Goal: Communication & Community: Answer question/provide support

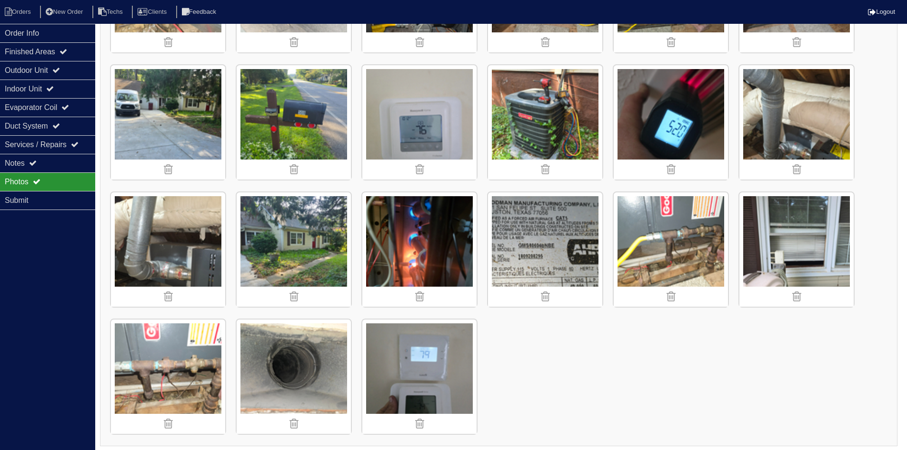
scroll to position [619, 0]
click at [20, 7] on li "Orders" at bounding box center [19, 12] width 39 height 13
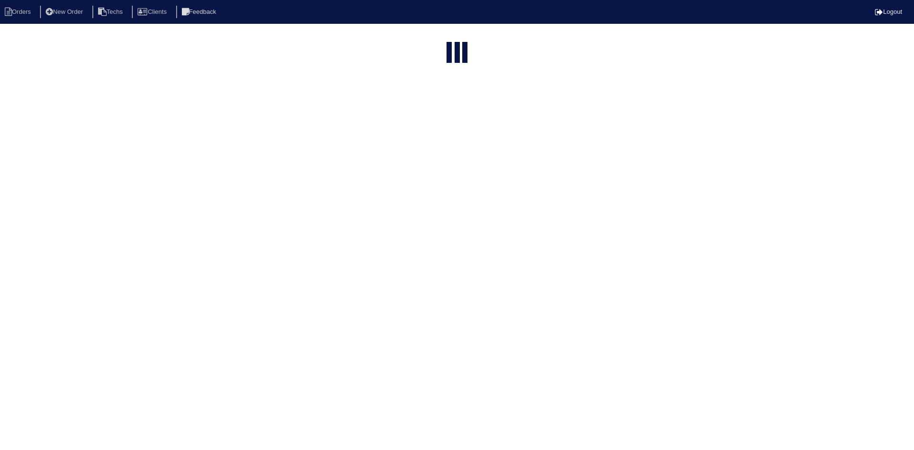
select select "15"
type input "301"
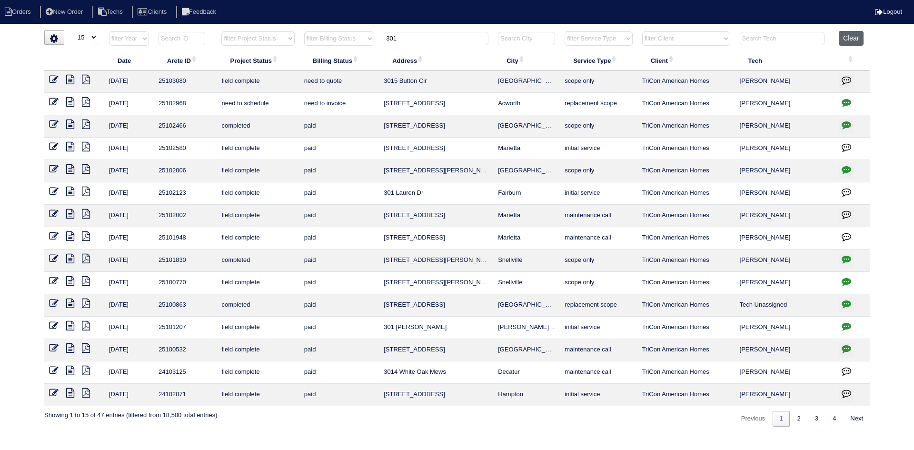
click at [852, 33] on button "Clear" at bounding box center [851, 38] width 24 height 15
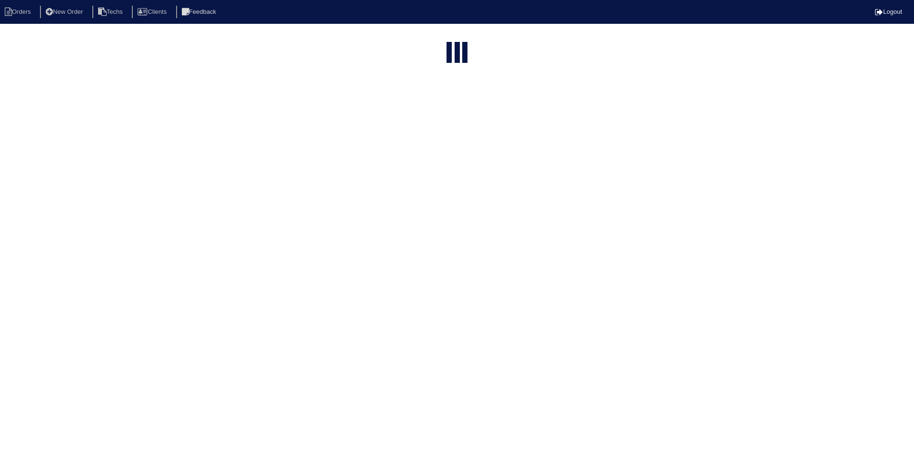
select select "15"
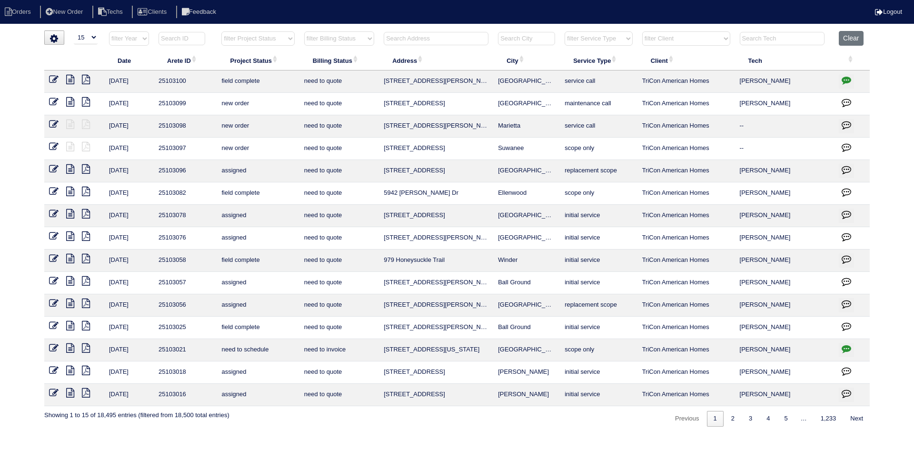
drag, startPoint x: 280, startPoint y: 37, endPoint x: 280, endPoint y: 44, distance: 7.1
click at [280, 36] on select "filter Project Status -- Any Project Status -- new order assigned in progress f…" at bounding box center [257, 38] width 73 height 14
click at [221, 31] on select "filter Project Status -- Any Project Status -- new order assigned in progress f…" at bounding box center [257, 38] width 73 height 14
select select "field complete"
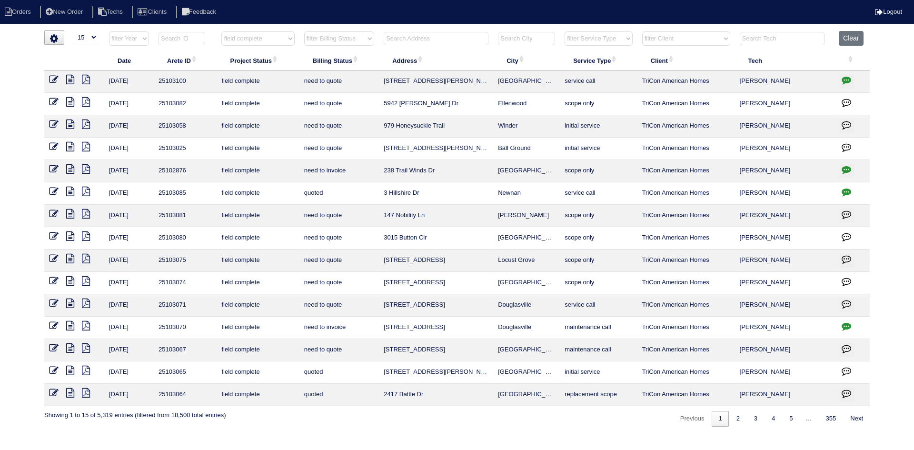
drag, startPoint x: 361, startPoint y: 38, endPoint x: 361, endPoint y: 45, distance: 7.2
click at [361, 39] on select "filter Billing Status -- Any Billing Status -- need to quote quoted need to inv…" at bounding box center [339, 38] width 70 height 14
select select "need to quote"
click at [304, 31] on select "filter Billing Status -- Any Billing Status -- need to quote quoted need to inv…" at bounding box center [339, 38] width 70 height 14
select select "field complete"
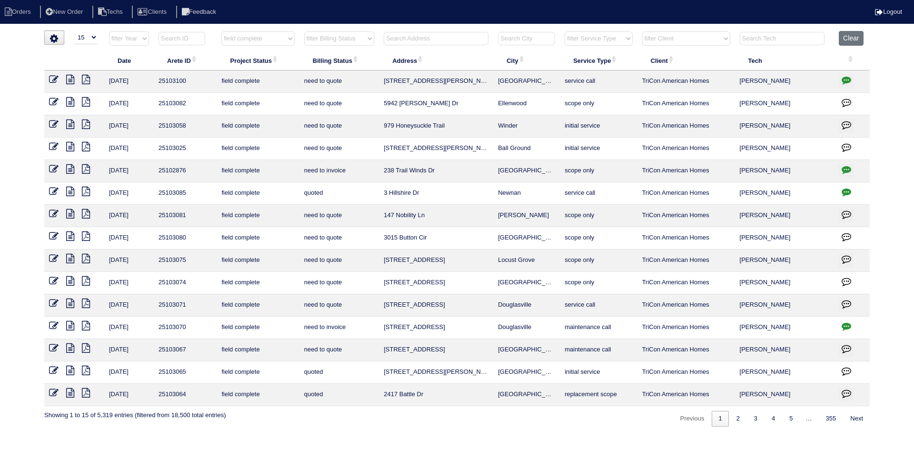
select select "need to quote"
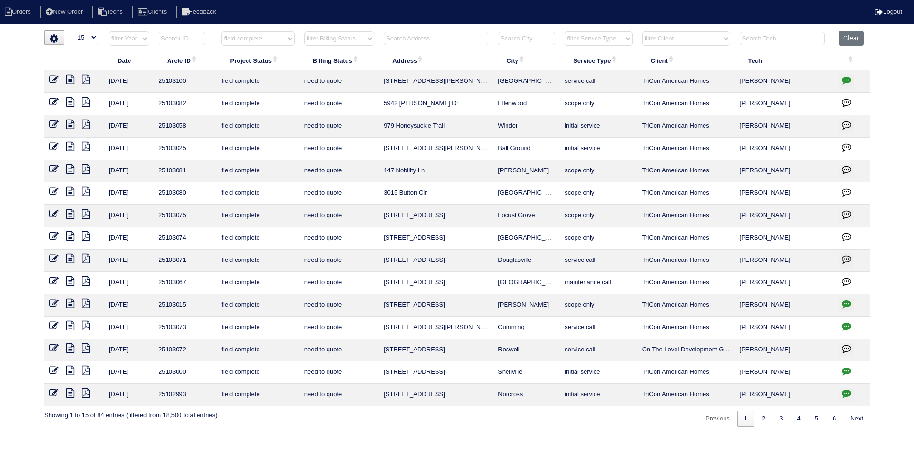
click at [432, 44] on input "text" at bounding box center [436, 38] width 105 height 13
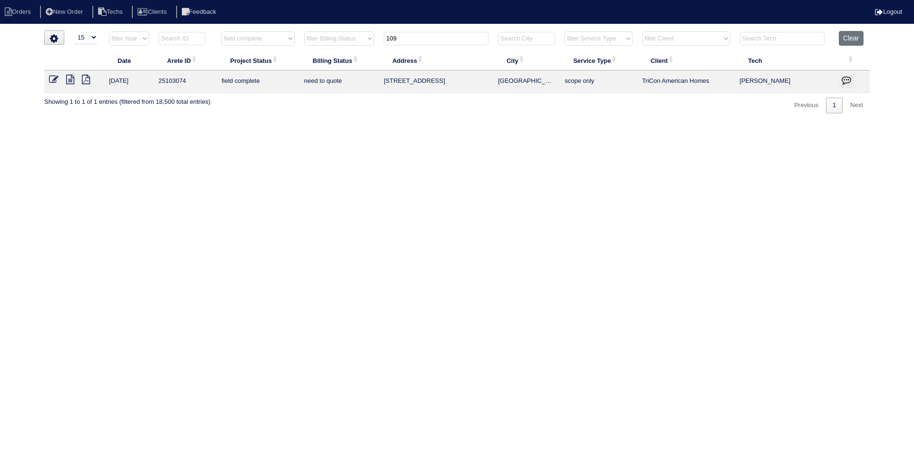
type input "109"
select select "field complete"
select select "need to quote"
type input "109"
click at [69, 84] on icon at bounding box center [70, 80] width 8 height 10
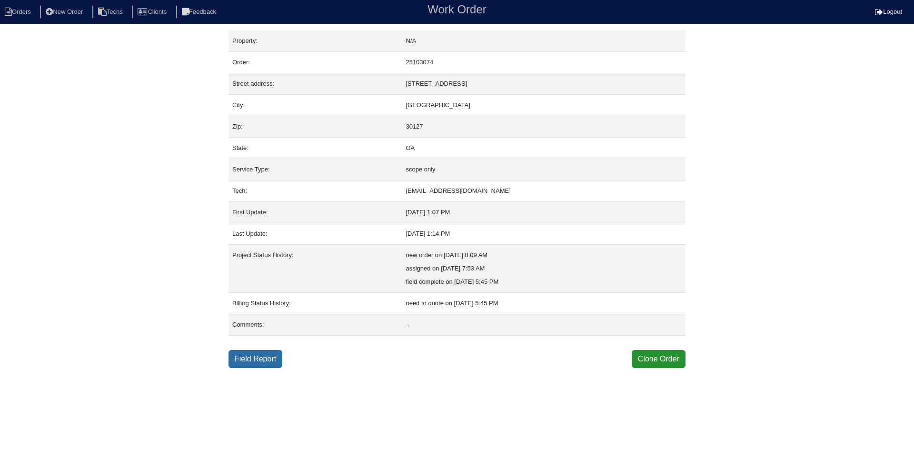
click at [251, 358] on link "Field Report" at bounding box center [256, 359] width 54 height 18
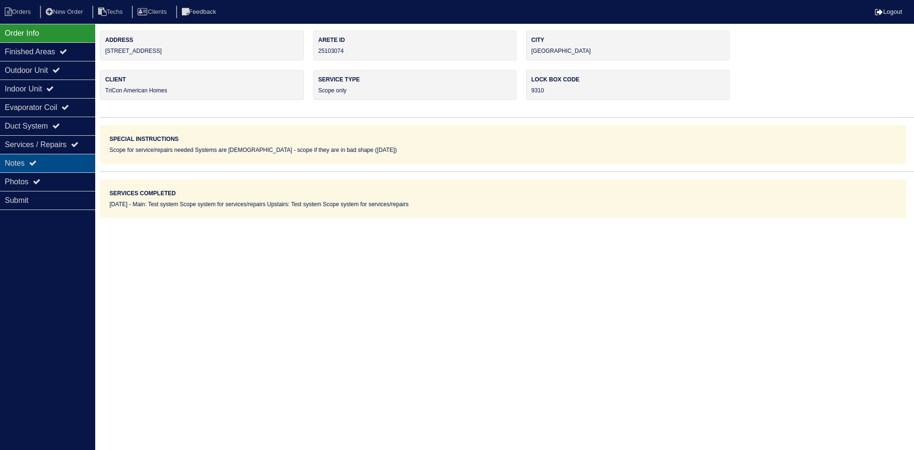
click at [37, 161] on icon at bounding box center [33, 163] width 8 height 8
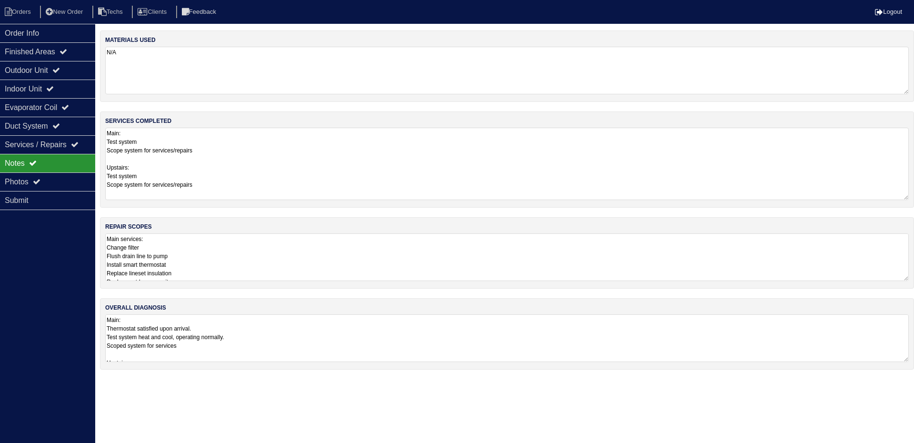
drag, startPoint x: 907, startPoint y: 171, endPoint x: 907, endPoint y: 196, distance: 24.8
click at [907, 196] on textarea "Main: Test system Scope system for services/repairs Upstairs: Test system Scope…" at bounding box center [507, 164] width 804 height 72
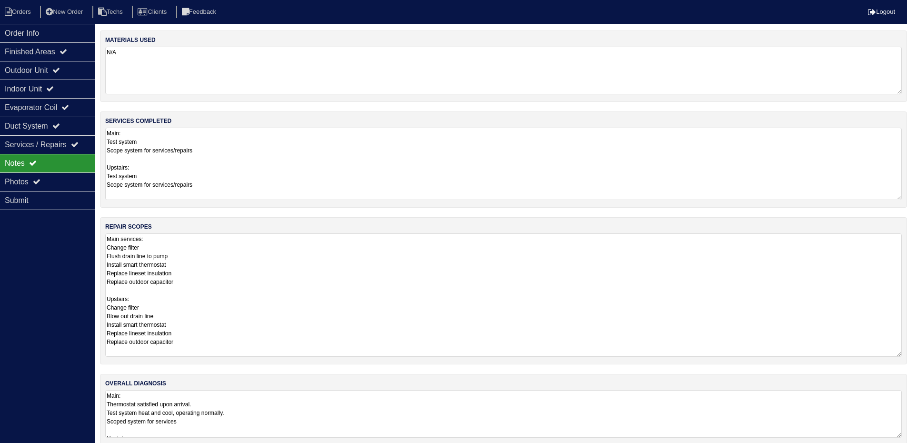
drag, startPoint x: 905, startPoint y: 278, endPoint x: 895, endPoint y: 341, distance: 63.6
click at [907, 353] on html "Orders New Order Techs Clients Feedback Logout Orders New Order Users Clients M…" at bounding box center [453, 227] width 907 height 455
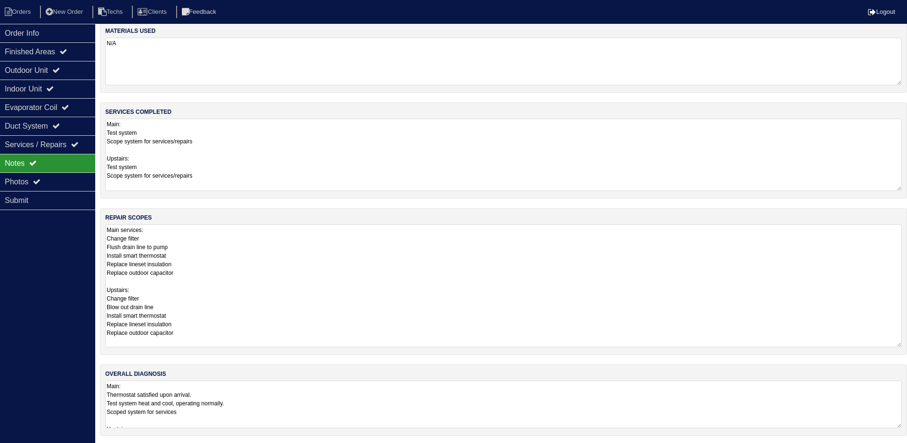
scroll to position [11, 0]
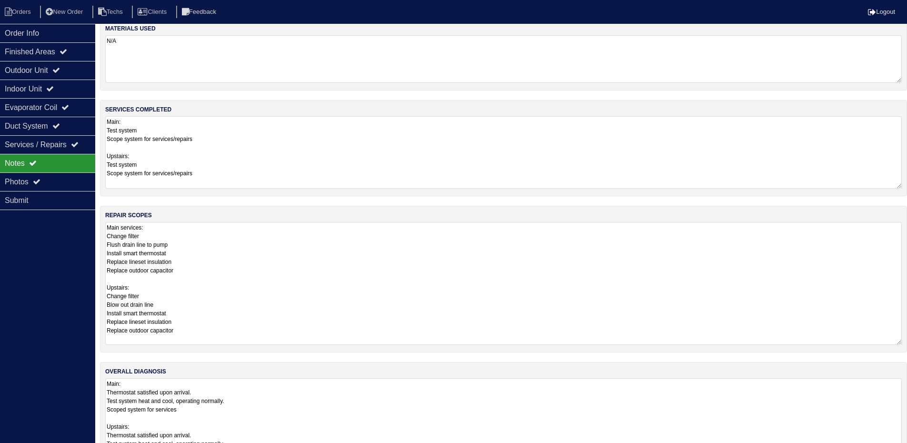
drag, startPoint x: 898, startPoint y: 422, endPoint x: 899, endPoint y: 463, distance: 41.0
click at [899, 450] on html "Orders New Order Techs Clients Feedback Logout Orders New Order Users Clients M…" at bounding box center [453, 235] width 907 height 492
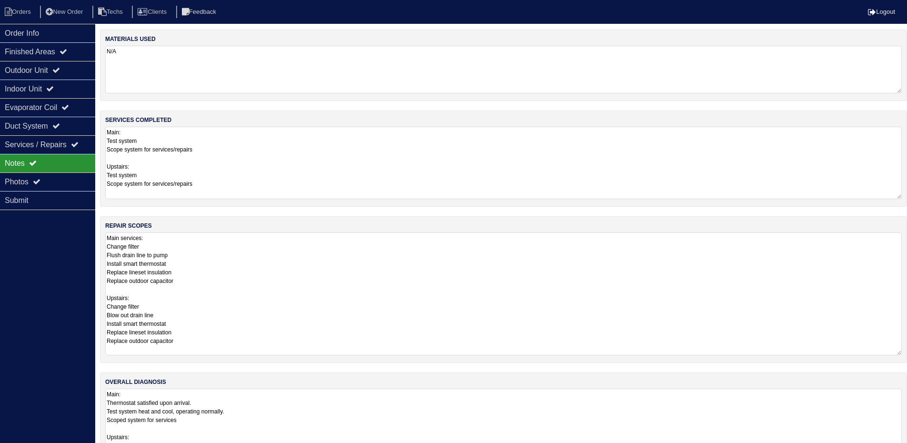
scroll to position [0, 0]
click at [50, 69] on div "Outdoor Unit" at bounding box center [47, 70] width 95 height 19
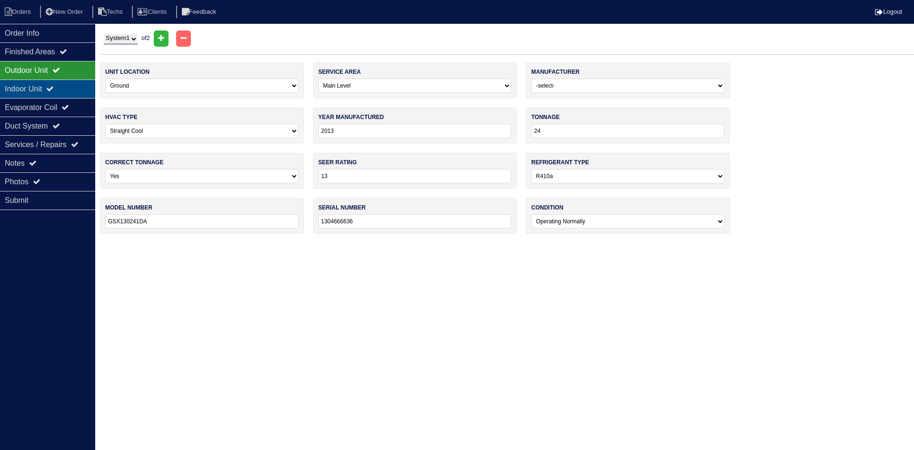
click at [45, 89] on div "Indoor Unit" at bounding box center [47, 89] width 95 height 19
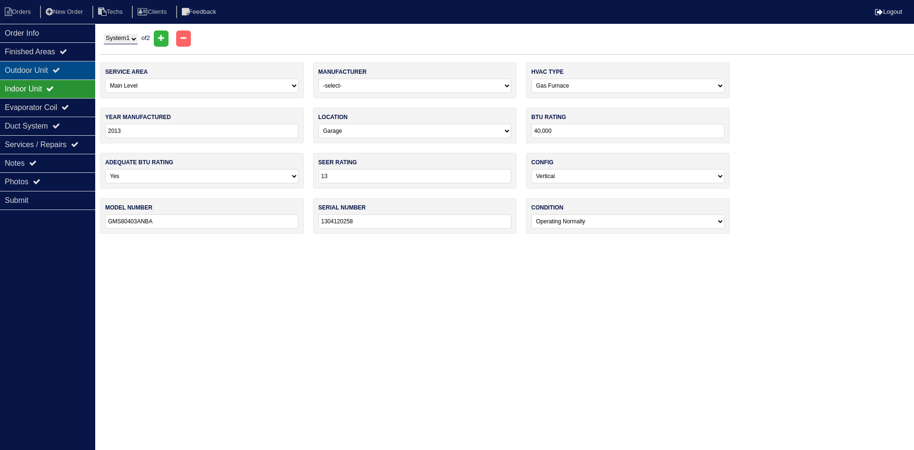
click at [49, 70] on div "Outdoor Unit" at bounding box center [47, 70] width 95 height 19
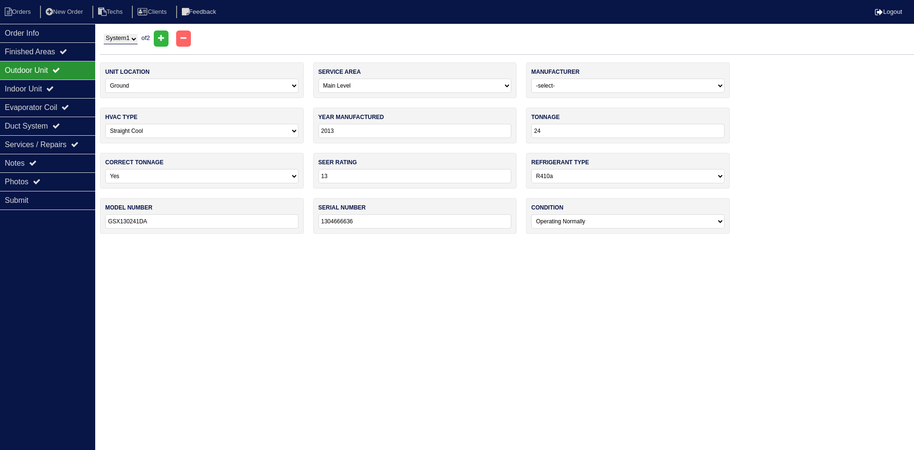
drag, startPoint x: 61, startPoint y: 93, endPoint x: 61, endPoint y: 77, distance: 16.7
click at [61, 93] on div "Indoor Unit" at bounding box center [47, 89] width 95 height 19
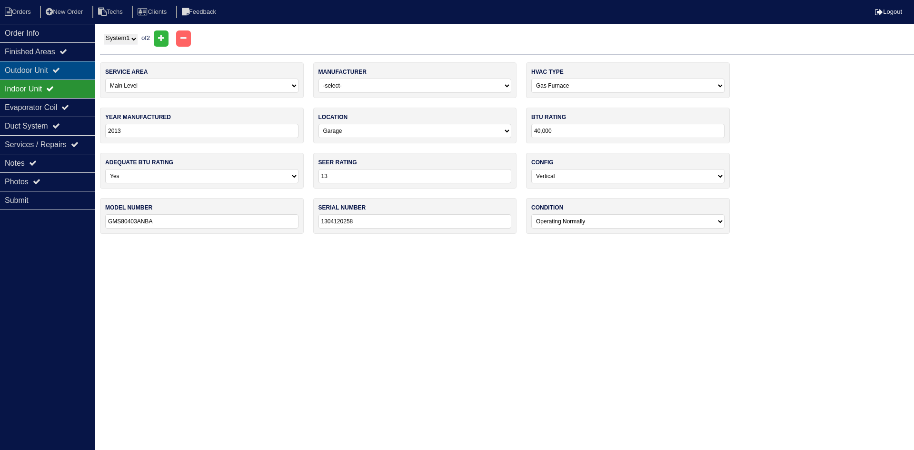
click at [60, 71] on icon at bounding box center [56, 70] width 8 height 8
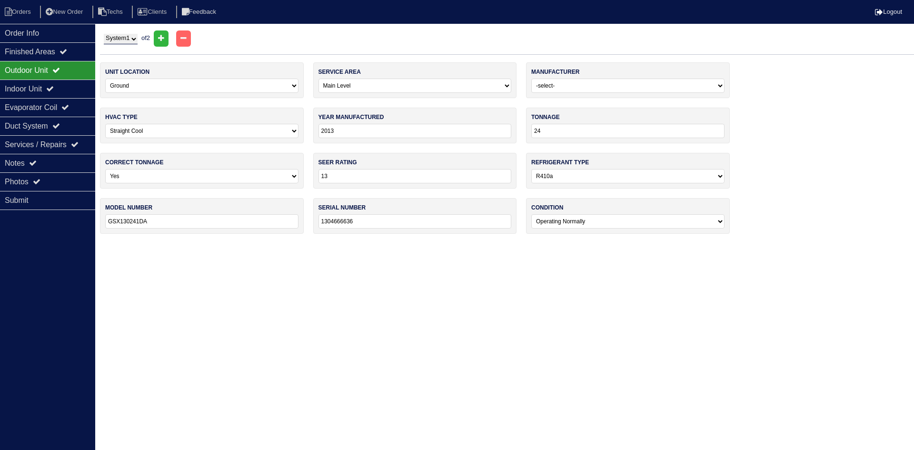
drag, startPoint x: 131, startPoint y: 36, endPoint x: 131, endPoint y: 44, distance: 8.1
click at [131, 36] on select "System 1 System 2" at bounding box center [121, 39] width 34 height 10
select select "2"
click at [104, 34] on select "System 1 System 2" at bounding box center [121, 39] width 34 height 10
select select "1"
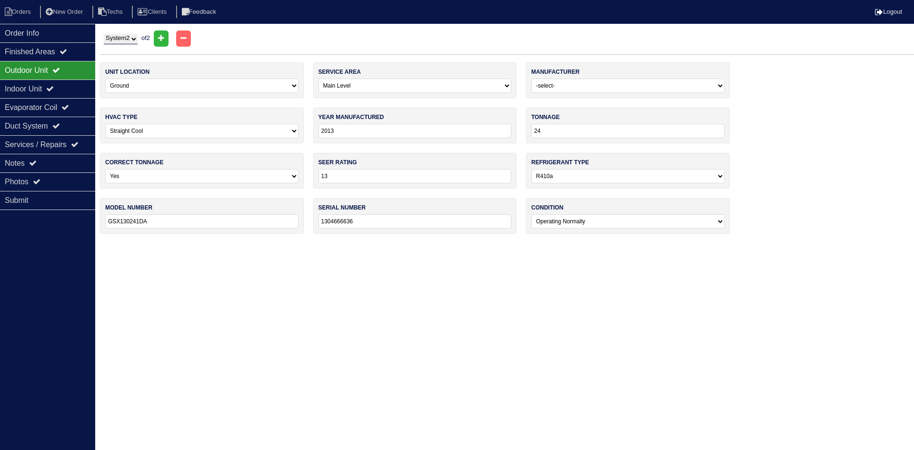
type input "1304666634"
click at [43, 90] on div "Indoor Unit" at bounding box center [47, 89] width 95 height 19
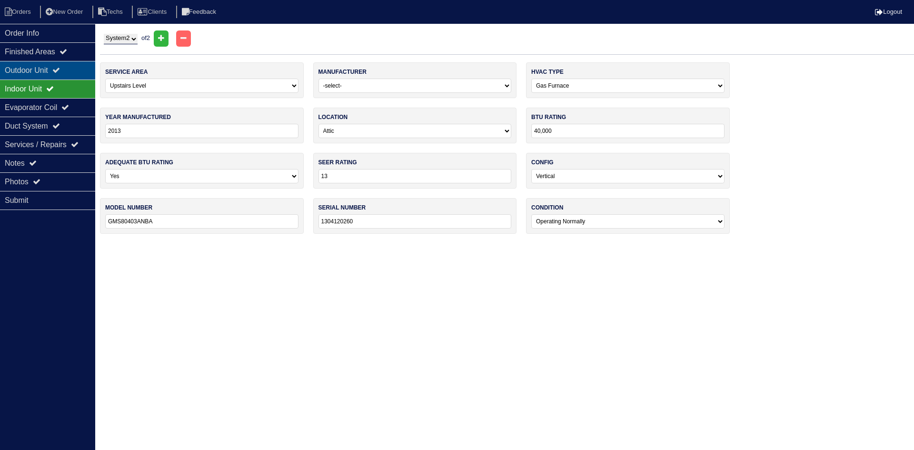
click at [50, 67] on div "Outdoor Unit" at bounding box center [47, 70] width 95 height 19
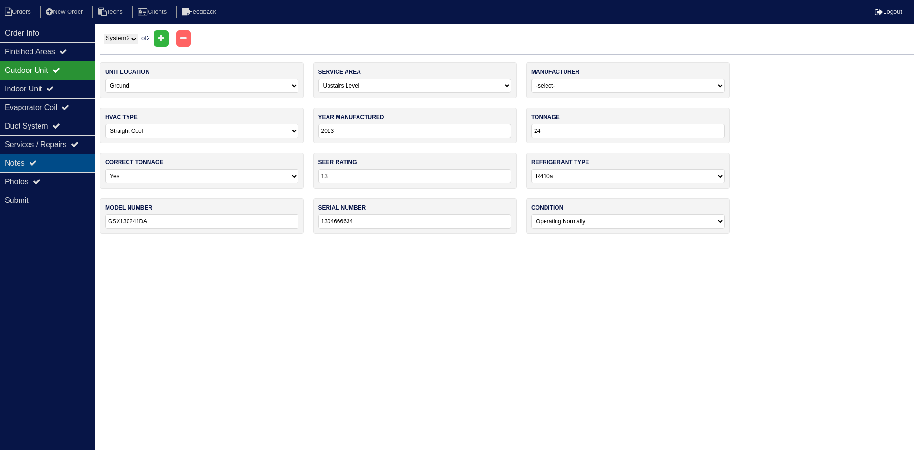
click at [46, 157] on div "Notes" at bounding box center [47, 163] width 95 height 19
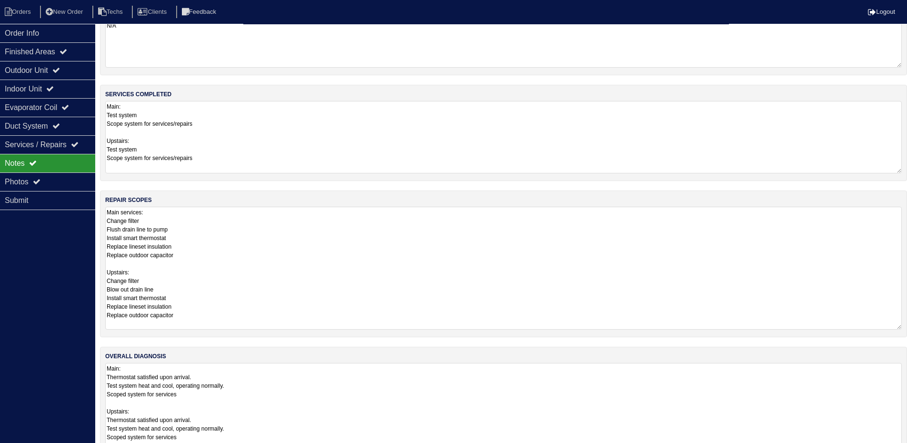
scroll to position [52, 0]
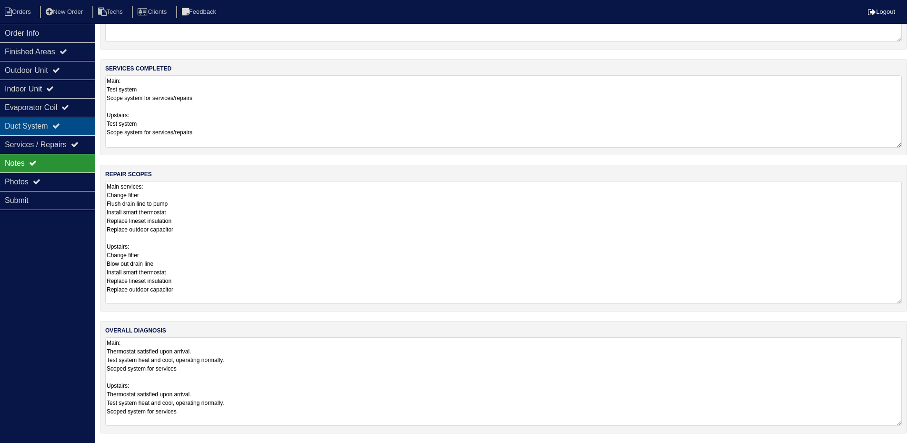
click at [63, 131] on div "Duct System" at bounding box center [47, 126] width 95 height 19
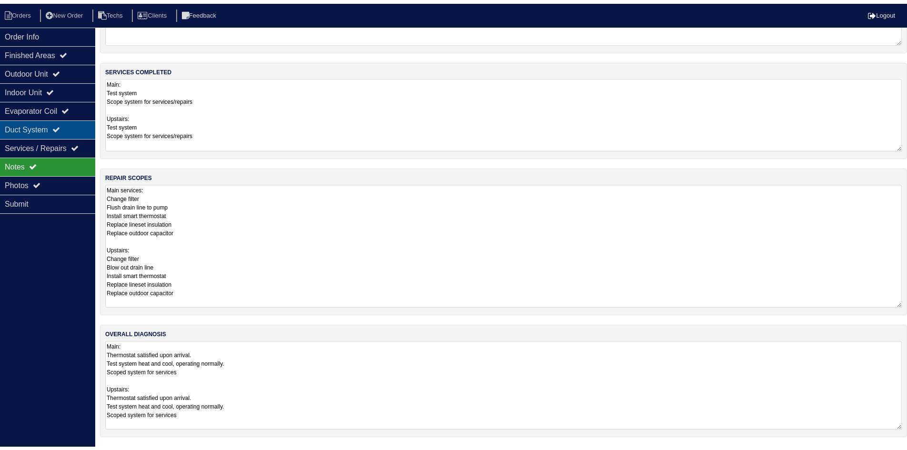
scroll to position [0, 0]
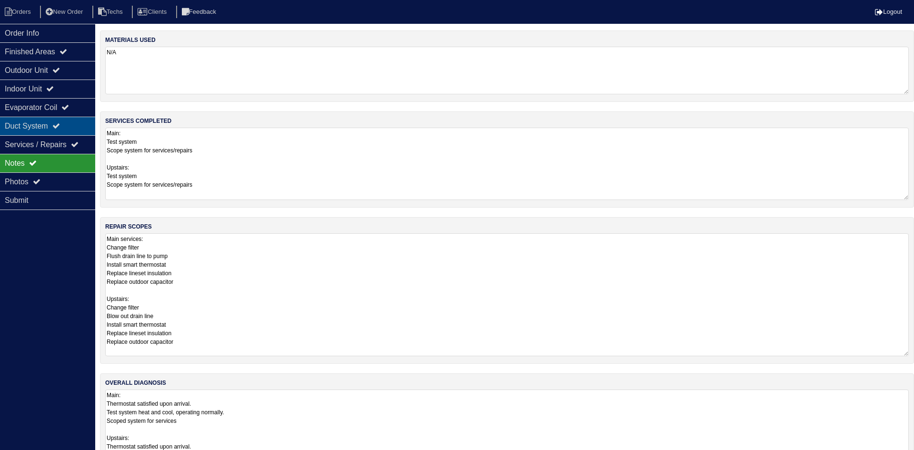
select select "2"
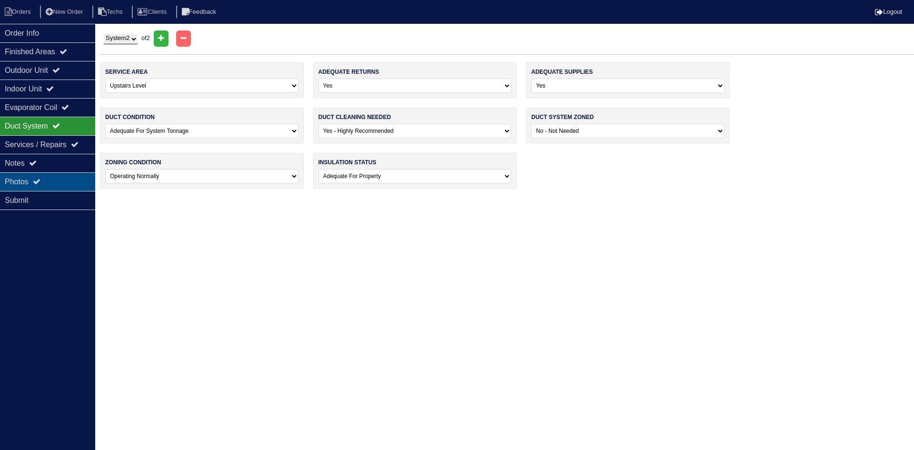
click at [71, 178] on div "Photos" at bounding box center [47, 181] width 95 height 19
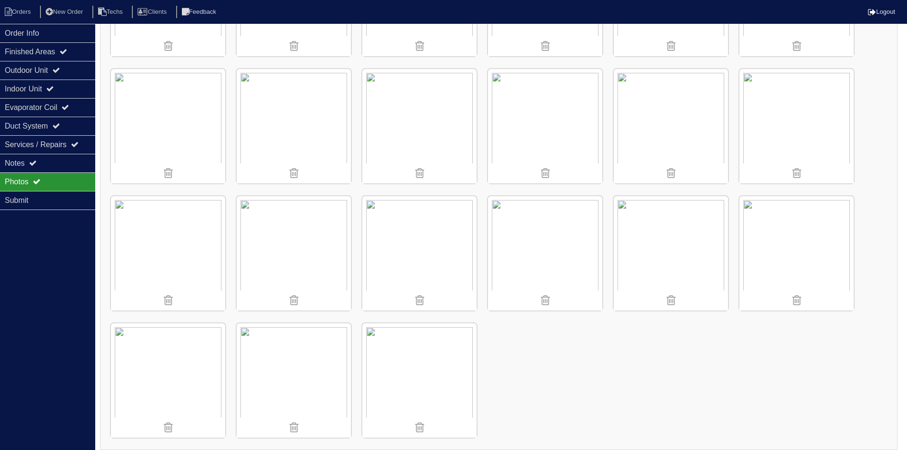
scroll to position [1255, 0]
click at [25, 13] on li "Orders" at bounding box center [19, 12] width 39 height 13
select select "15"
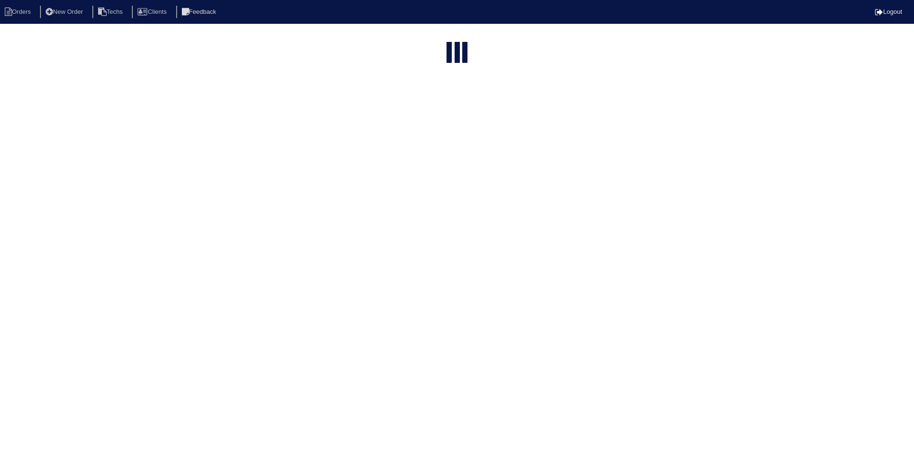
type input "109"
select select "field complete"
select select "need to quote"
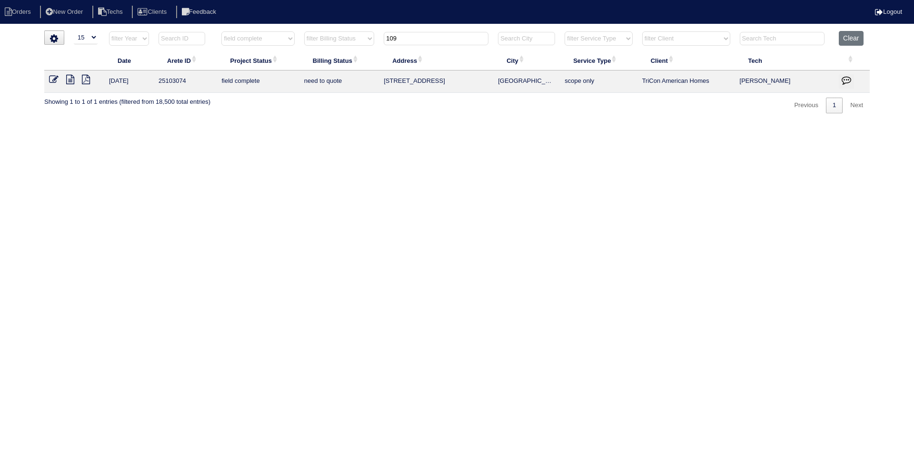
click at [417, 41] on input "109" at bounding box center [436, 38] width 105 height 13
click at [416, 40] on input "109" at bounding box center [436, 38] width 105 height 13
type input "201"
select select "field complete"
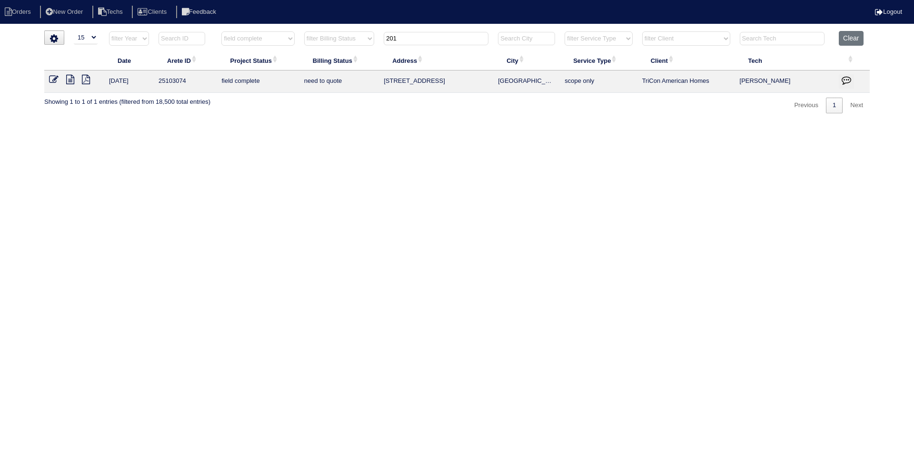
select select "need to quote"
click at [69, 80] on icon at bounding box center [70, 80] width 8 height 10
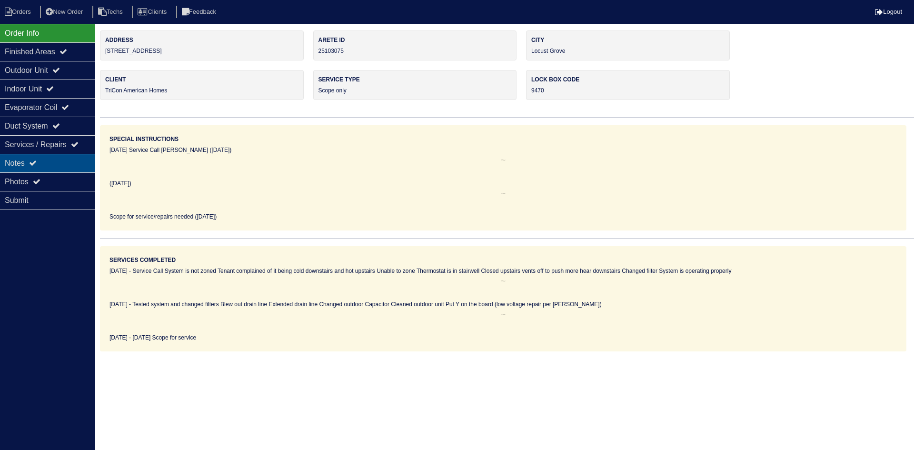
click at [56, 162] on div "Notes" at bounding box center [47, 163] width 95 height 19
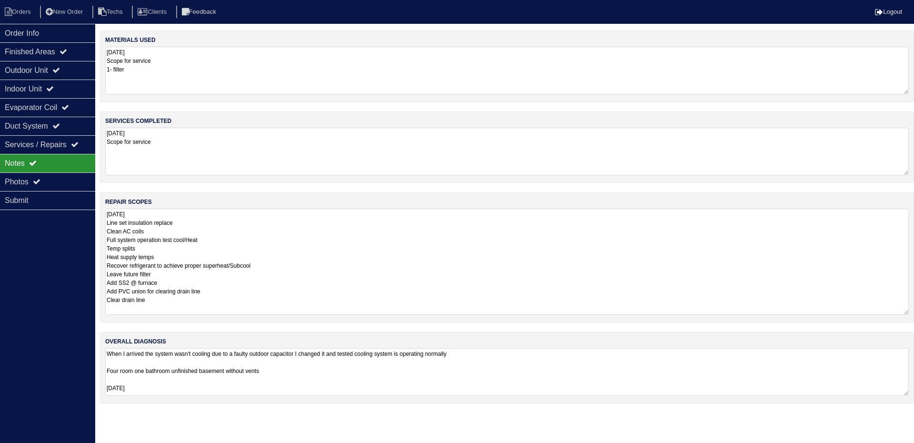
drag, startPoint x: 905, startPoint y: 252, endPoint x: 903, endPoint y: 311, distance: 58.7
click at [903, 311] on textarea "08.20.2025 Line set insulation replace Clean AC coils Full system operation tes…" at bounding box center [507, 262] width 804 height 106
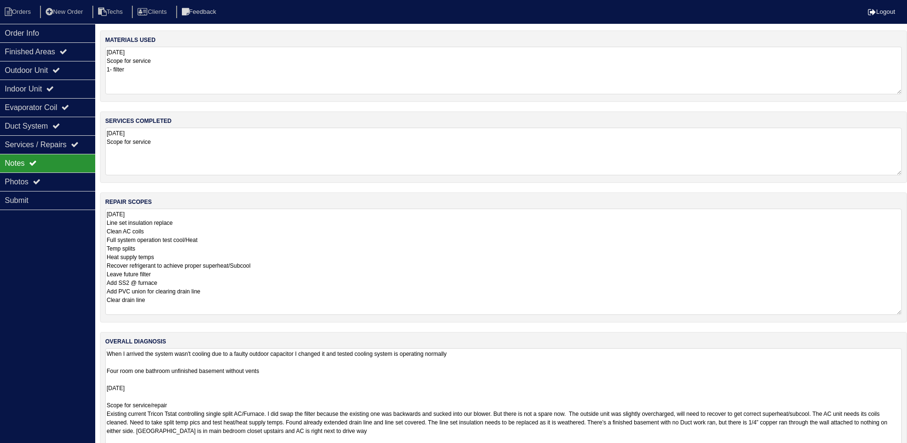
drag, startPoint x: 907, startPoint y: 392, endPoint x: 905, endPoint y: 462, distance: 70.5
click at [905, 450] on html "Orders New Order Techs Clients Feedback Logout Orders New Order Users Clients M…" at bounding box center [453, 241] width 907 height 482
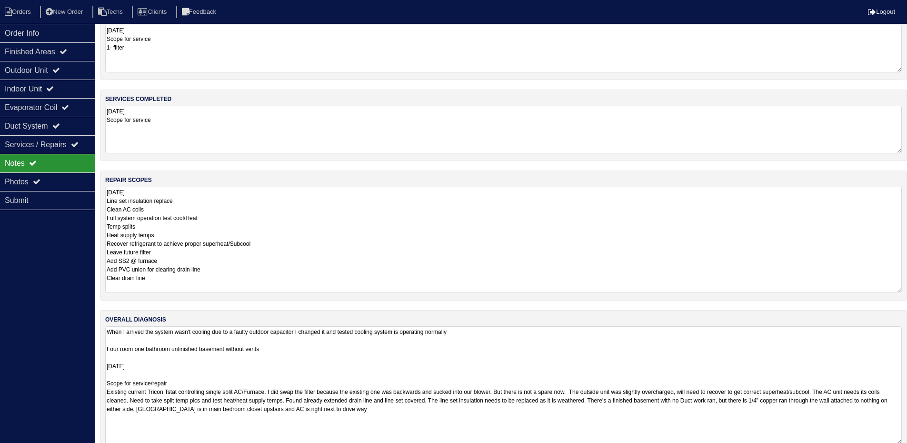
scroll to position [40, 0]
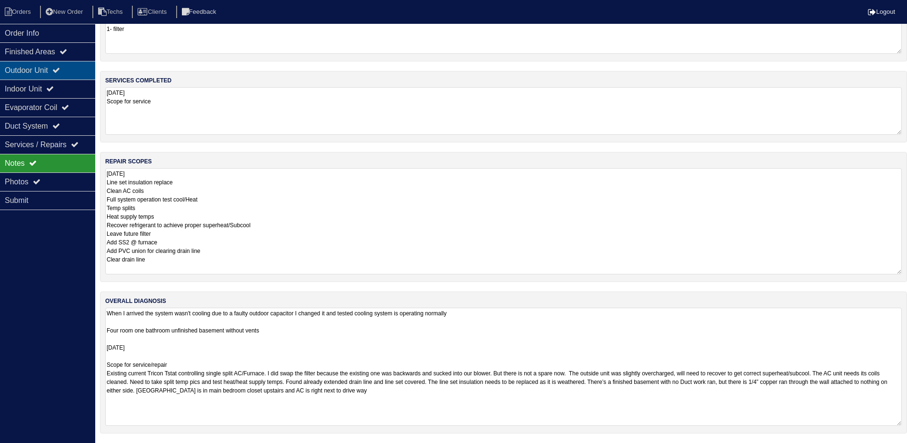
click at [37, 66] on div "Outdoor Unit" at bounding box center [47, 70] width 95 height 19
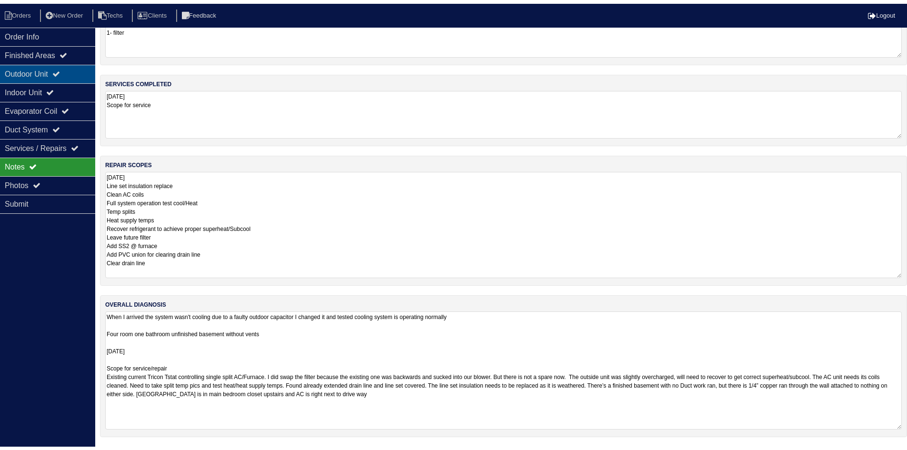
scroll to position [0, 0]
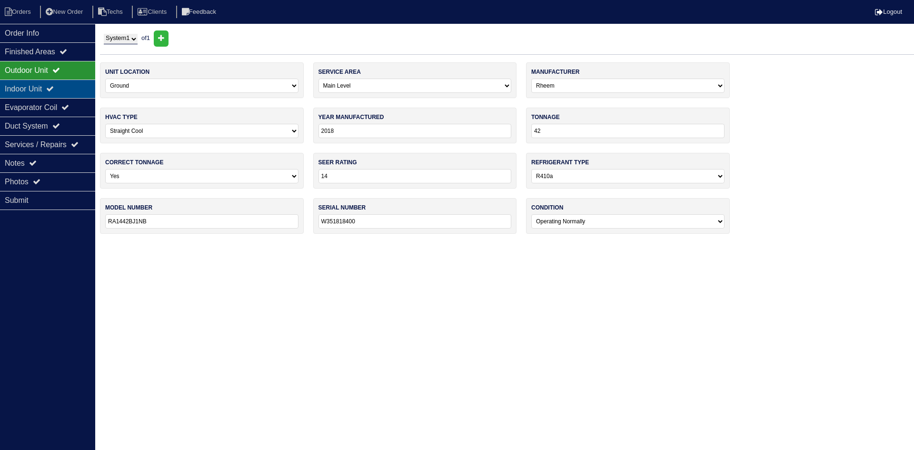
click at [46, 91] on div "Indoor Unit" at bounding box center [47, 89] width 95 height 19
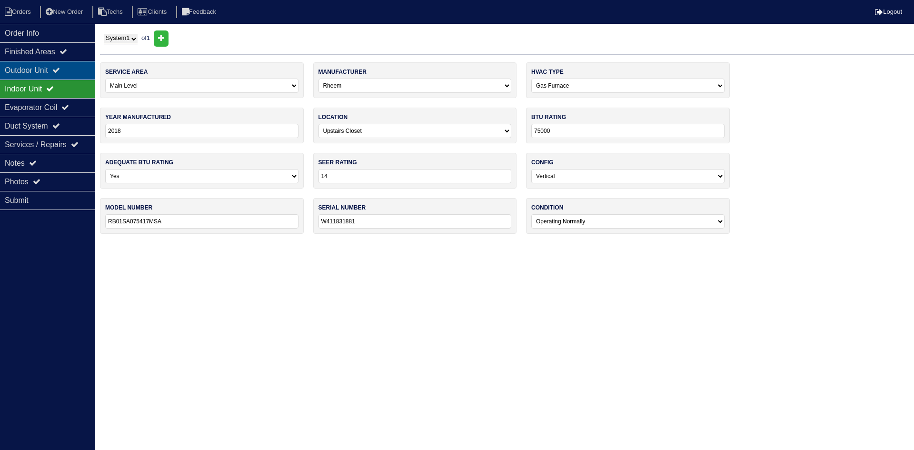
click at [47, 70] on div "Outdoor Unit" at bounding box center [47, 70] width 95 height 19
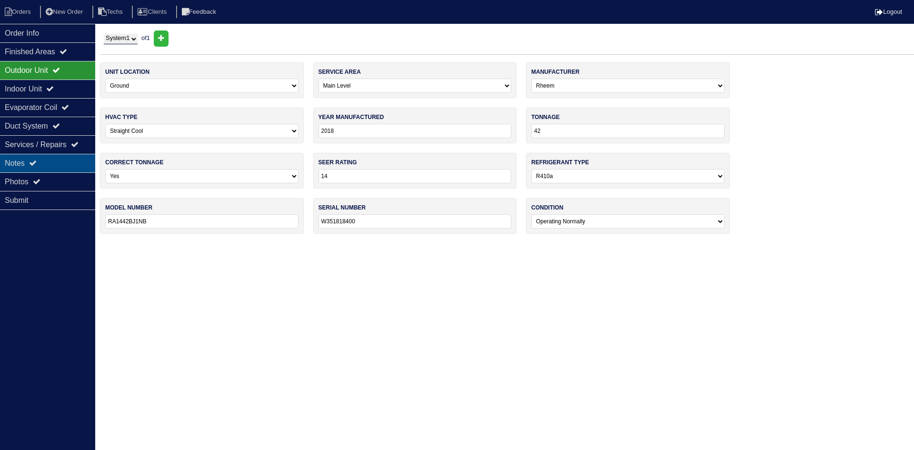
click at [45, 157] on div "Notes" at bounding box center [47, 163] width 95 height 19
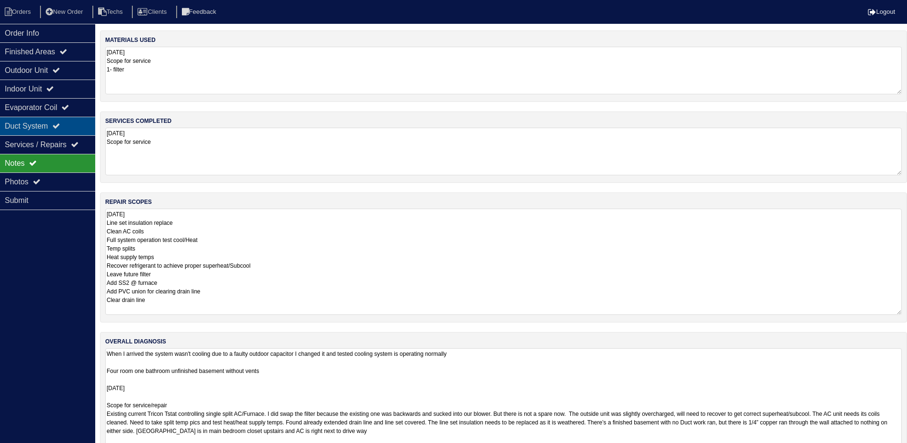
click at [51, 122] on div "Duct System" at bounding box center [47, 126] width 95 height 19
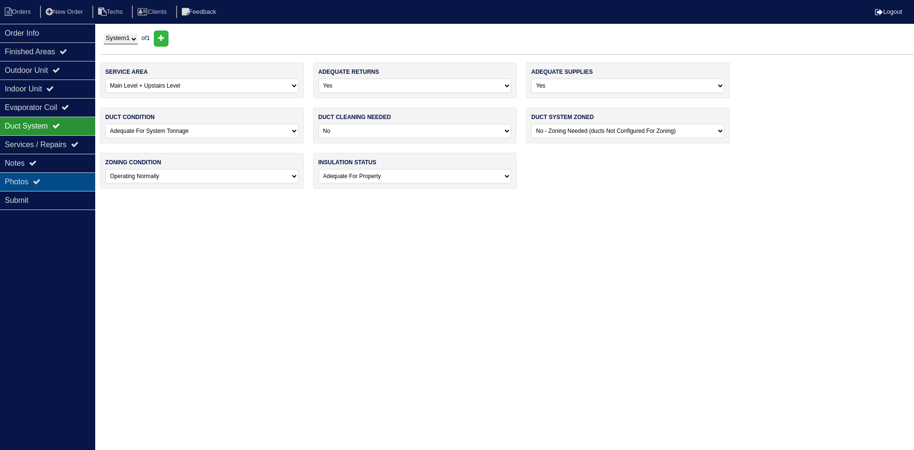
click at [65, 179] on div "Photos" at bounding box center [47, 181] width 95 height 19
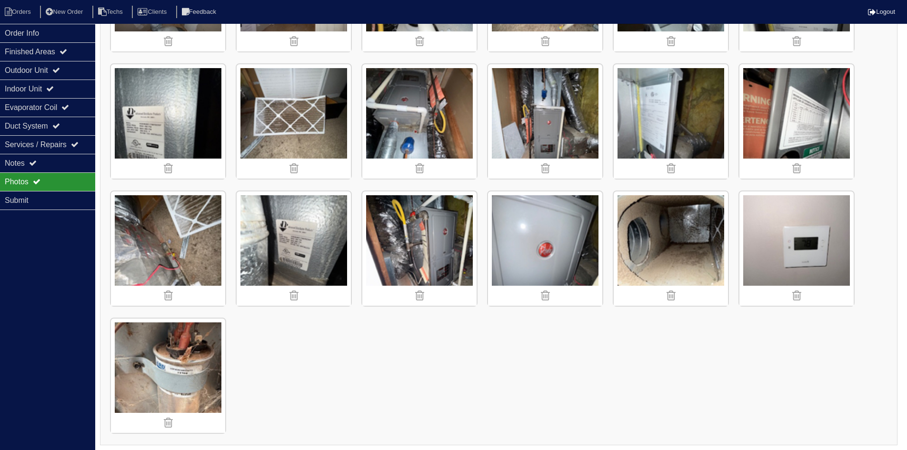
scroll to position [622, 0]
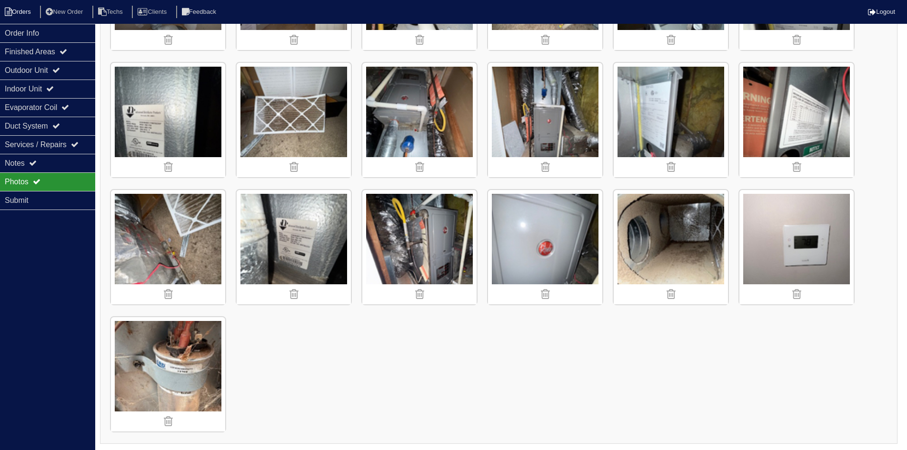
click at [11, 10] on icon at bounding box center [8, 12] width 7 height 9
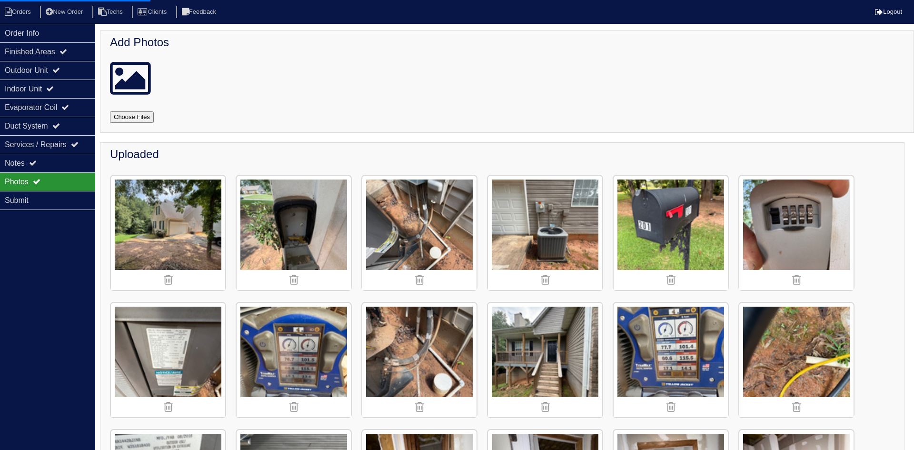
select select "15"
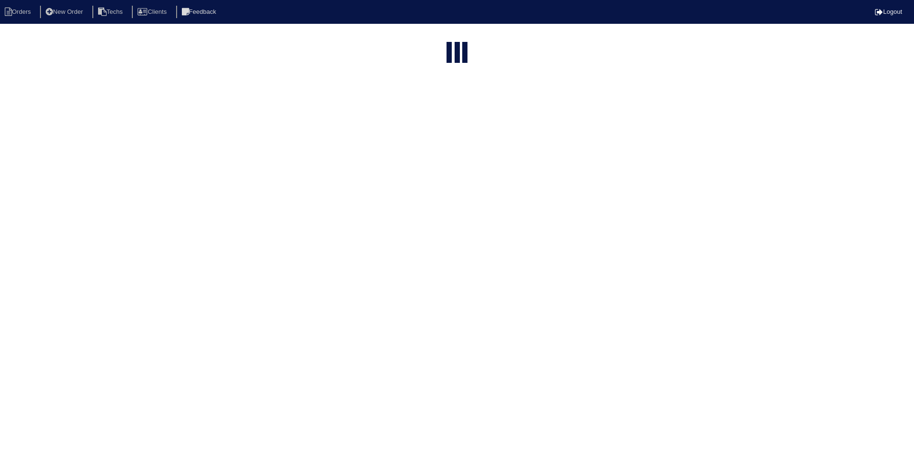
type input "201"
select select "field complete"
select select "need to quote"
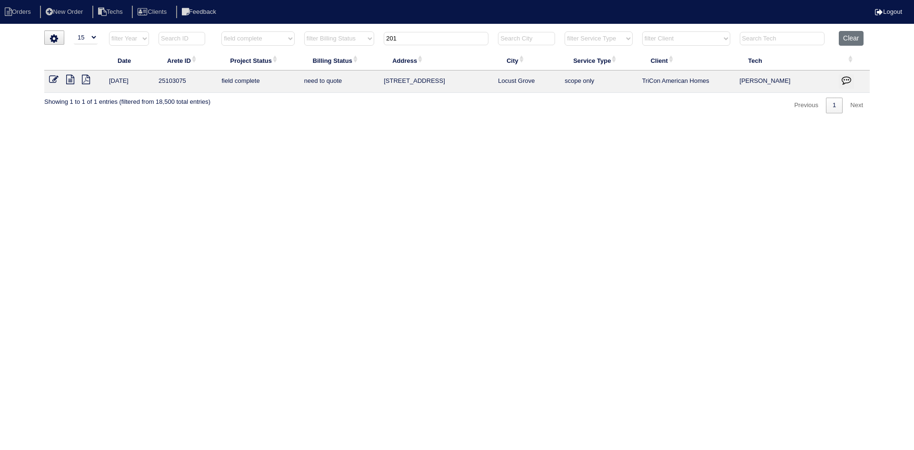
click at [409, 32] on input "201" at bounding box center [436, 38] width 105 height 13
type input "3015"
select select "field complete"
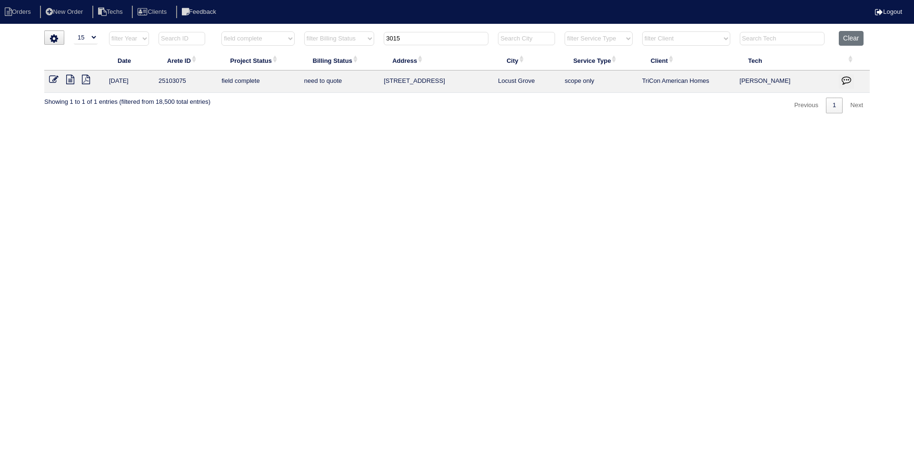
select select "need to quote"
click at [70, 82] on icon at bounding box center [70, 80] width 8 height 10
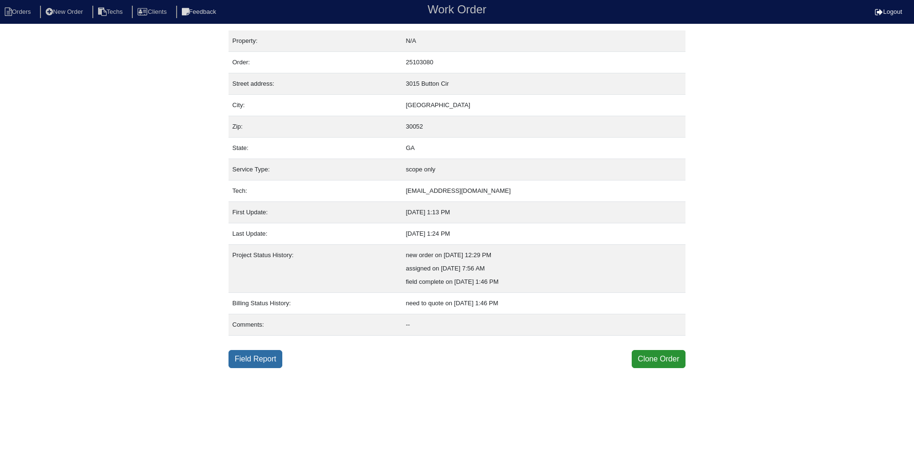
click at [264, 363] on link "Field Report" at bounding box center [256, 359] width 54 height 18
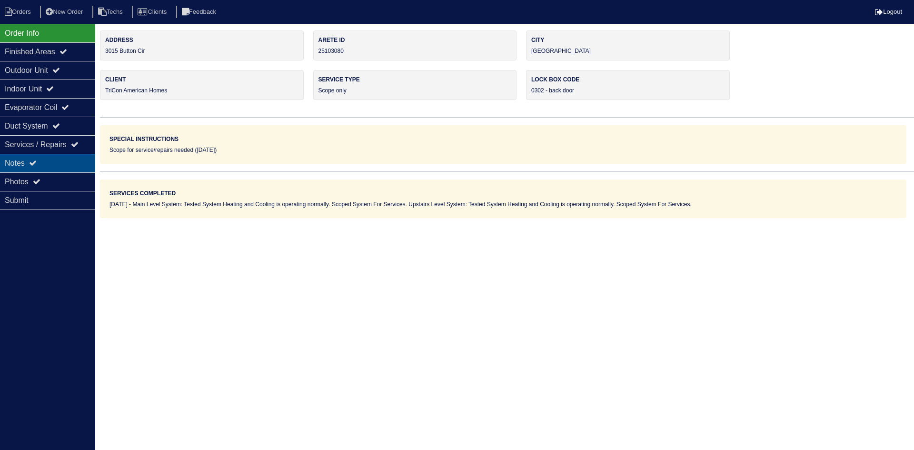
click at [53, 162] on div "Notes" at bounding box center [47, 163] width 95 height 19
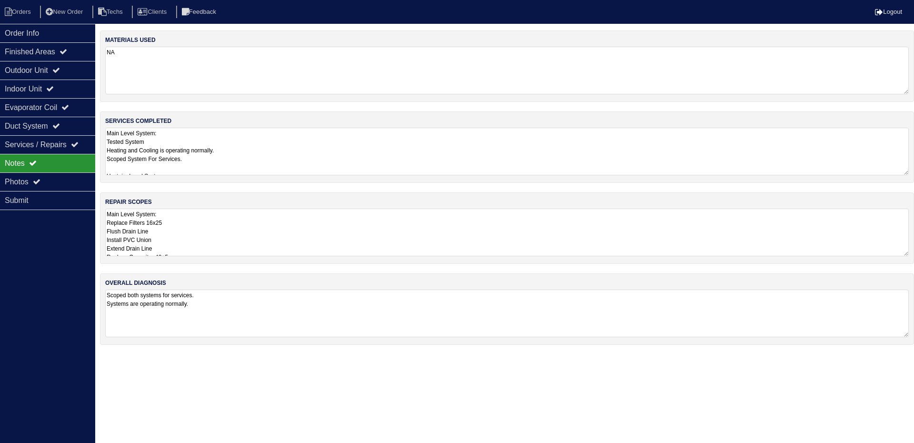
click at [319, 218] on textarea "Main Level System: Replace Filters 16x25 Flush Drain Line Install PVC Union Ext…" at bounding box center [507, 233] width 804 height 48
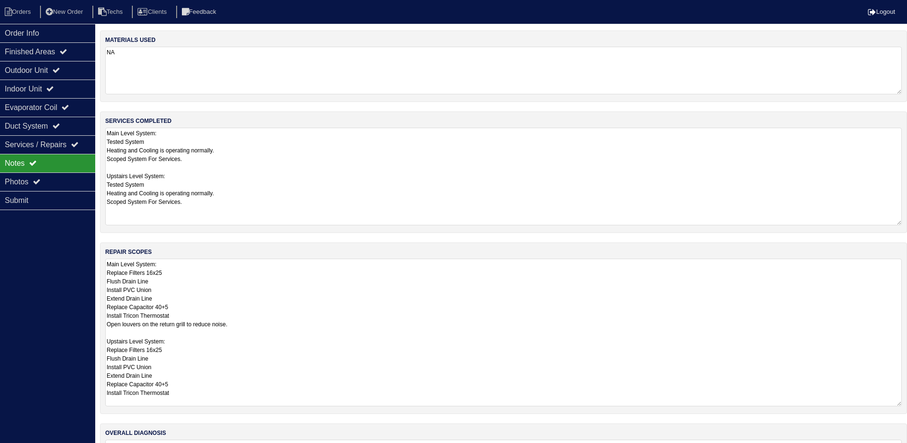
drag, startPoint x: 899, startPoint y: 171, endPoint x: 900, endPoint y: 221, distance: 49.5
click at [899, 221] on textarea "Main Level System: Tested System Heating and Cooling is operating normally. Sco…" at bounding box center [503, 177] width 797 height 98
click at [552, 55] on textarea "NA" at bounding box center [507, 71] width 804 height 48
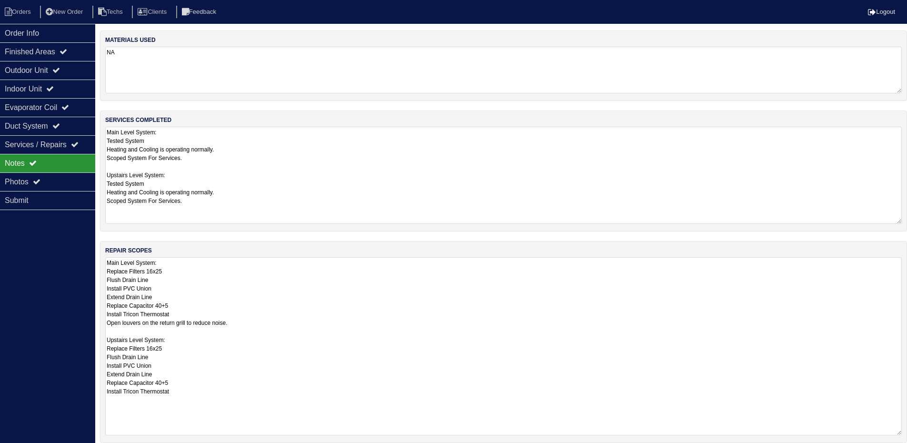
drag, startPoint x: 904, startPoint y: 302, endPoint x: 899, endPoint y: 425, distance: 123.0
click at [904, 432] on div "repair scopes Main Level System: Replace Filters 16x25 Flush Drain Line Install…" at bounding box center [503, 342] width 807 height 202
click at [52, 71] on div "Outdoor Unit" at bounding box center [47, 70] width 95 height 19
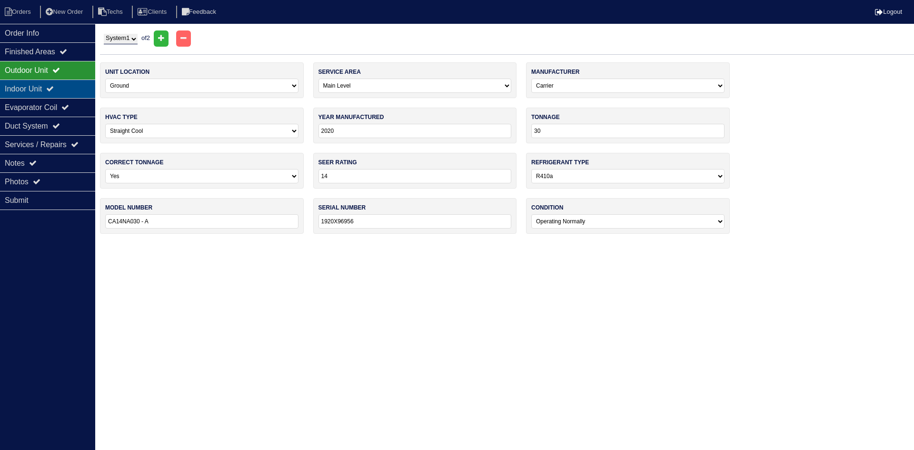
click at [43, 89] on div "Indoor Unit" at bounding box center [47, 89] width 95 height 19
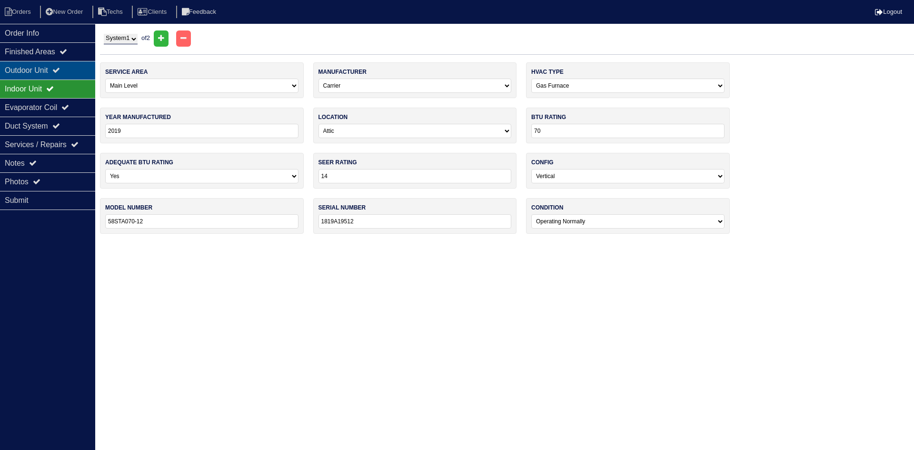
click at [42, 72] on div "Outdoor Unit" at bounding box center [47, 70] width 95 height 19
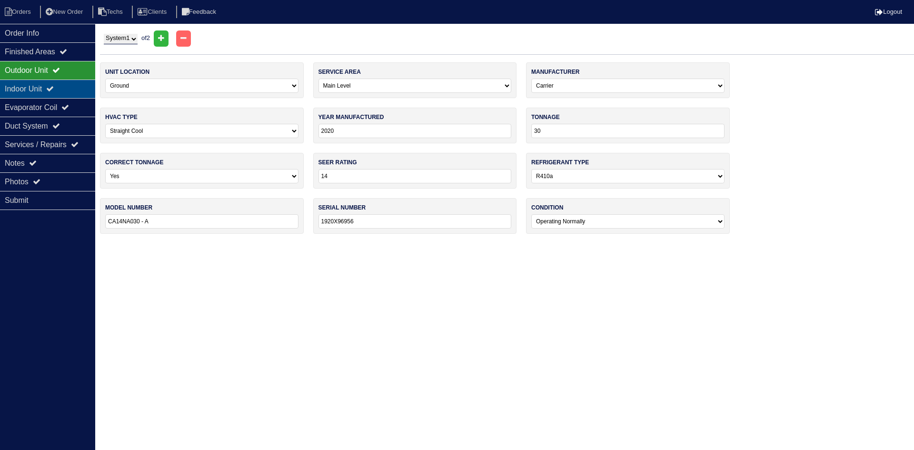
click at [43, 88] on div "Indoor Unit" at bounding box center [47, 89] width 95 height 19
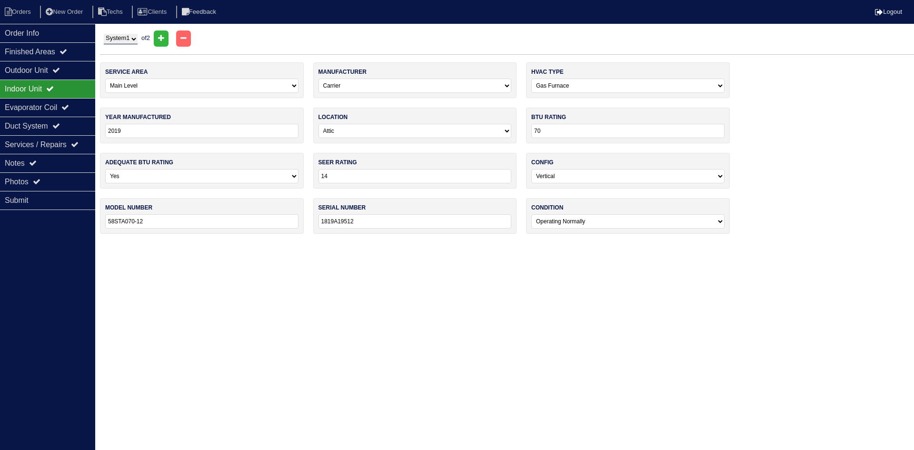
drag, startPoint x: 110, startPoint y: 37, endPoint x: 112, endPoint y: 43, distance: 7.1
click at [110, 37] on select "System 1 System 2" at bounding box center [121, 39] width 34 height 10
select select "2"
click at [104, 34] on select "System 1 System 2" at bounding box center [121, 39] width 34 height 10
select select "1"
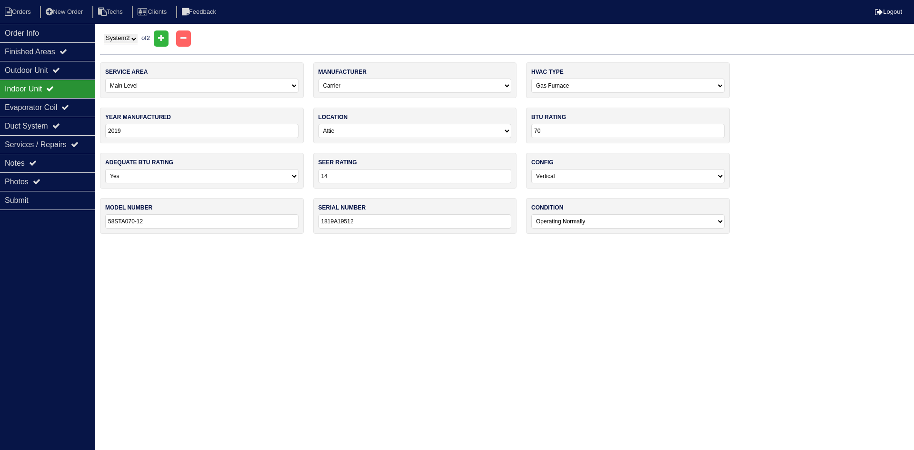
type input "14"
type input "1819A19481"
select select "1"
type input "0920X69432"
click at [28, 109] on div "Evaporator Coil" at bounding box center [47, 107] width 95 height 19
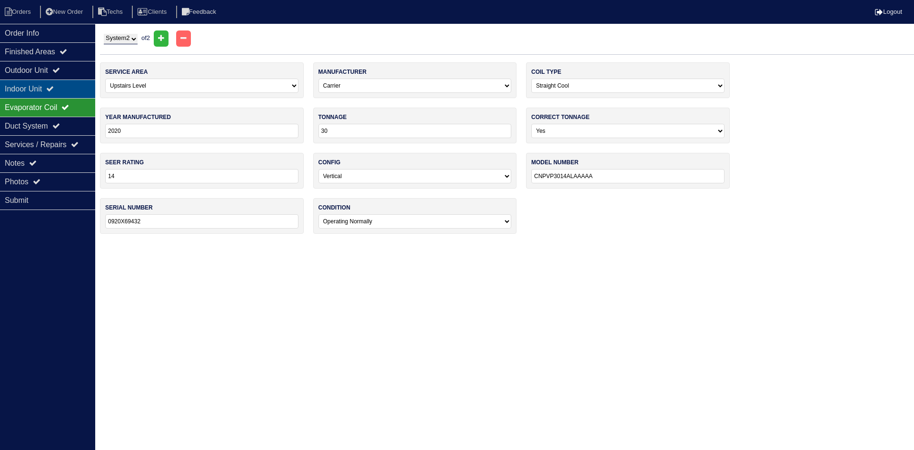
click at [31, 87] on div "Indoor Unit" at bounding box center [47, 89] width 95 height 19
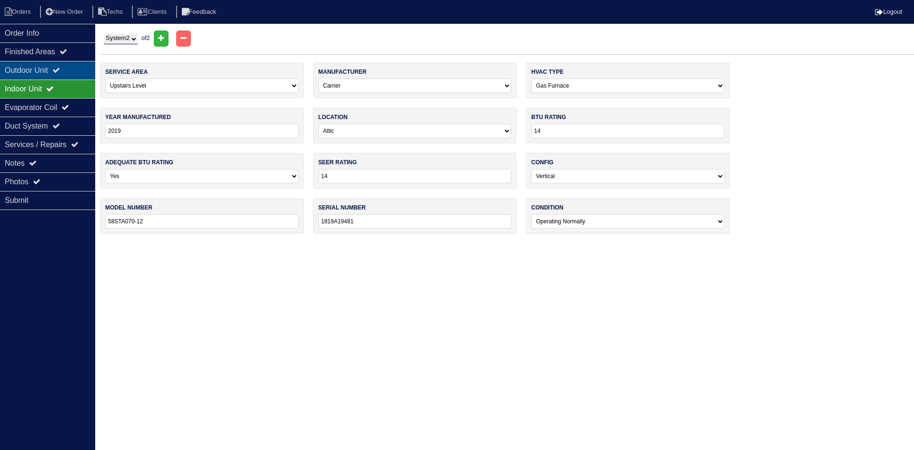
click at [70, 67] on div "Outdoor Unit" at bounding box center [47, 70] width 95 height 19
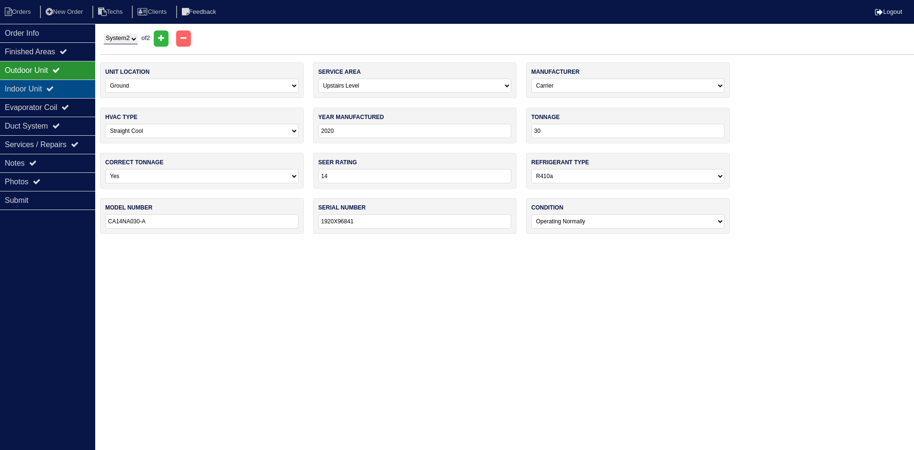
click at [54, 90] on icon at bounding box center [50, 89] width 8 height 8
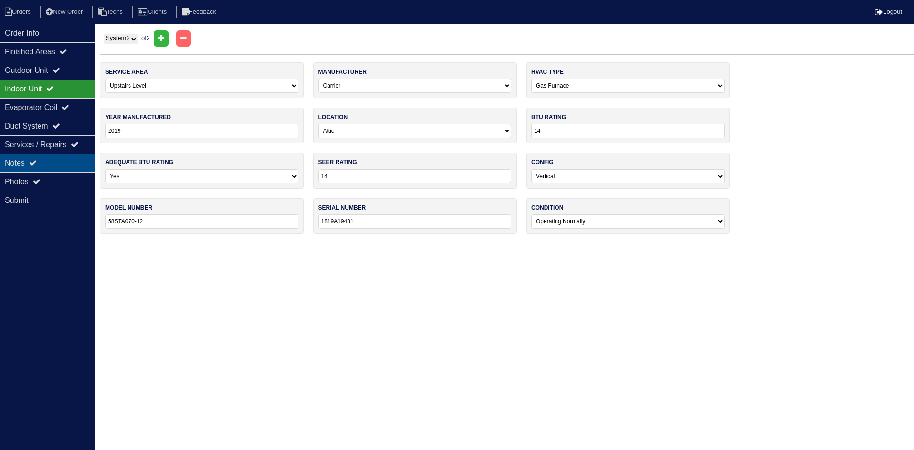
click at [54, 157] on div "Notes" at bounding box center [47, 163] width 95 height 19
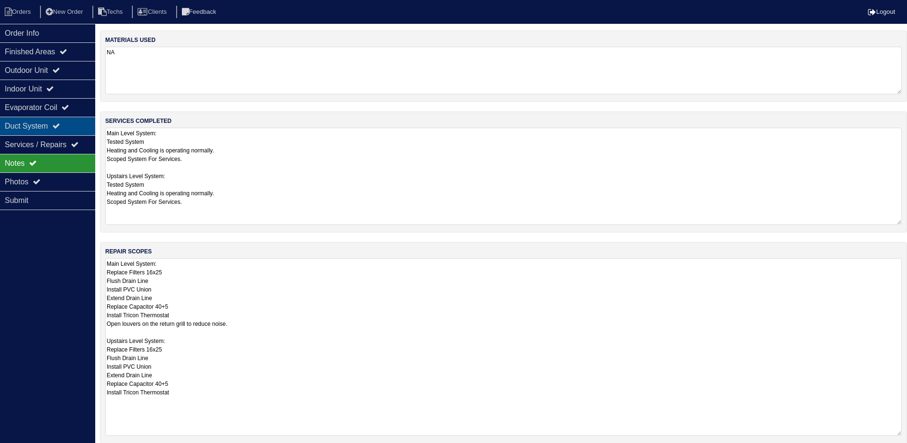
click at [57, 123] on div "Duct System" at bounding box center [47, 126] width 95 height 19
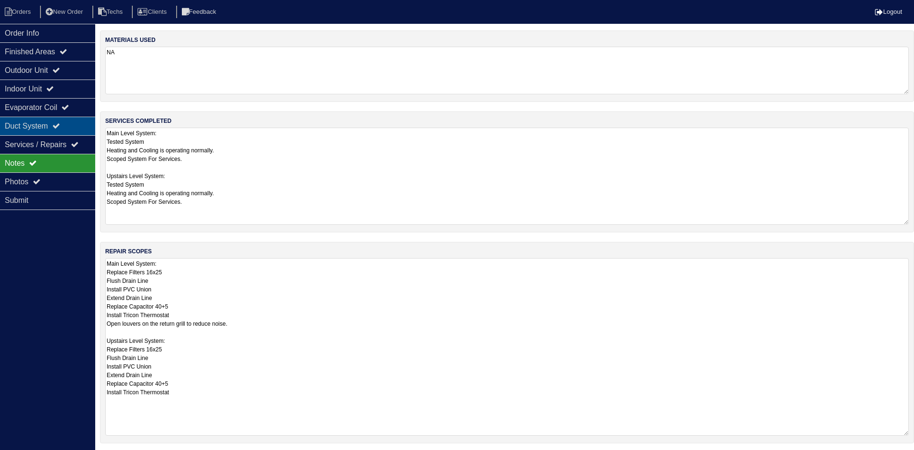
select select "2"
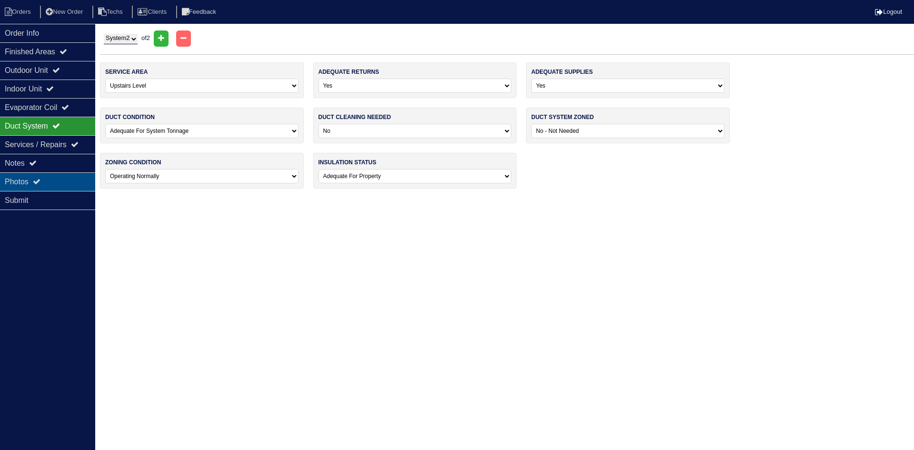
click at [53, 182] on div "Photos" at bounding box center [47, 181] width 95 height 19
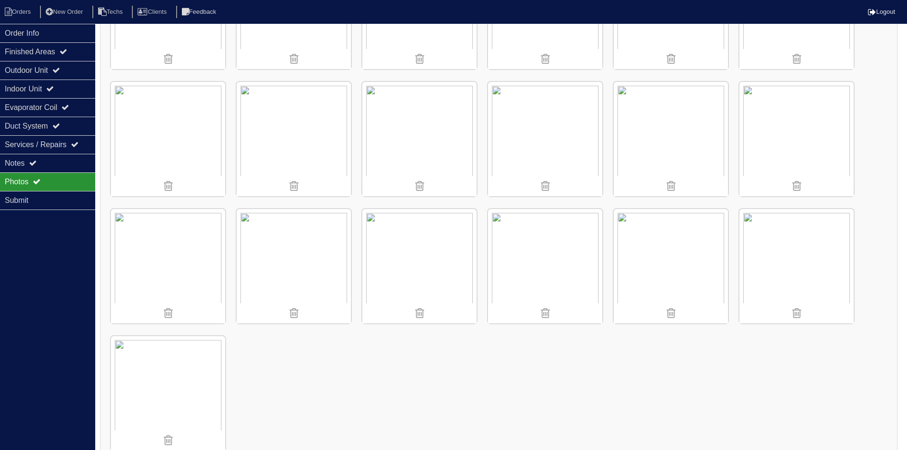
scroll to position [748, 0]
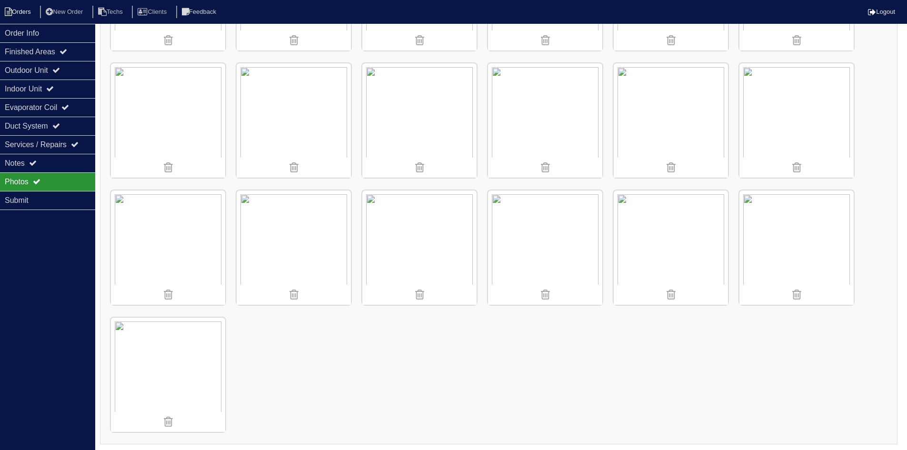
click at [12, 13] on li "Orders" at bounding box center [19, 12] width 39 height 13
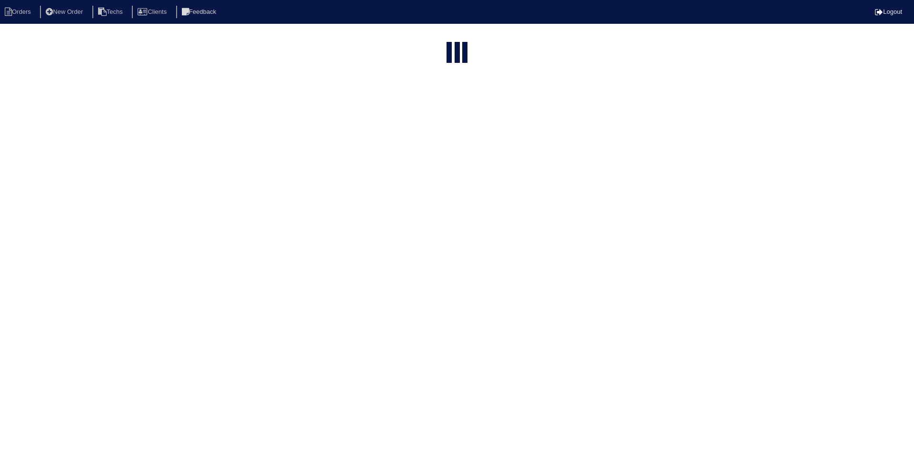
select select "15"
select select "field complete"
select select "need to quote"
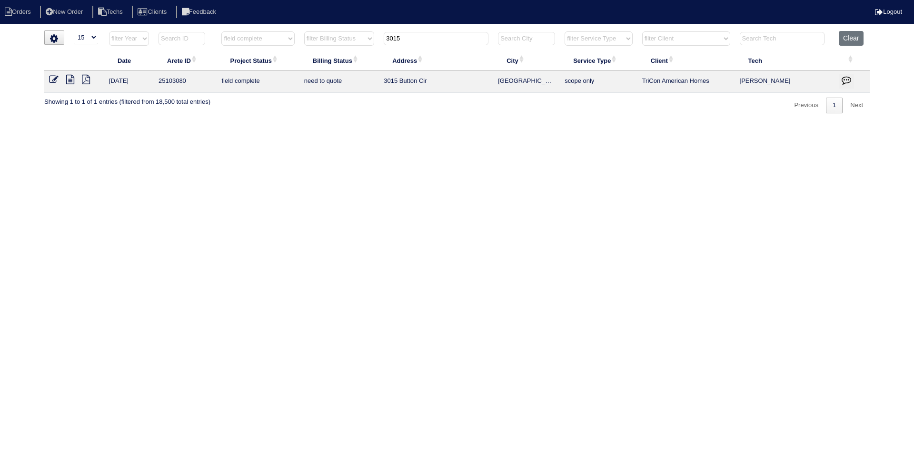
click at [415, 40] on input "3015" at bounding box center [436, 38] width 105 height 13
click at [414, 40] on input "3015" at bounding box center [436, 38] width 105 height 13
type input "147"
select select "field complete"
select select "need to quote"
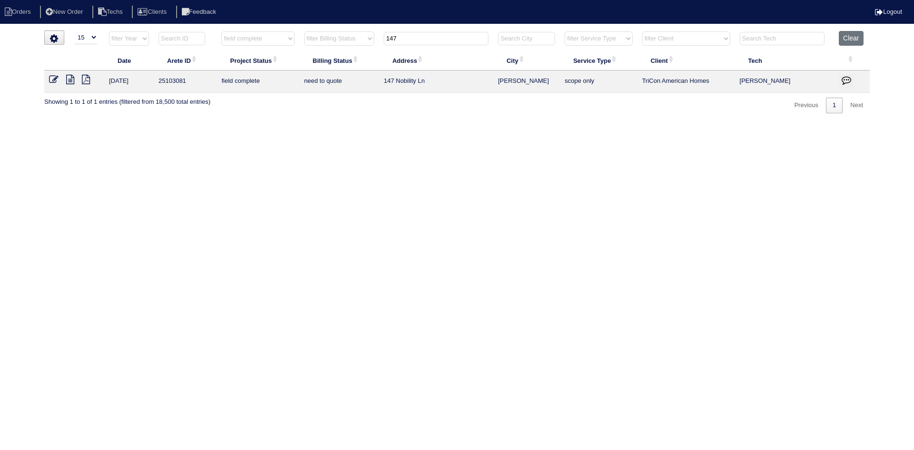
type input "147"
click at [67, 78] on icon at bounding box center [70, 80] width 8 height 10
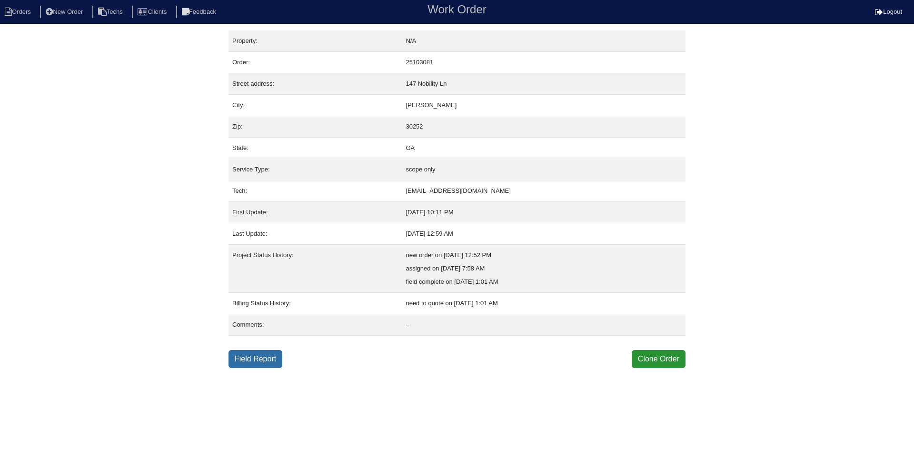
drag, startPoint x: 251, startPoint y: 362, endPoint x: 255, endPoint y: 318, distance: 43.6
click at [251, 361] on link "Field Report" at bounding box center [256, 359] width 54 height 18
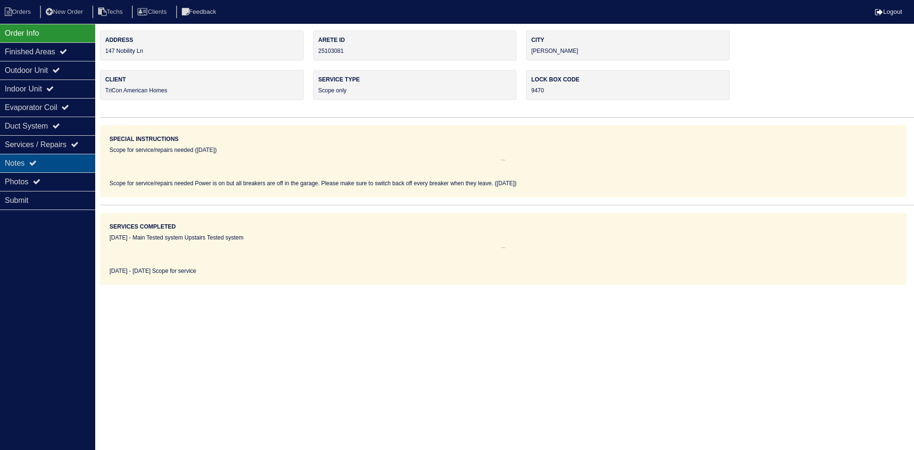
click at [42, 157] on div "Notes" at bounding box center [47, 163] width 95 height 19
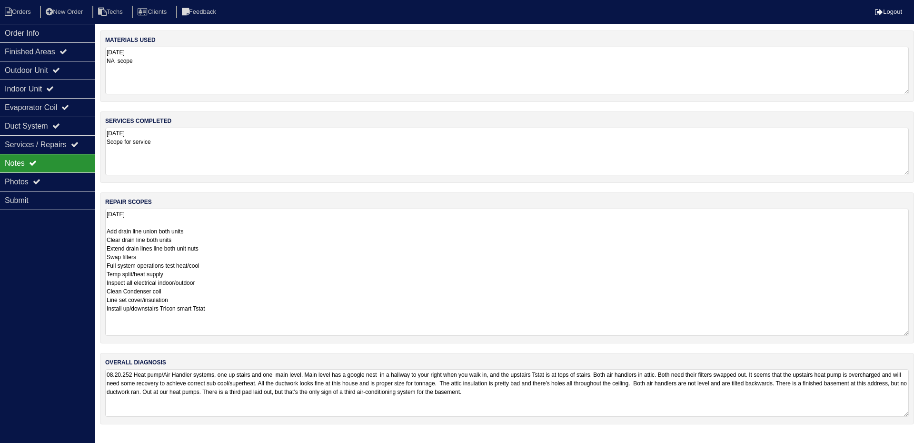
drag, startPoint x: 907, startPoint y: 255, endPoint x: 913, endPoint y: 335, distance: 79.7
click at [913, 335] on div "repair scopes 08/20/25 Add drain line union both units Clear drain line both un…" at bounding box center [507, 267] width 814 height 151
click at [43, 68] on div "Outdoor Unit" at bounding box center [47, 70] width 95 height 19
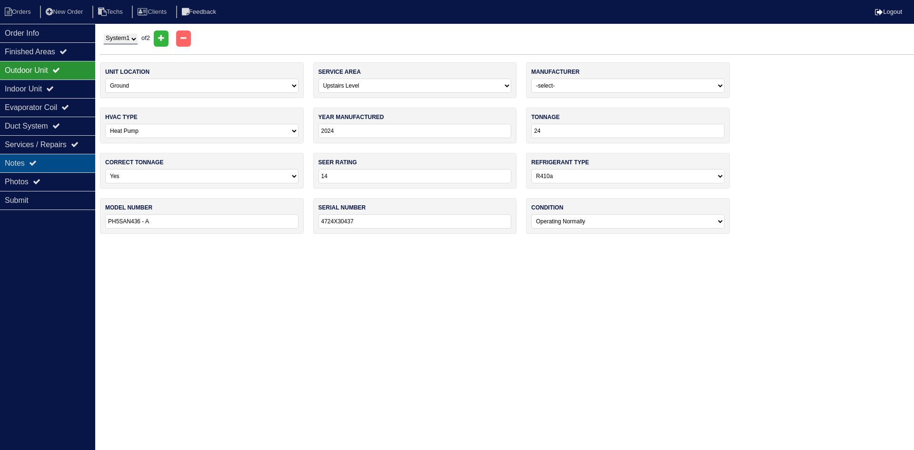
click at [40, 157] on div "Notes" at bounding box center [47, 163] width 95 height 19
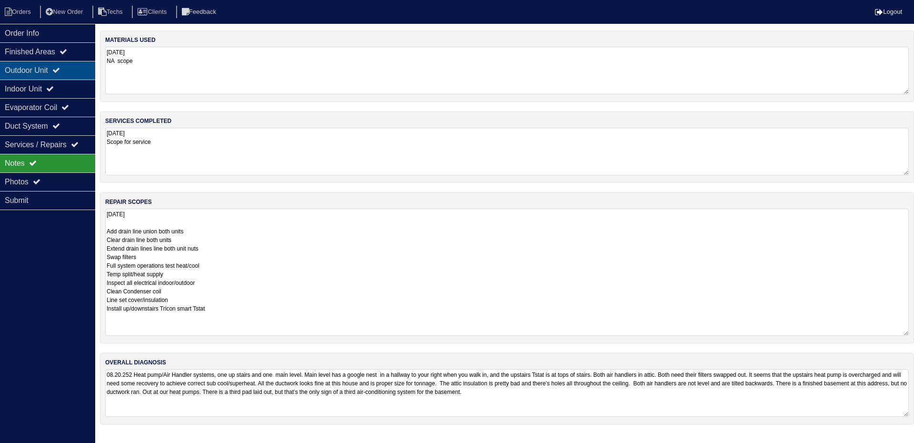
click at [32, 68] on div "Outdoor Unit" at bounding box center [47, 70] width 95 height 19
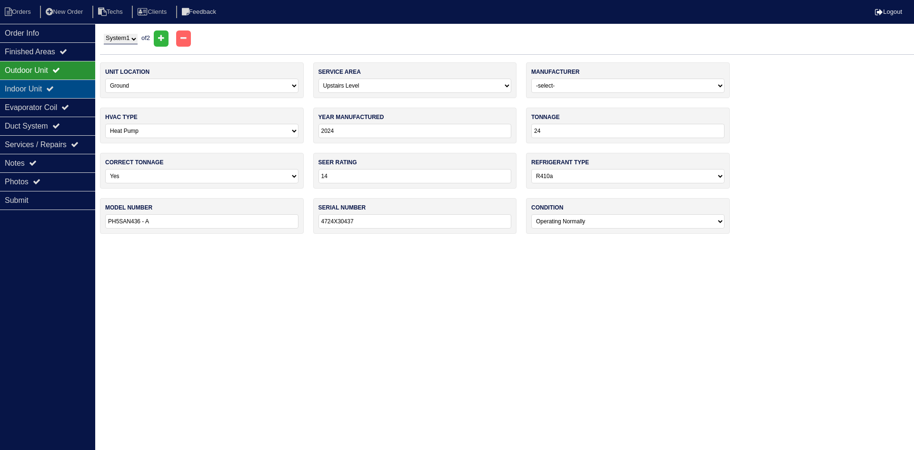
click at [77, 82] on div "Indoor Unit" at bounding box center [47, 89] width 95 height 19
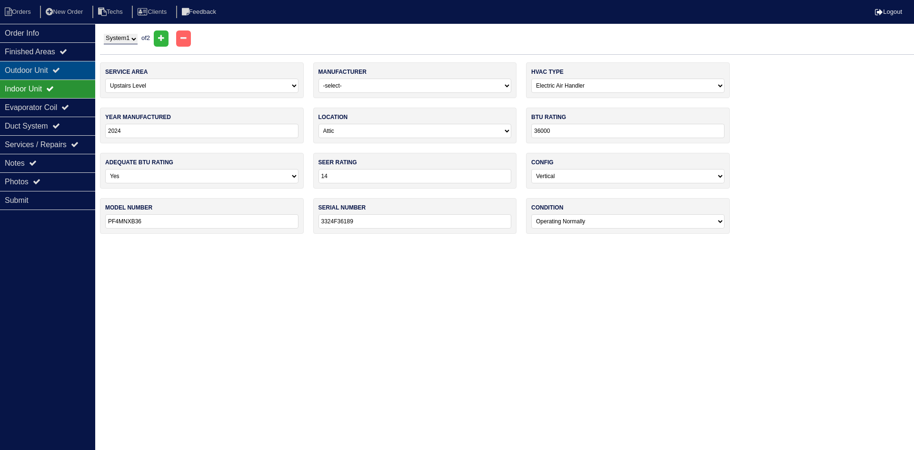
click at [76, 67] on div "Outdoor Unit" at bounding box center [47, 70] width 95 height 19
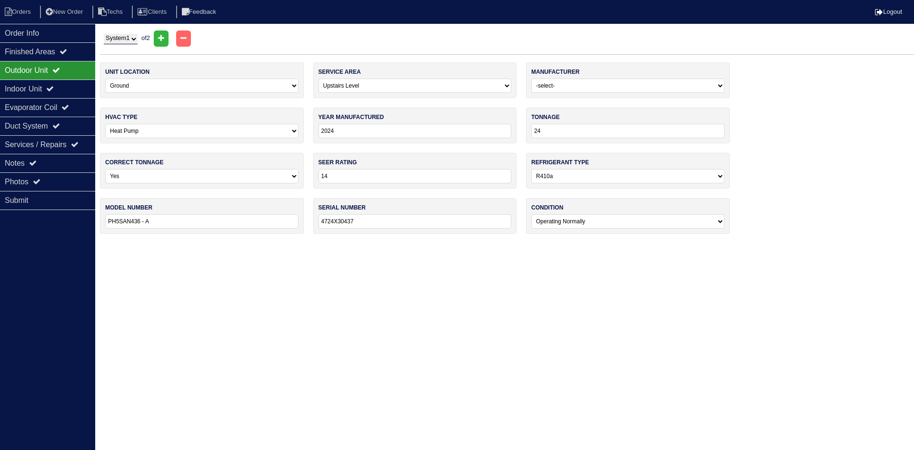
drag, startPoint x: 114, startPoint y: 37, endPoint x: 117, endPoint y: 44, distance: 7.3
click at [114, 37] on select "System 1 System 2" at bounding box center [121, 39] width 34 height 10
select select "2"
click at [104, 34] on select "System 1 System 2" at bounding box center [121, 39] width 34 height 10
select select "0"
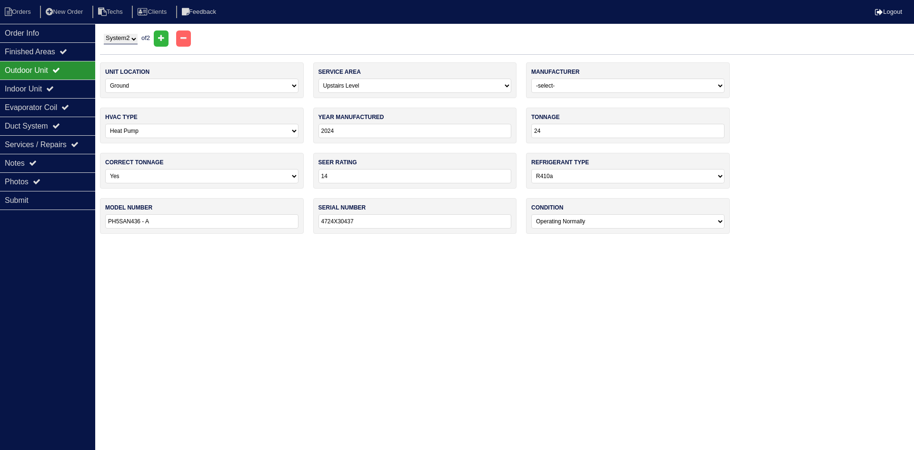
type input "24000"
type input "PH5SAN424-A"
type input "474X26366"
click at [45, 91] on div "Indoor Unit" at bounding box center [47, 89] width 95 height 19
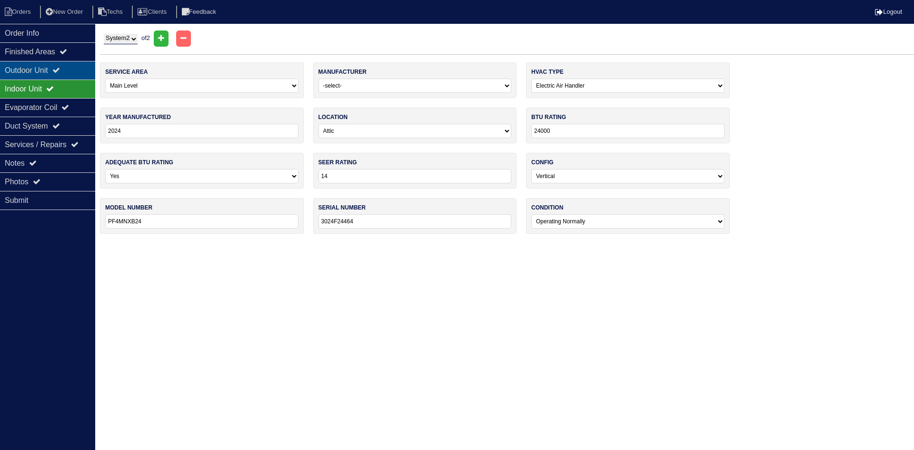
click at [46, 68] on div "Outdoor Unit" at bounding box center [47, 70] width 95 height 19
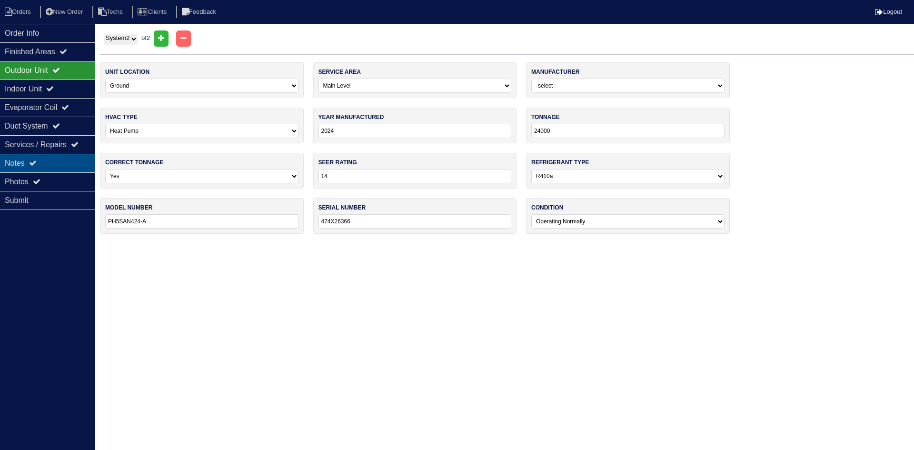
click at [21, 160] on div "Notes" at bounding box center [47, 163] width 95 height 19
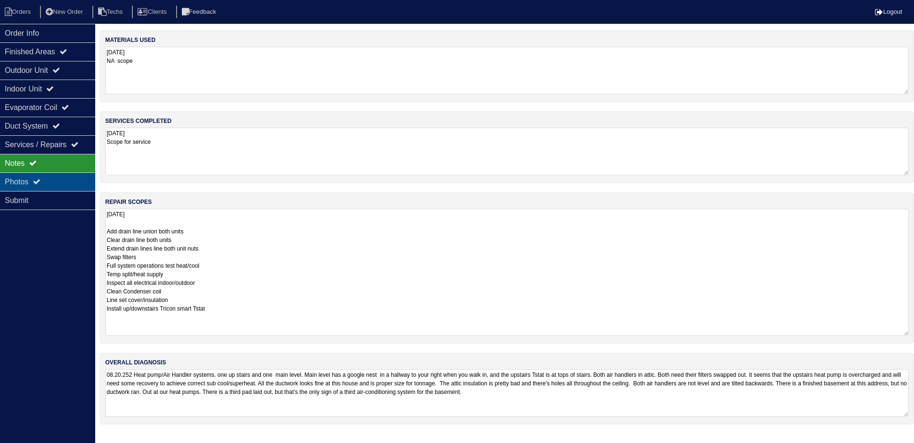
click at [40, 180] on icon at bounding box center [37, 182] width 8 height 8
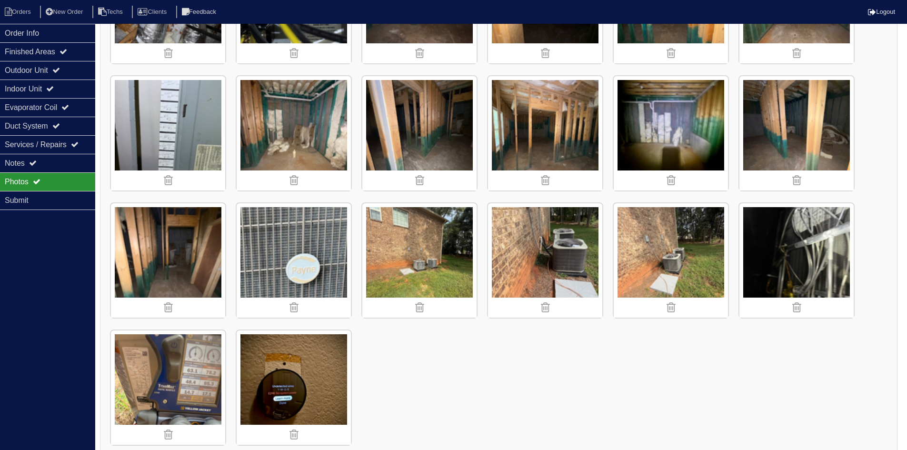
scroll to position [1128, 0]
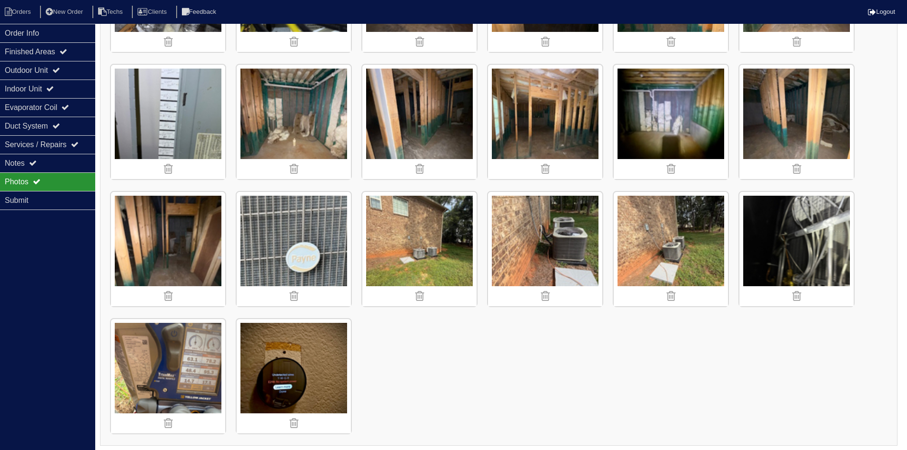
click at [548, 228] on img at bounding box center [545, 249] width 114 height 114
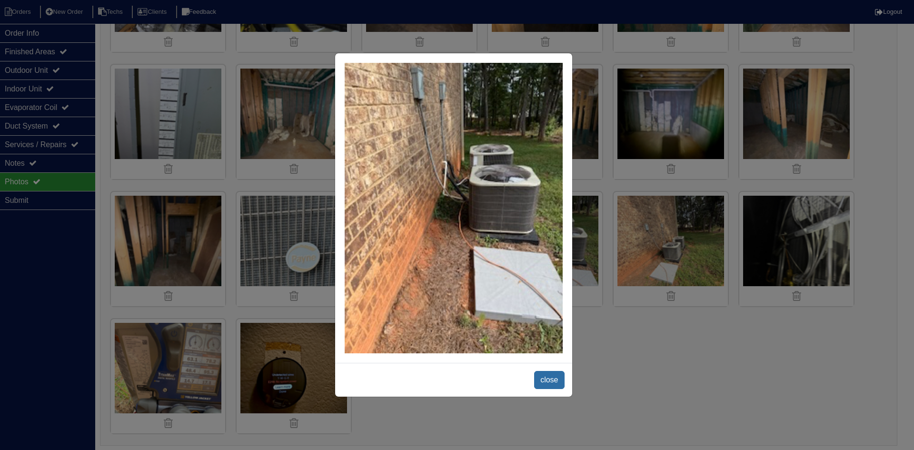
click at [542, 371] on span "close" at bounding box center [549, 380] width 30 height 18
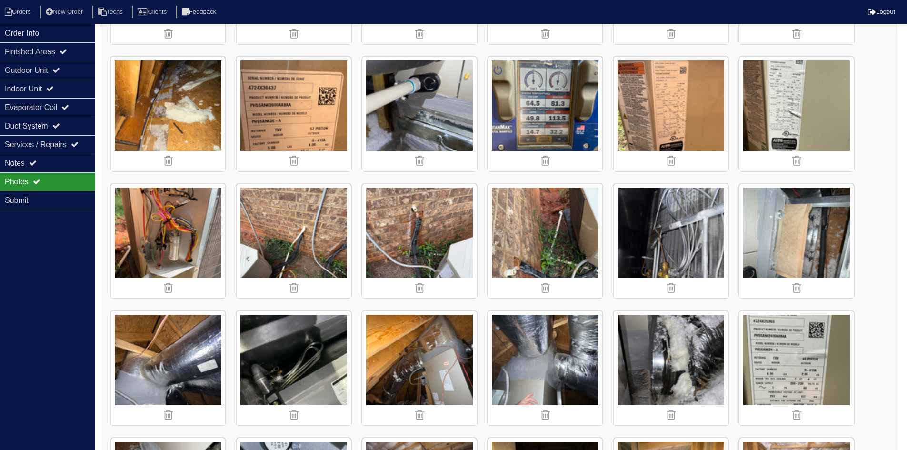
scroll to position [652, 0]
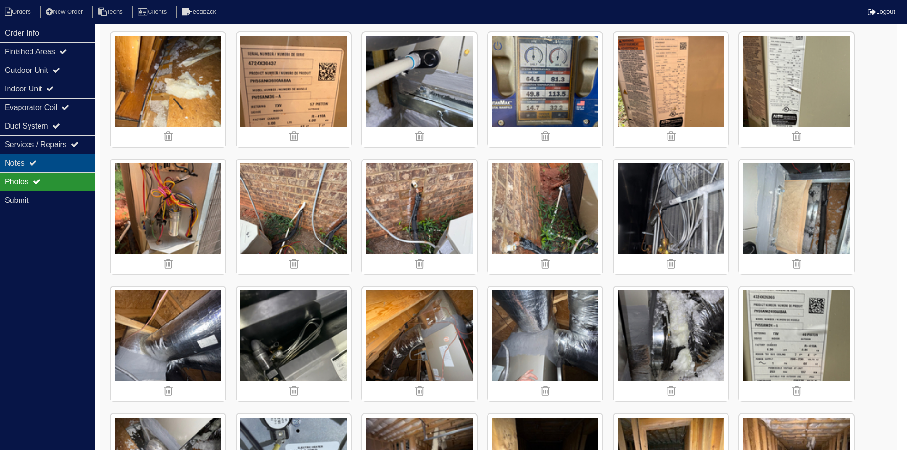
click at [34, 160] on icon at bounding box center [33, 163] width 8 height 8
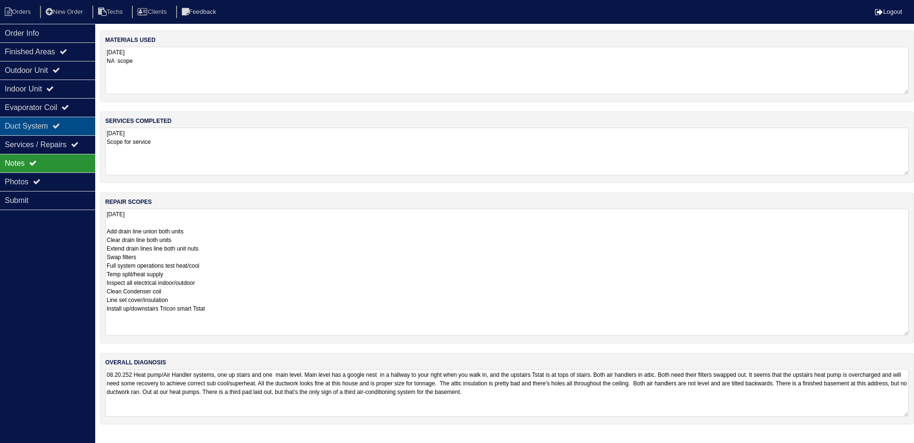
click at [60, 125] on icon at bounding box center [56, 126] width 8 height 8
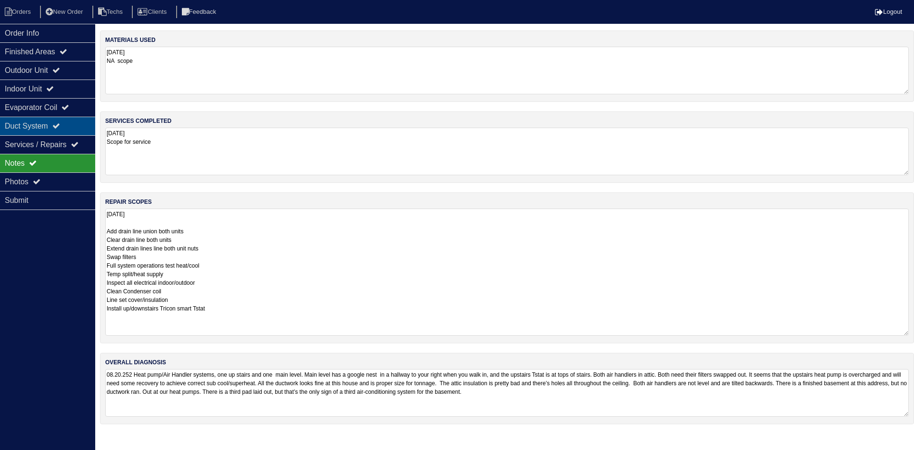
select select "2"
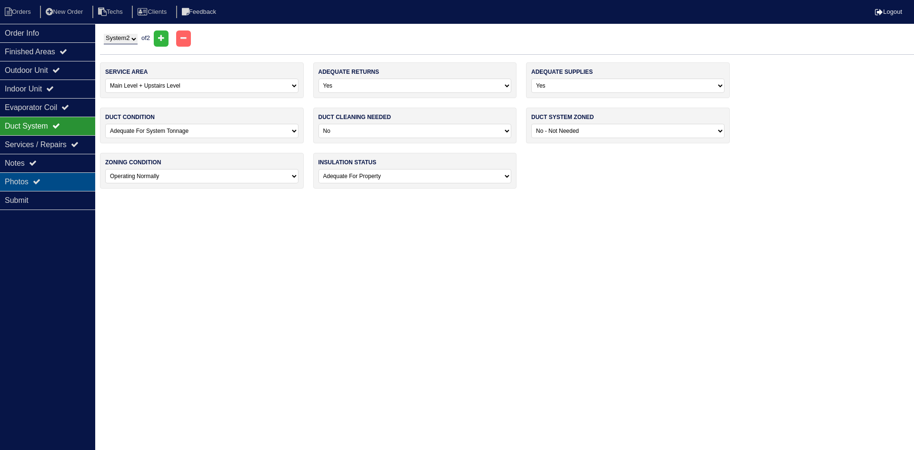
click at [6, 185] on div "Photos" at bounding box center [47, 181] width 95 height 19
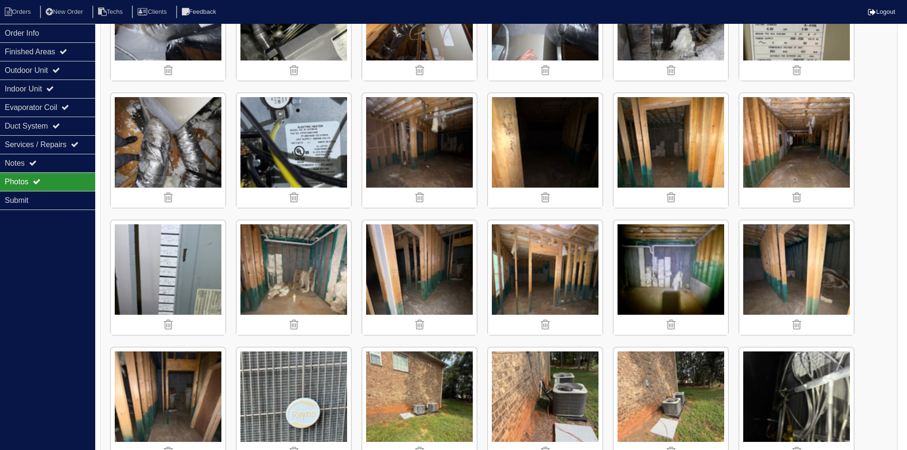
scroll to position [1128, 0]
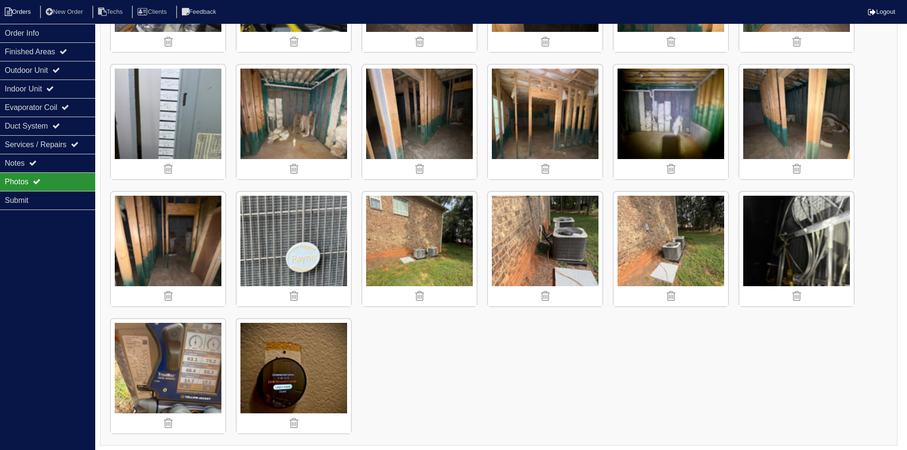
click at [20, 14] on li "Orders" at bounding box center [19, 12] width 39 height 13
select select "15"
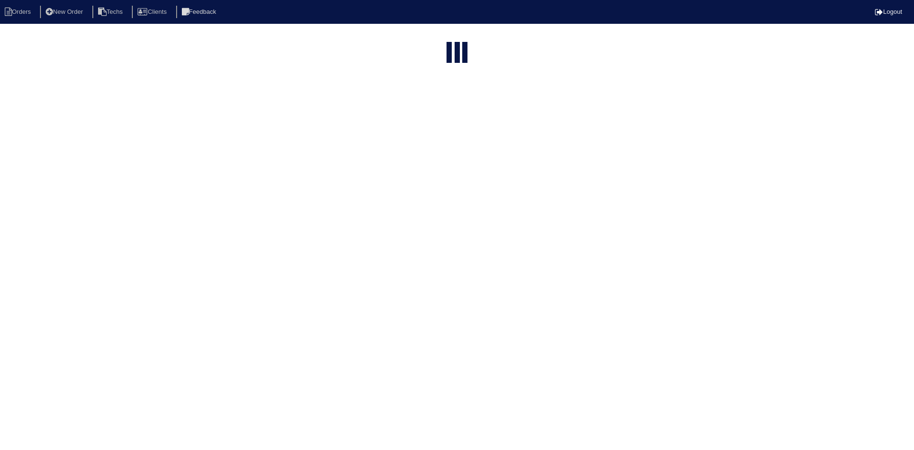
type input "147"
select select "field complete"
select select "need to quote"
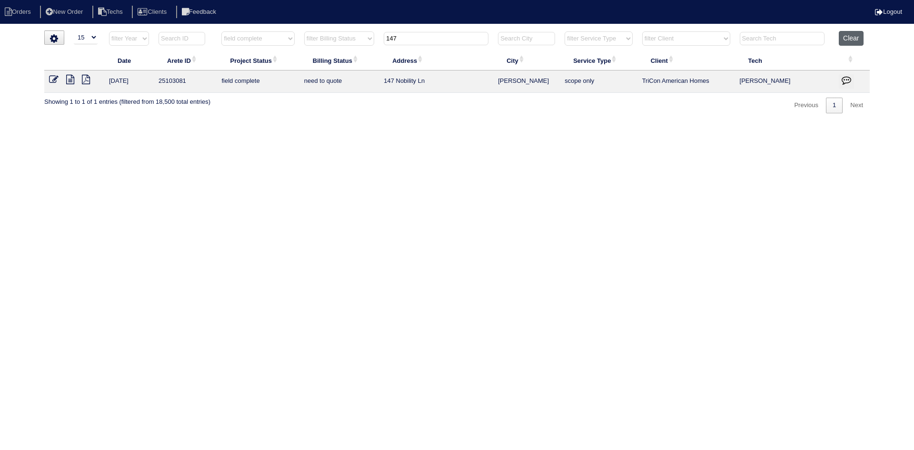
click at [849, 36] on button "Clear" at bounding box center [851, 38] width 24 height 15
select select
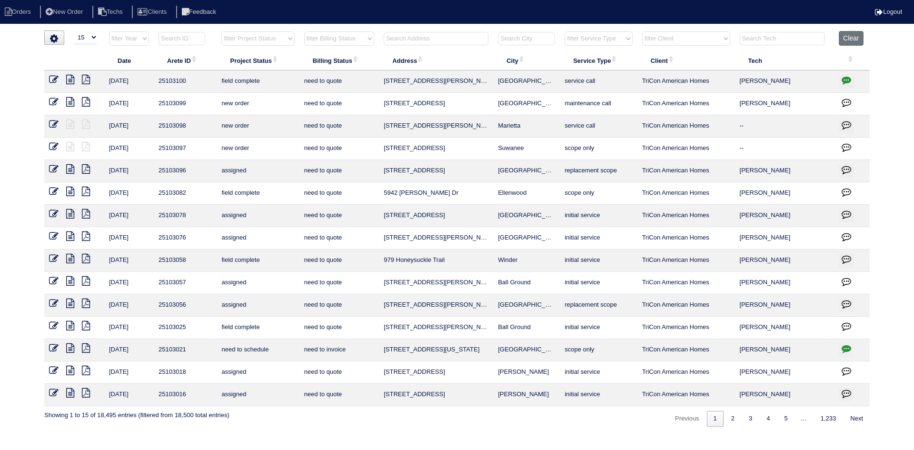
select select "15"
click at [286, 38] on select "filter Project Status -- Any Project Status -- new order assigned in progress f…" at bounding box center [257, 38] width 73 height 14
click at [221, 31] on select "filter Project Status -- Any Project Status -- new order assigned in progress f…" at bounding box center [257, 38] width 73 height 14
select select "field complete"
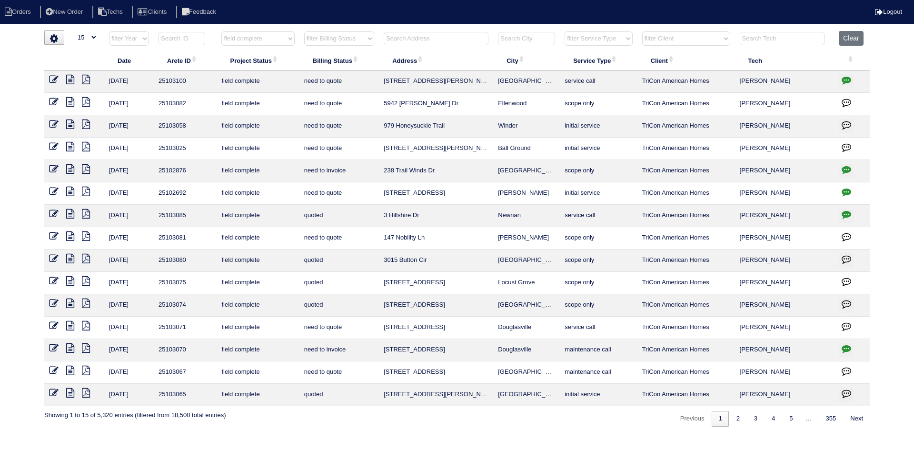
click at [352, 37] on select "filter Billing Status -- Any Billing Status -- need to quote quoted need to inv…" at bounding box center [339, 38] width 70 height 14
select select "need to quote"
click at [304, 31] on select "filter Billing Status -- Any Billing Status -- need to quote quoted need to inv…" at bounding box center [339, 38] width 70 height 14
select select "field complete"
select select "need to quote"
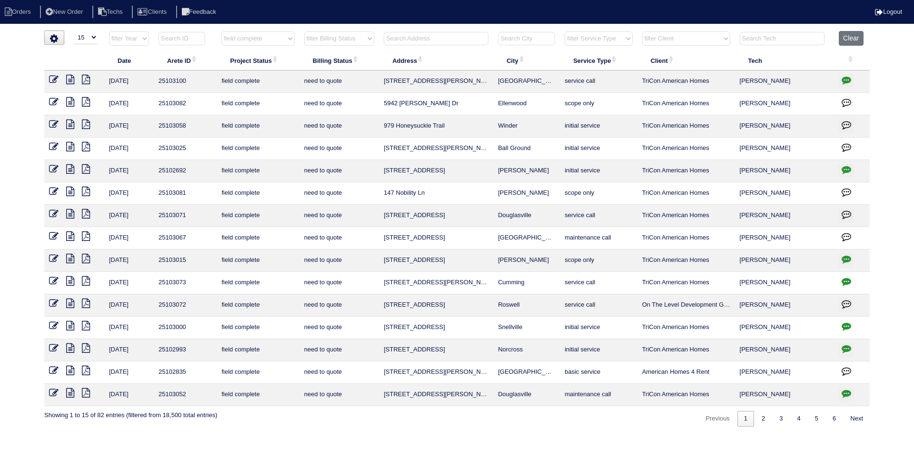
click at [847, 261] on icon "button" at bounding box center [847, 259] width 10 height 10
type textarea "[DATE] - Tricon put the work order in after the fact - tech only scoped Mention…"
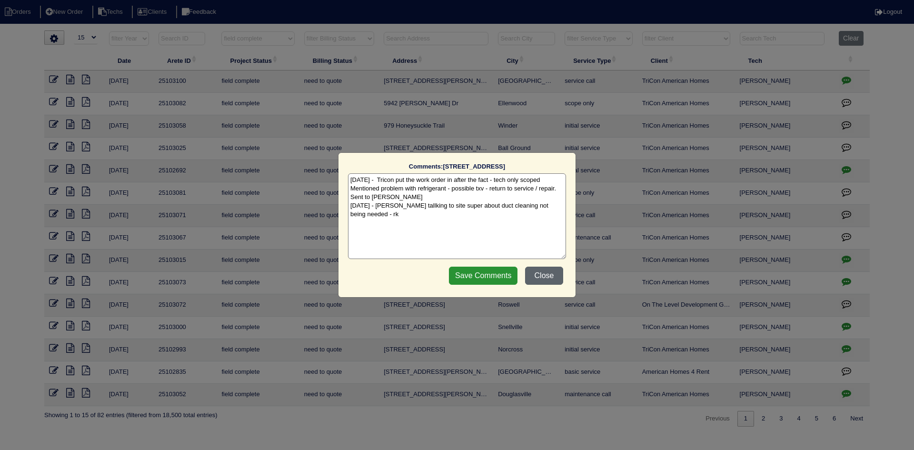
click at [545, 272] on button "Close" at bounding box center [544, 276] width 38 height 18
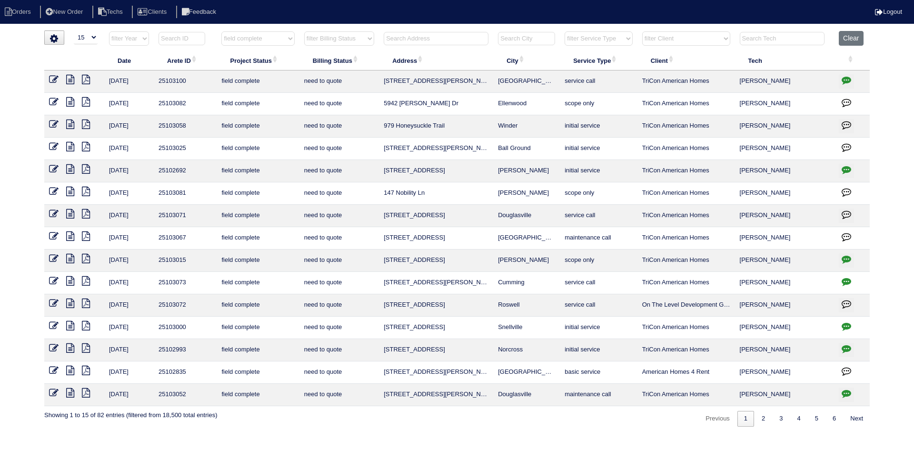
click at [70, 236] on icon at bounding box center [70, 236] width 8 height 10
click at [85, 236] on icon at bounding box center [86, 236] width 8 height 10
click at [69, 233] on icon at bounding box center [70, 236] width 8 height 10
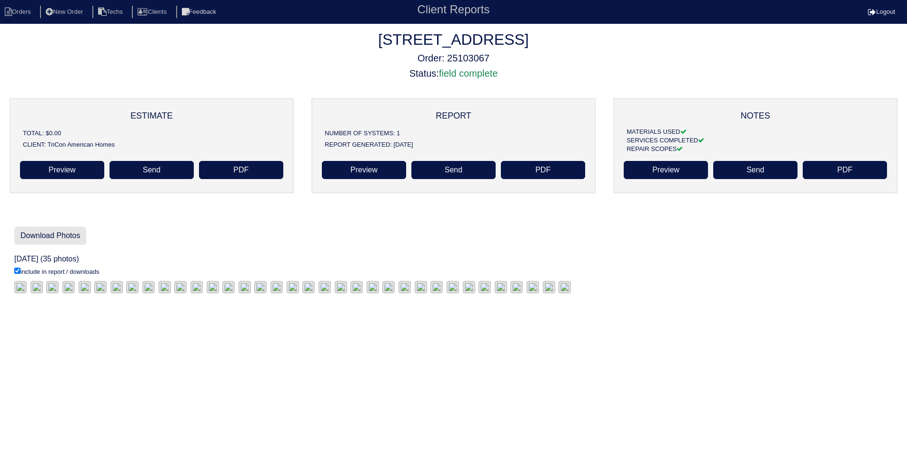
click at [53, 236] on link "Download Photos" at bounding box center [50, 236] width 72 height 18
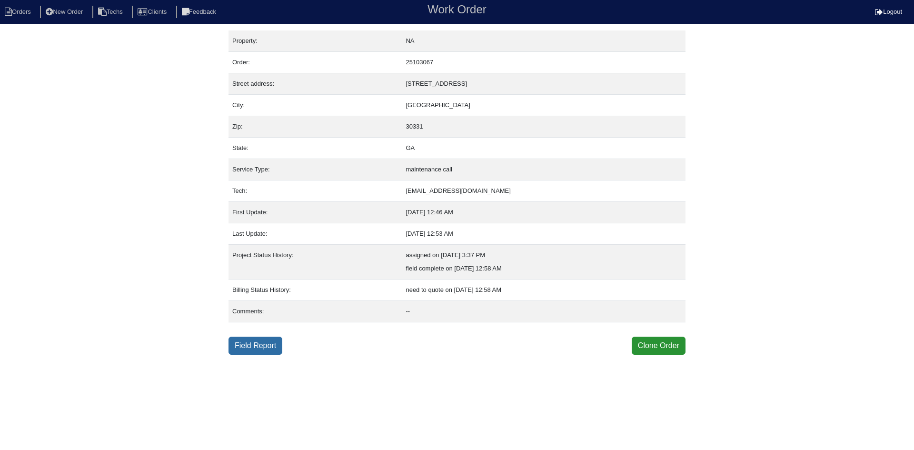
click at [248, 342] on link "Field Report" at bounding box center [256, 346] width 54 height 18
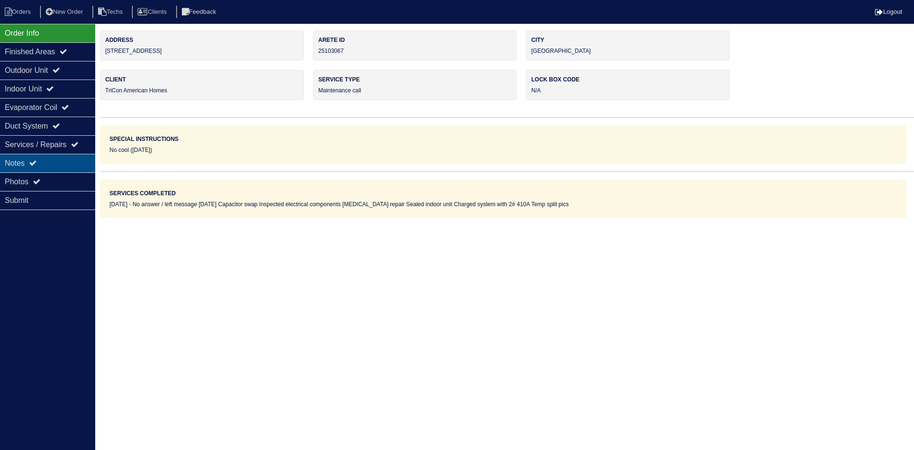
click at [58, 158] on div "Notes" at bounding box center [47, 163] width 95 height 19
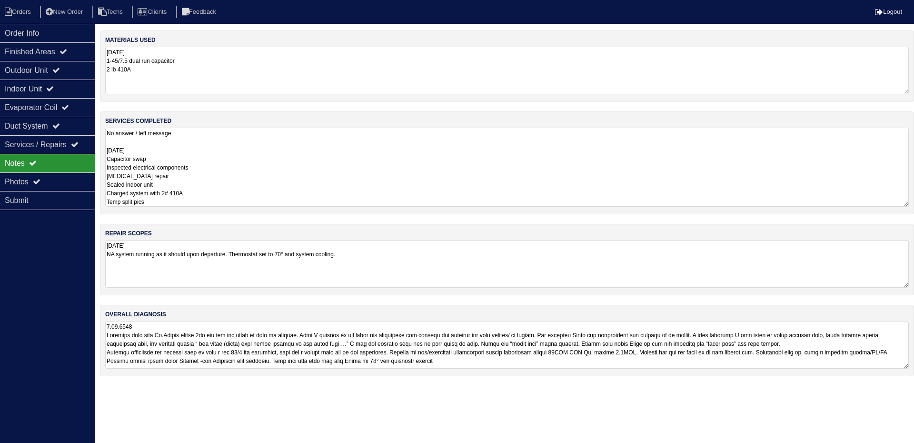
click at [325, 155] on textarea "No answer / left message [DATE] Capacitor swap Inspected electrical components …" at bounding box center [507, 167] width 804 height 79
drag, startPoint x: 905, startPoint y: 368, endPoint x: 914, endPoint y: 405, distance: 38.2
click at [914, 405] on div "overall diagnosis" at bounding box center [507, 359] width 814 height 109
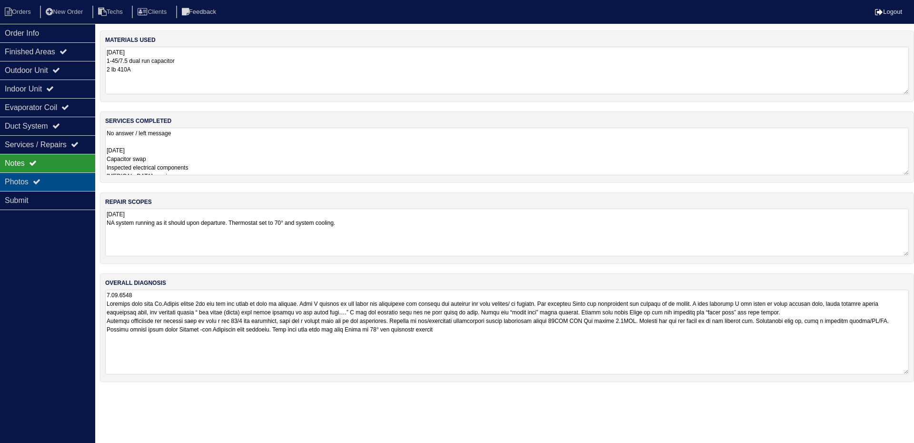
click at [52, 173] on div "Photos" at bounding box center [47, 181] width 95 height 19
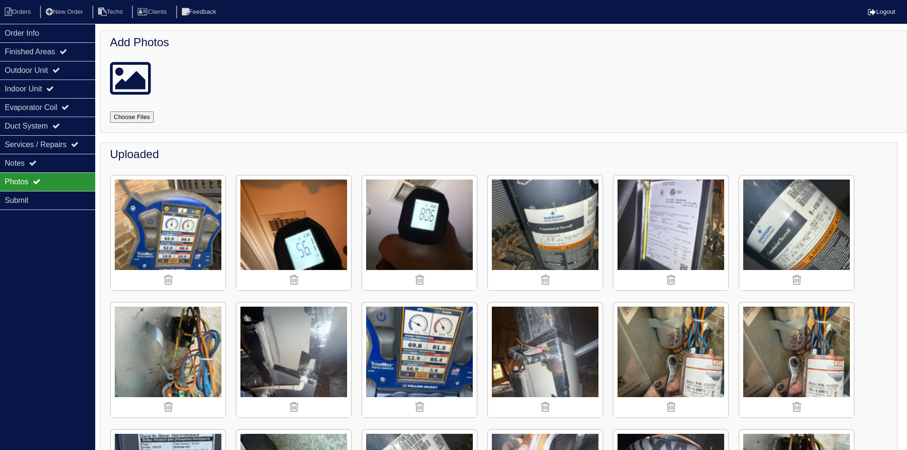
click at [164, 214] on img at bounding box center [168, 233] width 114 height 114
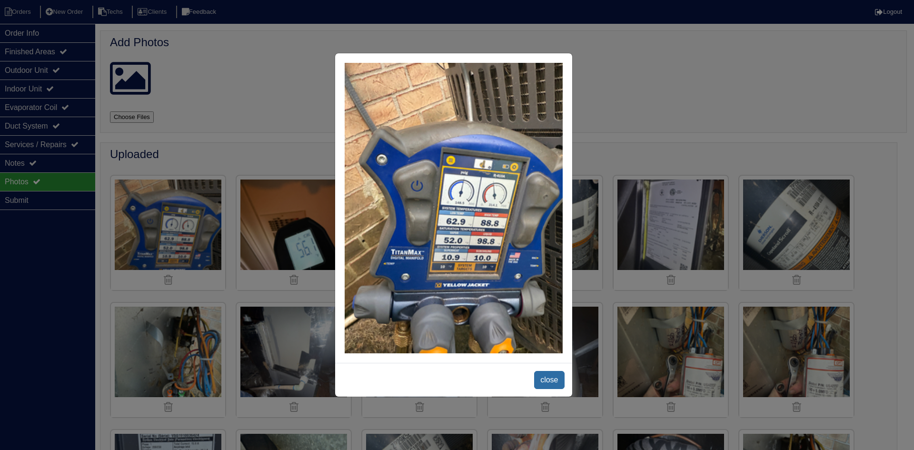
click at [542, 374] on span "close" at bounding box center [549, 380] width 30 height 18
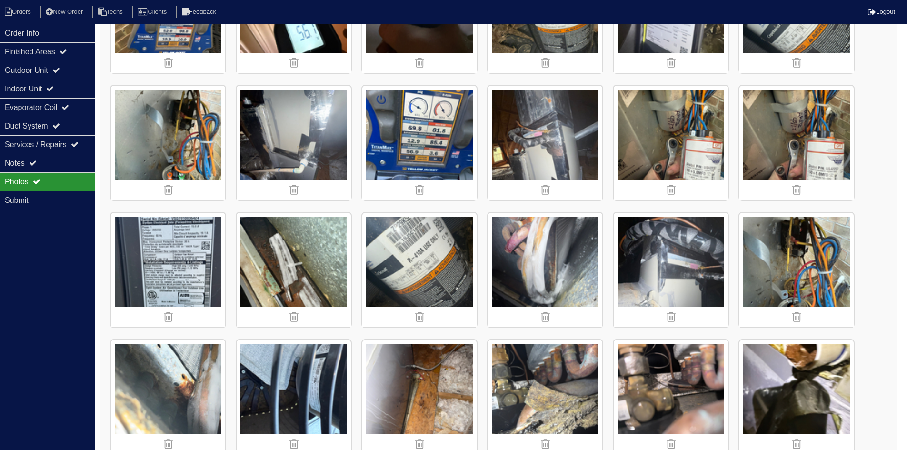
scroll to position [209, 0]
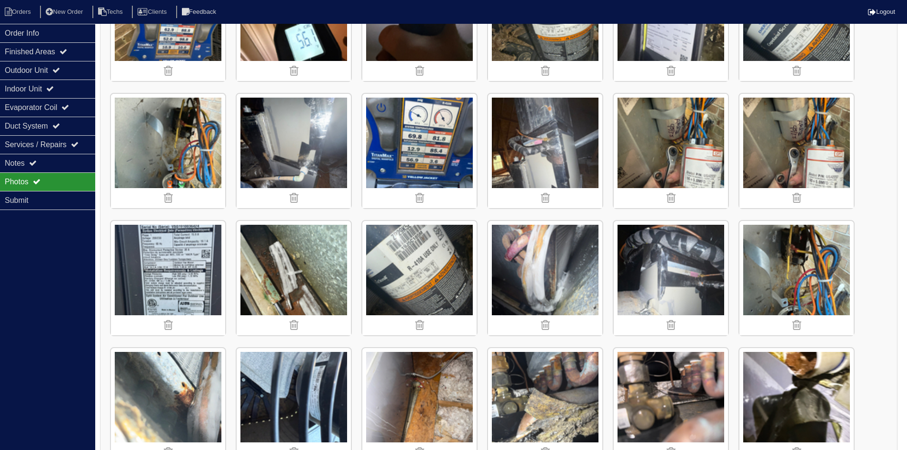
click at [458, 138] on img at bounding box center [419, 151] width 114 height 114
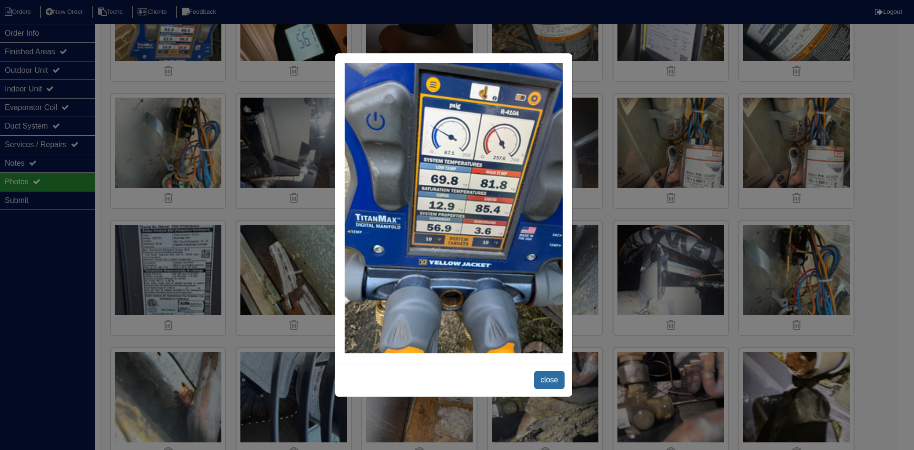
click at [555, 378] on span "close" at bounding box center [549, 380] width 30 height 18
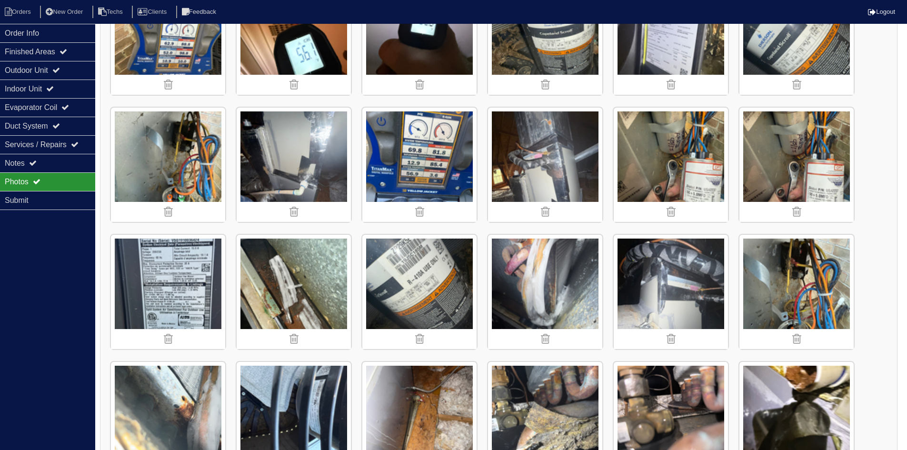
scroll to position [66, 0]
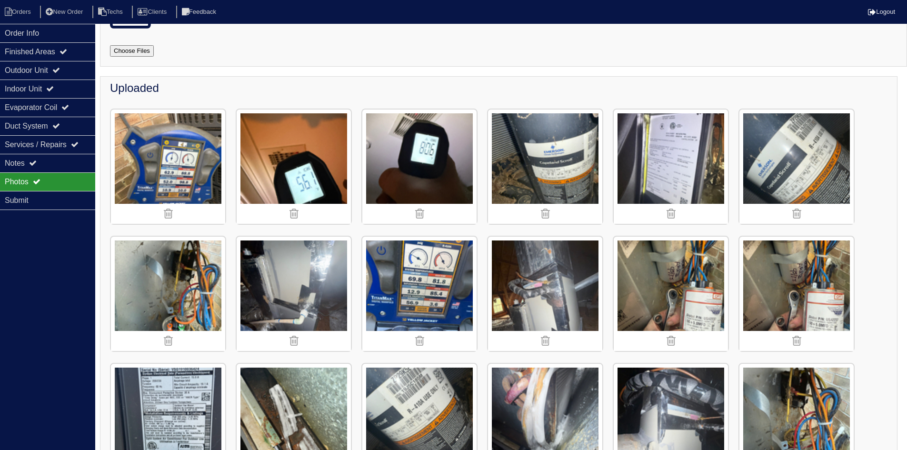
click at [445, 287] on img at bounding box center [419, 294] width 114 height 114
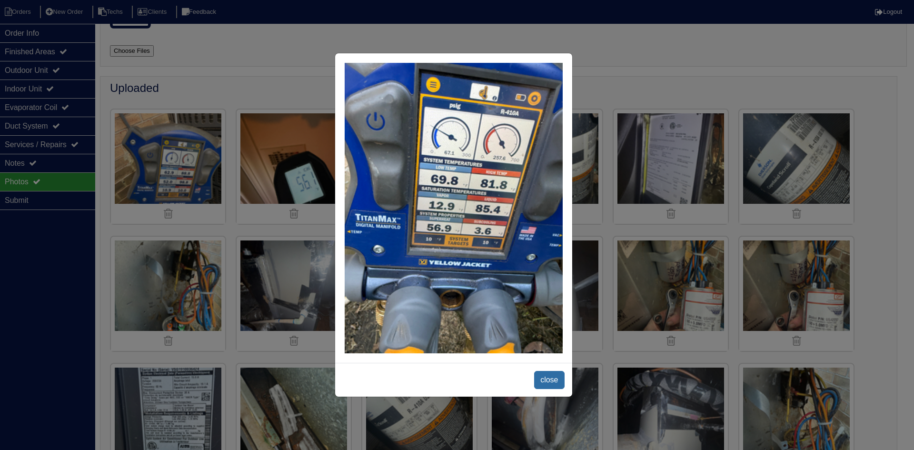
click at [539, 382] on span "close" at bounding box center [549, 380] width 30 height 18
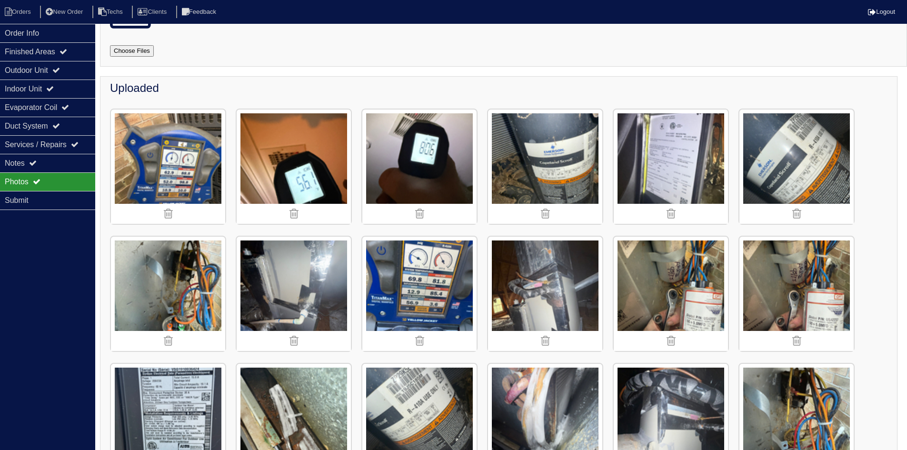
click at [161, 141] on img at bounding box center [168, 167] width 114 height 114
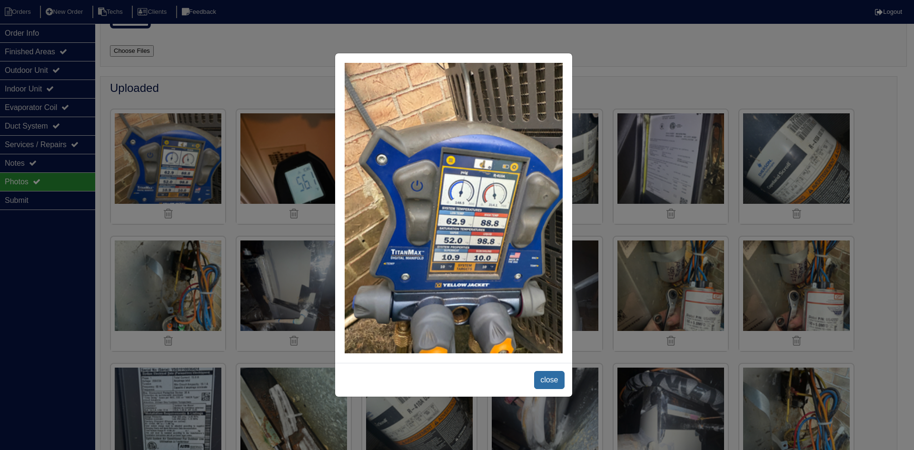
click at [544, 379] on span "close" at bounding box center [549, 380] width 30 height 18
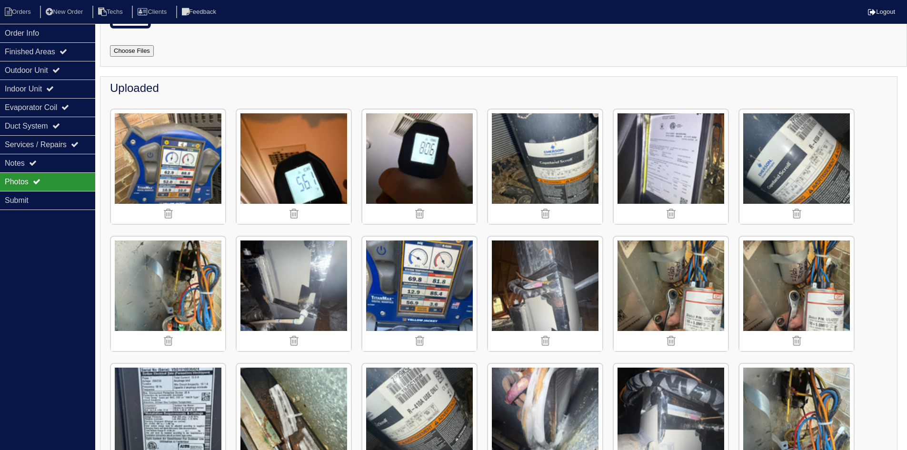
click at [428, 307] on img at bounding box center [419, 294] width 114 height 114
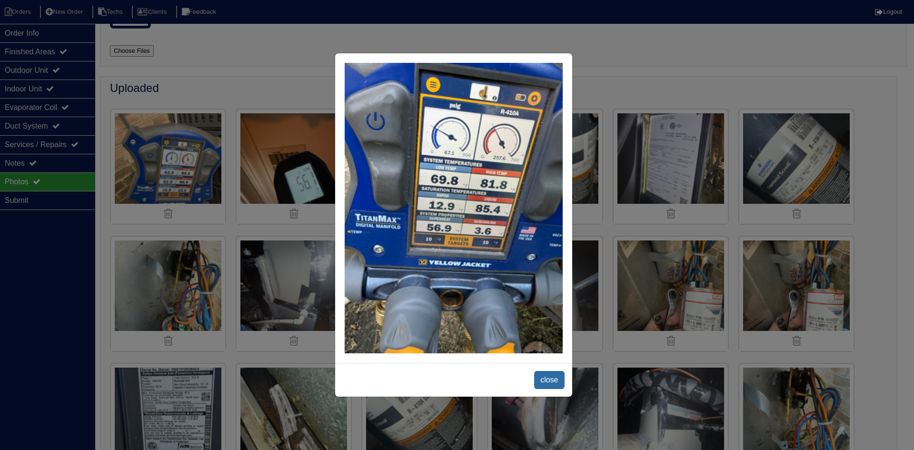
click at [542, 372] on span "close" at bounding box center [549, 380] width 30 height 18
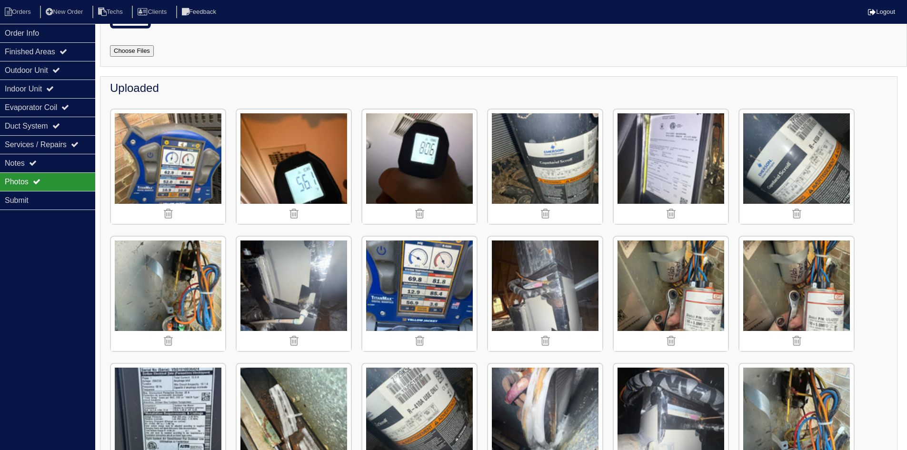
click at [190, 138] on img at bounding box center [168, 167] width 114 height 114
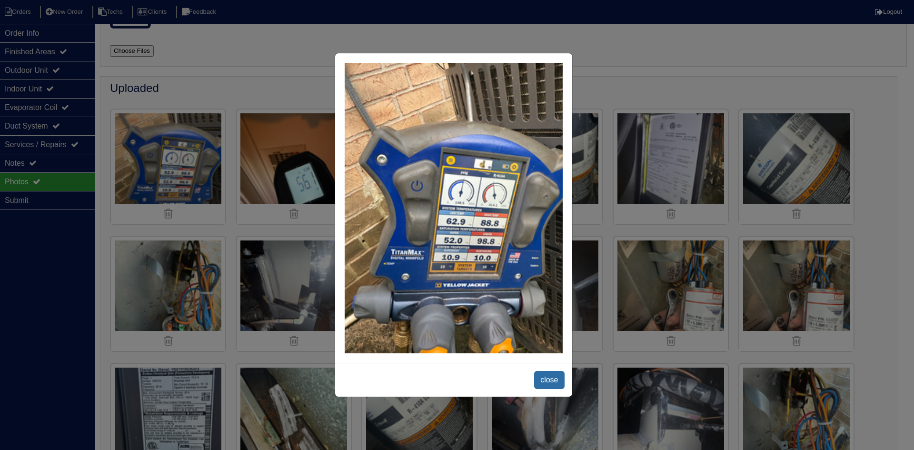
drag, startPoint x: 544, startPoint y: 376, endPoint x: 541, endPoint y: 370, distance: 7.5
click at [544, 376] on span "close" at bounding box center [549, 380] width 30 height 18
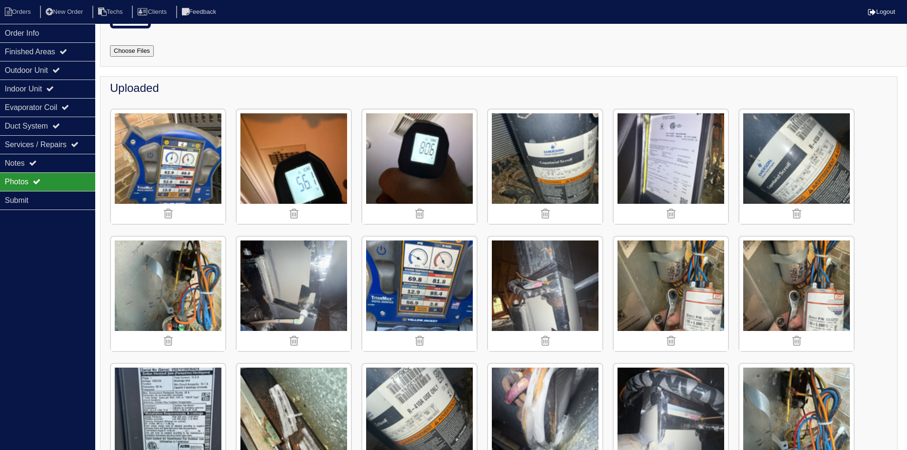
click at [676, 302] on img at bounding box center [671, 294] width 114 height 114
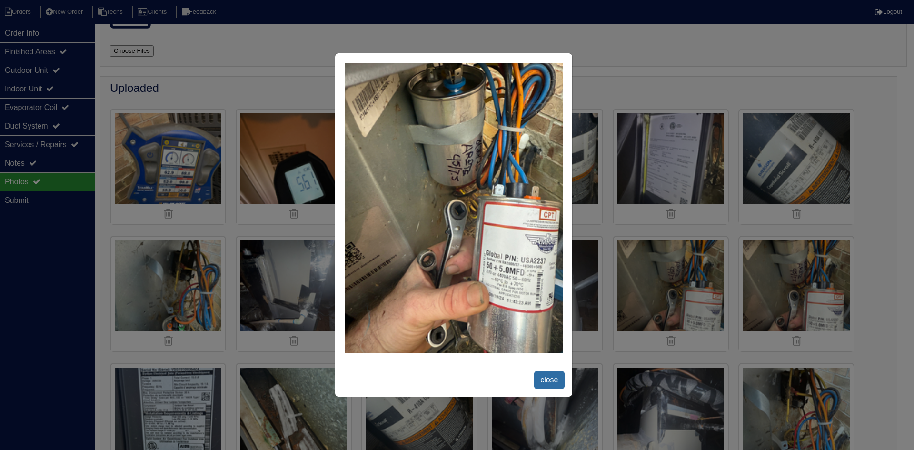
click at [541, 381] on span "close" at bounding box center [549, 380] width 30 height 18
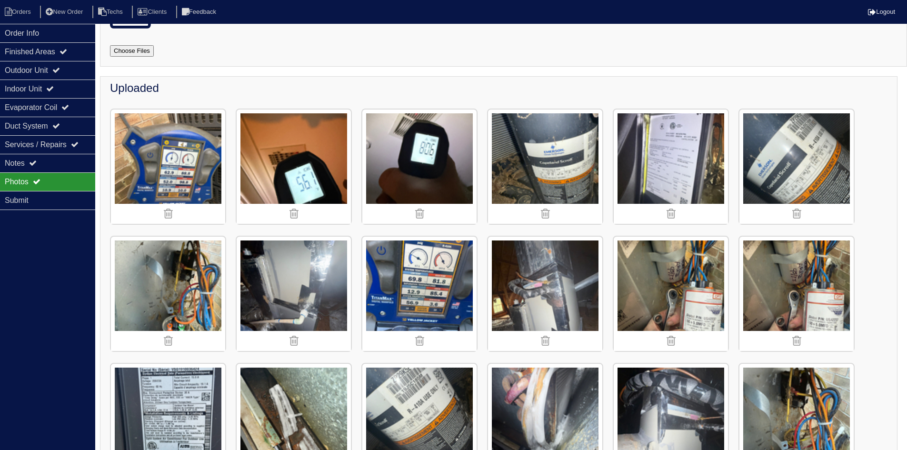
click at [820, 171] on img at bounding box center [797, 167] width 114 height 114
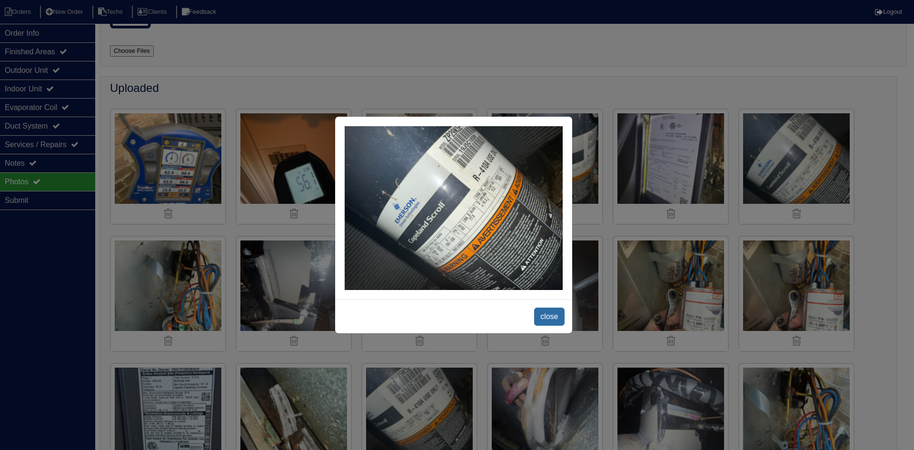
click at [556, 315] on span "close" at bounding box center [549, 317] width 30 height 18
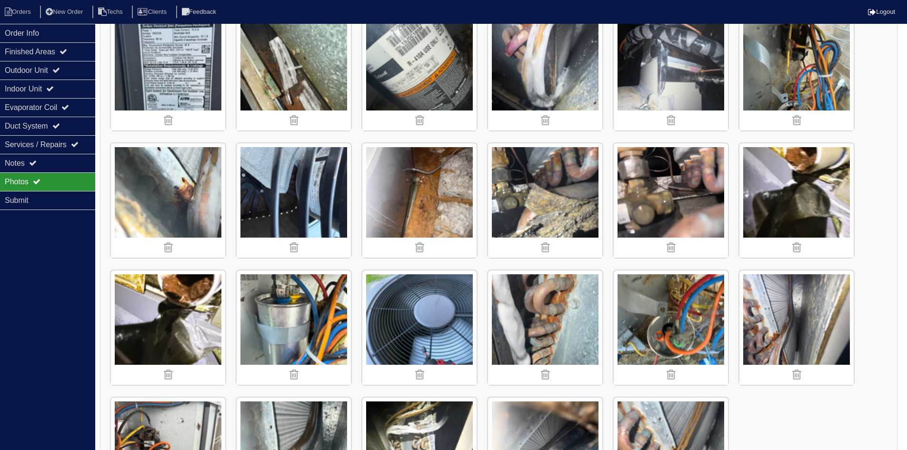
scroll to position [495, 0]
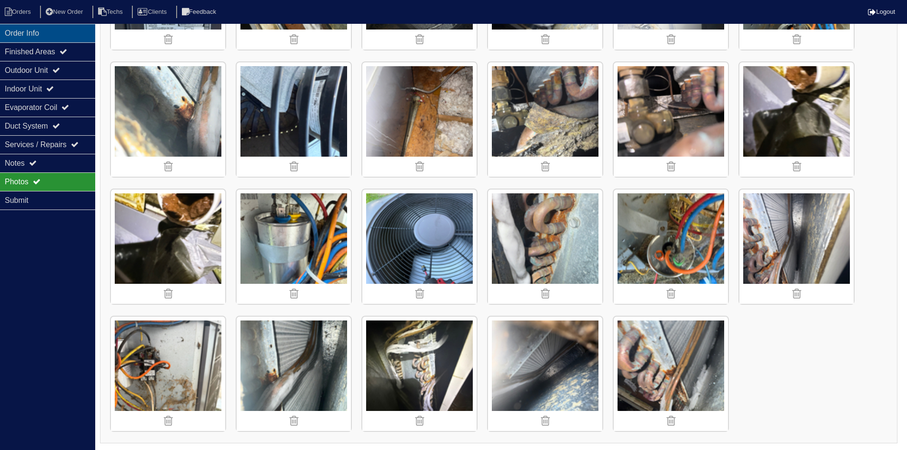
click at [65, 31] on div "Order Info" at bounding box center [47, 33] width 95 height 19
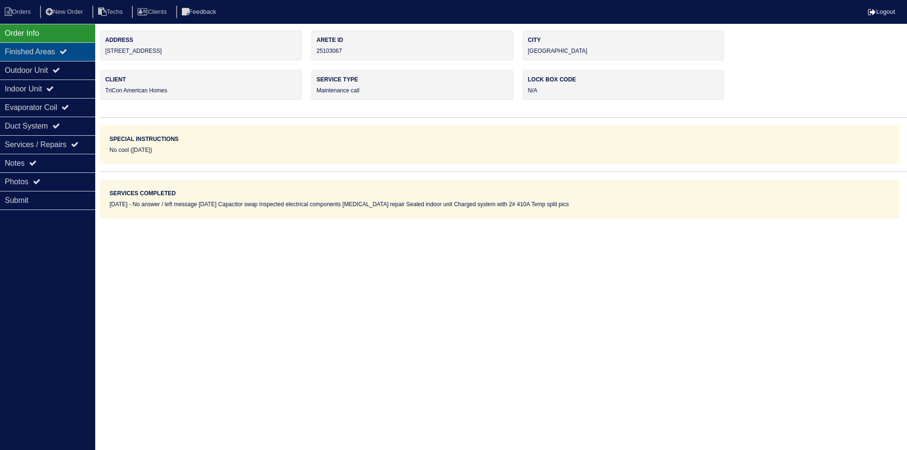
scroll to position [0, 0]
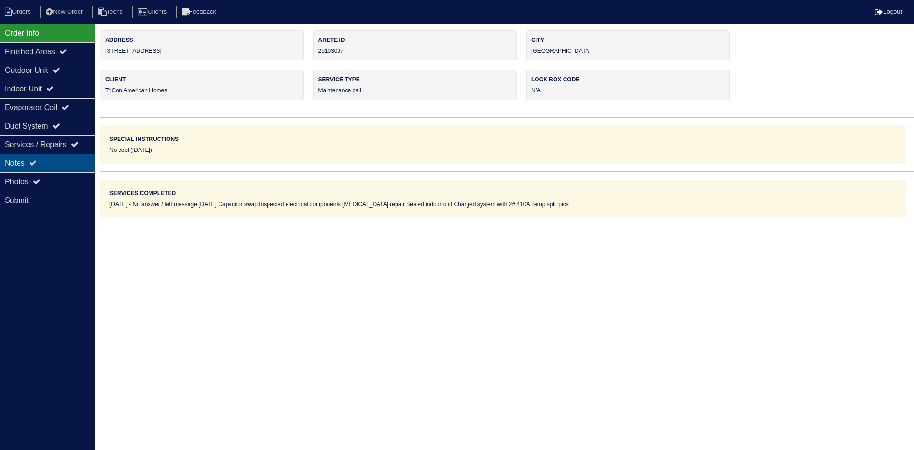
click at [32, 161] on icon at bounding box center [33, 163] width 8 height 8
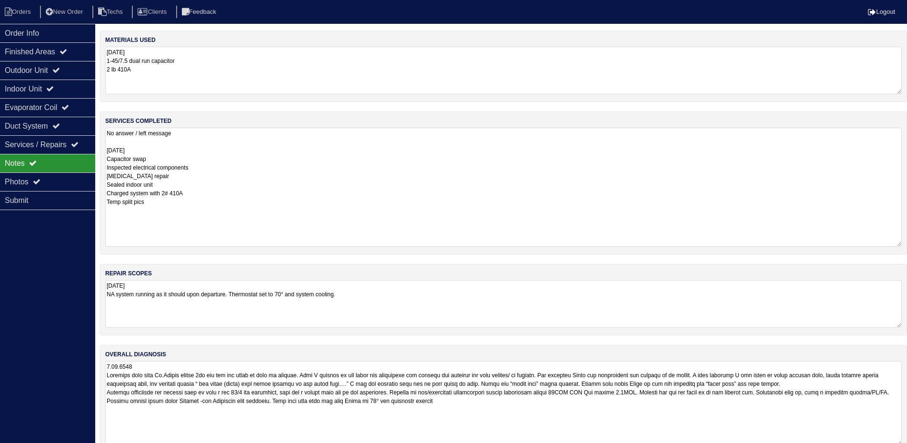
drag, startPoint x: 908, startPoint y: 171, endPoint x: 914, endPoint y: 242, distance: 72.2
click at [907, 242] on html "Orders New Order Techs Clients Feedback Logout Orders New Order Users Clients M…" at bounding box center [453, 231] width 907 height 463
click at [17, 74] on div "Outdoor Unit" at bounding box center [47, 70] width 95 height 19
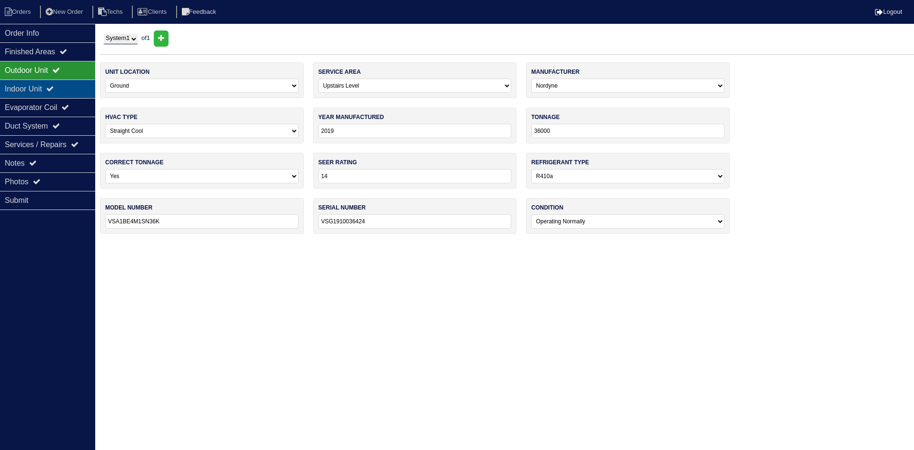
click at [18, 82] on div "Indoor Unit" at bounding box center [47, 89] width 95 height 19
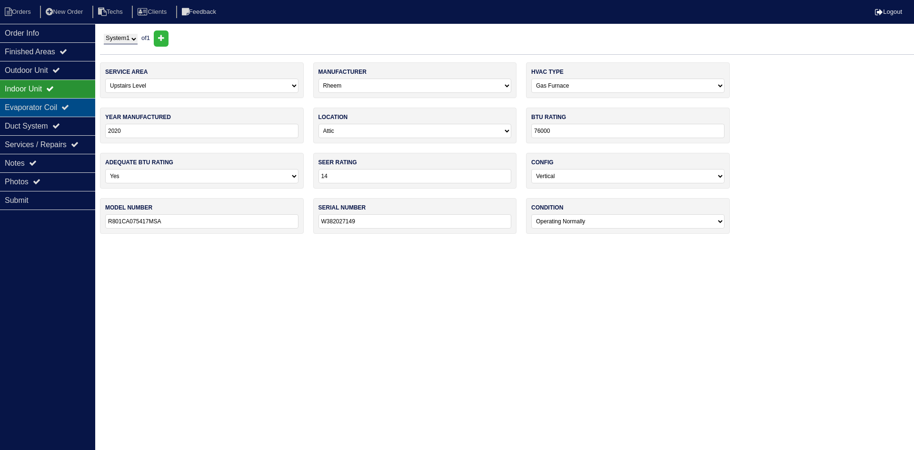
click at [51, 105] on div "Evaporator Coil" at bounding box center [47, 107] width 95 height 19
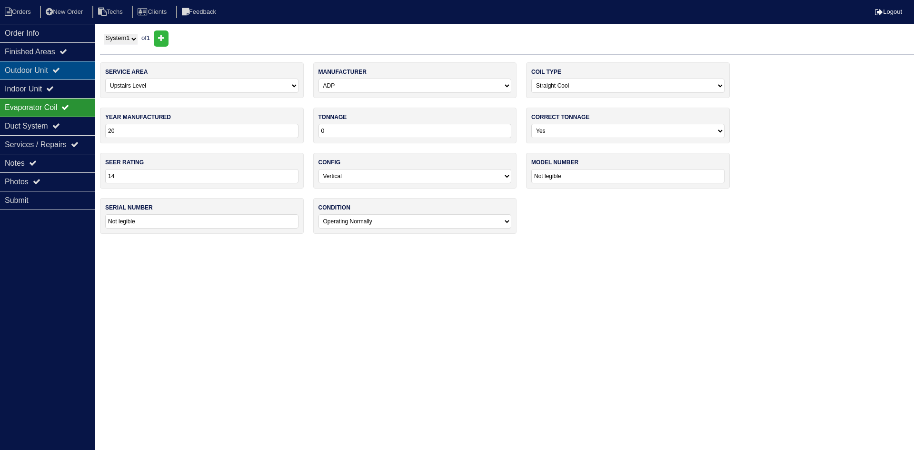
click at [67, 70] on div "Outdoor Unit" at bounding box center [47, 70] width 95 height 19
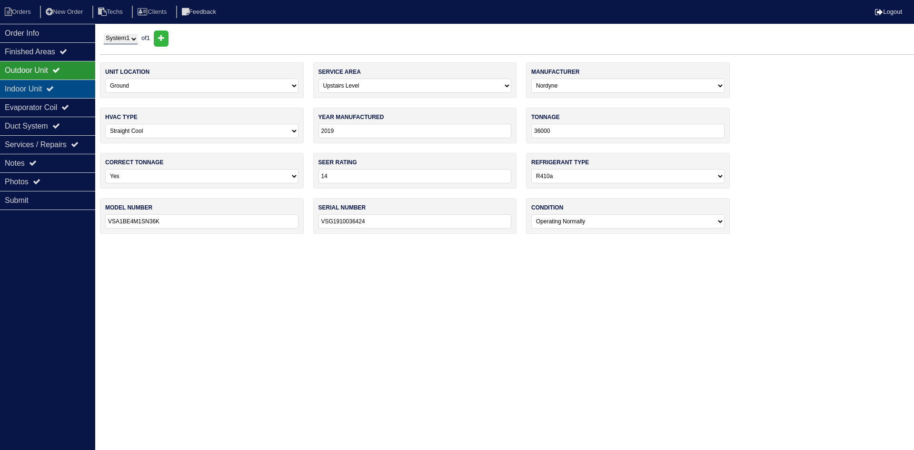
click at [27, 91] on div "Indoor Unit" at bounding box center [47, 89] width 95 height 19
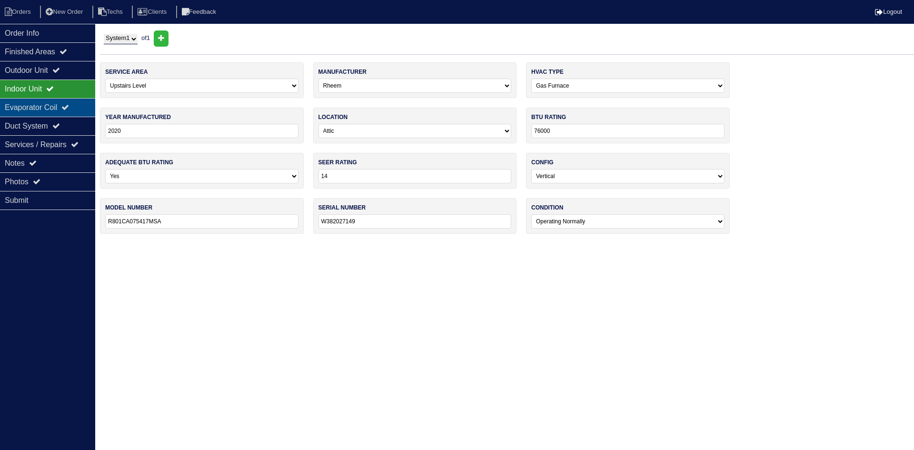
click at [53, 109] on div "Evaporator Coil" at bounding box center [47, 107] width 95 height 19
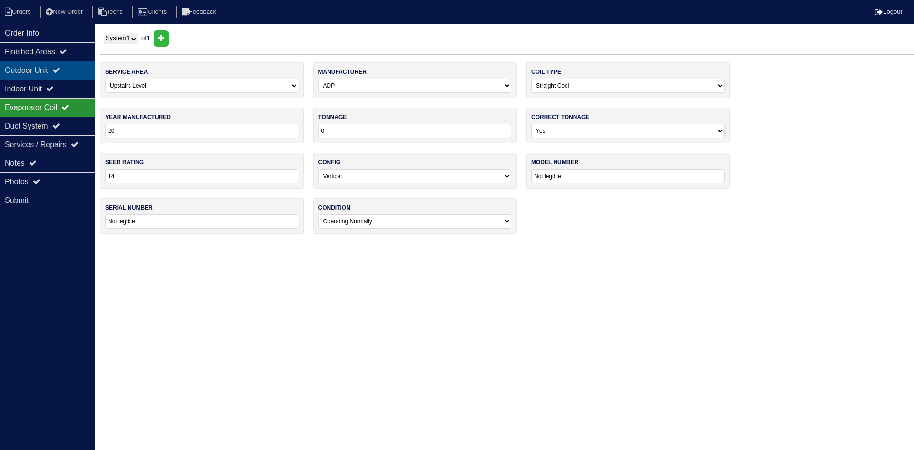
click at [47, 68] on div "Outdoor Unit" at bounding box center [47, 70] width 95 height 19
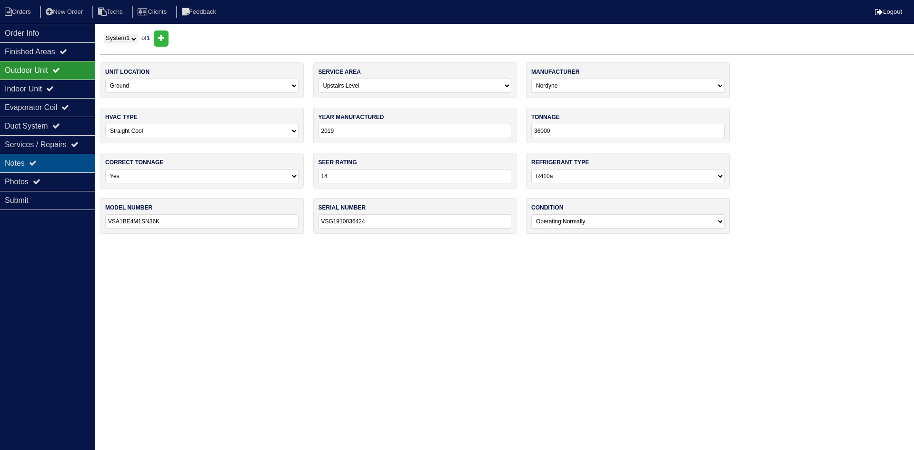
click at [31, 164] on div "Notes" at bounding box center [47, 163] width 95 height 19
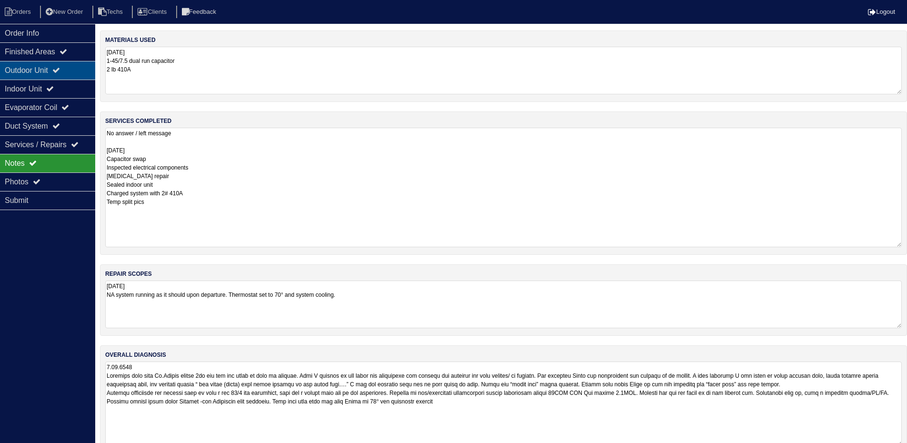
click at [56, 71] on div "Outdoor Unit" at bounding box center [47, 70] width 95 height 19
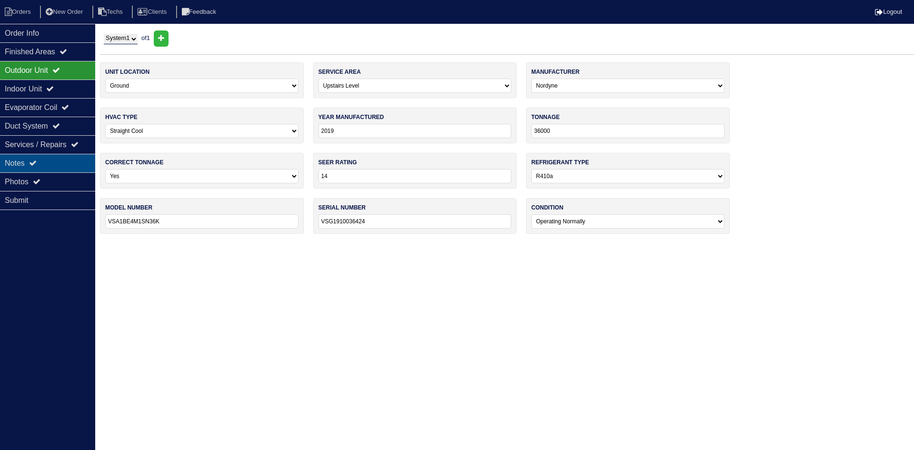
click at [41, 162] on div "Notes" at bounding box center [47, 163] width 95 height 19
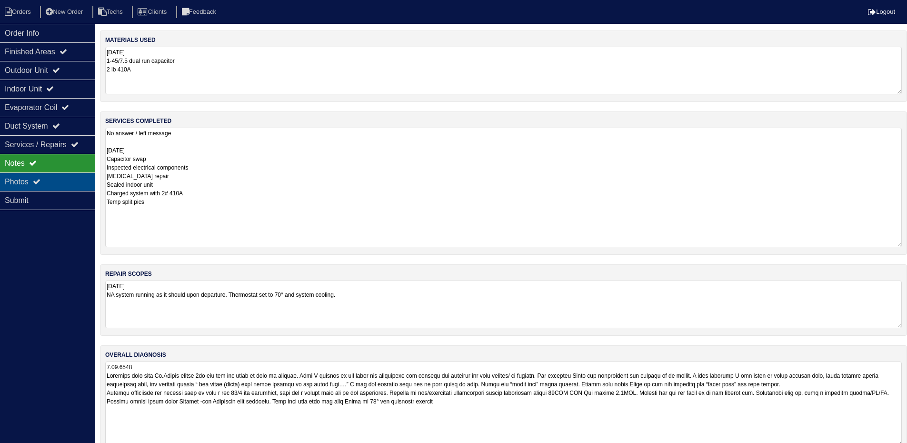
click at [78, 186] on div "Photos" at bounding box center [47, 181] width 95 height 19
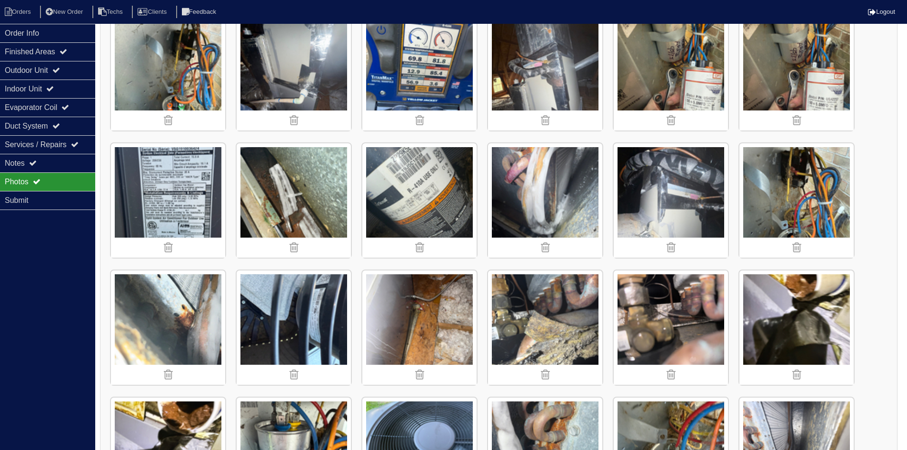
scroll to position [286, 0]
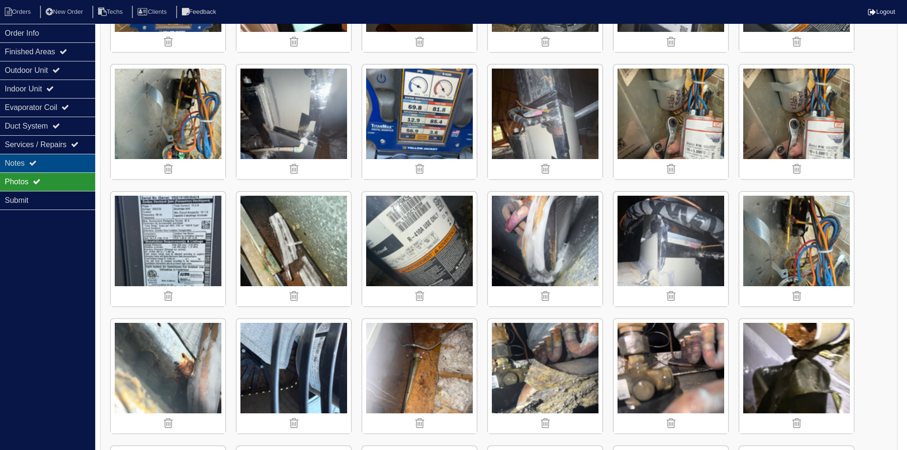
click at [54, 158] on div "Notes" at bounding box center [47, 163] width 95 height 19
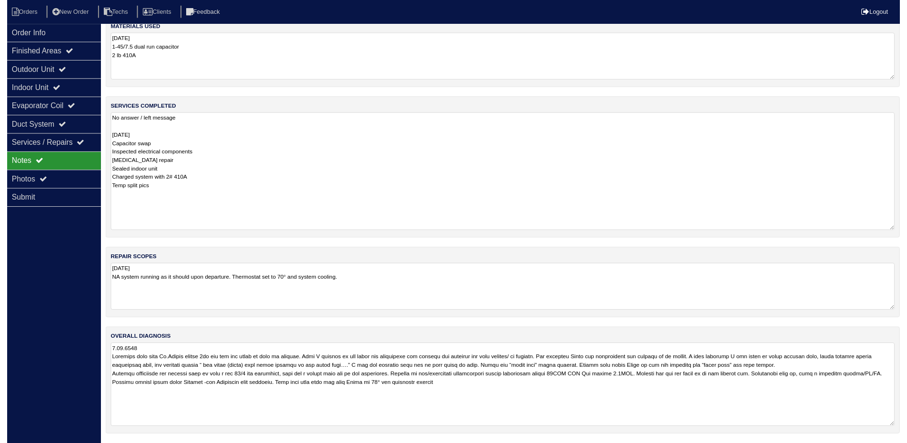
scroll to position [20, 0]
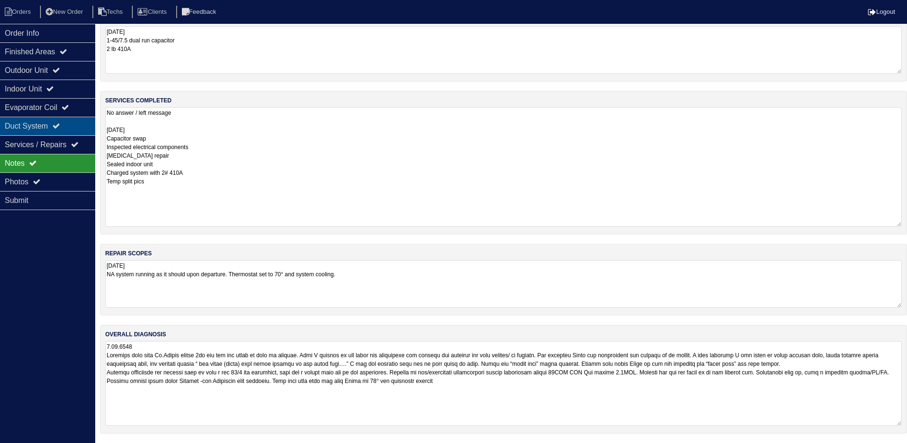
click at [60, 120] on div "Duct System" at bounding box center [47, 126] width 95 height 19
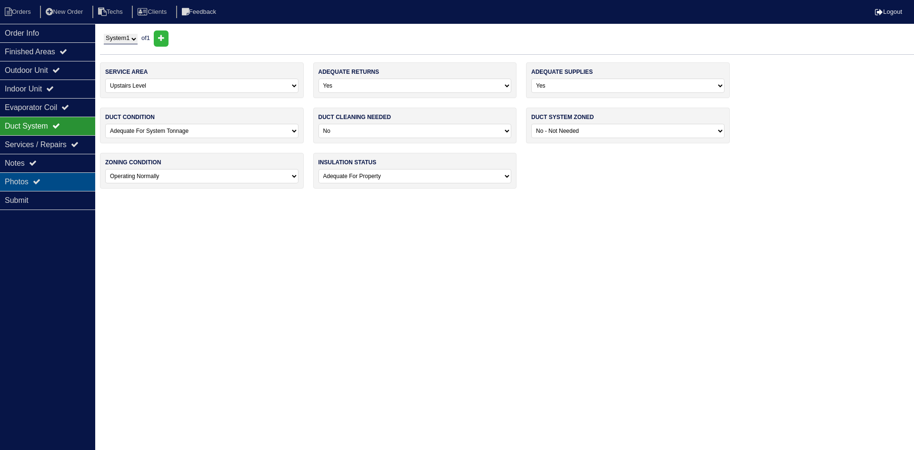
click at [45, 182] on div "Photos" at bounding box center [47, 181] width 95 height 19
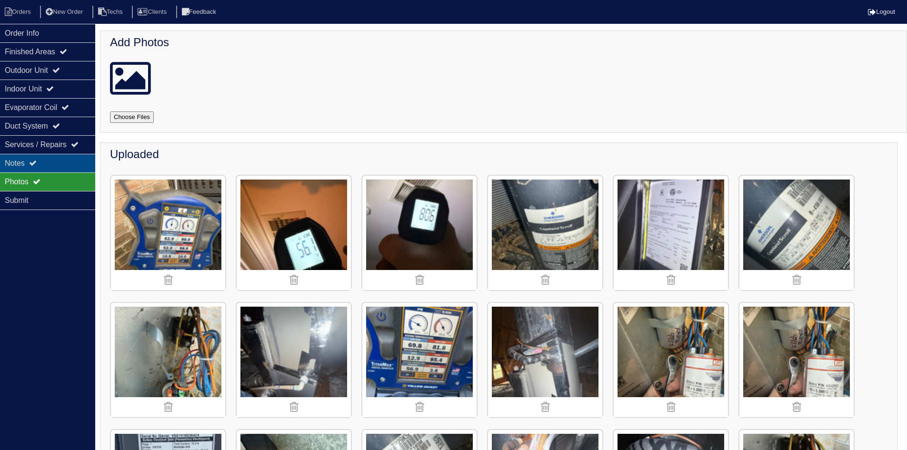
click at [48, 164] on div "Notes" at bounding box center [47, 163] width 95 height 19
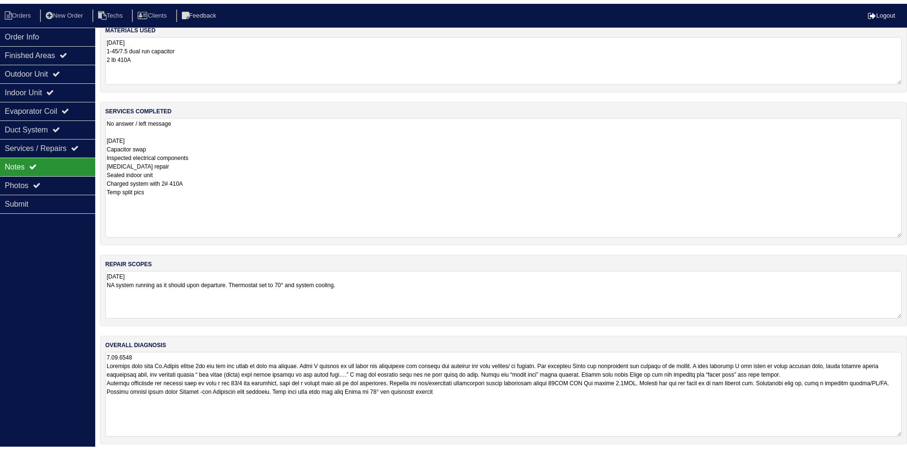
scroll to position [20, 0]
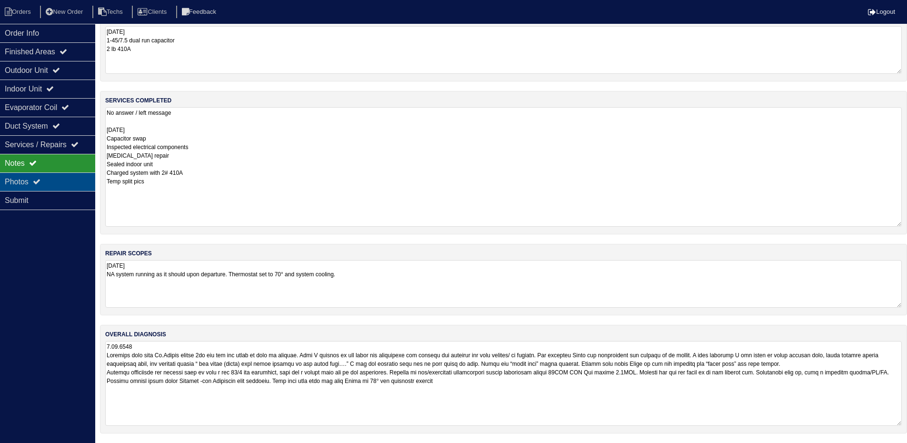
click at [28, 186] on div "Photos" at bounding box center [47, 181] width 95 height 19
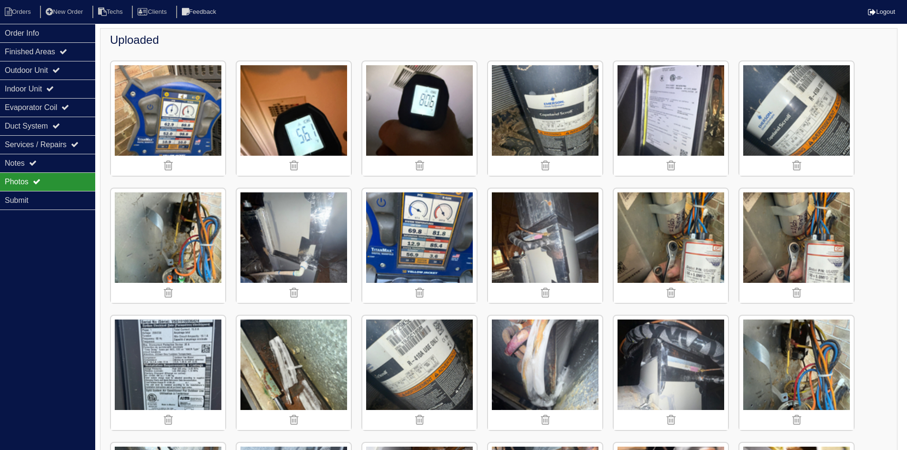
scroll to position [114, 0]
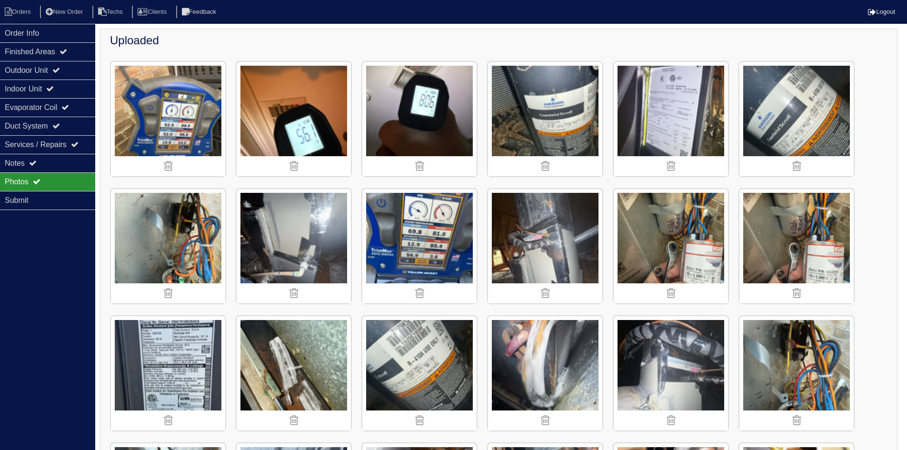
click at [667, 368] on img at bounding box center [671, 373] width 114 height 114
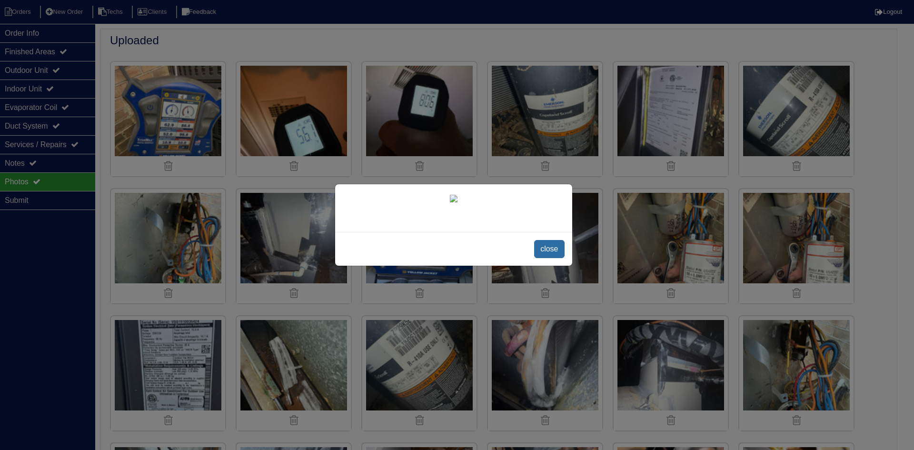
click at [548, 246] on span "close" at bounding box center [549, 249] width 30 height 18
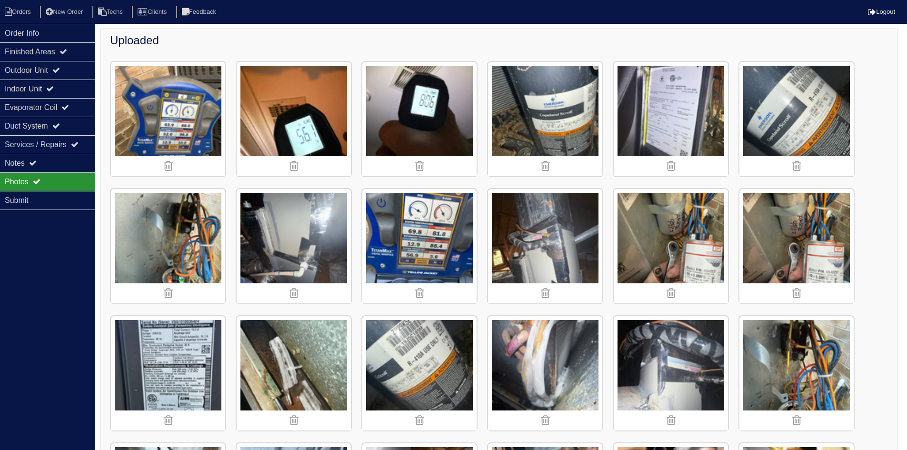
click at [313, 211] on img at bounding box center [294, 246] width 114 height 114
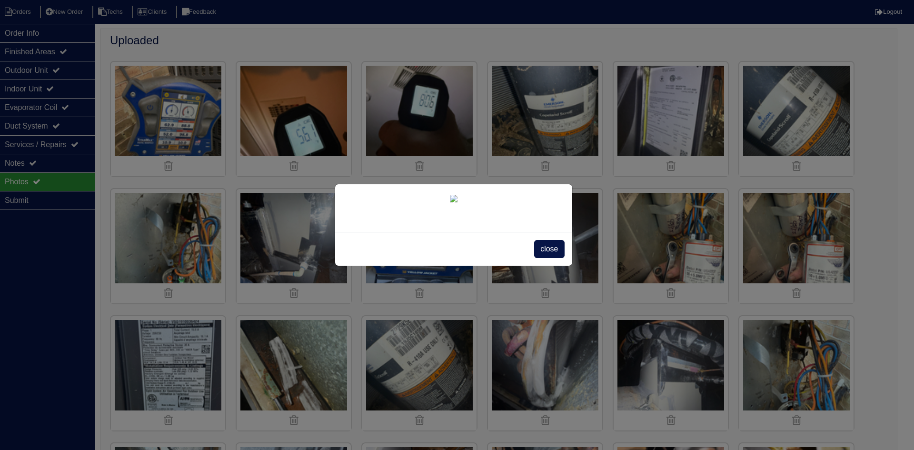
drag, startPoint x: 545, startPoint y: 244, endPoint x: 534, endPoint y: 247, distance: 11.0
click at [545, 244] on span "close" at bounding box center [549, 249] width 30 height 18
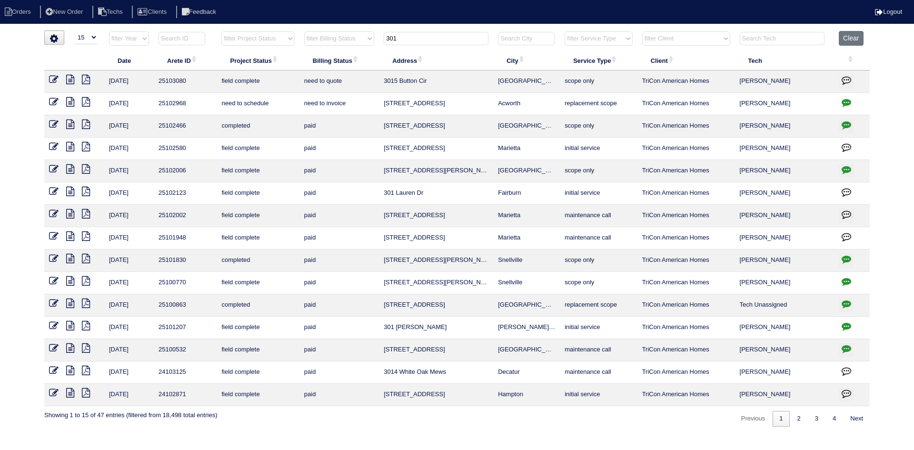
select select "15"
click at [405, 38] on input "301" at bounding box center [436, 38] width 105 height 13
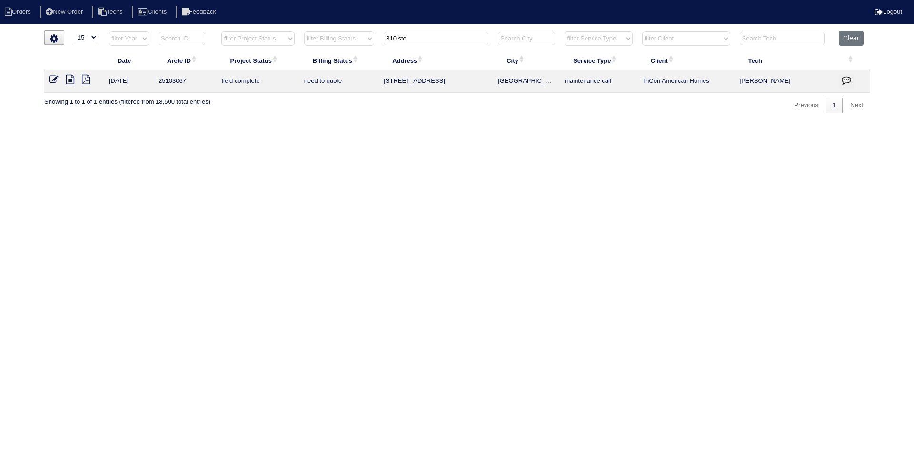
click at [426, 41] on input "310 sto" at bounding box center [436, 38] width 105 height 13
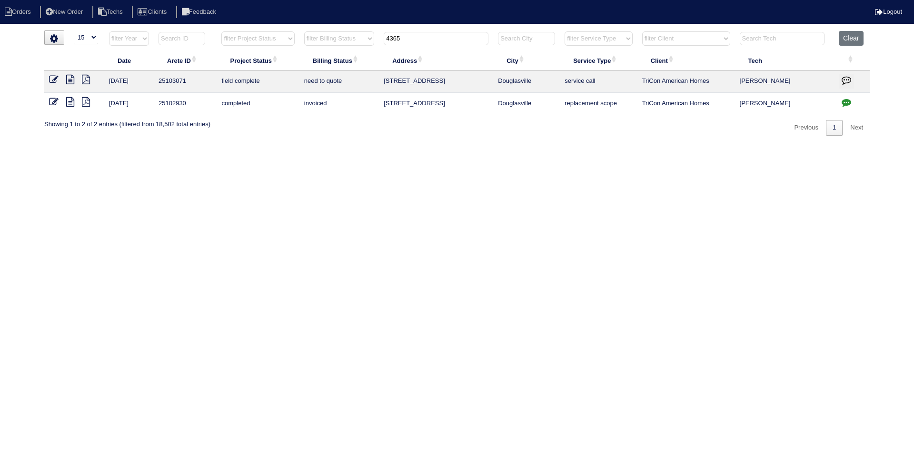
type input "4365"
click at [70, 101] on icon at bounding box center [70, 102] width 8 height 10
click at [69, 105] on icon at bounding box center [70, 102] width 8 height 10
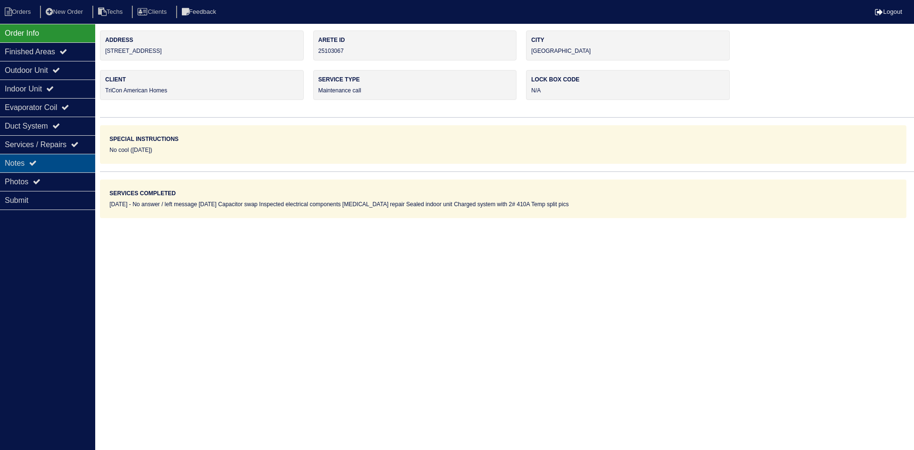
drag, startPoint x: 0, startPoint y: 0, endPoint x: 38, endPoint y: 164, distance: 168.1
click at [37, 164] on icon at bounding box center [33, 163] width 8 height 8
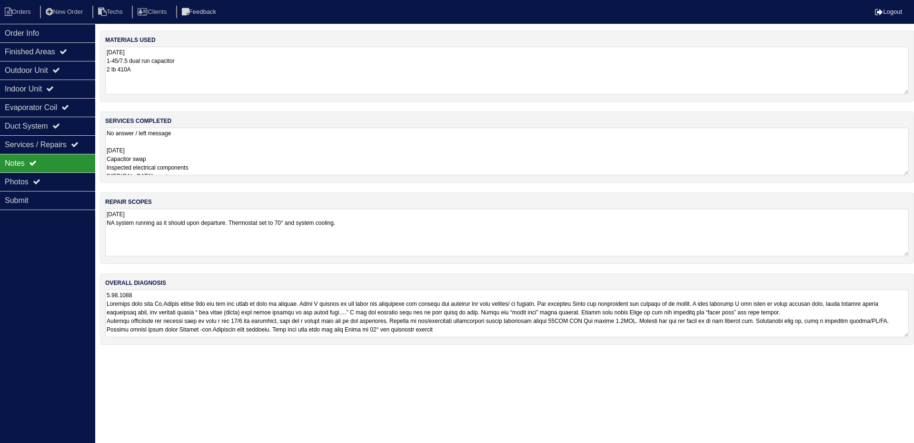
click at [223, 165] on textarea "No answer / left message 8.20.2025 Capacitor swap Inspected electrical componen…" at bounding box center [507, 152] width 804 height 48
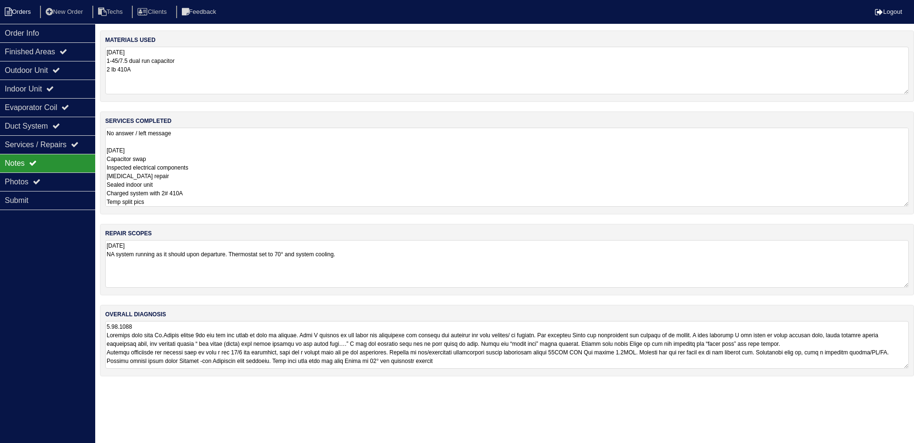
click at [23, 13] on li "Orders" at bounding box center [19, 12] width 39 height 13
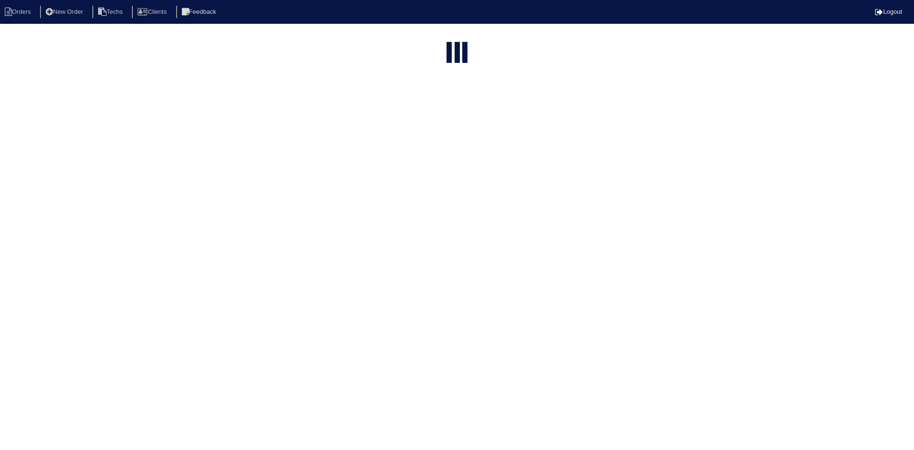
select select "15"
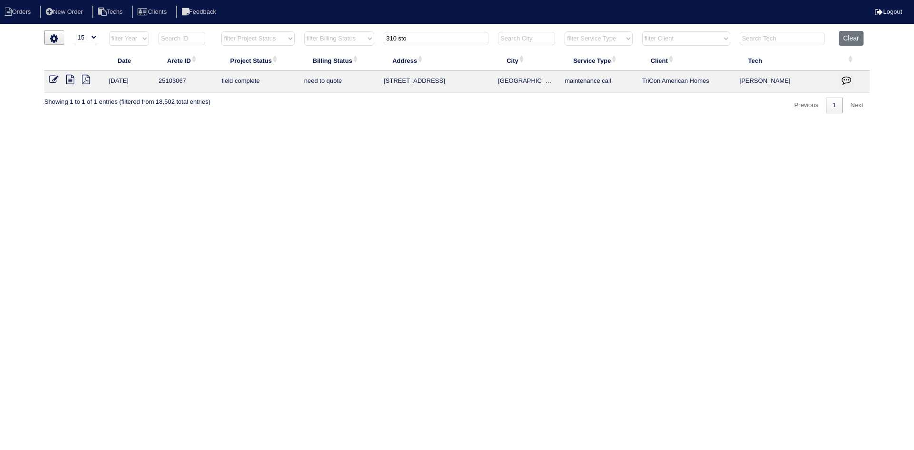
click at [848, 40] on button "Clear" at bounding box center [851, 38] width 24 height 15
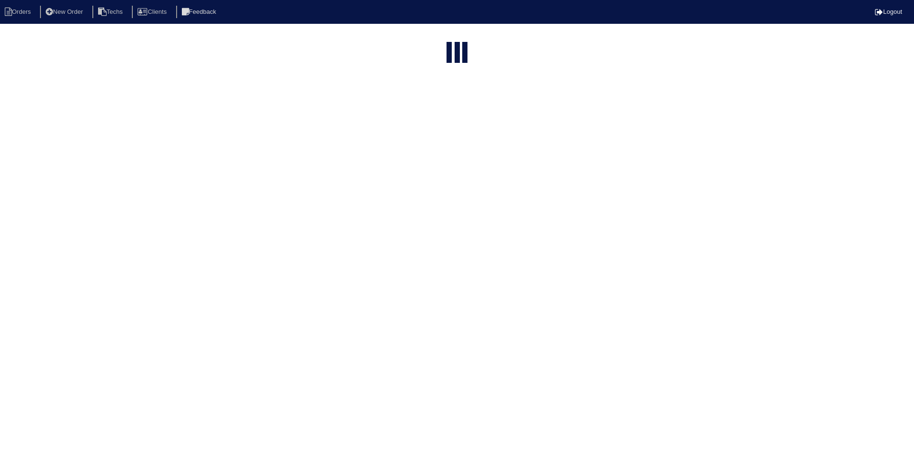
select select "15"
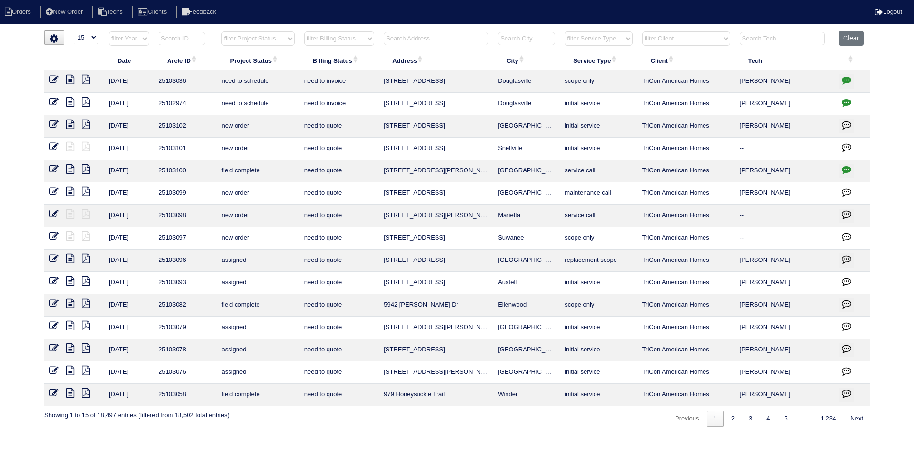
click at [279, 39] on select "filter Project Status -- Any Project Status -- new order assigned in progress f…" at bounding box center [257, 38] width 73 height 14
click at [221, 31] on select "filter Project Status -- Any Project Status -- new order assigned in progress f…" at bounding box center [257, 38] width 73 height 14
select select "field complete"
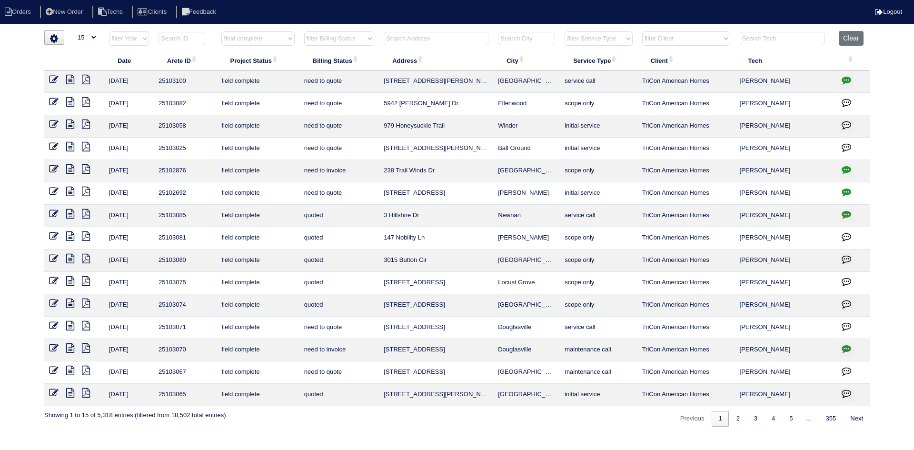
click at [346, 37] on select "filter Billing Status -- Any Billing Status -- need to quote quoted need to inv…" at bounding box center [339, 38] width 70 height 14
select select "need to quote"
click at [304, 31] on select "filter Billing Status -- Any Billing Status -- need to quote quoted need to inv…" at bounding box center [339, 38] width 70 height 14
select select "field complete"
select select "need to quote"
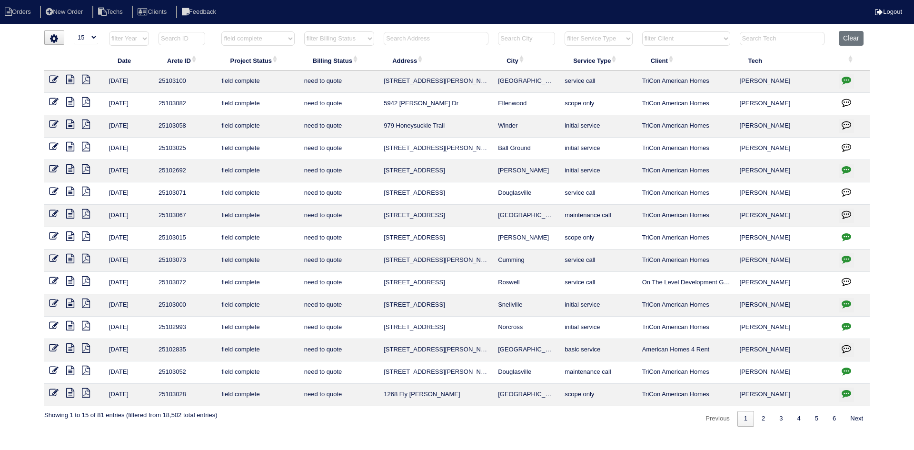
click at [69, 191] on icon at bounding box center [70, 192] width 8 height 10
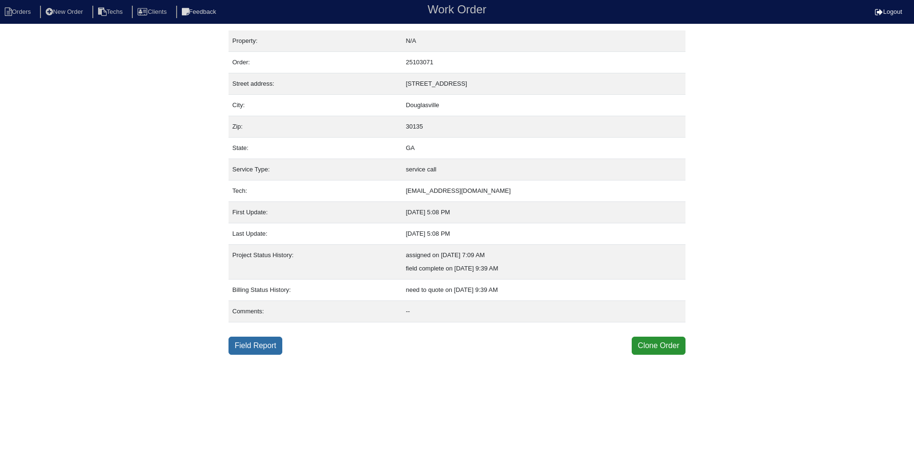
click at [268, 346] on link "Field Report" at bounding box center [256, 346] width 54 height 18
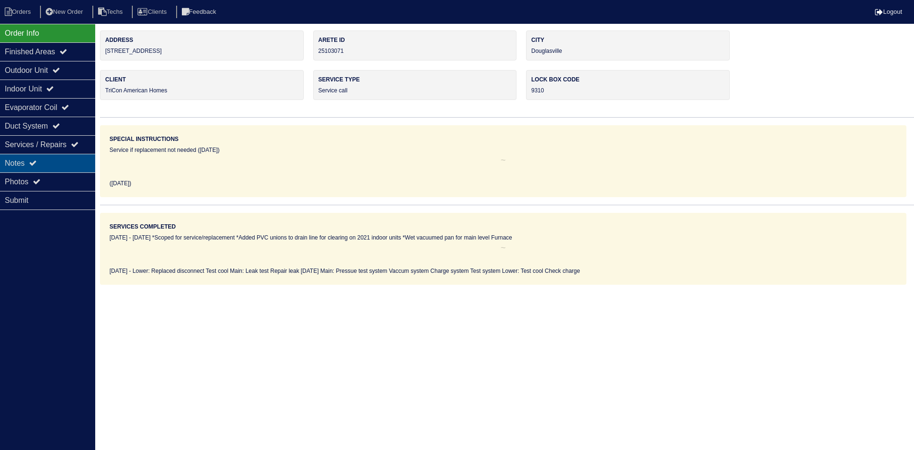
click at [17, 165] on div "Notes" at bounding box center [47, 163] width 95 height 19
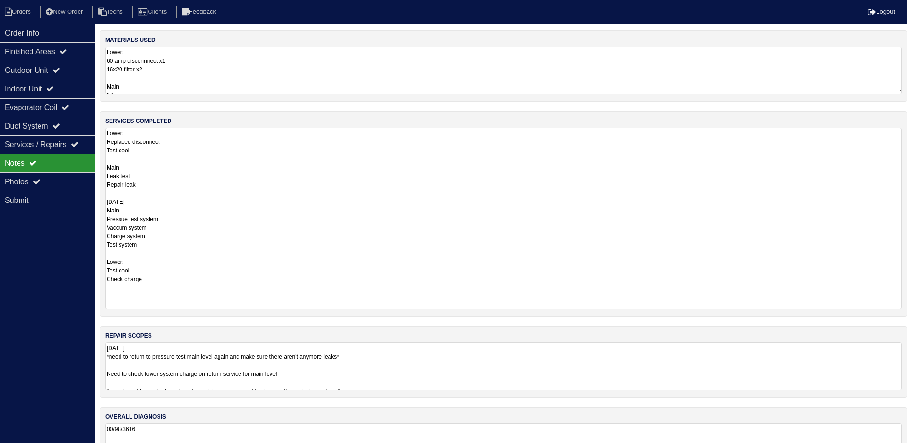
drag, startPoint x: 908, startPoint y: 171, endPoint x: 904, endPoint y: 305, distance: 133.9
click at [904, 305] on div "services completed Lower: Replaced disconnect Test cool Main: Leak test Repair …" at bounding box center [503, 213] width 807 height 205
click at [71, 70] on div "Outdoor Unit" at bounding box center [47, 70] width 95 height 19
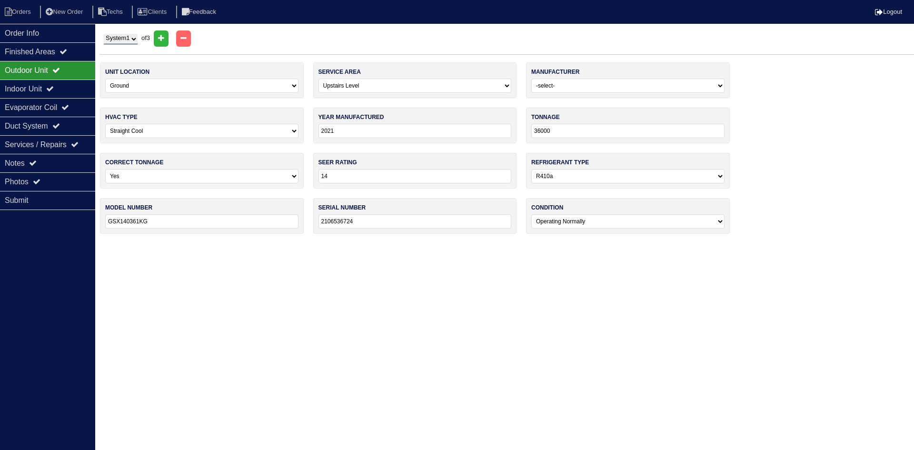
click at [136, 40] on select "System 1 System 2 System 3" at bounding box center [121, 39] width 34 height 10
select select "2"
click at [104, 34] on select "System 1 System 2 System 3" at bounding box center [121, 39] width 34 height 10
select select "2"
select select "1"
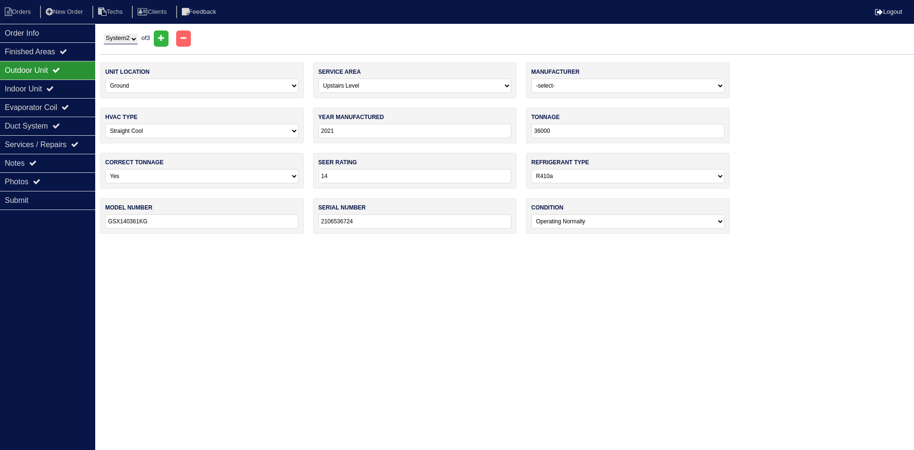
type input "24000"
type input "GSZ140241LA"
type input "2112316360"
click at [129, 39] on select "System 1 System 2 System 3" at bounding box center [121, 39] width 34 height 10
select select "3"
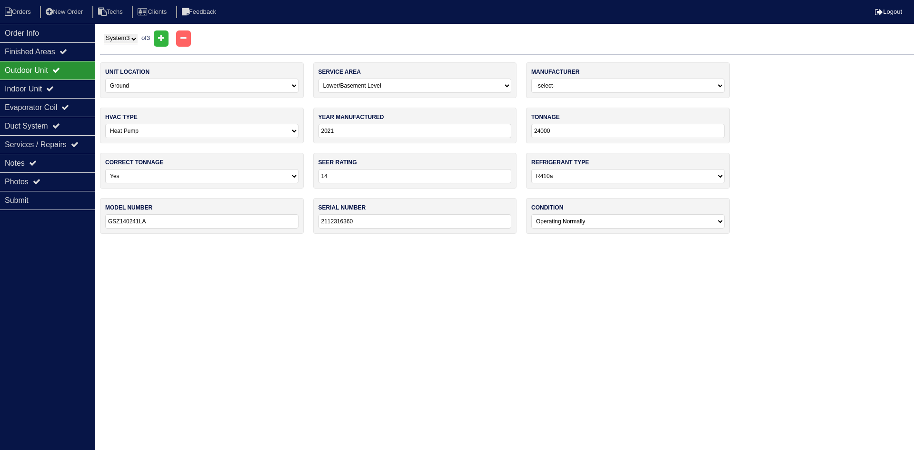
click at [104, 34] on select "System 1 System 2 System 3" at bounding box center [121, 39] width 34 height 10
select select "0"
type input "2400"
type input "GSX140241LE"
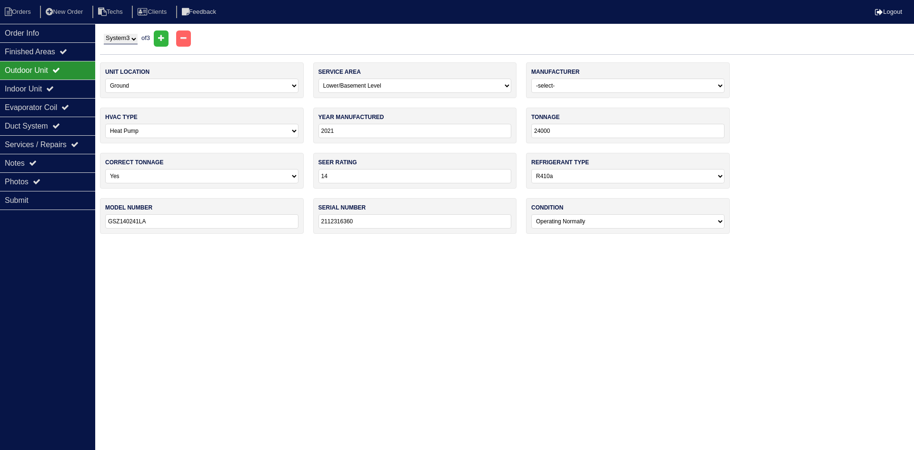
type input "2105409409"
select select "1"
select select "0"
select select "[PERSON_NAME]"
select select "0"
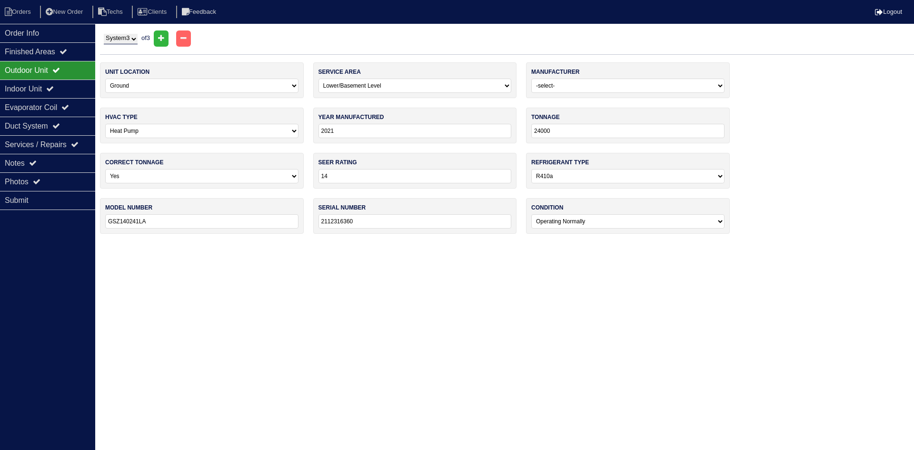
type input "2002"
type input "44000"
type input "13"
type input "383KAV024045"
type input "0202A64449"
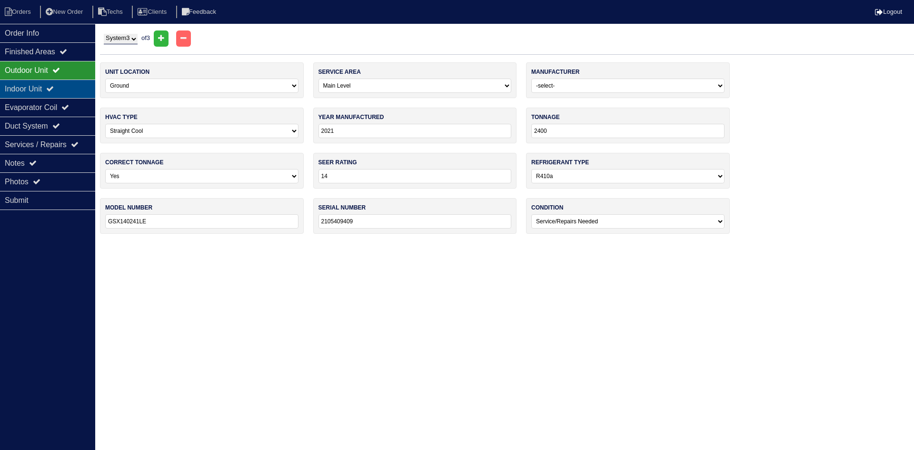
click at [20, 87] on div "Indoor Unit" at bounding box center [47, 89] width 95 height 19
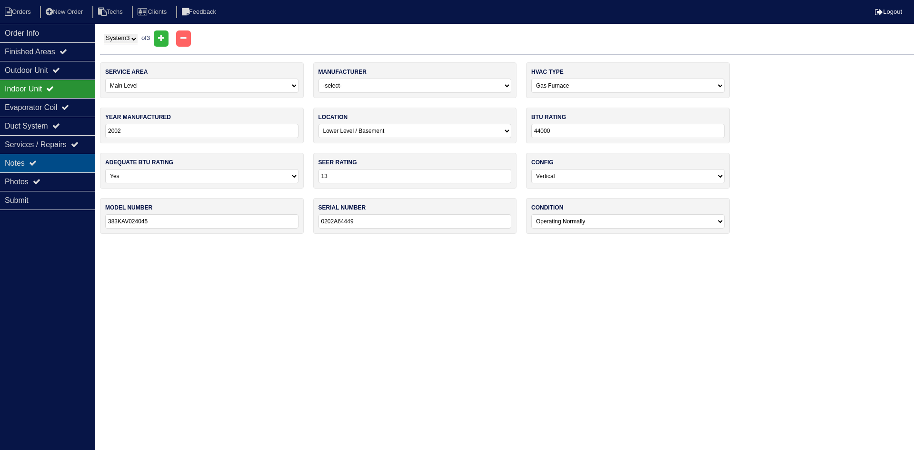
click at [28, 163] on div "Notes" at bounding box center [47, 163] width 95 height 19
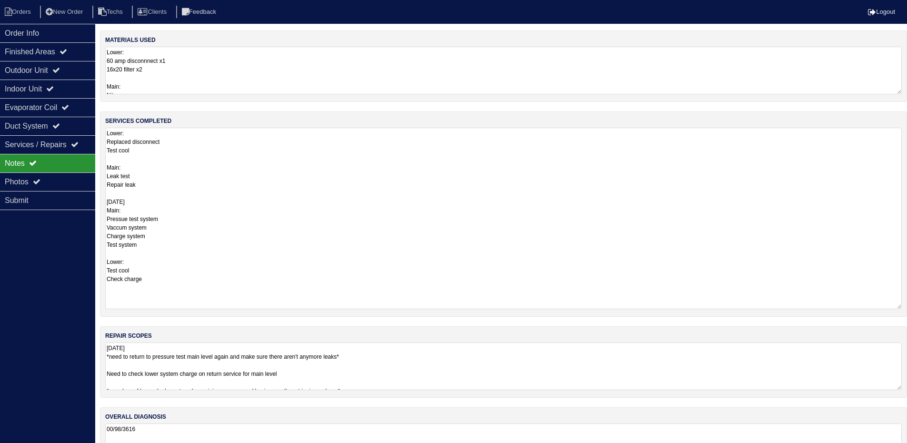
click at [473, 353] on textarea "8/19/25 *need to return to pressure test main level again and make sure there a…" at bounding box center [503, 366] width 797 height 48
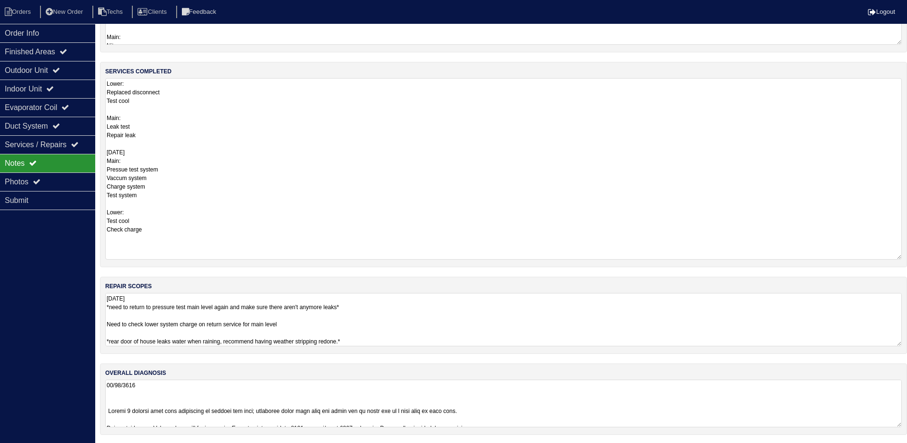
scroll to position [51, 0]
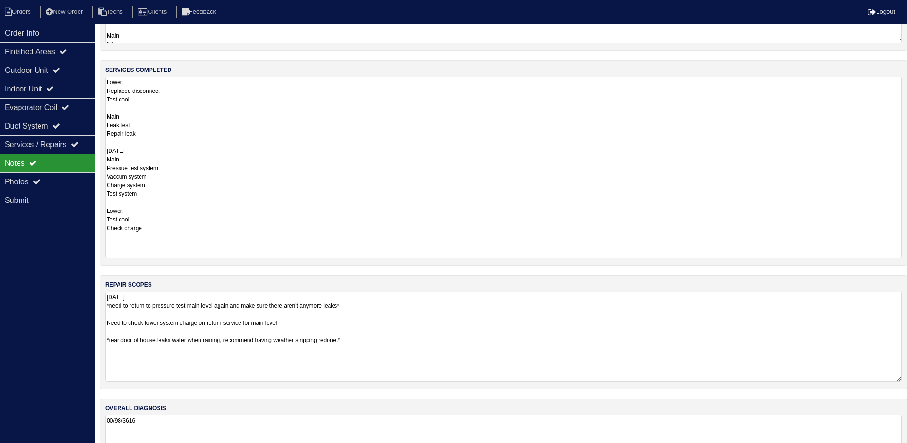
drag, startPoint x: 899, startPoint y: 343, endPoint x: 898, endPoint y: 380, distance: 36.7
click at [898, 380] on textarea "8/19/25 *need to return to pressure test main level again and make sure there a…" at bounding box center [503, 336] width 797 height 90
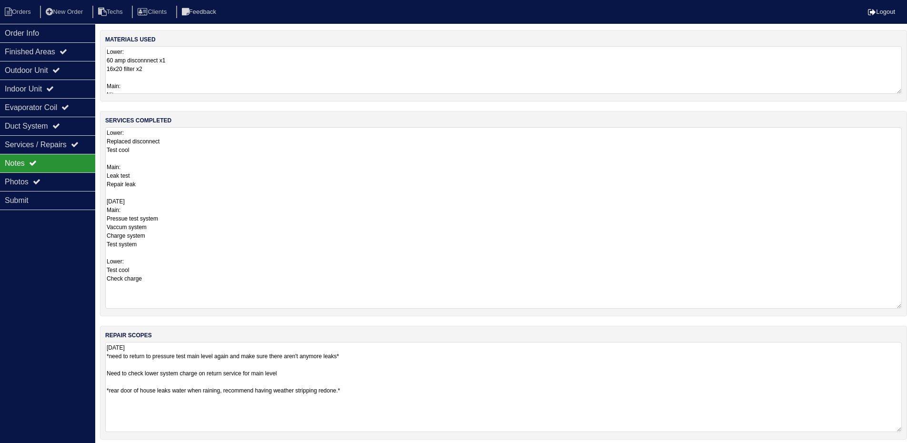
scroll to position [0, 0]
click at [47, 269] on div "Order Info Finished Areas Outdoor Unit Indoor Unit Evaporator Coil Duct System …" at bounding box center [47, 245] width 95 height 443
drag, startPoint x: 899, startPoint y: 387, endPoint x: 904, endPoint y: 436, distance: 49.3
click at [904, 436] on div "repair scopes 8/19/25 *need to return to pressure test main level again and mak…" at bounding box center [503, 386] width 807 height 121
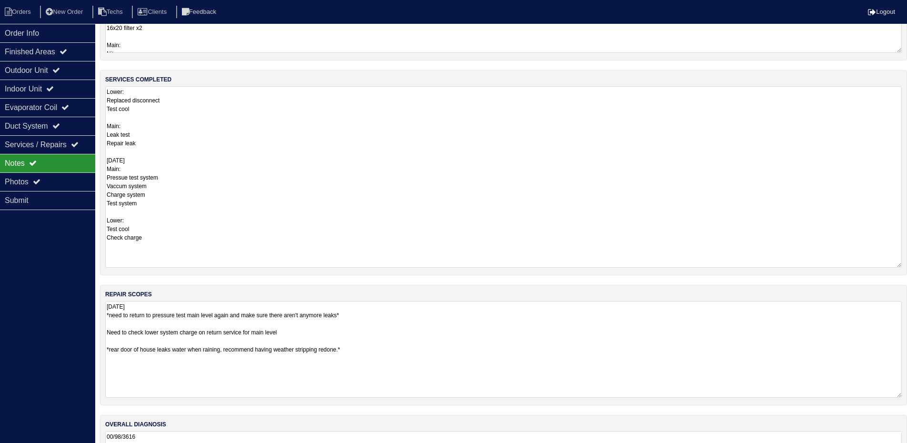
scroll to position [94, 0]
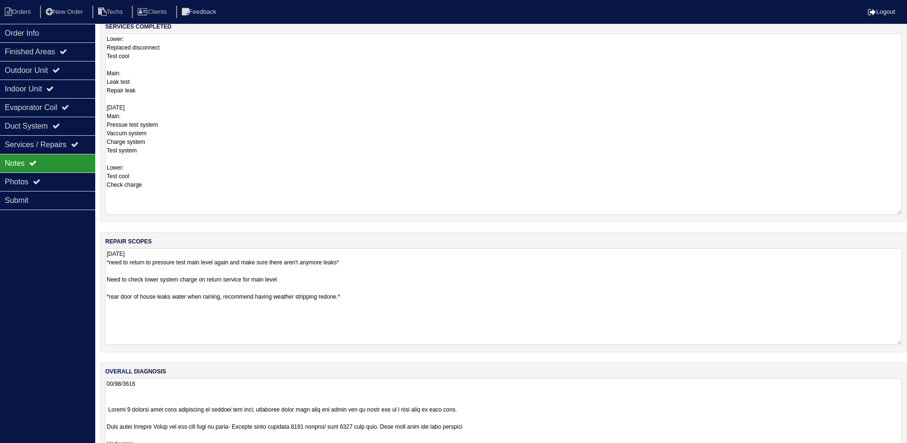
drag, startPoint x: 897, startPoint y: 424, endPoint x: 900, endPoint y: 472, distance: 48.2
click at [900, 450] on html "Orders New Order Techs Clients Feedback Logout Orders New Order Users Clients M…" at bounding box center [453, 198] width 907 height 585
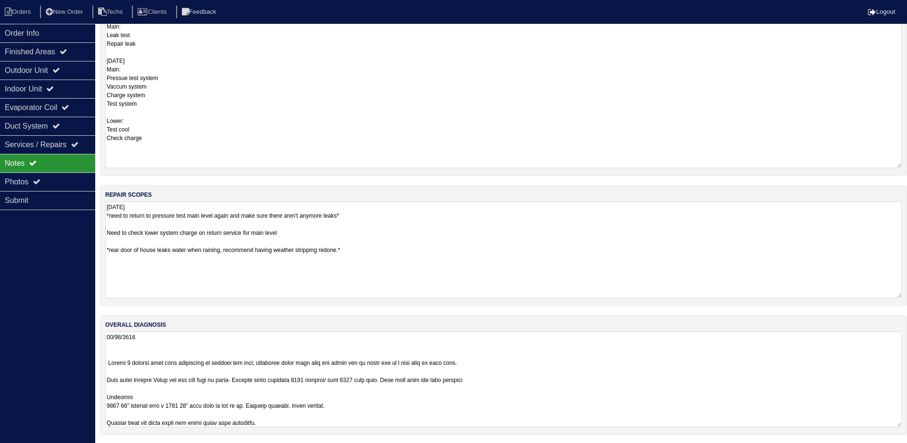
scroll to position [142, 0]
drag, startPoint x: 899, startPoint y: 424, endPoint x: 904, endPoint y: 431, distance: 8.9
click at [903, 450] on html "Orders New Order Techs Clients Feedback Logout Orders New Order Users Clients M…" at bounding box center [453, 168] width 907 height 621
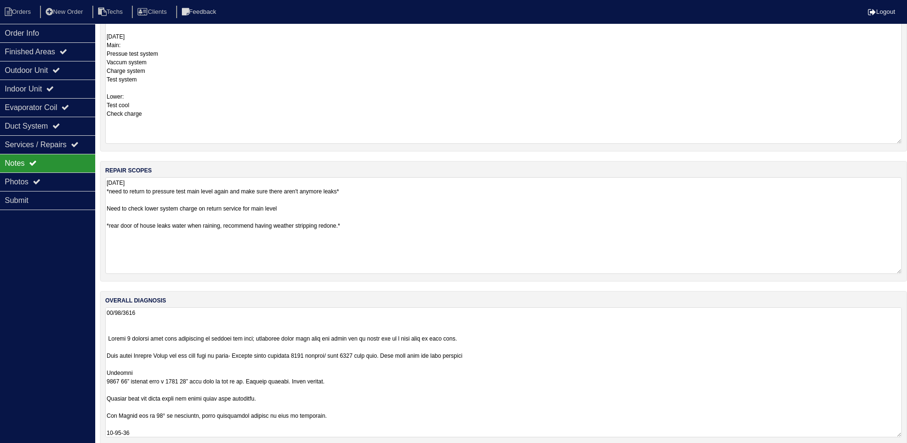
scroll to position [177, 0]
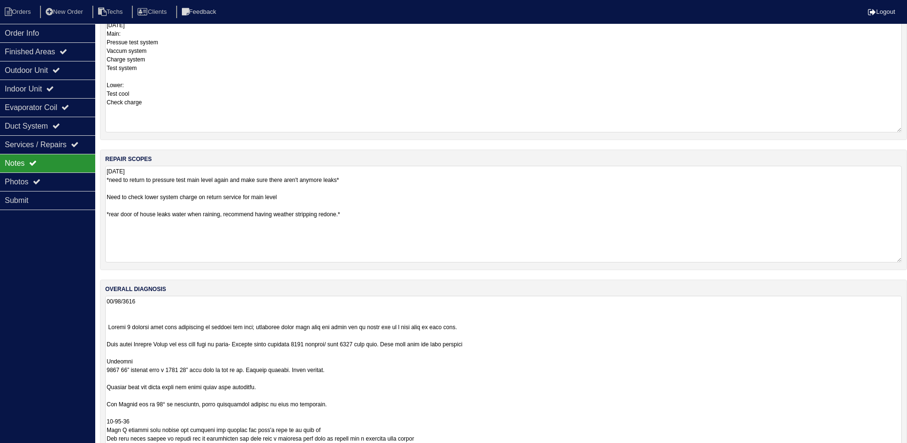
drag, startPoint x: 899, startPoint y: 423, endPoint x: 899, endPoint y: 472, distance: 49.5
click at [899, 450] on html "Orders New Order Techs Clients Feedback Logout Orders New Order Users Clients M…" at bounding box center [453, 154] width 907 height 663
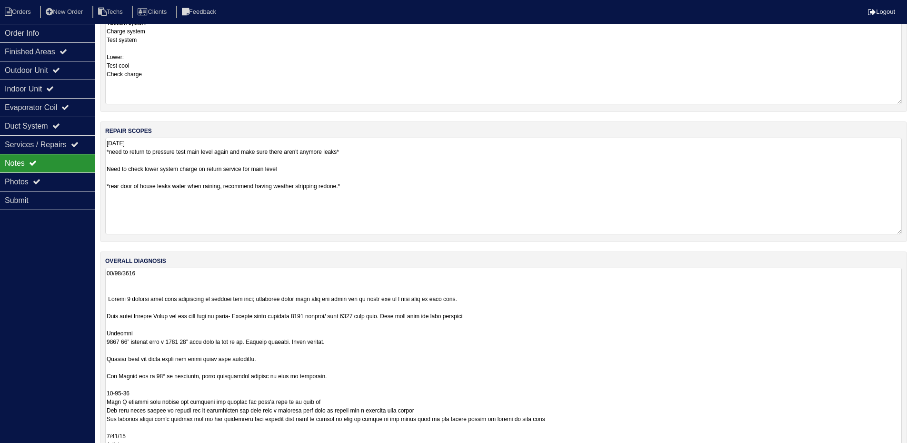
scroll to position [226, 0]
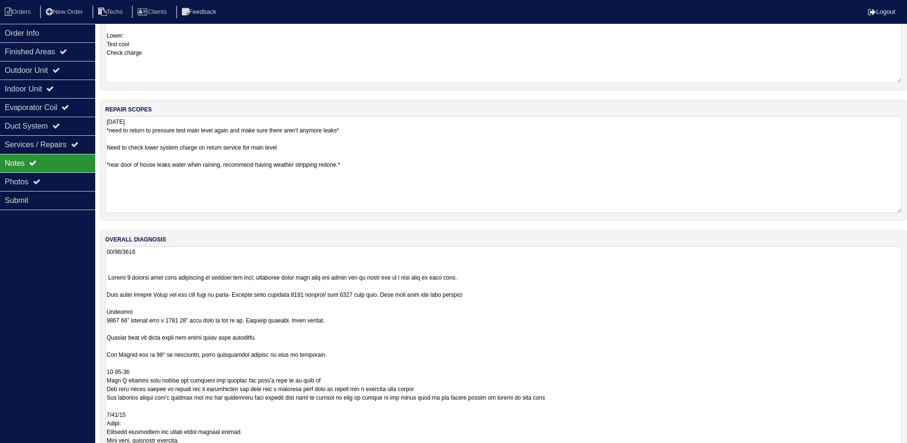
drag, startPoint x: 898, startPoint y: 423, endPoint x: 899, endPoint y: 469, distance: 45.3
click at [899, 450] on html "Orders New Order Techs Clients Feedback Logout Orders New Order Users Clients M…" at bounding box center [453, 130] width 907 height 712
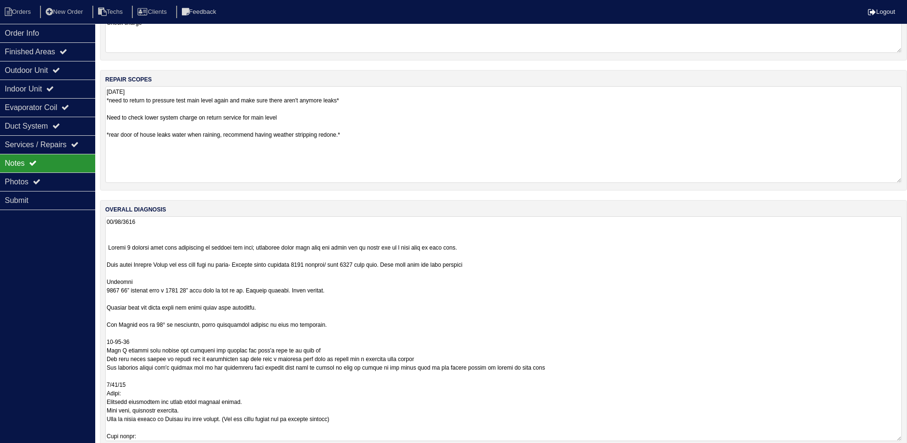
scroll to position [271, 0]
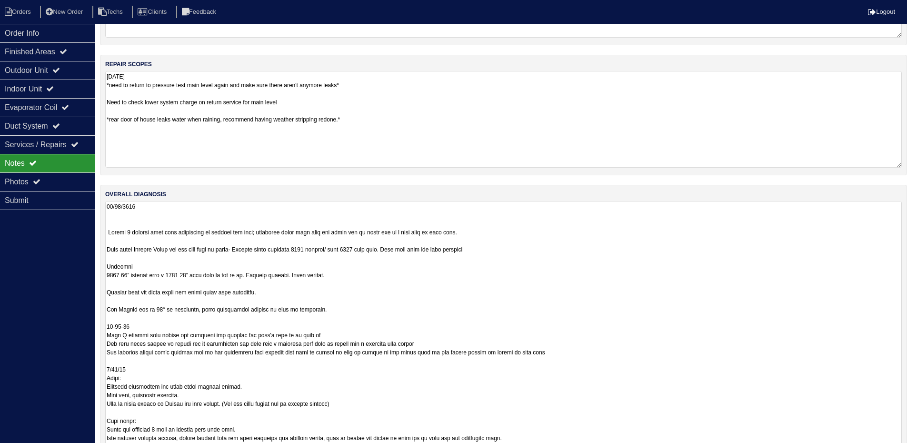
drag, startPoint x: 898, startPoint y: 423, endPoint x: 895, endPoint y: 467, distance: 44.4
click at [895, 450] on html "Orders New Order Techs Clients Feedback Logout Orders New Order Users Clients M…" at bounding box center [453, 105] width 907 height 752
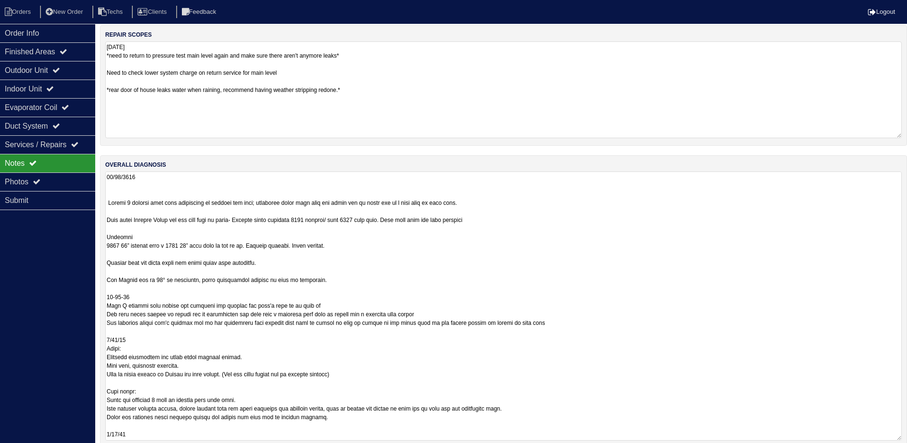
scroll to position [316, 0]
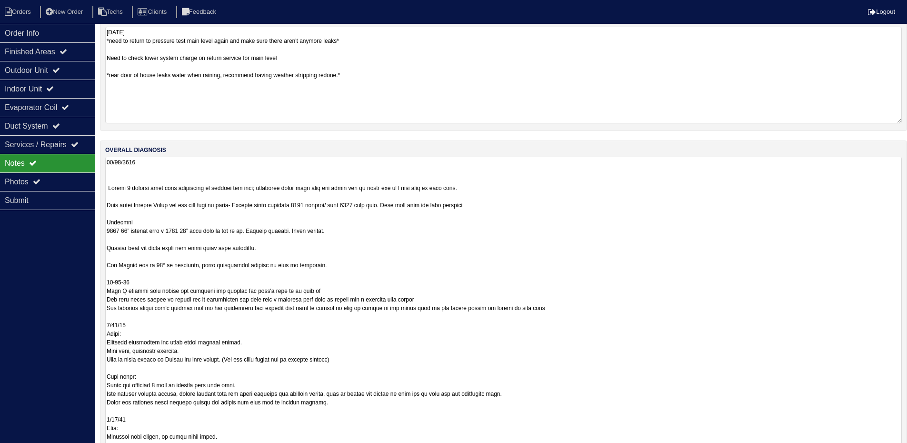
drag, startPoint x: 897, startPoint y: 425, endPoint x: 897, endPoint y: 465, distance: 39.5
click at [897, 450] on html "Orders New Order Techs Clients Feedback Logout Orders New Order Users Clients M…" at bounding box center [453, 84] width 907 height 800
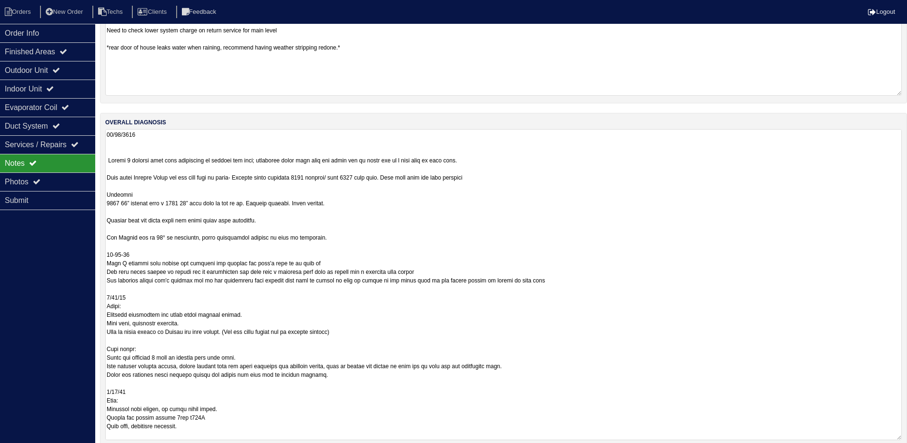
scroll to position [358, 0]
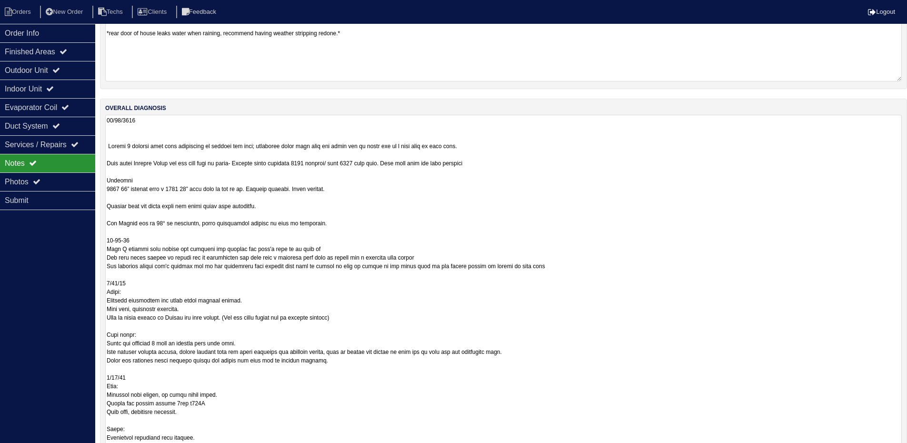
drag, startPoint x: 899, startPoint y: 422, endPoint x: 904, endPoint y: 444, distance: 22.3
click at [902, 450] on html "Orders New Order Techs Clients Feedback Logout Orders New Order Users Clients M…" at bounding box center [453, 67] width 907 height 851
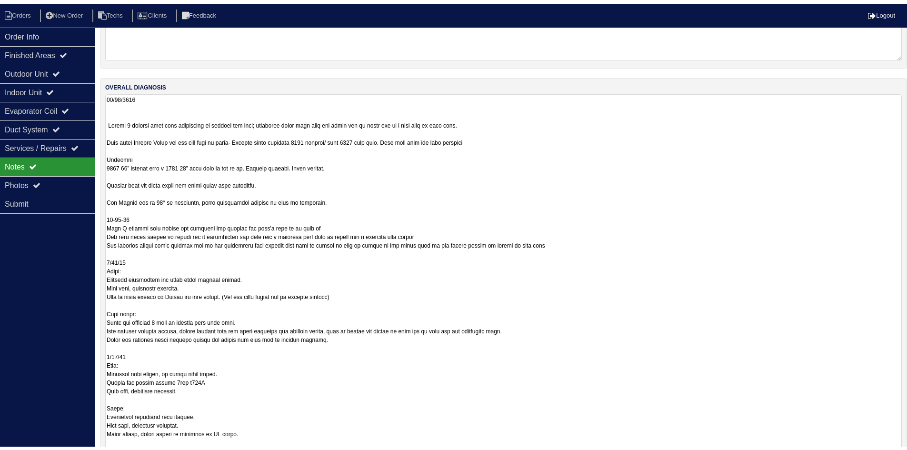
scroll to position [406, 0]
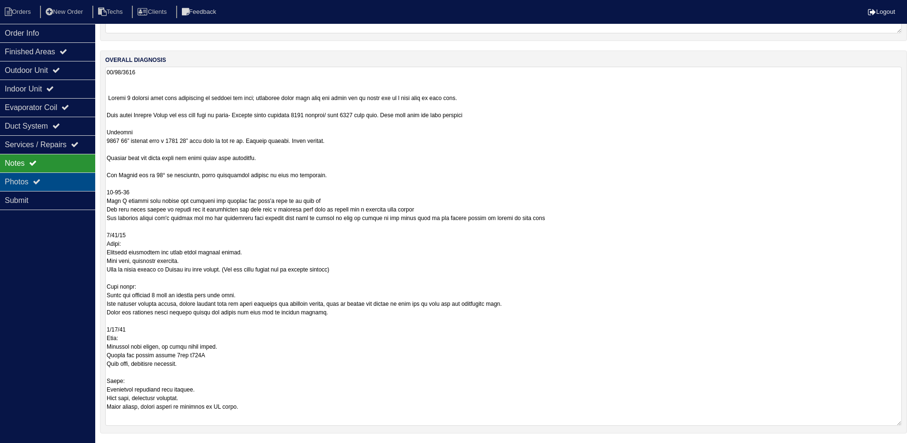
click at [54, 180] on div "Photos" at bounding box center [47, 181] width 95 height 19
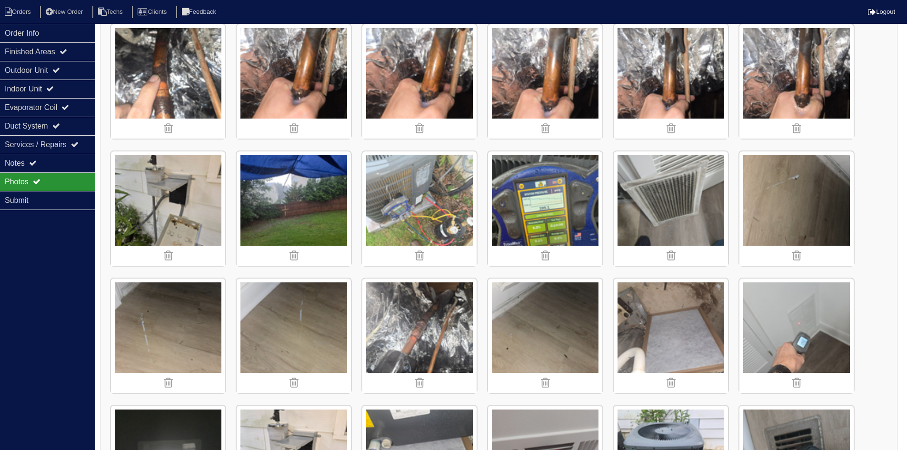
click at [187, 186] on img at bounding box center [168, 208] width 114 height 114
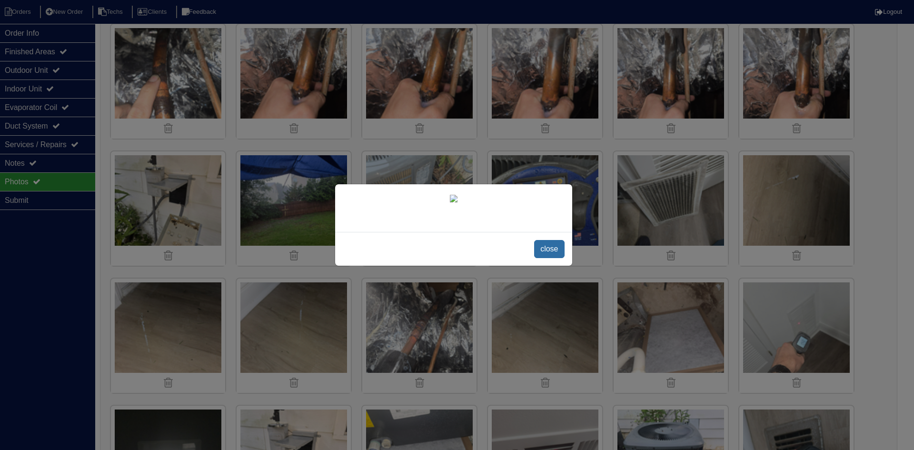
click at [553, 247] on span "close" at bounding box center [549, 249] width 30 height 18
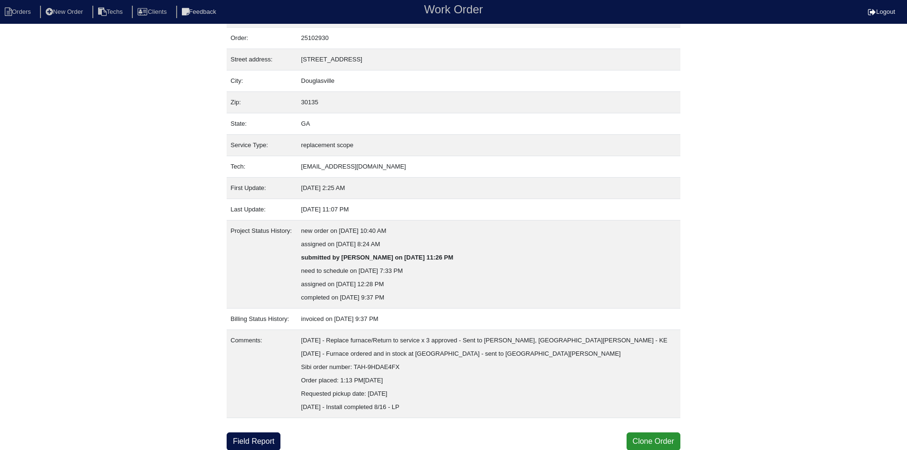
scroll to position [25, 0]
click at [246, 441] on link "Field Report" at bounding box center [254, 441] width 54 height 18
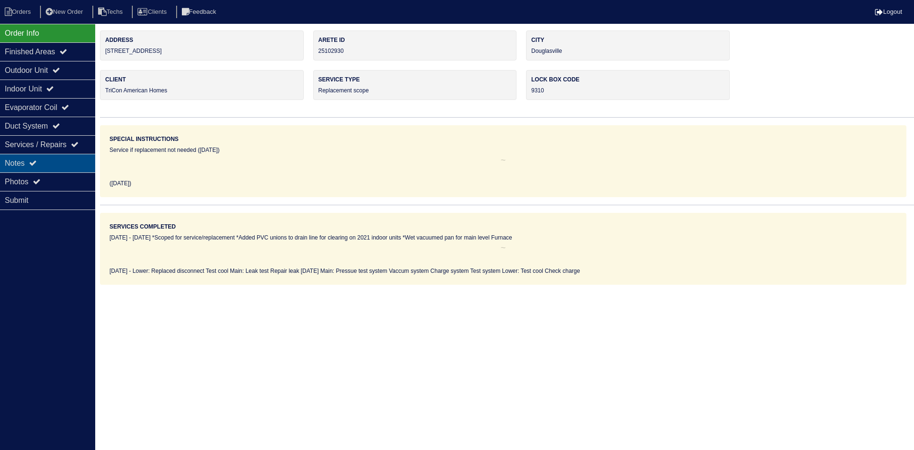
click at [64, 159] on div "Notes" at bounding box center [47, 163] width 95 height 19
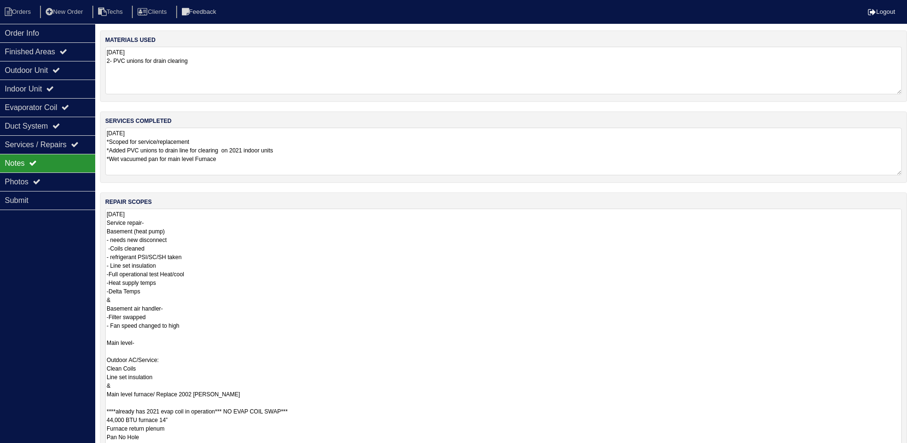
drag, startPoint x: 906, startPoint y: 255, endPoint x: 914, endPoint y: 471, distance: 216.4
click at [907, 450] on html "Orders New Order Techs Clients Feedback Logout Orders New Order Users Clients M…" at bounding box center [453, 285] width 907 height 571
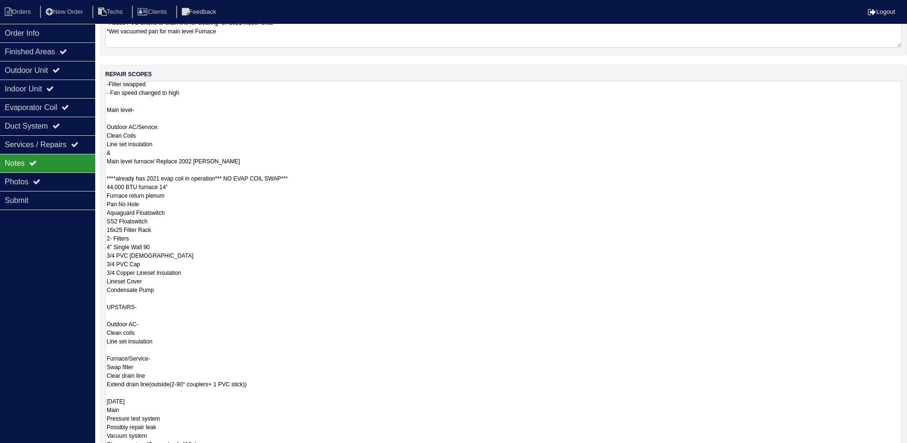
scroll to position [105, 0]
drag, startPoint x: 899, startPoint y: 342, endPoint x: 903, endPoint y: 472, distance: 131.0
click at [903, 450] on html "Orders New Order Techs Clients Feedback Logout Orders New Order Users Clients M…" at bounding box center [453, 223] width 907 height 702
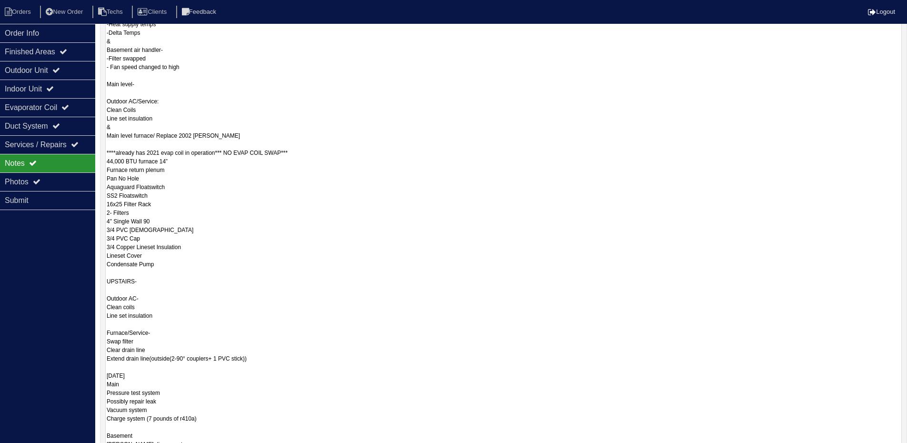
scroll to position [0, 0]
drag, startPoint x: 898, startPoint y: 341, endPoint x: 890, endPoint y: 466, distance: 125.5
click at [890, 450] on html "Orders New Order Techs Clients Feedback Logout Orders New Order Users Clients M…" at bounding box center [453, 155] width 907 height 829
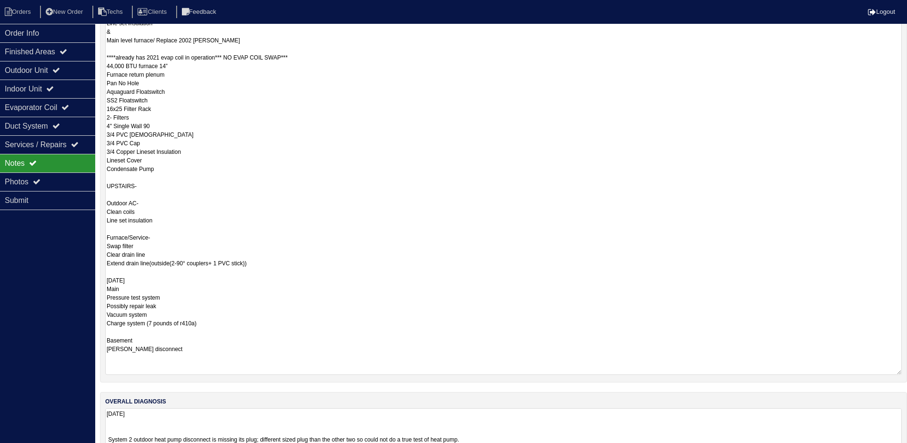
scroll to position [384, 0]
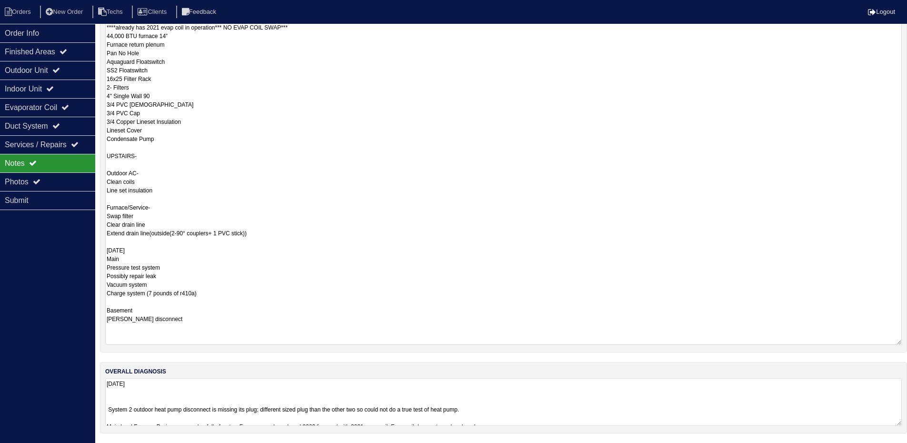
click at [561, 398] on textarea "[DATE] System 2 outdoor heat pump disconnect is missing its plug; different siz…" at bounding box center [503, 402] width 797 height 48
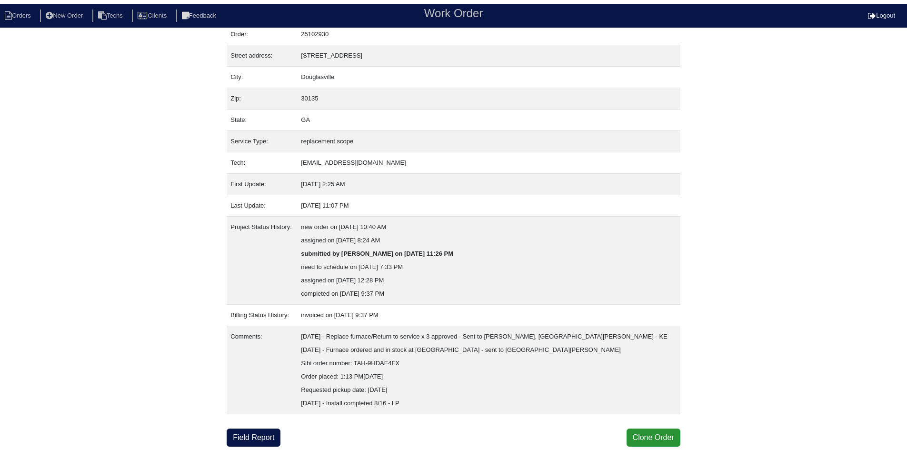
scroll to position [25, 0]
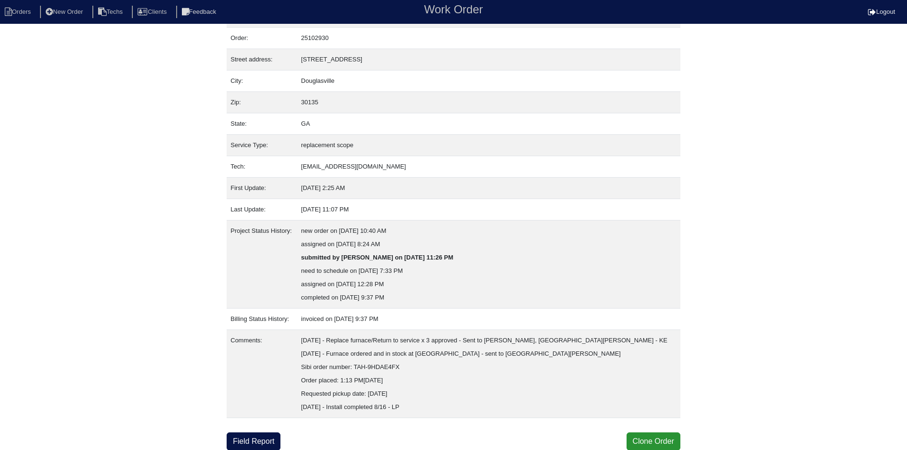
scroll to position [25, 0]
click at [249, 440] on link "Field Report" at bounding box center [254, 441] width 54 height 18
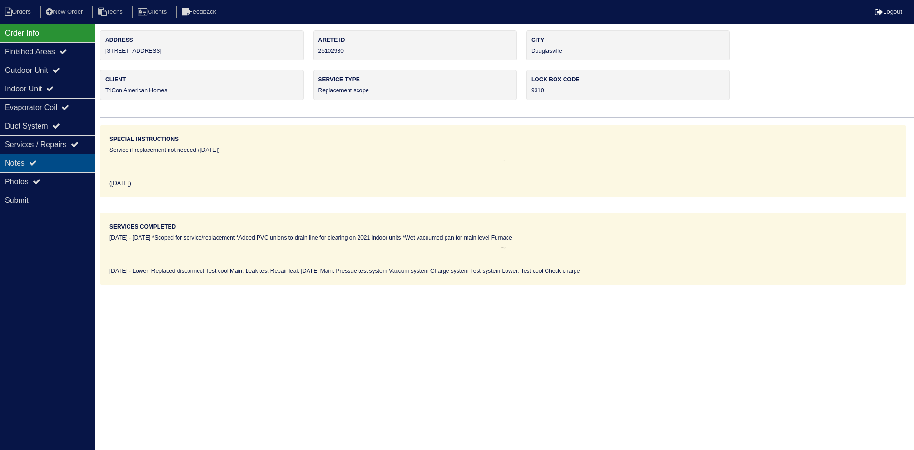
click at [57, 158] on div "Notes" at bounding box center [47, 163] width 95 height 19
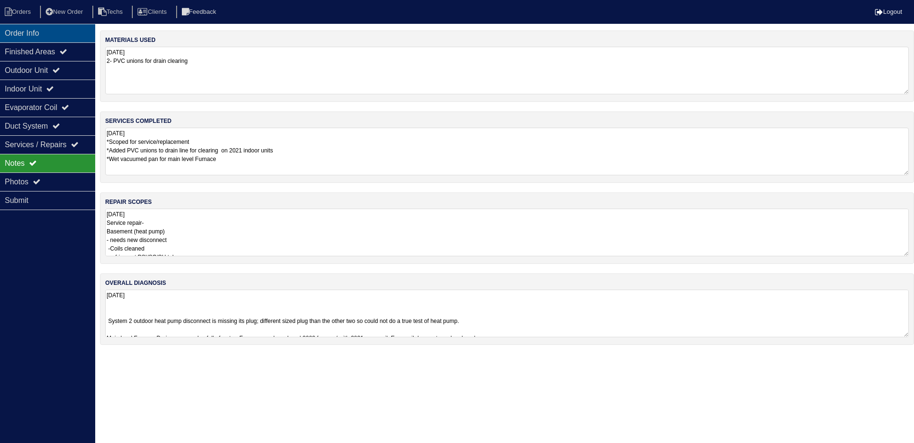
click at [47, 34] on div "Order Info" at bounding box center [47, 33] width 95 height 19
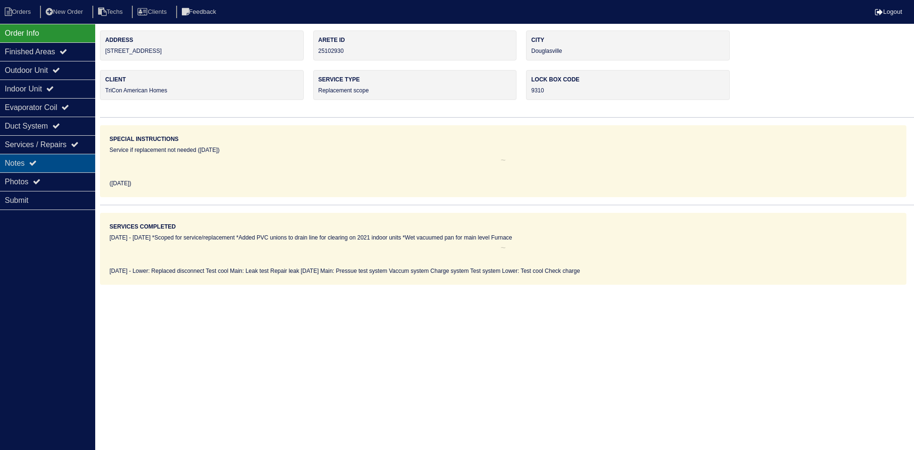
click at [70, 160] on div "Notes" at bounding box center [47, 163] width 95 height 19
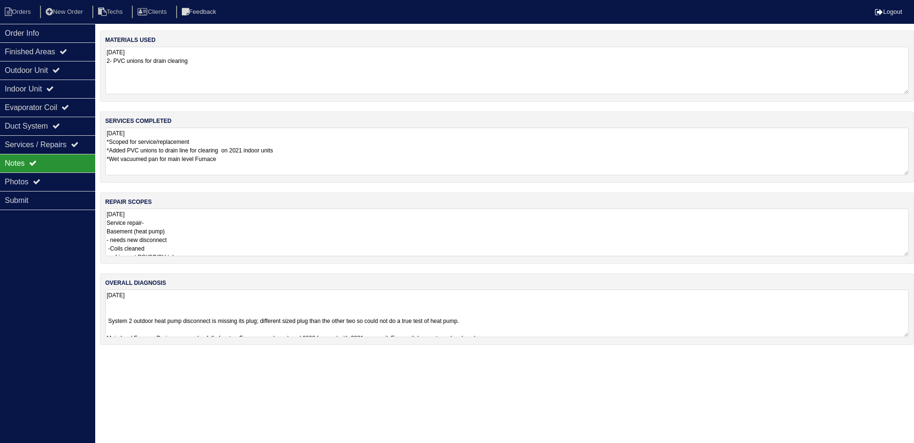
click at [234, 143] on textarea "[DATE] *Scoped for service/replacement *Added PVC unions to drain line for clea…" at bounding box center [507, 152] width 804 height 48
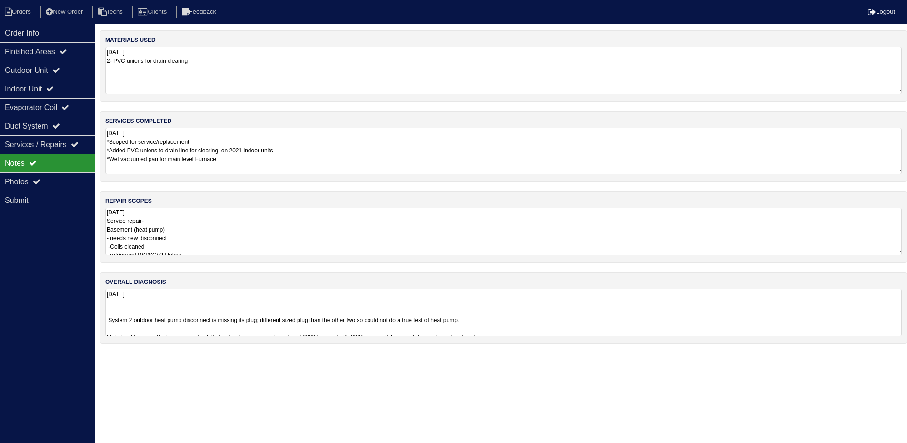
click at [141, 162] on textarea "[DATE] *Scoped for service/replacement *Added PVC unions to drain line for clea…" at bounding box center [503, 151] width 797 height 47
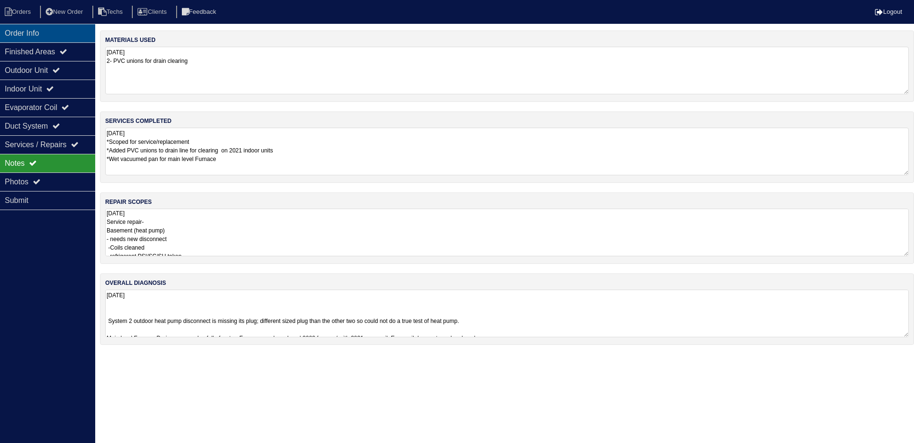
click at [80, 37] on div "Order Info" at bounding box center [47, 33] width 95 height 19
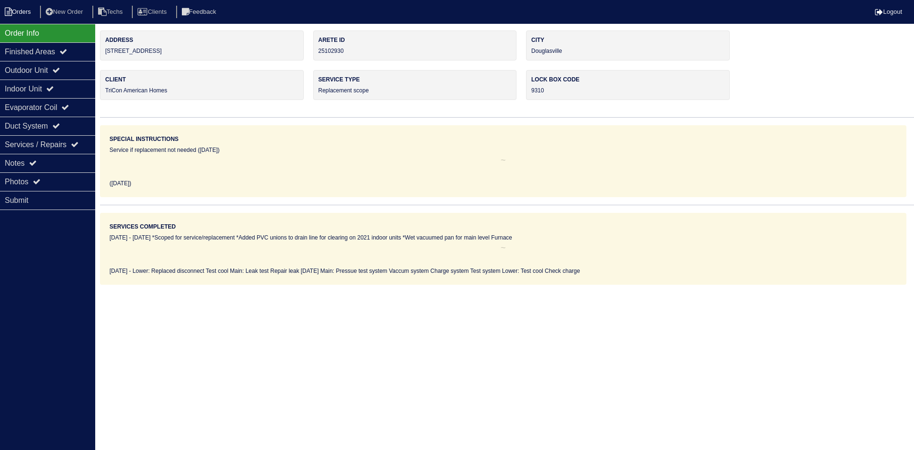
click at [29, 15] on li "Orders" at bounding box center [19, 12] width 39 height 13
select select "15"
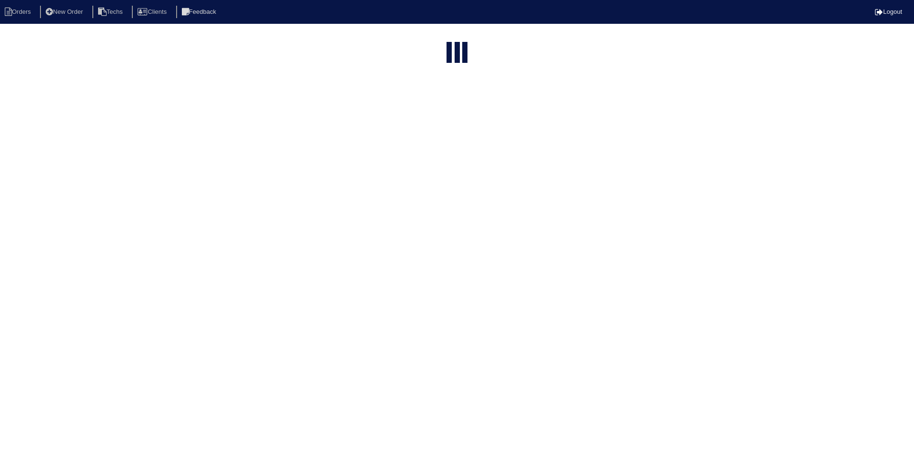
type input "4365"
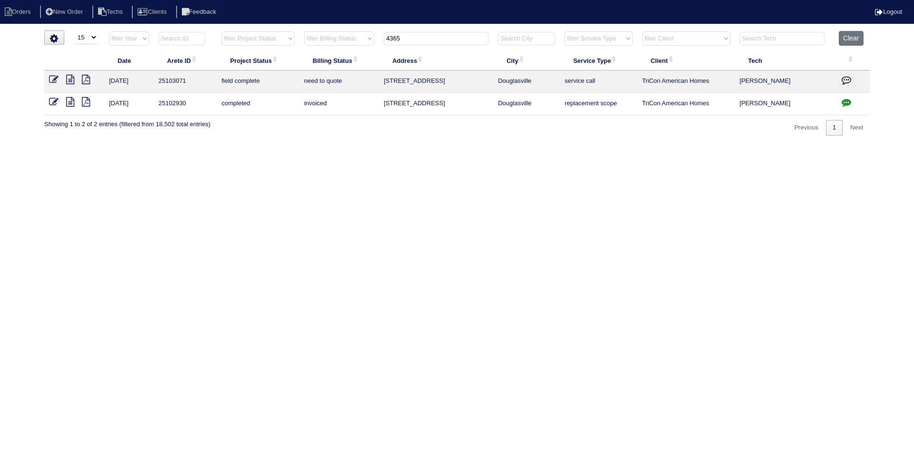
click at [67, 80] on icon at bounding box center [70, 80] width 8 height 10
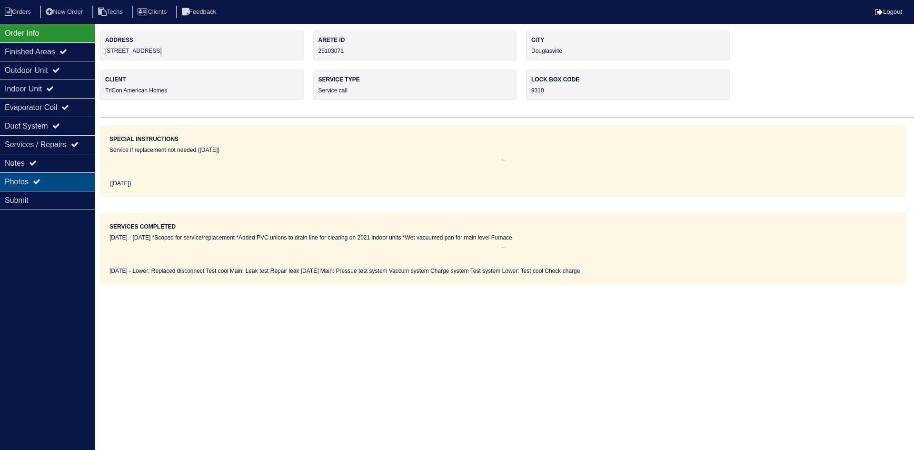
click at [46, 180] on div "Photos" at bounding box center [47, 181] width 95 height 19
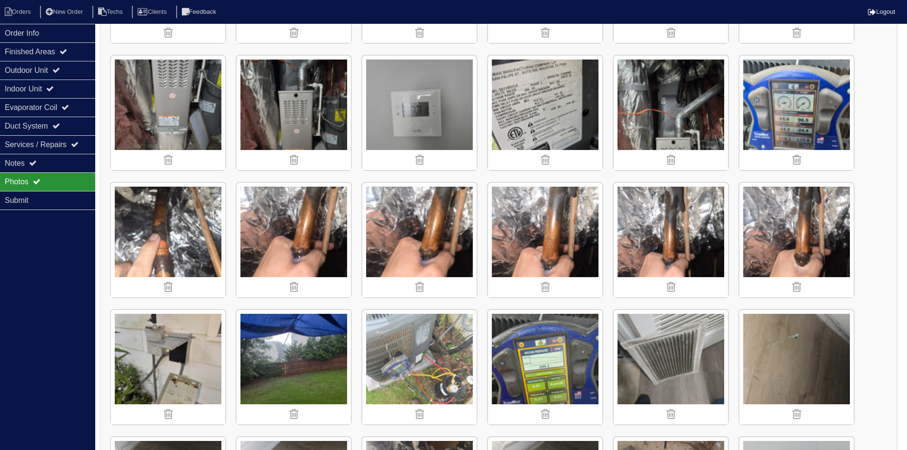
scroll to position [333, 0]
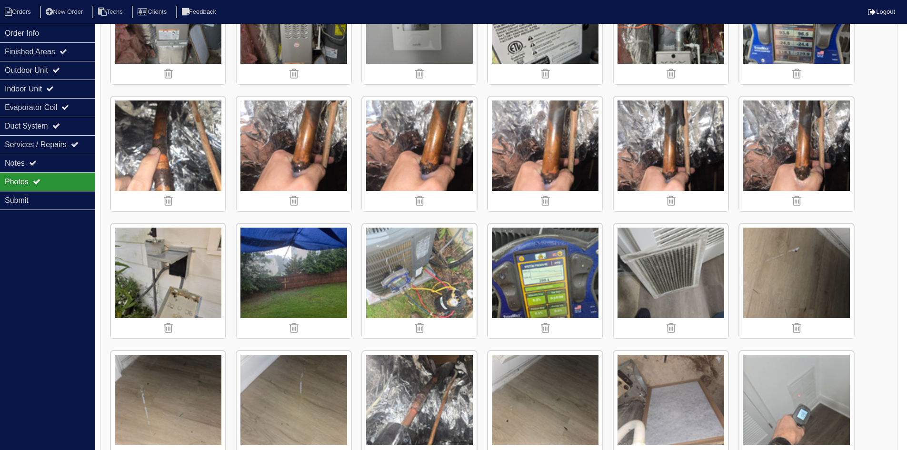
click at [142, 269] on img at bounding box center [168, 281] width 114 height 114
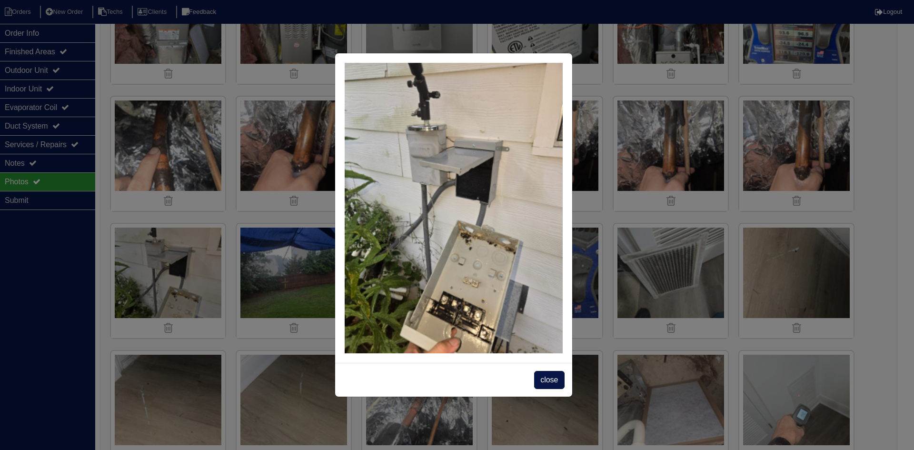
click at [541, 375] on span "close" at bounding box center [549, 380] width 30 height 18
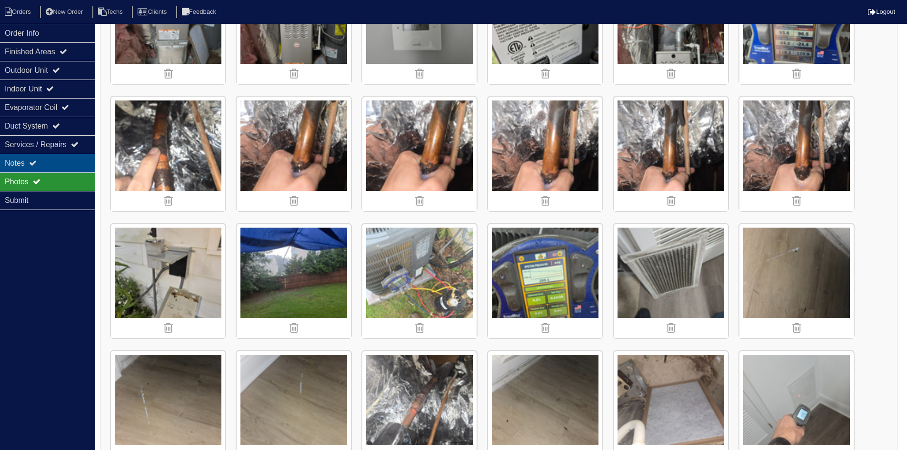
click at [81, 162] on div "Notes" at bounding box center [47, 163] width 95 height 19
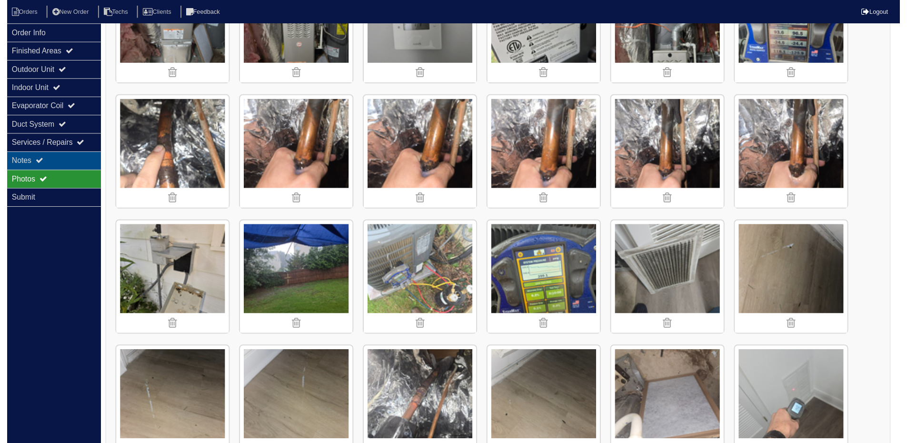
scroll to position [0, 0]
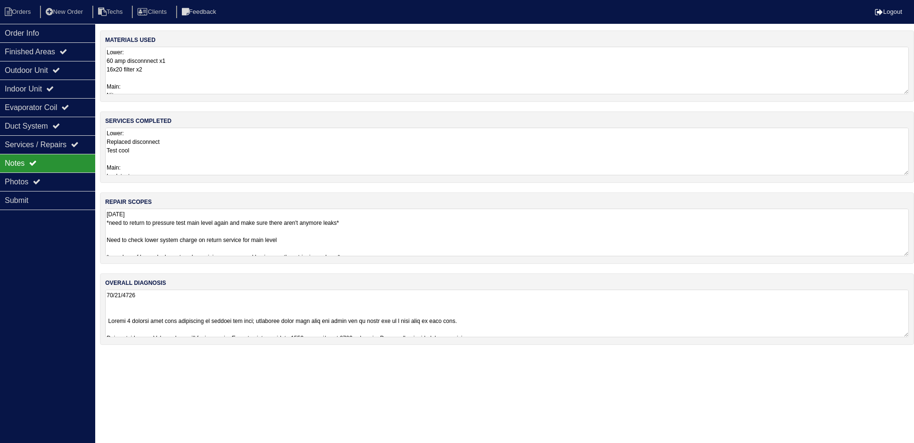
click at [388, 156] on textarea "Lower: Replaced disconnect Test cool Main: Leak test Repair leak [DATE] Main: P…" at bounding box center [507, 152] width 804 height 48
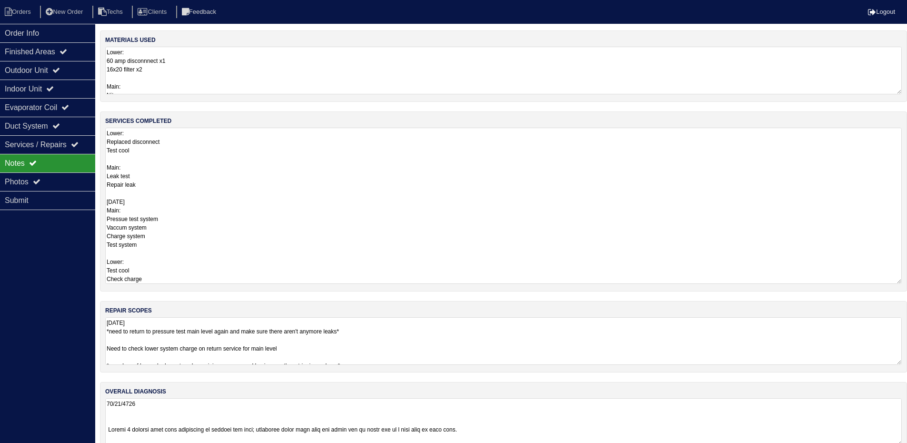
click at [29, 268] on div "Order Info Finished Areas Outdoor Unit Indoor Unit Evaporator Coil Duct System …" at bounding box center [47, 245] width 95 height 443
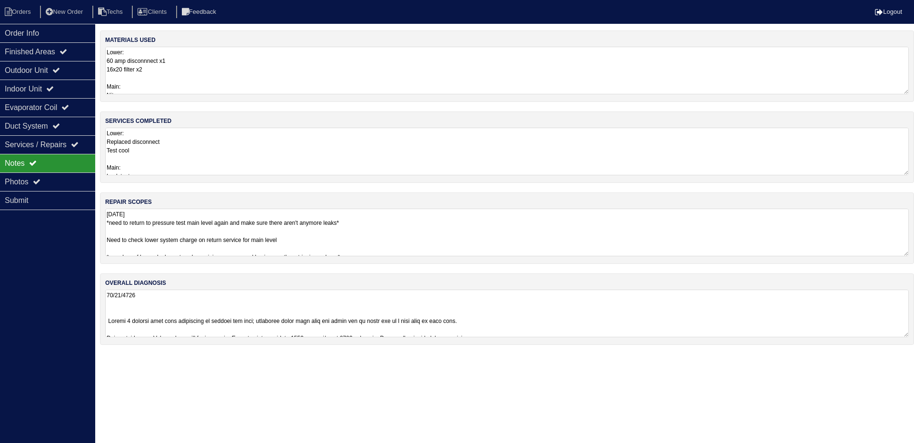
click at [451, 236] on textarea "[DATE] *need to return to pressure test main level again and make sure there ar…" at bounding box center [507, 233] width 804 height 48
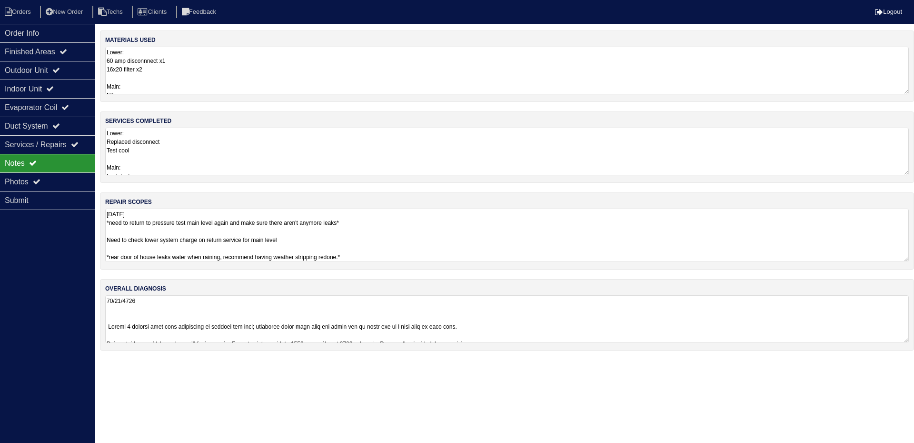
click at [408, 156] on textarea "Lower: Replaced disconnect Test cool Main: Leak test Repair leak [DATE] Main: P…" at bounding box center [507, 152] width 804 height 48
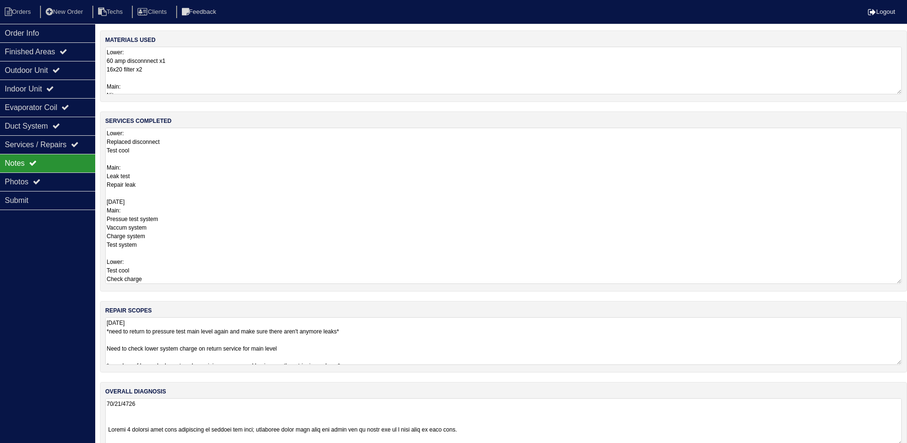
click at [463, 419] on textarea at bounding box center [503, 422] width 797 height 48
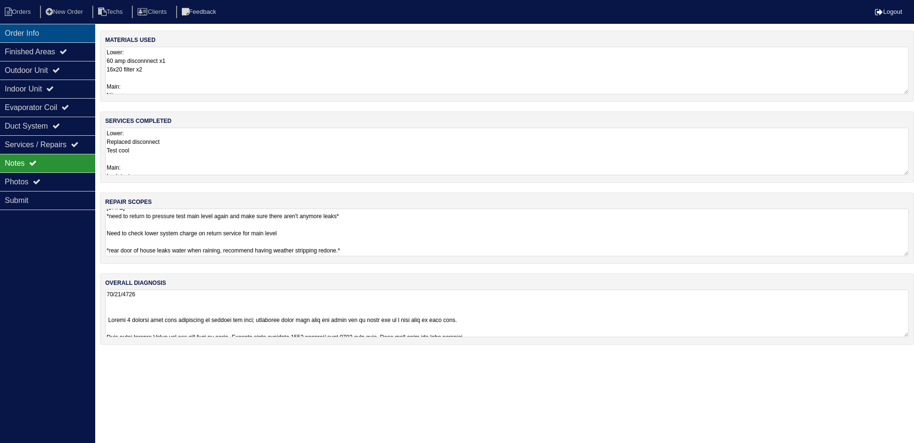
click at [37, 28] on div "Order Info" at bounding box center [47, 33] width 95 height 19
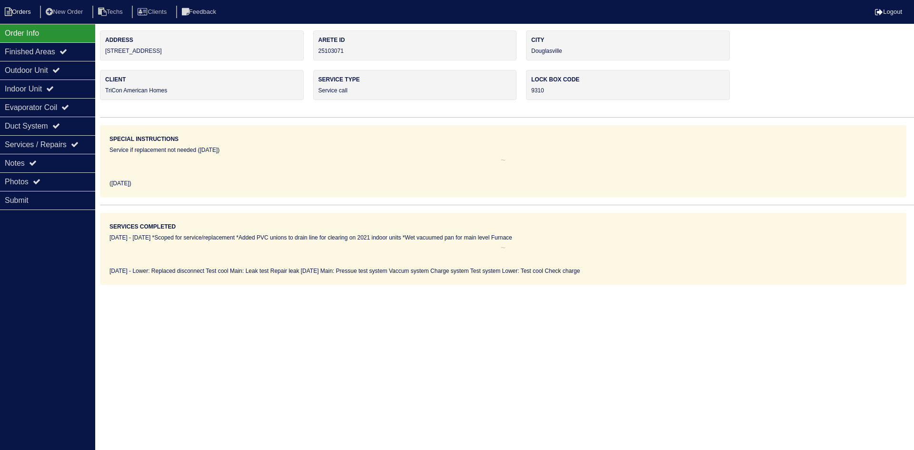
click at [22, 11] on li "Orders" at bounding box center [19, 12] width 39 height 13
select select "15"
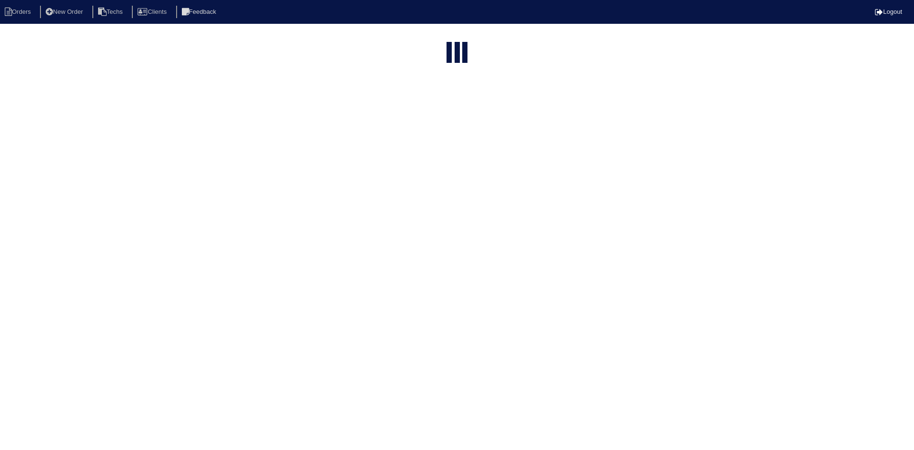
type input "4365"
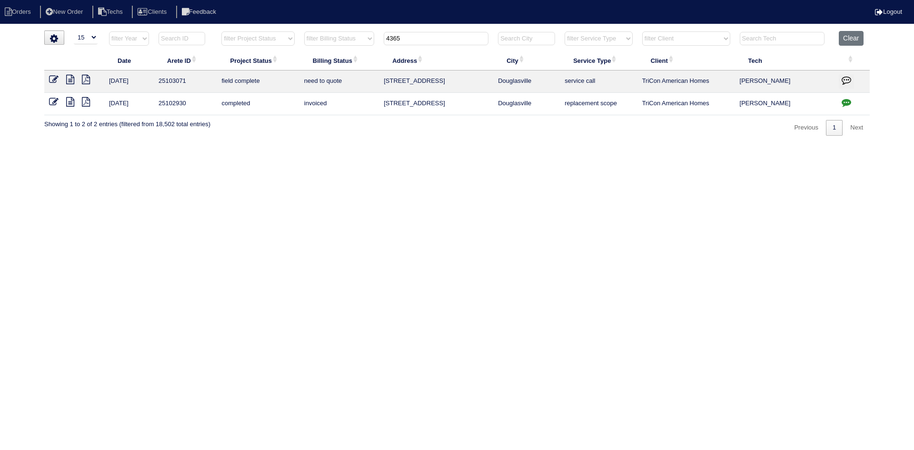
click at [68, 101] on icon at bounding box center [70, 102] width 8 height 10
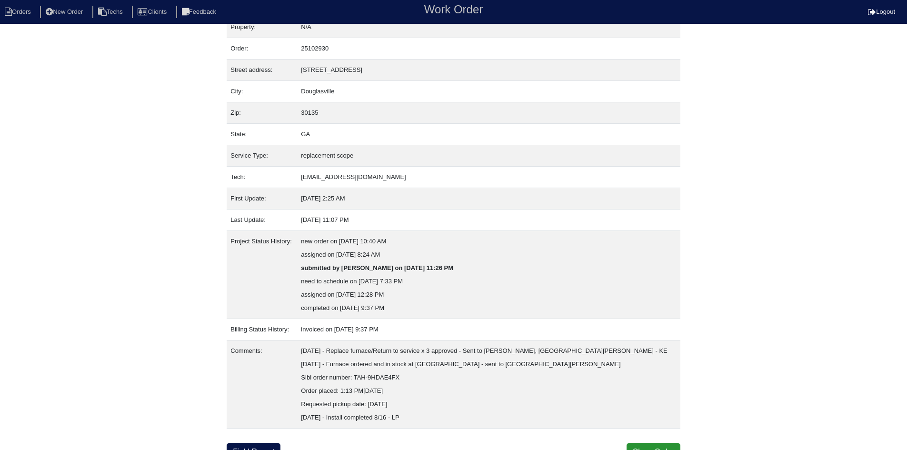
scroll to position [25, 0]
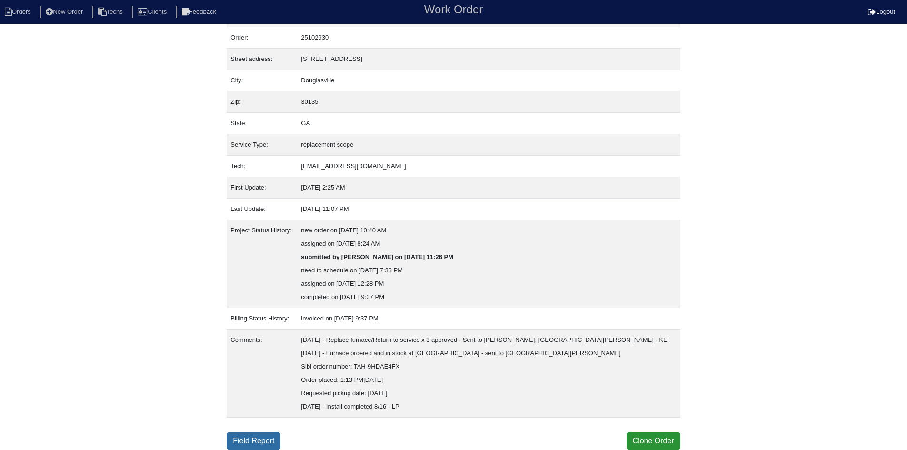
click at [261, 435] on link "Field Report" at bounding box center [254, 441] width 54 height 18
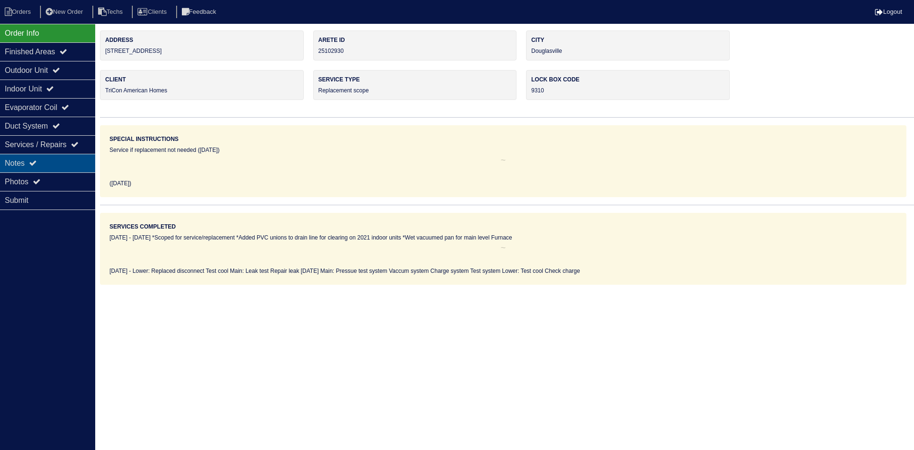
click at [41, 166] on div "Notes" at bounding box center [47, 163] width 95 height 19
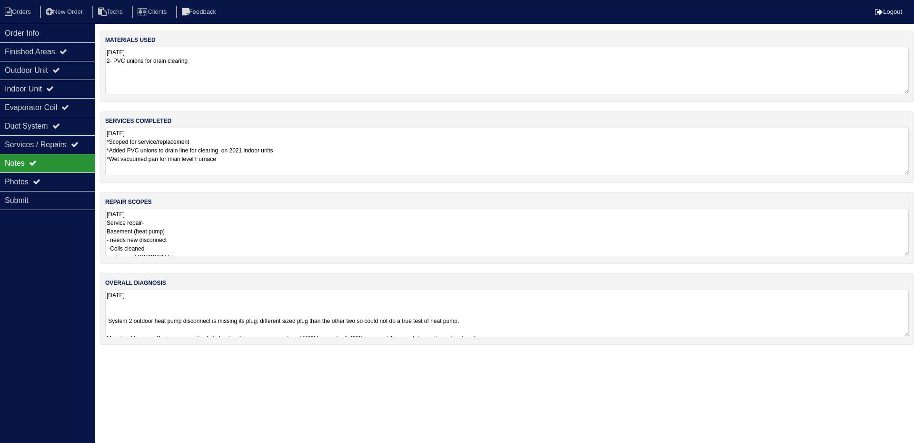
click at [220, 204] on div "repair scopes 08/08/2025 Service repair- Basement (heat pump) - needs new disco…" at bounding box center [507, 227] width 814 height 71
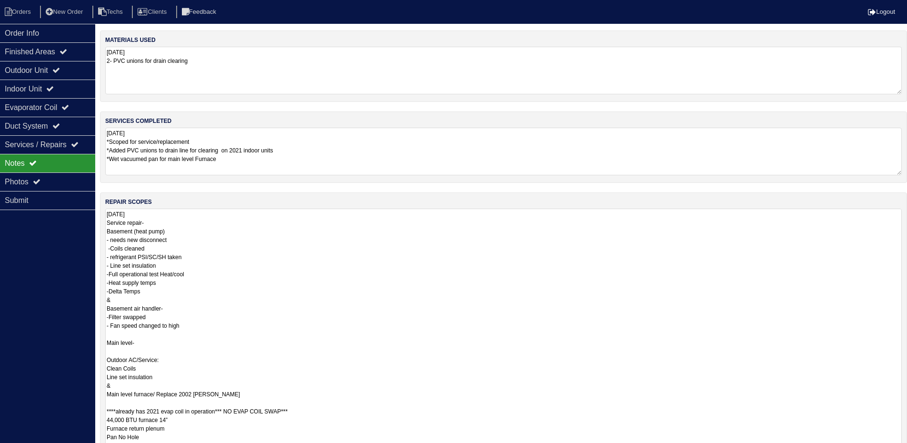
click at [39, 185] on icon at bounding box center [37, 182] width 8 height 8
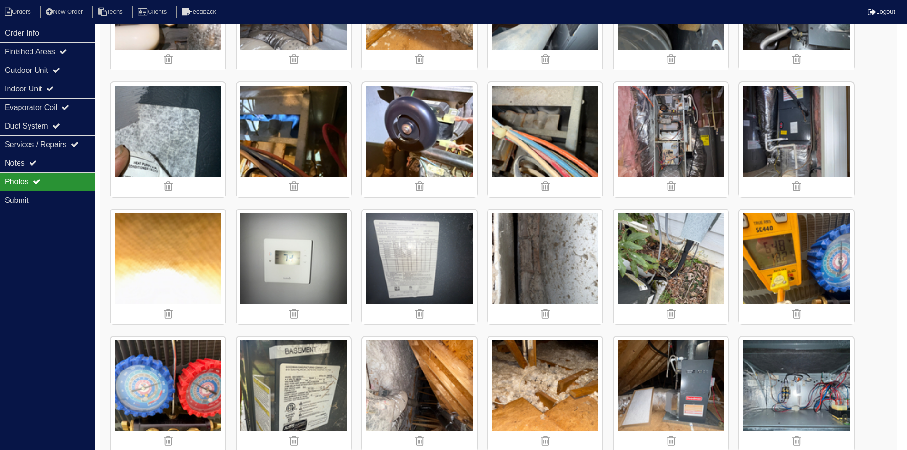
scroll to position [1858, 0]
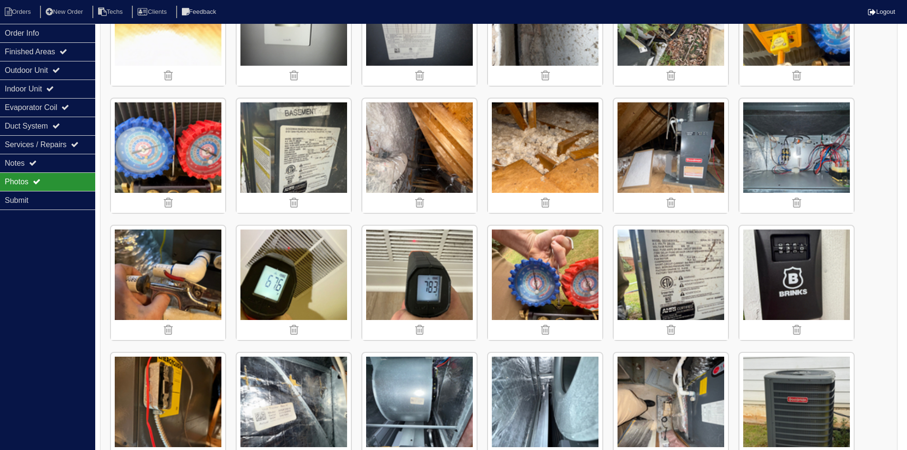
click at [534, 254] on img at bounding box center [545, 283] width 114 height 114
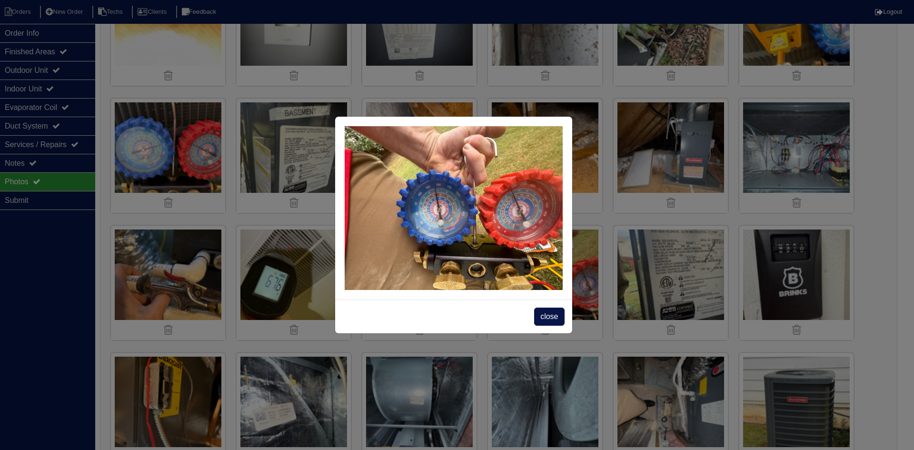
click at [544, 313] on span "close" at bounding box center [549, 317] width 30 height 18
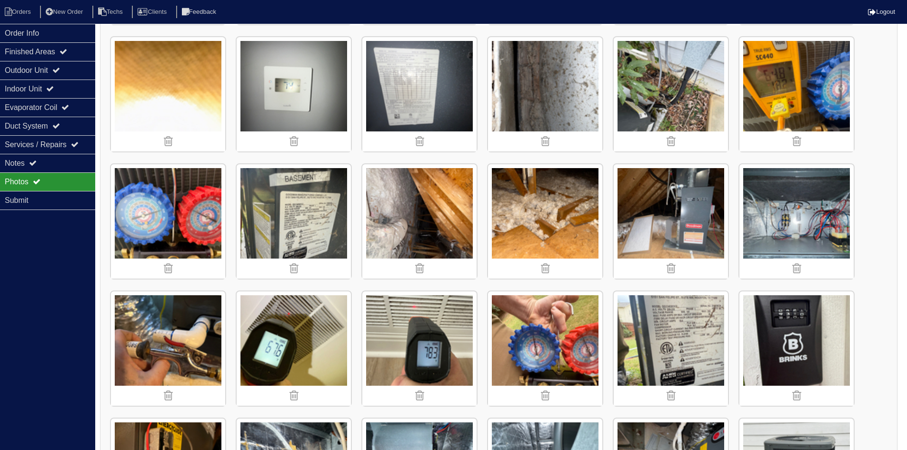
scroll to position [1762, 0]
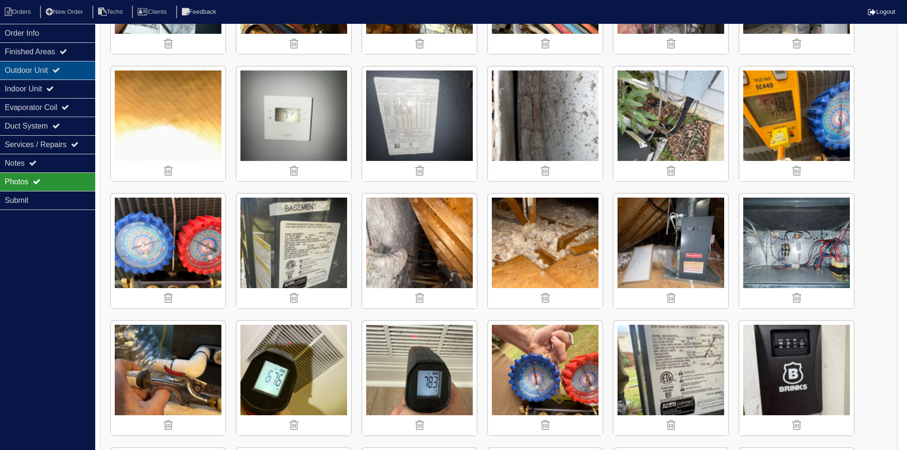
click at [67, 75] on div "Outdoor Unit" at bounding box center [47, 70] width 95 height 19
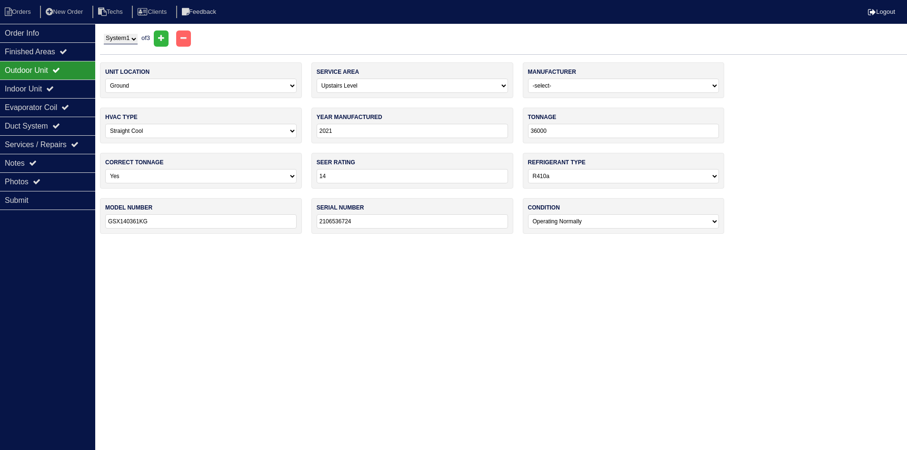
scroll to position [0, 0]
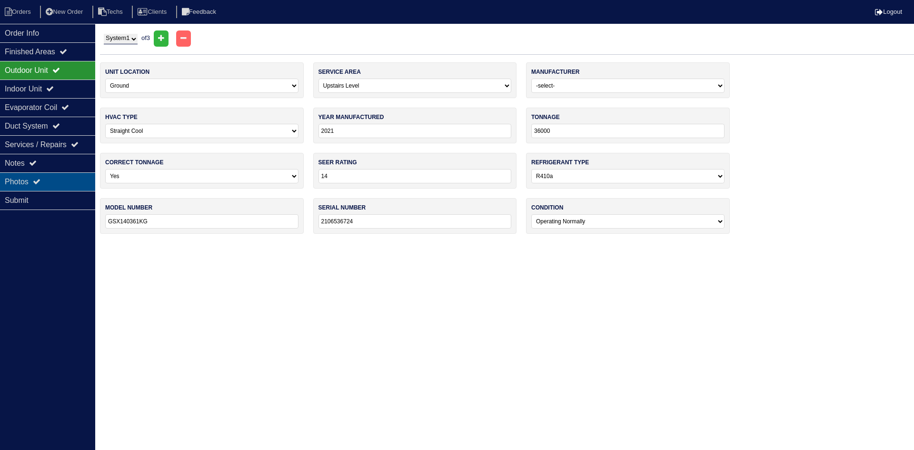
click at [47, 174] on div "Photos" at bounding box center [47, 181] width 95 height 19
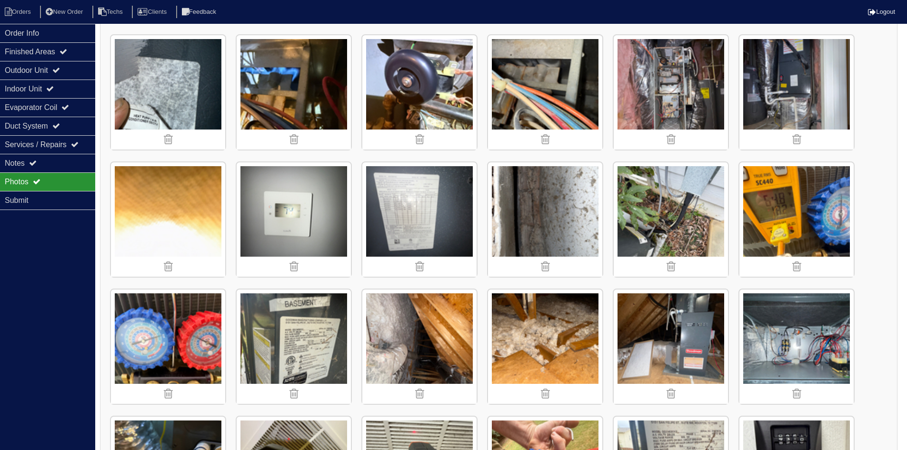
scroll to position [1667, 0]
click at [162, 330] on img at bounding box center [168, 346] width 114 height 114
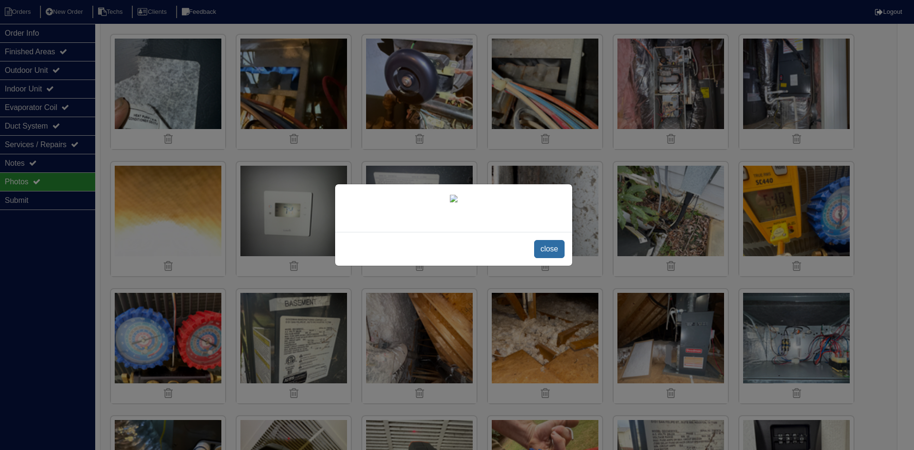
click at [542, 258] on span "close" at bounding box center [549, 249] width 30 height 18
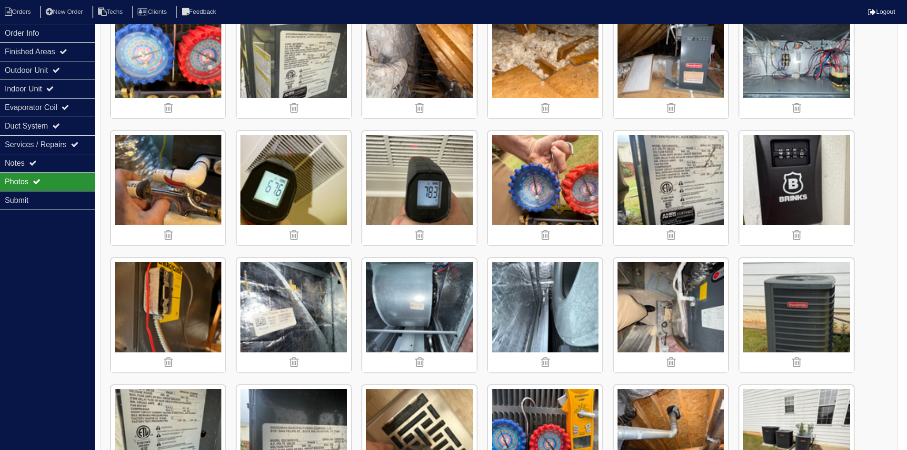
scroll to position [1953, 0]
click at [540, 171] on img at bounding box center [545, 188] width 114 height 114
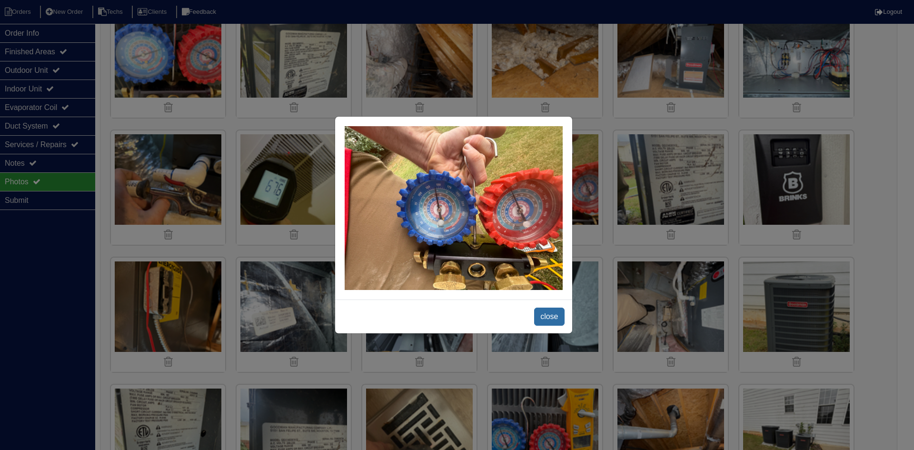
click at [541, 316] on span "close" at bounding box center [549, 317] width 30 height 18
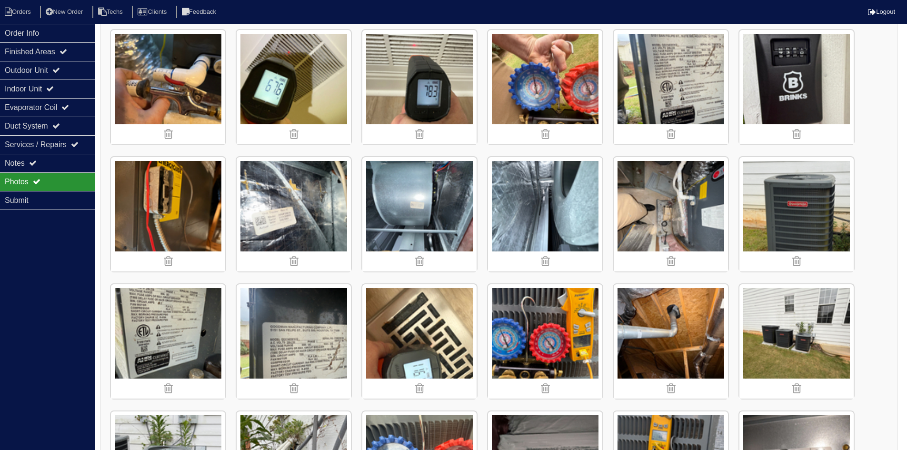
scroll to position [2143, 0]
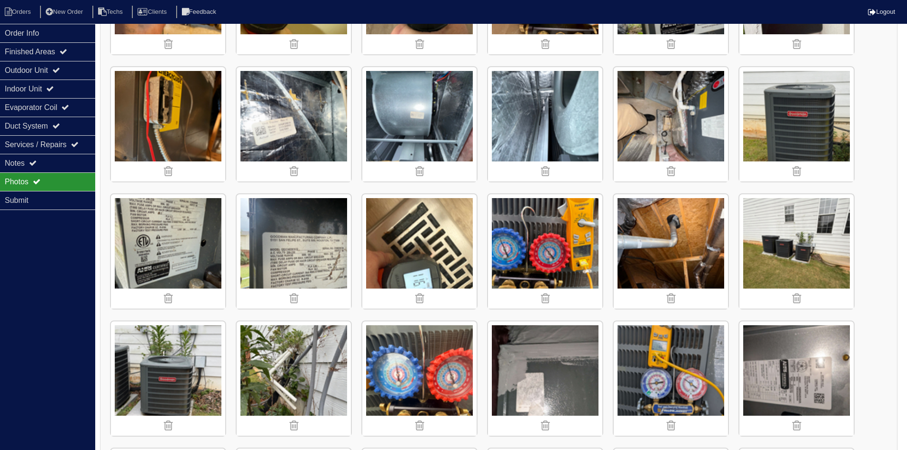
click at [538, 251] on img at bounding box center [545, 251] width 114 height 114
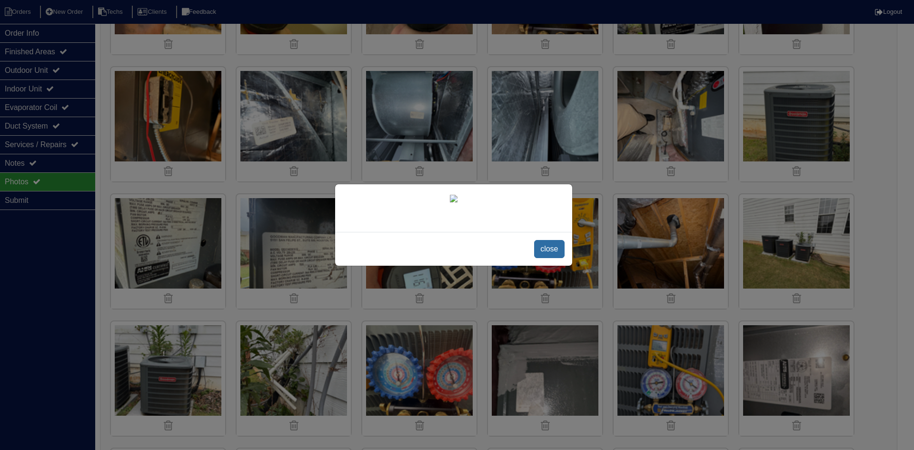
click at [548, 258] on span "close" at bounding box center [549, 249] width 30 height 18
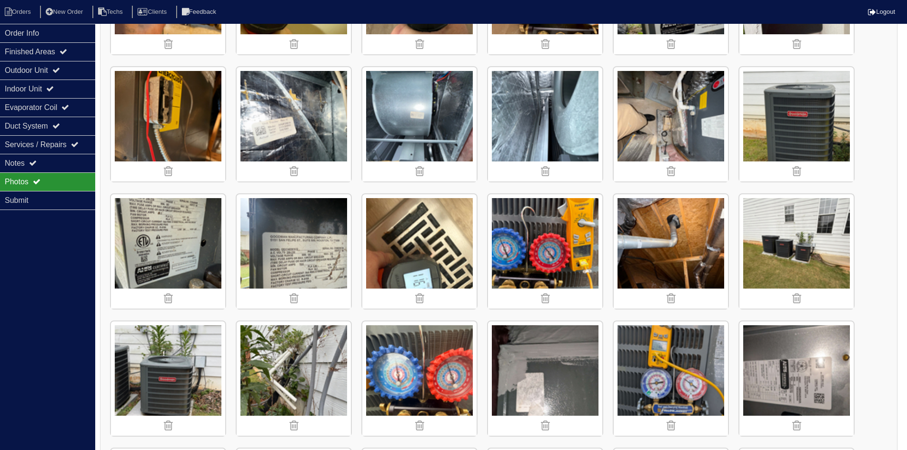
scroll to position [2286, 0]
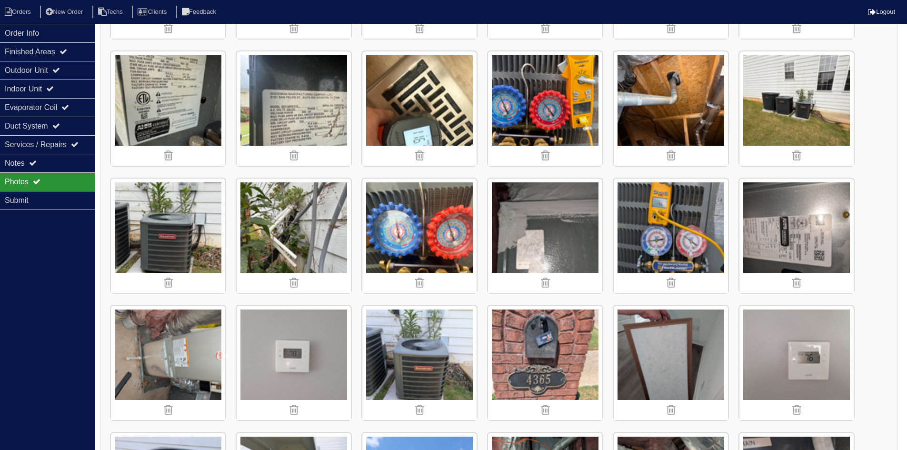
click at [443, 216] on img at bounding box center [419, 236] width 114 height 114
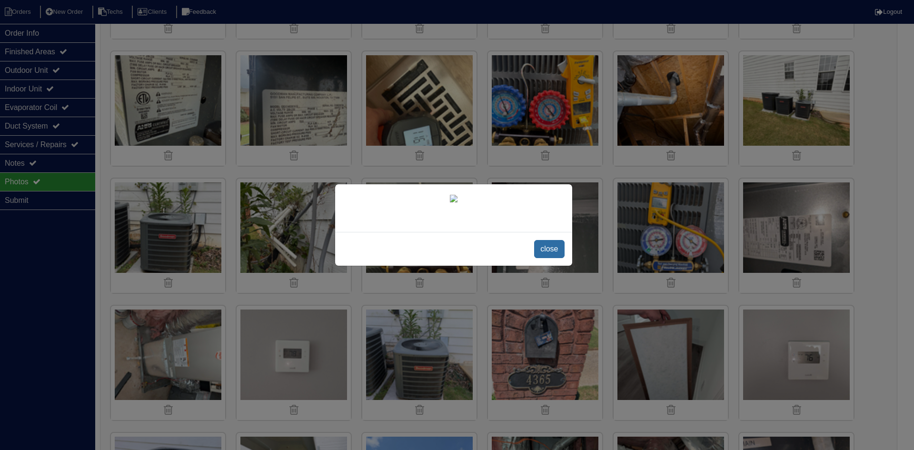
click at [542, 258] on span "close" at bounding box center [549, 249] width 30 height 18
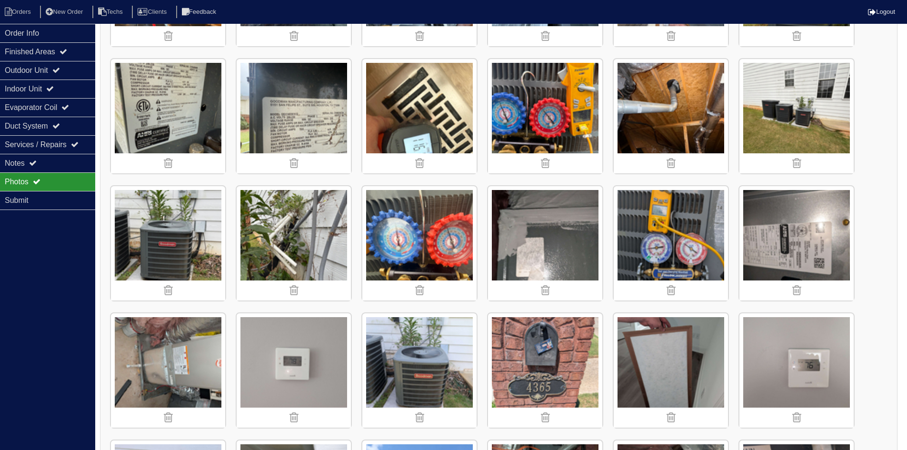
scroll to position [2236, 0]
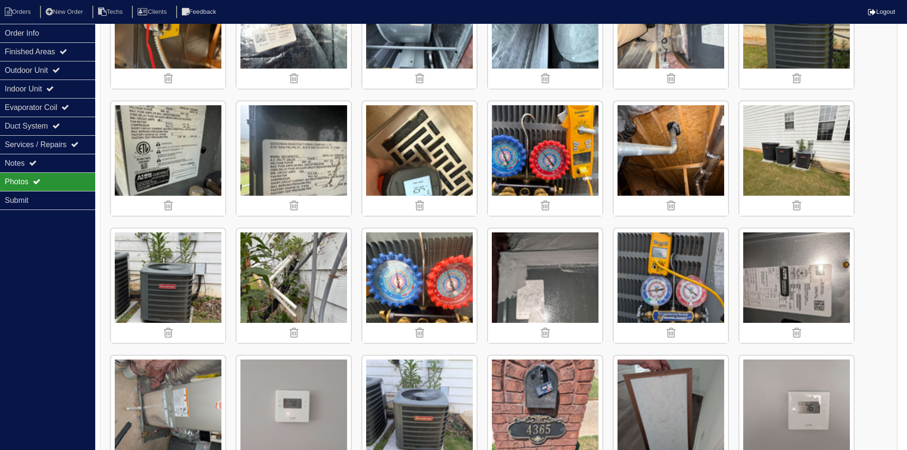
click at [663, 267] on img at bounding box center [671, 286] width 114 height 114
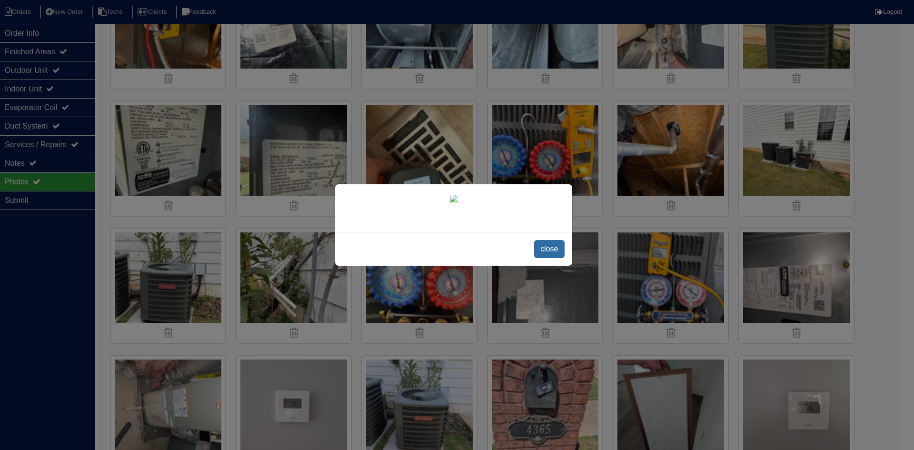
click at [553, 258] on span "close" at bounding box center [549, 249] width 30 height 18
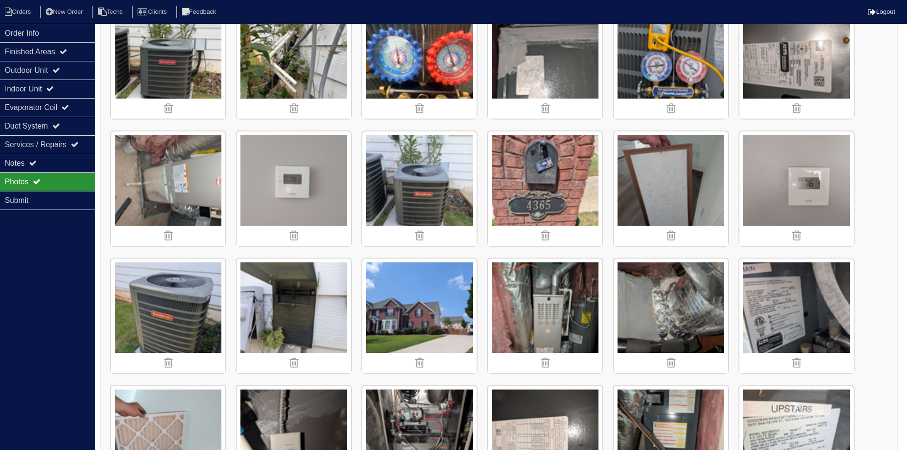
scroll to position [2379, 0]
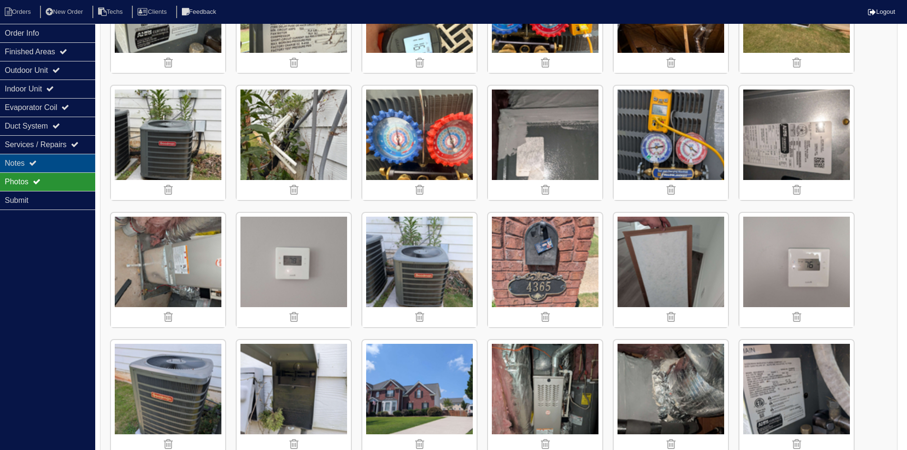
click at [47, 163] on div "Notes" at bounding box center [47, 163] width 95 height 19
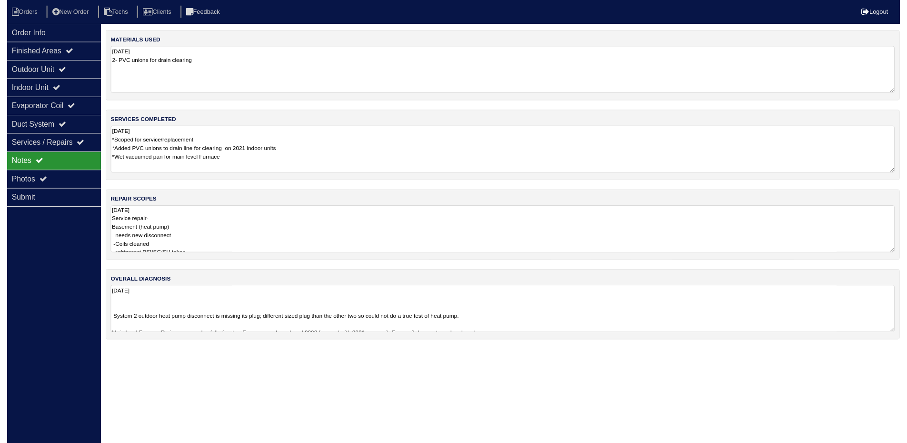
scroll to position [0, 0]
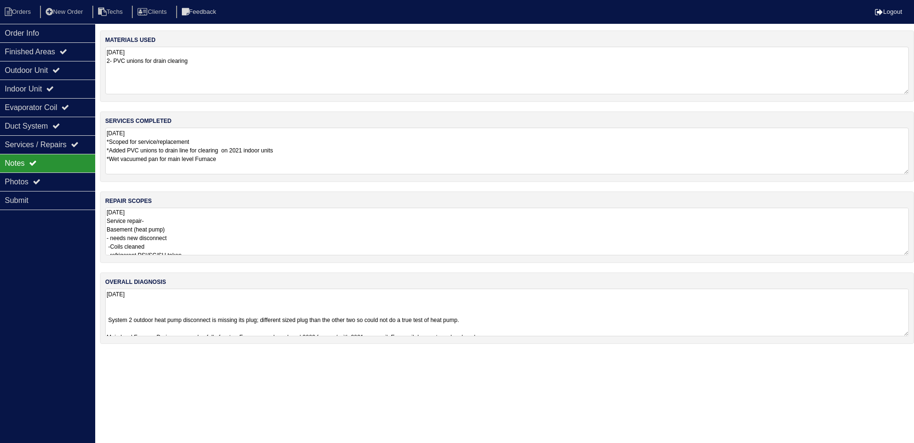
click at [241, 164] on textarea "08/08/2025 *Scoped for service/replacement *Added PVC unions to drain line for …" at bounding box center [507, 151] width 804 height 47
click at [243, 160] on textarea "08/08/2025 *Scoped for service/replacement *Added PVC unions to drain line for …" at bounding box center [507, 151] width 804 height 47
click at [218, 221] on textarea "08/08/2025 Service repair- Basement (heat pump) - needs new disconnect -Coils c…" at bounding box center [507, 232] width 804 height 48
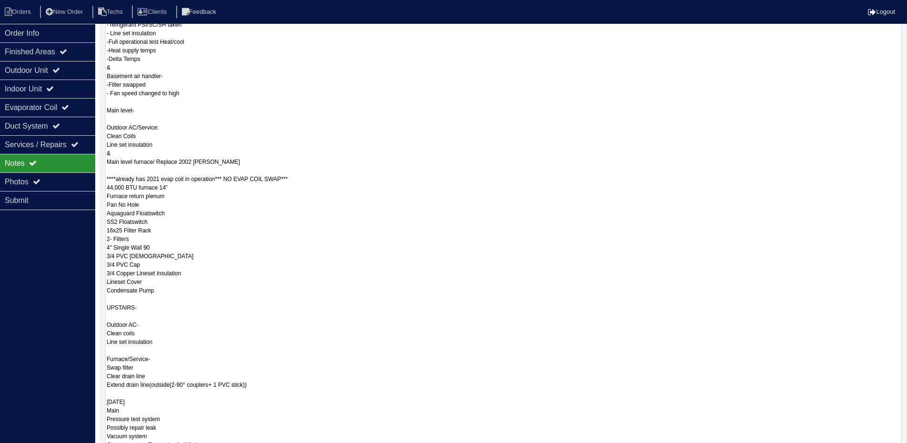
scroll to position [363, 0]
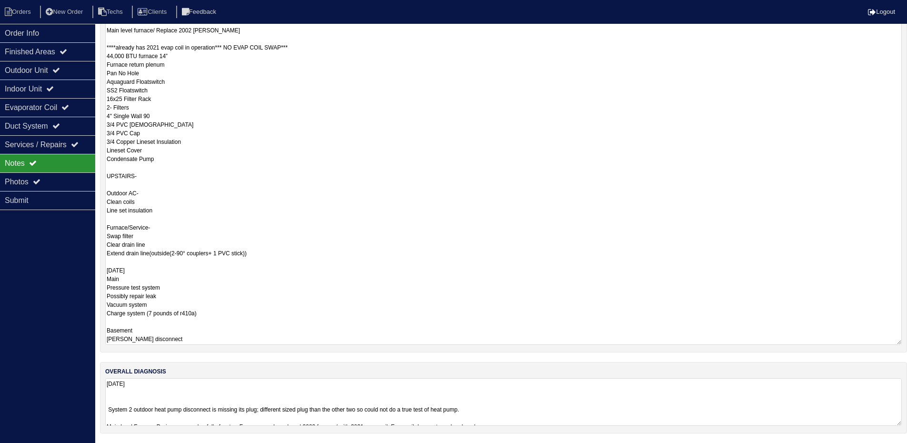
click at [173, 401] on textarea "08/08/2025 System 2 outdoor heat pump disconnect is missing its plug; different…" at bounding box center [503, 402] width 797 height 48
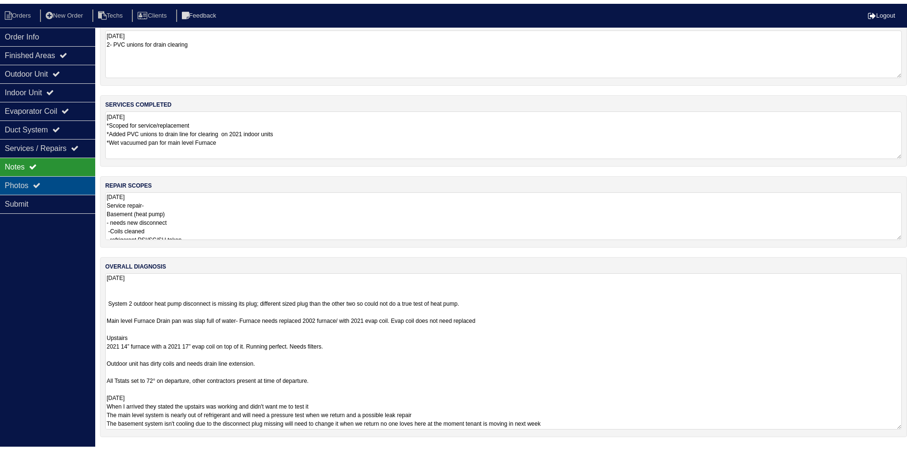
scroll to position [0, 0]
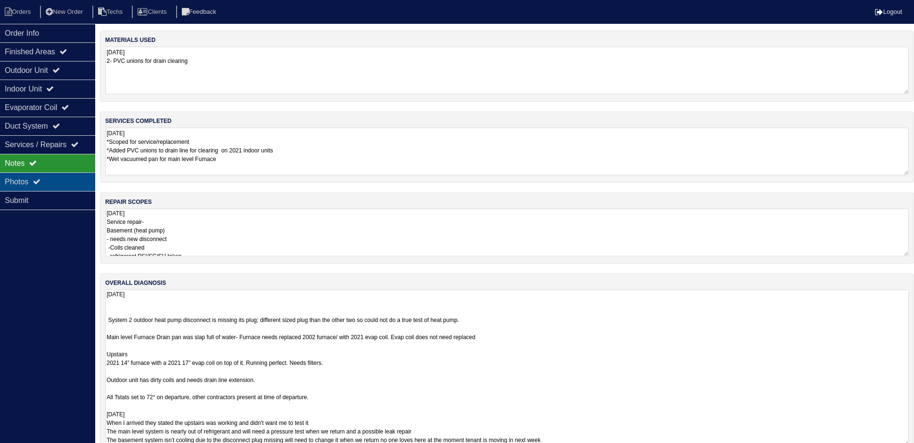
click at [77, 179] on div "Photos" at bounding box center [47, 181] width 95 height 19
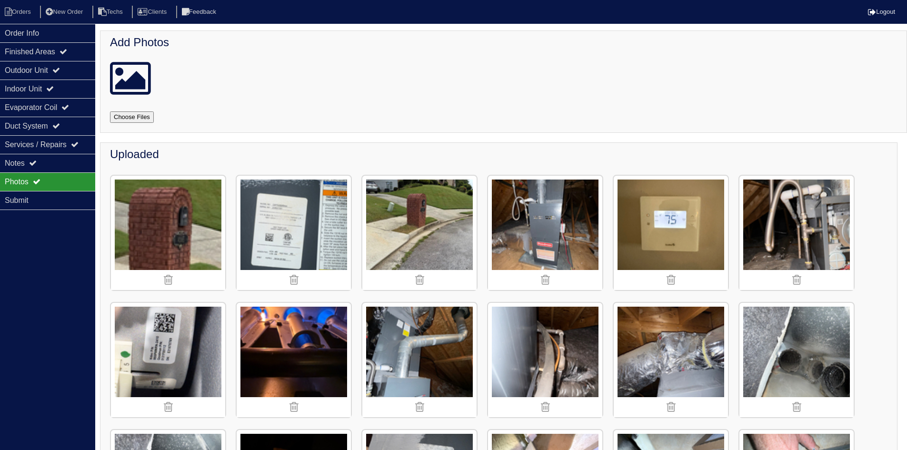
scroll to position [143, 0]
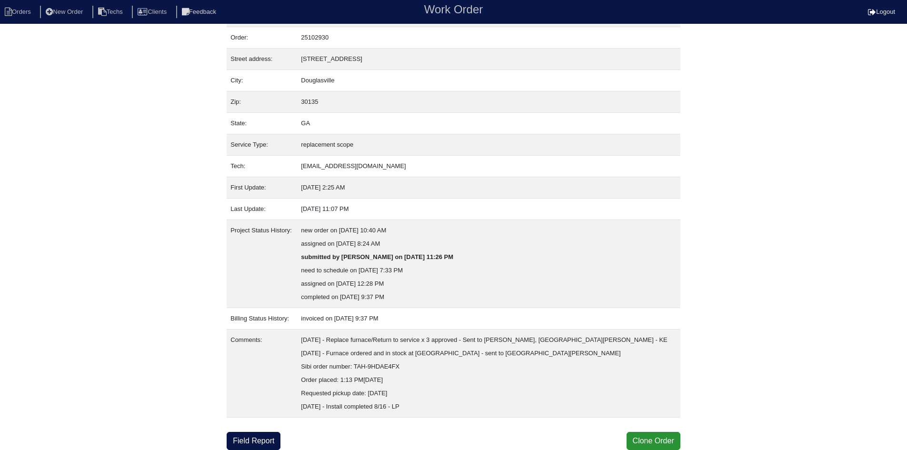
scroll to position [25, 0]
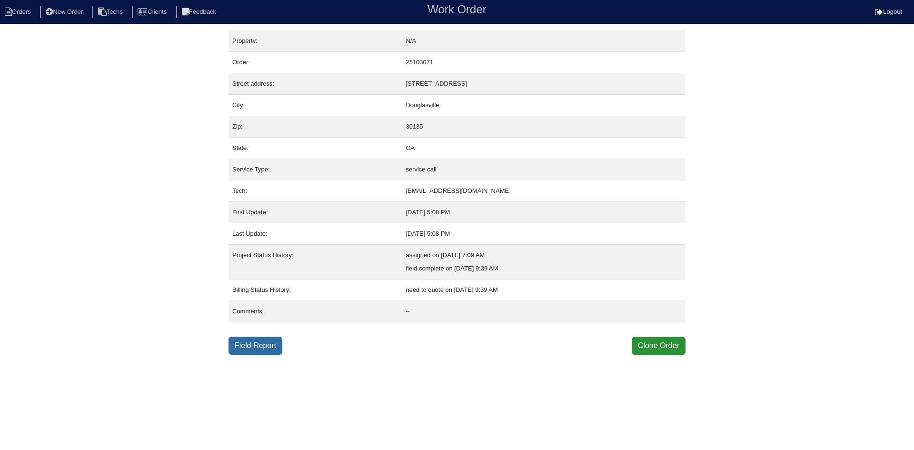
click at [247, 345] on link "Field Report" at bounding box center [256, 346] width 54 height 18
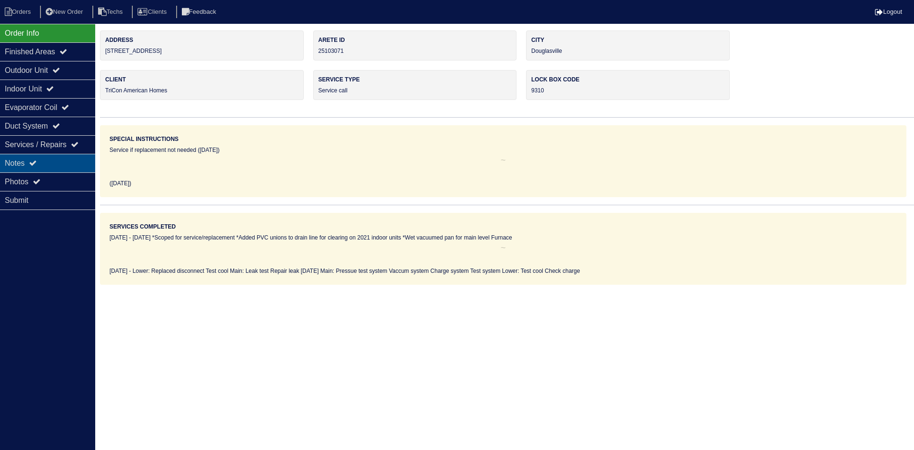
click at [61, 164] on div "Notes" at bounding box center [47, 163] width 95 height 19
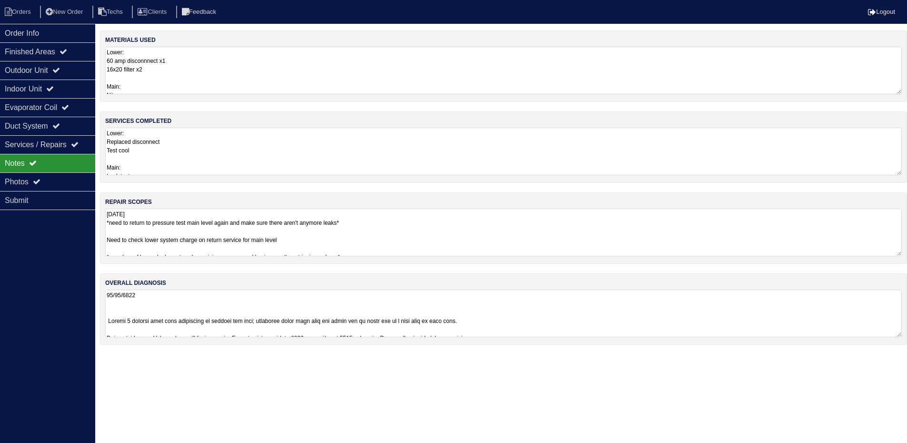
click at [175, 166] on textarea "Lower: Replaced disconnect Test cool Main: Leak test Repair leak [DATE] Main: P…" at bounding box center [503, 152] width 797 height 48
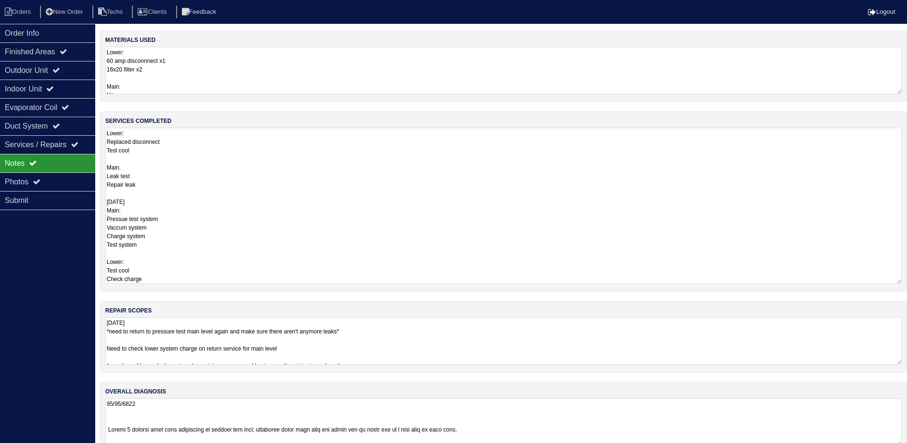
click at [174, 181] on textarea "Lower: Replaced disconnect Test cool Main: Leak test Repair leak [DATE] Main: P…" at bounding box center [503, 206] width 797 height 156
click at [171, 174] on textarea "Lower: Replaced disconnect Test cool Main: Leak test Repair leak [DATE] Main: P…" at bounding box center [503, 206] width 797 height 156
click at [176, 276] on textarea "Lower: Replaced disconnect Test cool Main: Leak test Repair leak [DATE] Main: P…" at bounding box center [503, 206] width 797 height 156
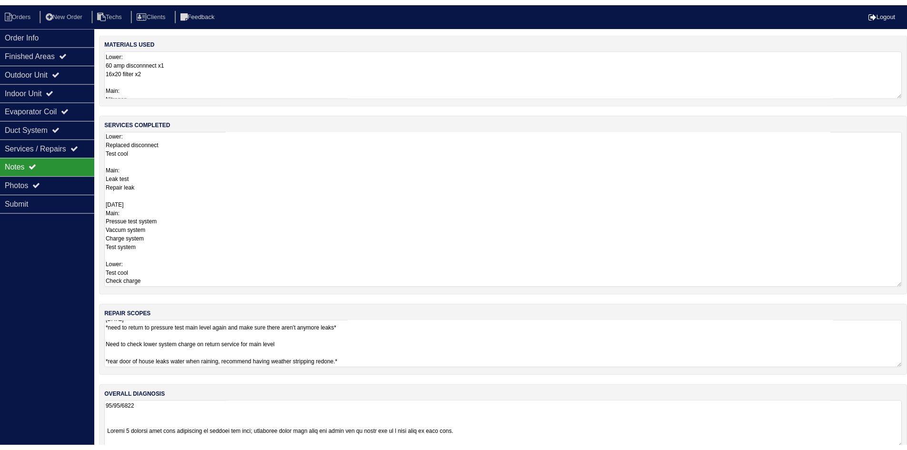
scroll to position [1, 0]
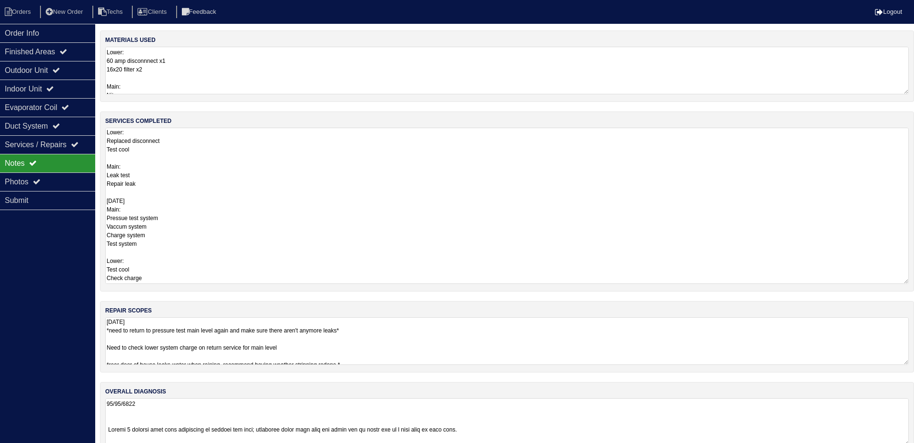
click at [140, 325] on div "materials used Lower: 60 amp disconnnect x1 16x20 filter x2 Main: Nitrogen [DAT…" at bounding box center [507, 246] width 814 height 432
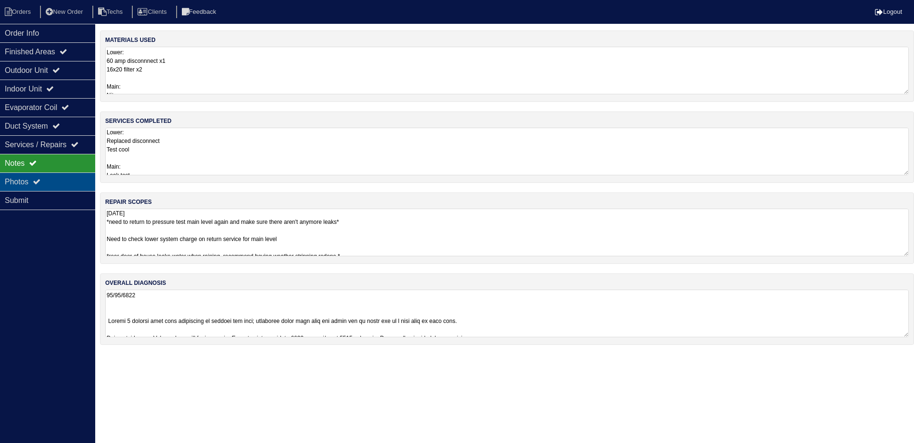
click at [45, 174] on div "Photos" at bounding box center [47, 181] width 95 height 19
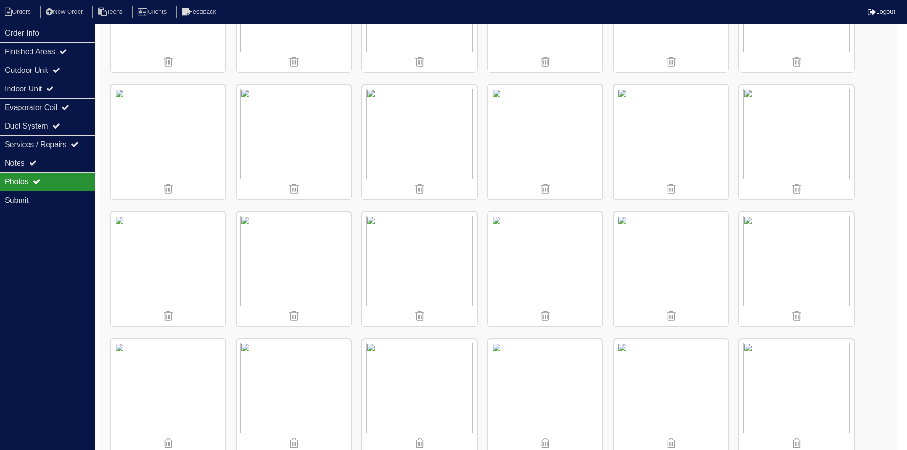
scroll to position [381, 0]
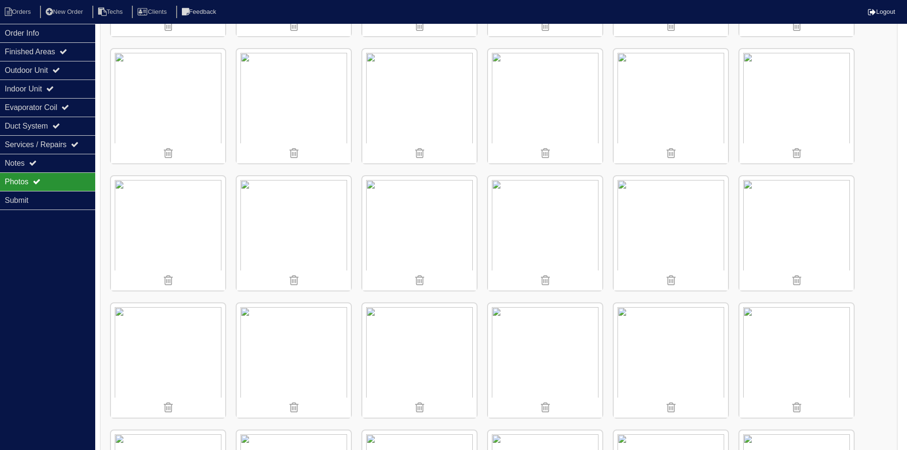
click at [301, 62] on img at bounding box center [294, 106] width 114 height 114
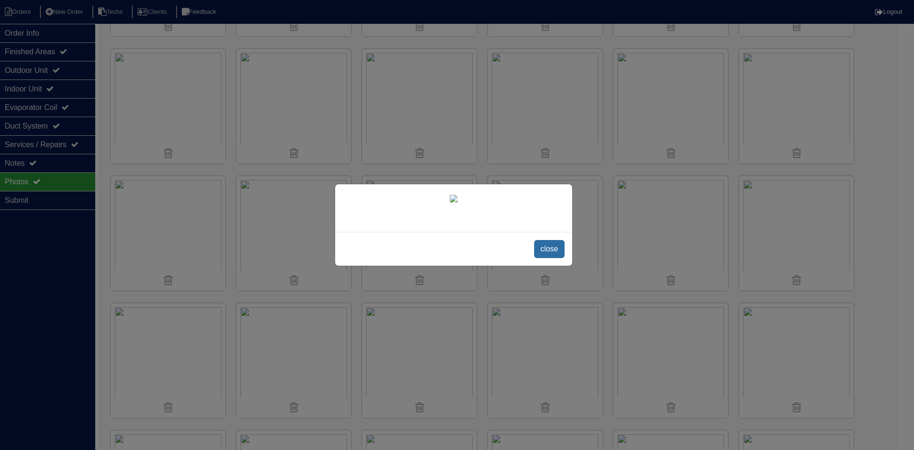
click at [555, 258] on span "close" at bounding box center [549, 249] width 30 height 18
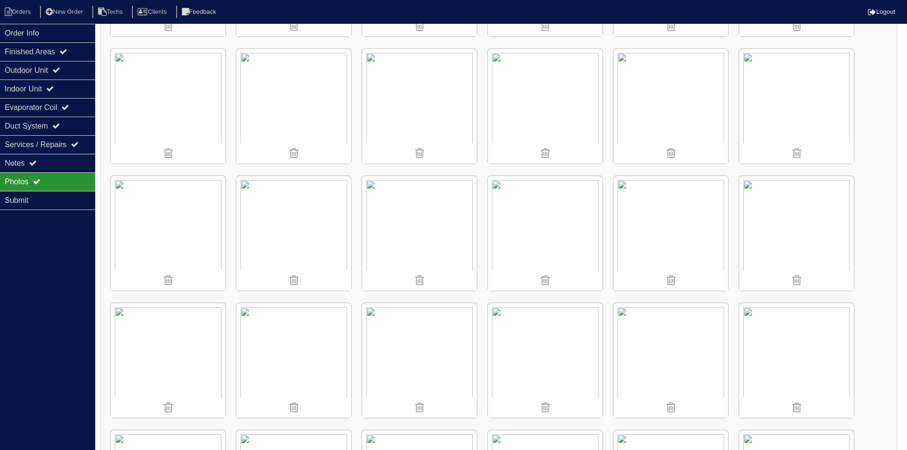
click at [198, 92] on img at bounding box center [168, 106] width 114 height 114
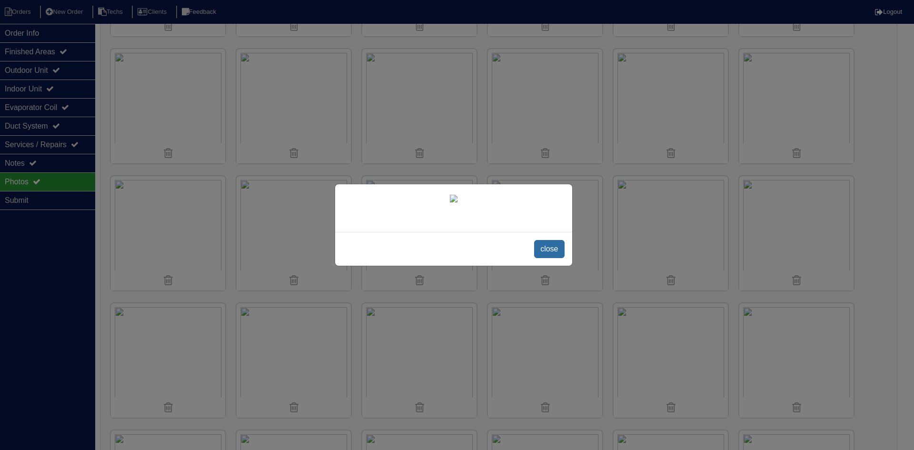
click at [552, 258] on span "close" at bounding box center [549, 249] width 30 height 18
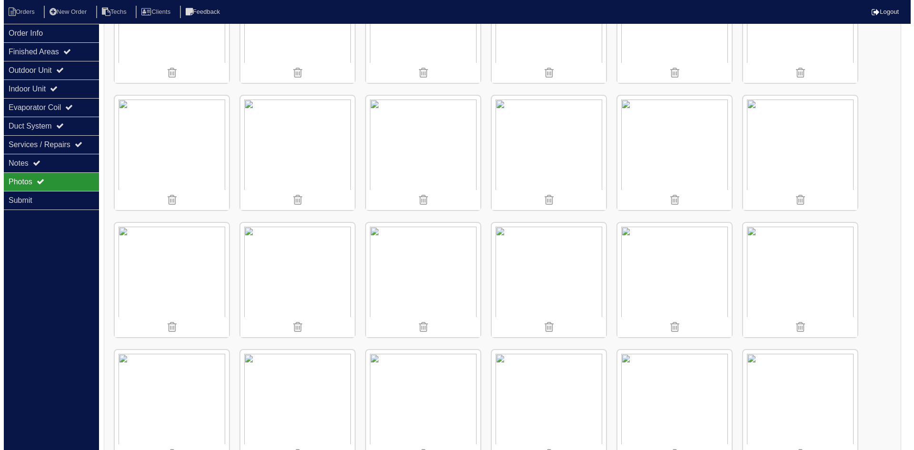
scroll to position [192, 0]
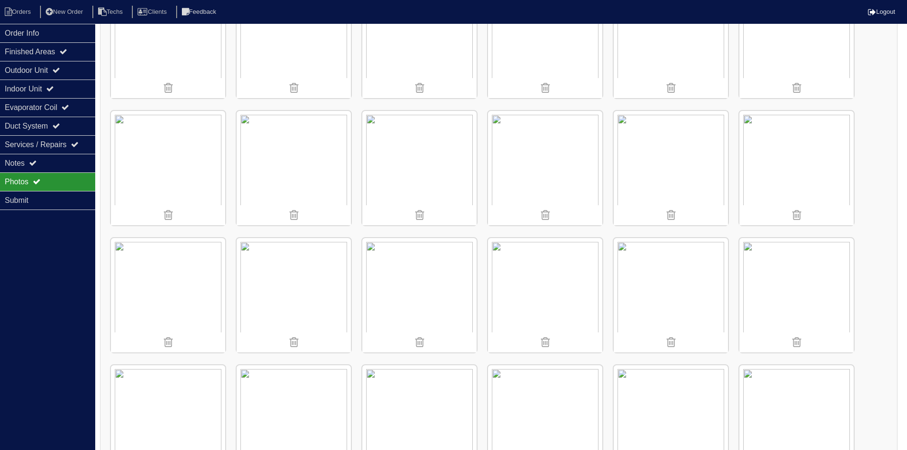
click at [433, 295] on img at bounding box center [419, 295] width 114 height 114
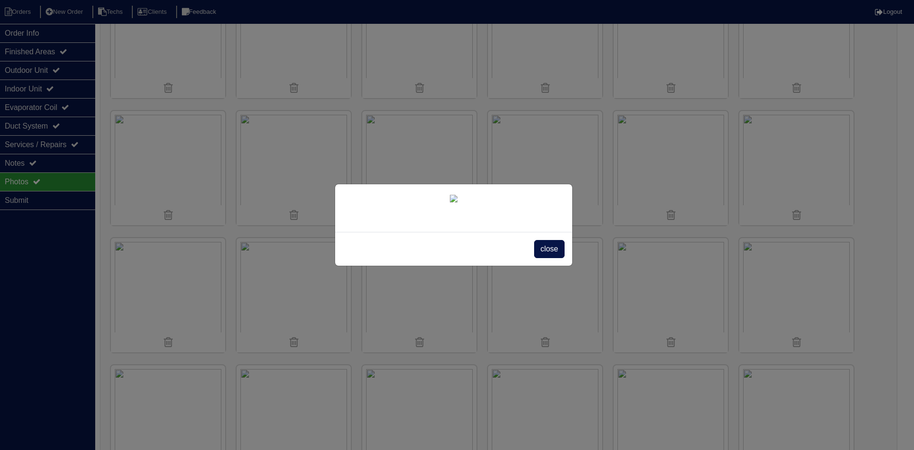
click at [546, 258] on span "close" at bounding box center [549, 249] width 30 height 18
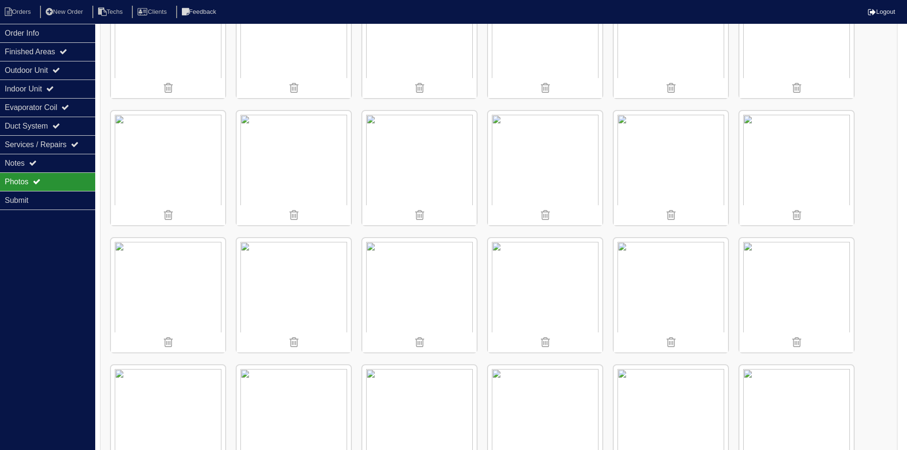
click at [452, 286] on img at bounding box center [419, 295] width 114 height 114
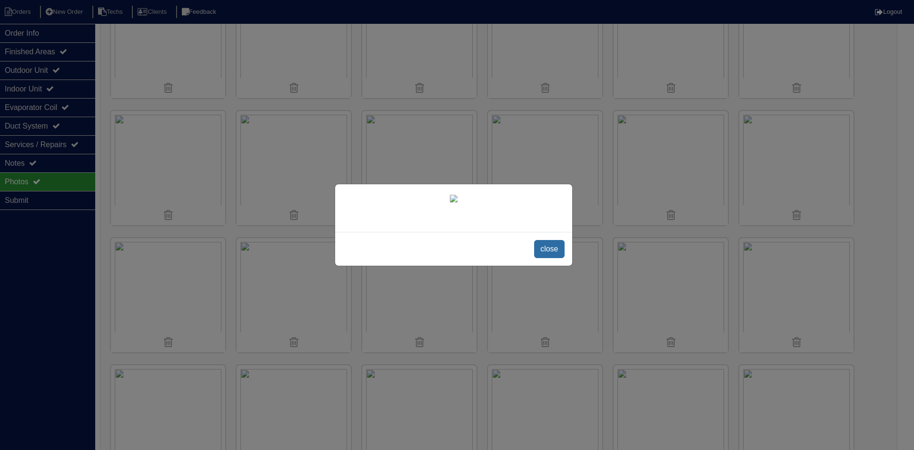
drag, startPoint x: 544, startPoint y: 383, endPoint x: 571, endPoint y: 334, distance: 55.8
click at [544, 258] on span "close" at bounding box center [549, 249] width 30 height 18
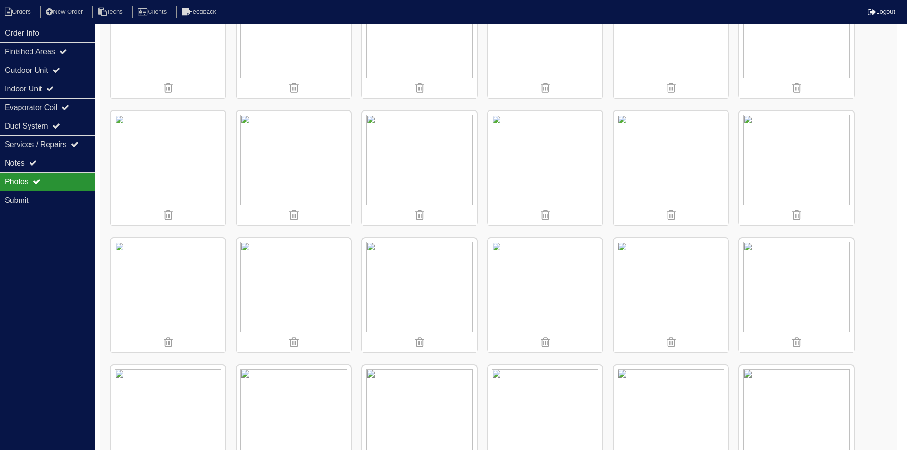
click at [582, 300] on img at bounding box center [545, 295] width 114 height 114
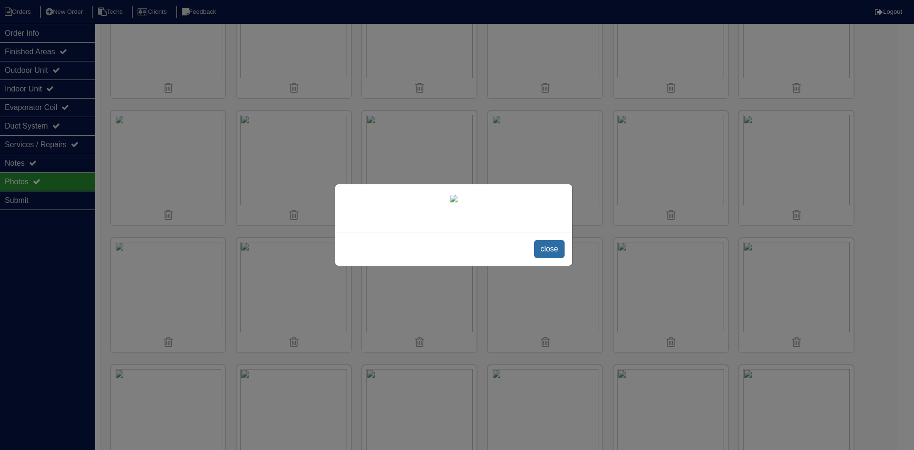
click at [552, 258] on span "close" at bounding box center [549, 249] width 30 height 18
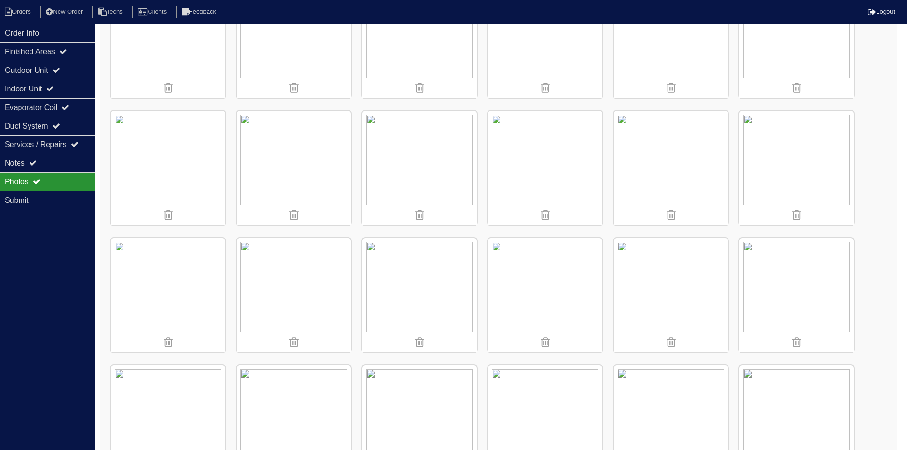
click at [676, 291] on img at bounding box center [671, 295] width 114 height 114
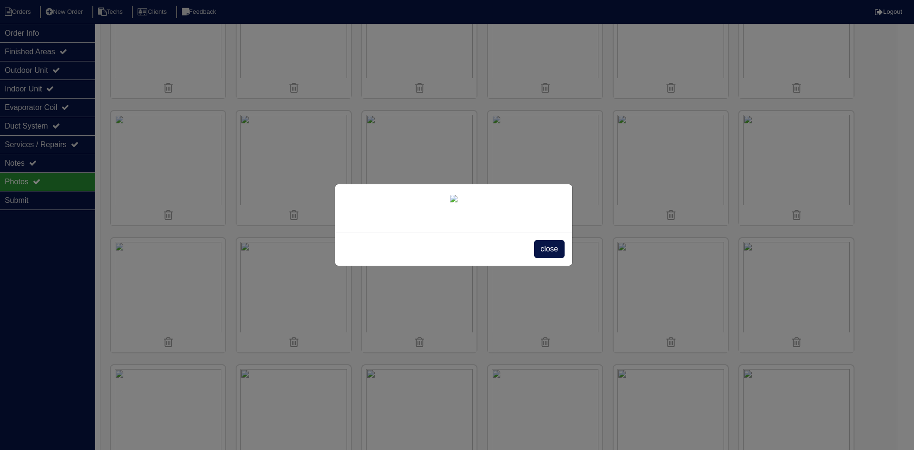
click at [536, 258] on span "close" at bounding box center [549, 249] width 30 height 18
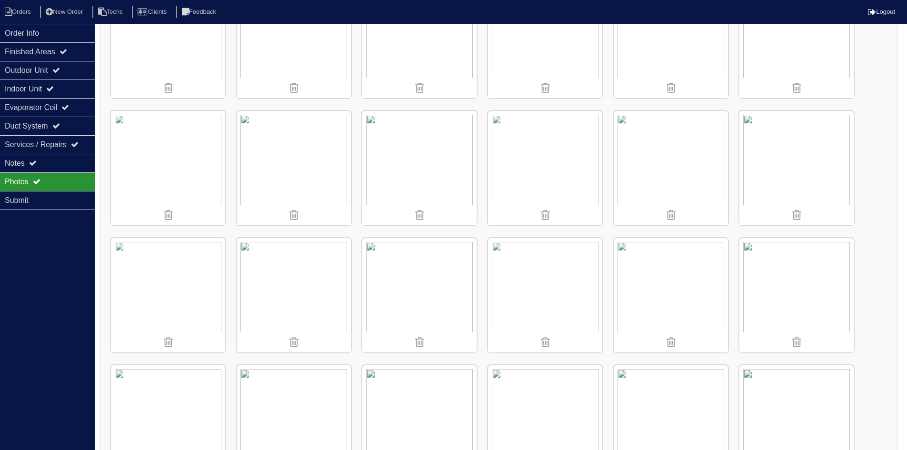
click at [163, 251] on img at bounding box center [168, 295] width 114 height 114
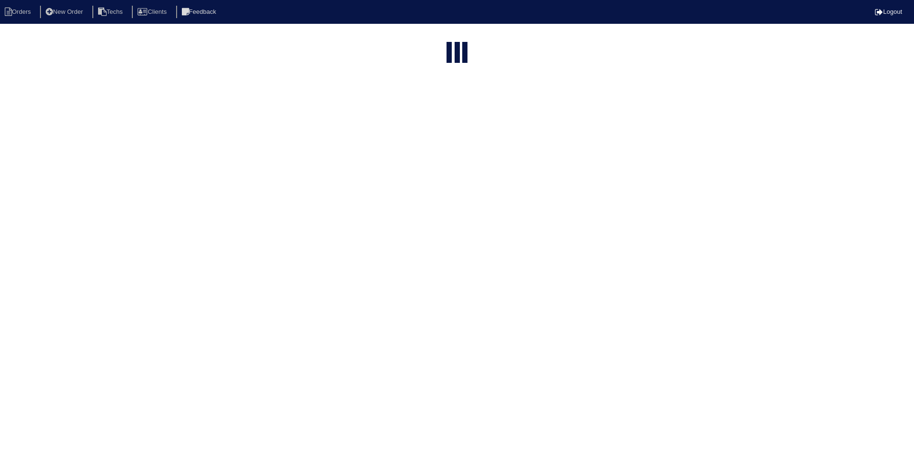
select select "15"
type input "4365"
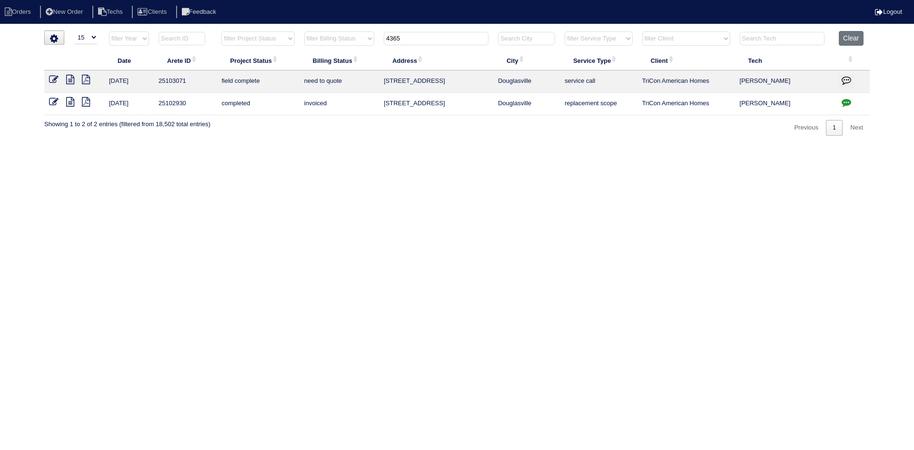
click at [848, 79] on icon "button" at bounding box center [847, 80] width 10 height 10
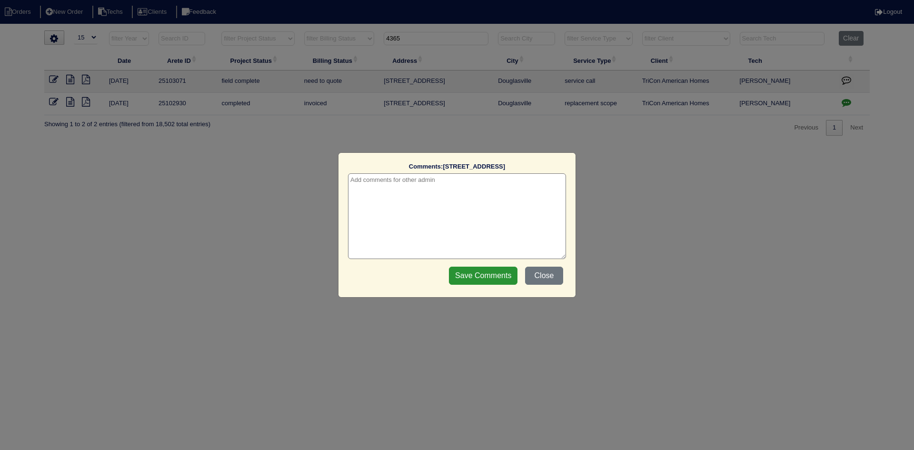
click at [526, 188] on textarea at bounding box center [457, 216] width 218 height 86
click at [494, 273] on input "Save Comments" at bounding box center [483, 276] width 69 height 18
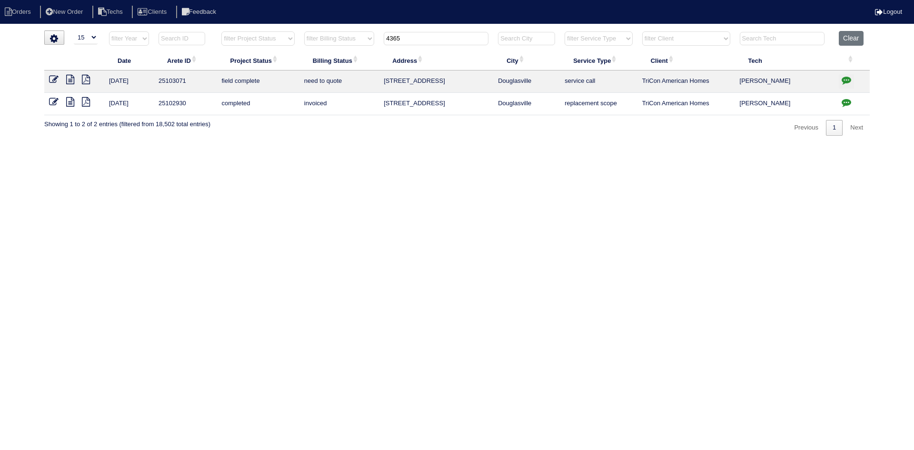
click at [70, 77] on icon at bounding box center [70, 80] width 8 height 10
click at [847, 76] on icon "button" at bounding box center [847, 80] width 10 height 10
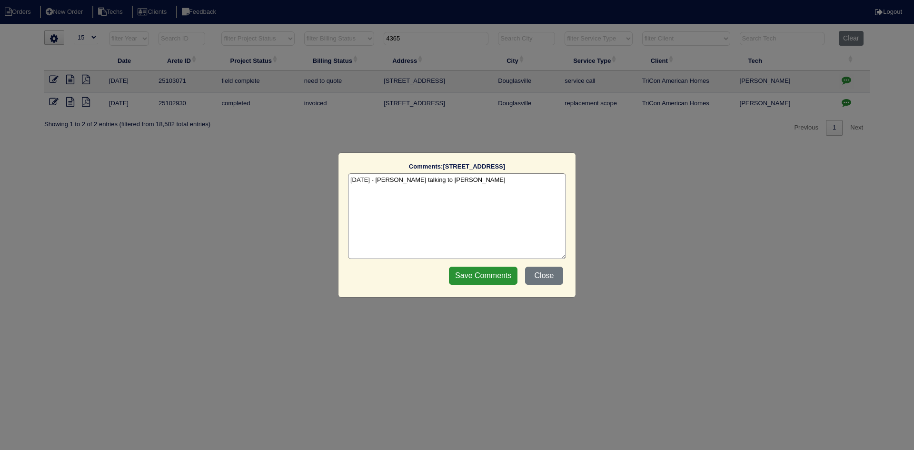
click at [483, 186] on textarea "[DATE] - [PERSON_NAME] talking to [PERSON_NAME]" at bounding box center [457, 216] width 218 height 86
drag, startPoint x: 450, startPoint y: 189, endPoint x: 377, endPoint y: 187, distance: 72.4
click at [377, 187] on textarea "8/21/25 - Payton talking to Dan - rk 8/21/25 - Dan to review - texted Dan - rk" at bounding box center [457, 216] width 218 height 86
type textarea "8/21/25 - Payton talking to Dan - rk 8/21/25 - Texted Dan to review quote - rk"
click at [486, 276] on input "Save Comments" at bounding box center [483, 276] width 69 height 18
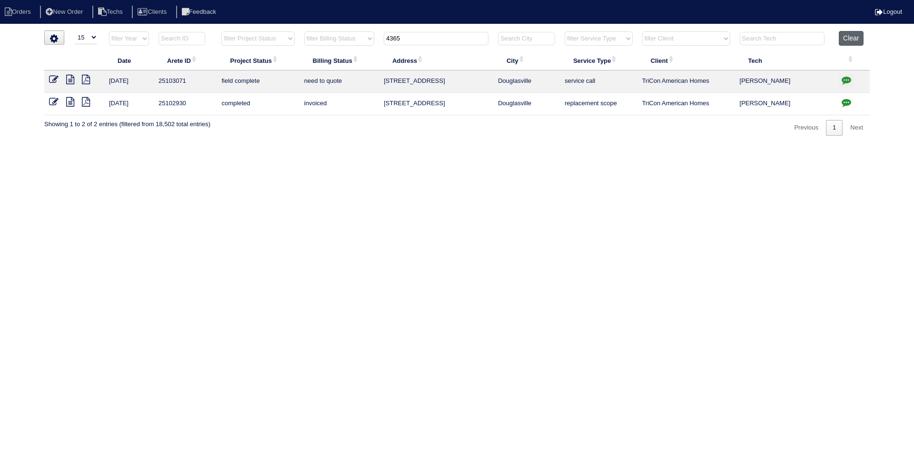
click at [851, 42] on button "Clear" at bounding box center [851, 38] width 24 height 15
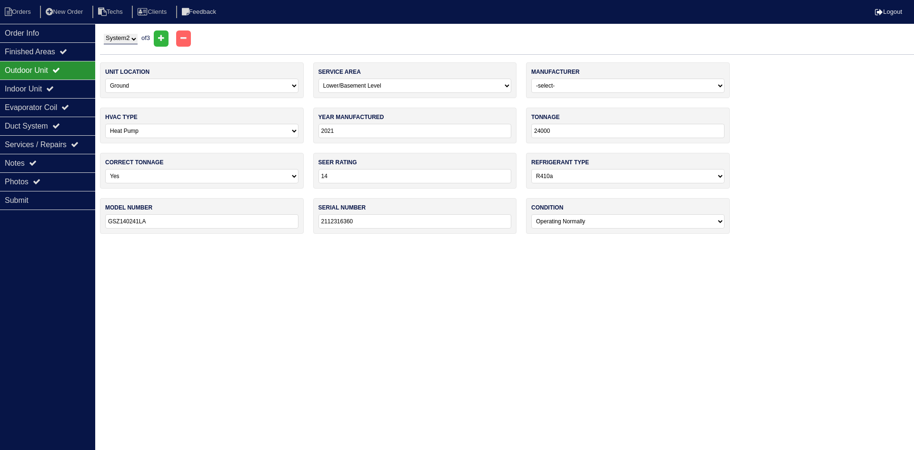
select select "2"
select select "0"
select select "2"
select select "[PERSON_NAME]"
select select "1"
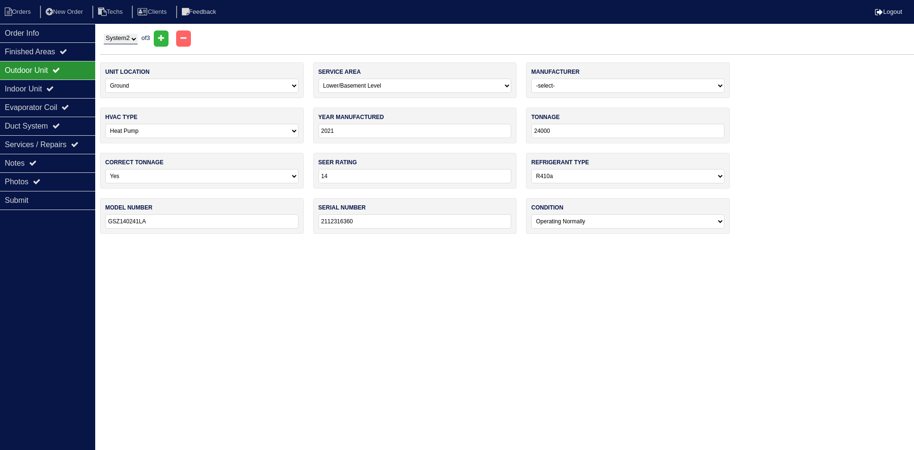
select select "0"
select select "1"
select select "0"
click at [127, 35] on select "System 1 System 2 System 3" at bounding box center [121, 39] width 34 height 10
select select "3"
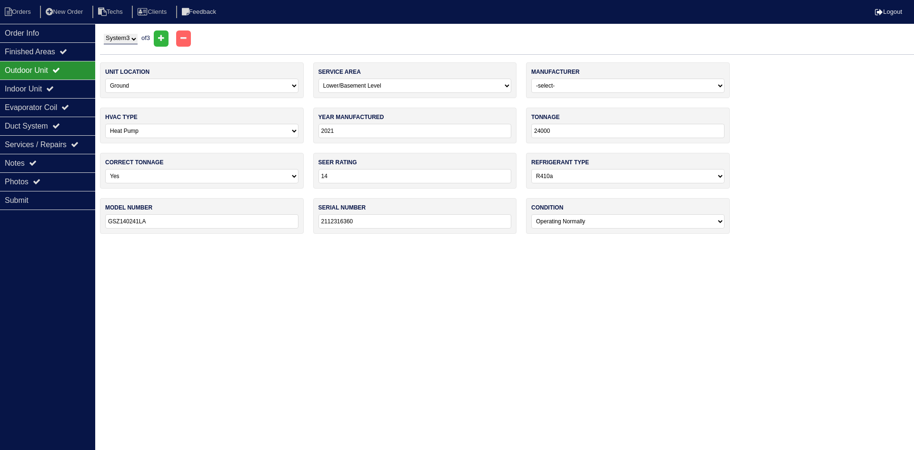
click at [104, 34] on select "System 1 System 2 System 3" at bounding box center [121, 39] width 34 height 10
select select "0"
select select "1"
click at [54, 86] on icon at bounding box center [50, 89] width 8 height 8
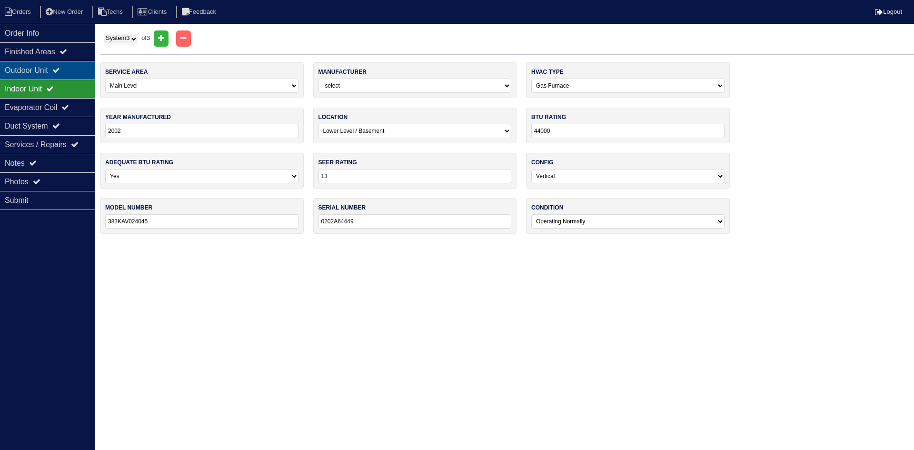
click at [65, 64] on div "Outdoor Unit" at bounding box center [47, 70] width 95 height 19
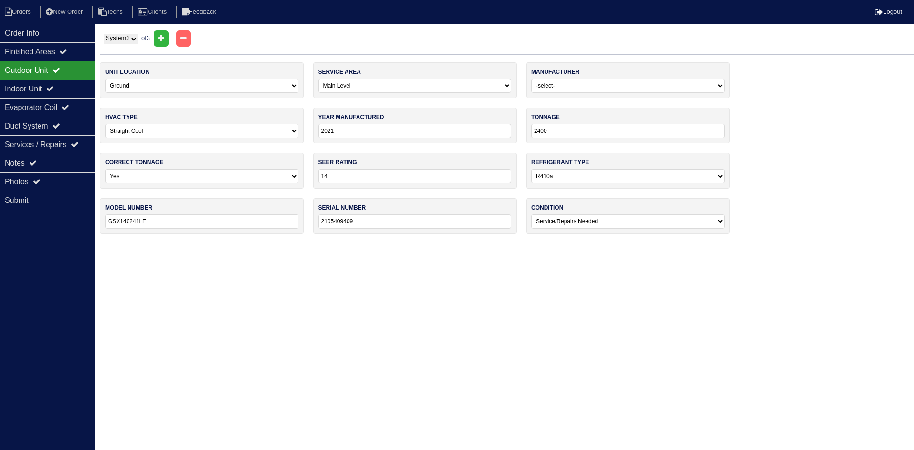
click at [115, 39] on select "System 1 System 2 System 3" at bounding box center [121, 39] width 34 height 10
select select "1"
click at [104, 34] on select "System 1 System 2 System 3" at bounding box center [121, 39] width 34 height 10
select select "1"
select select "0"
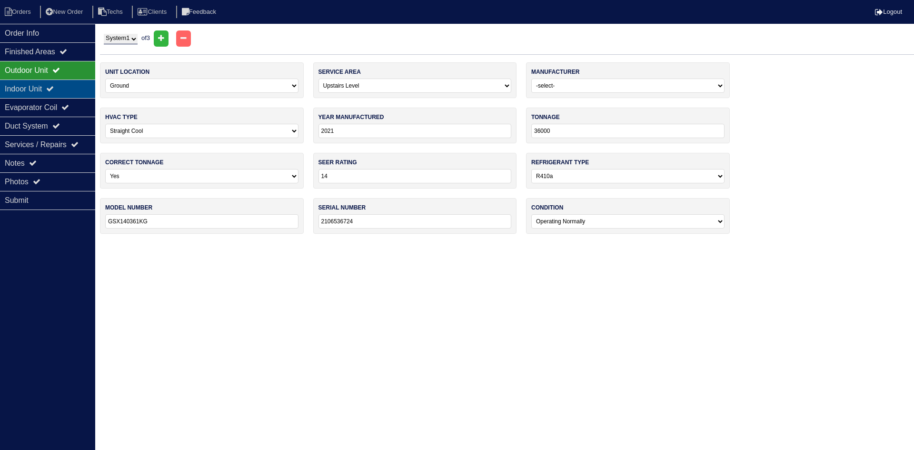
click at [38, 93] on div "Indoor Unit" at bounding box center [47, 89] width 95 height 19
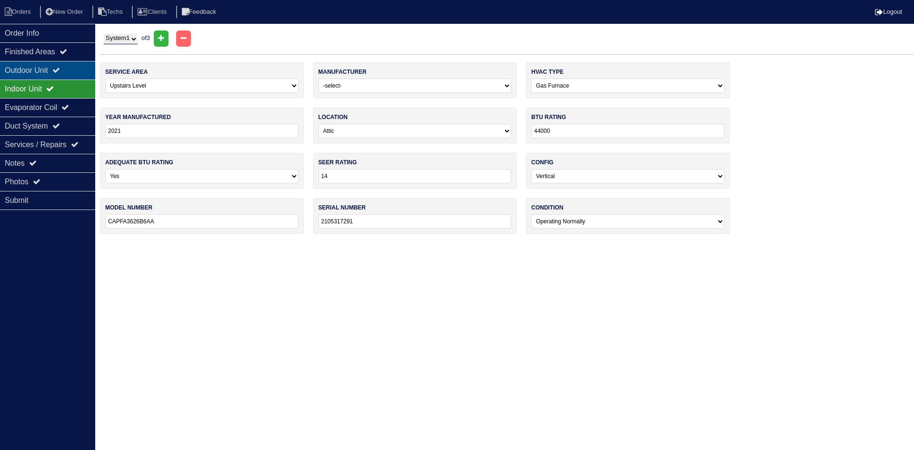
drag, startPoint x: 40, startPoint y: 71, endPoint x: 7, endPoint y: 75, distance: 33.5
click at [39, 70] on div "Outdoor Unit" at bounding box center [47, 70] width 95 height 19
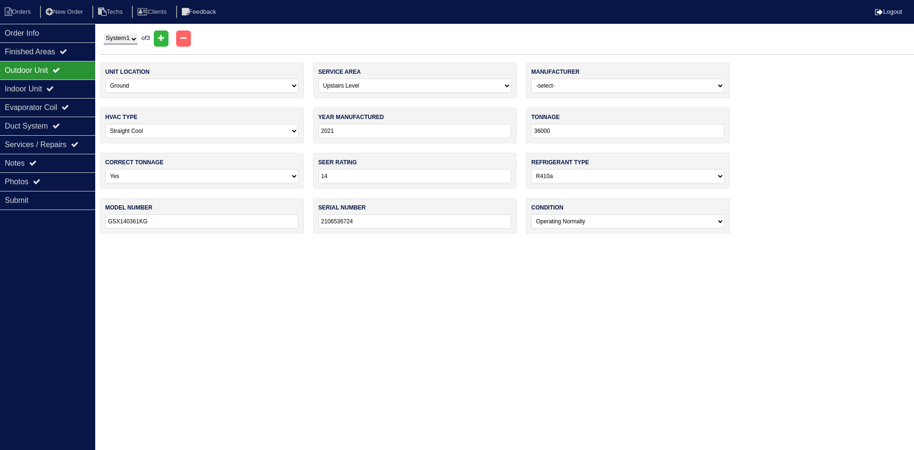
click at [129, 40] on select "System 1 System 2 System 3" at bounding box center [121, 39] width 34 height 10
select select "2"
click at [104, 34] on select "System 1 System 2 System 3" at bounding box center [121, 39] width 34 height 10
select select "2"
select select "1"
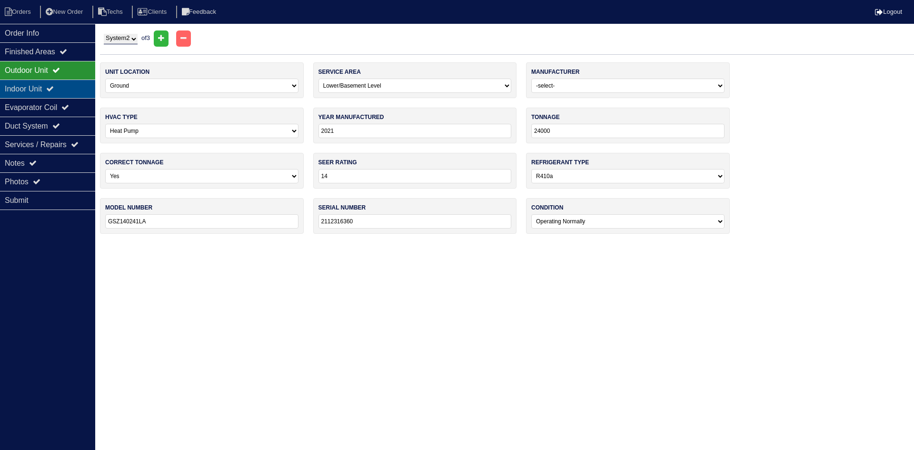
click at [52, 86] on div "Indoor Unit" at bounding box center [47, 89] width 95 height 19
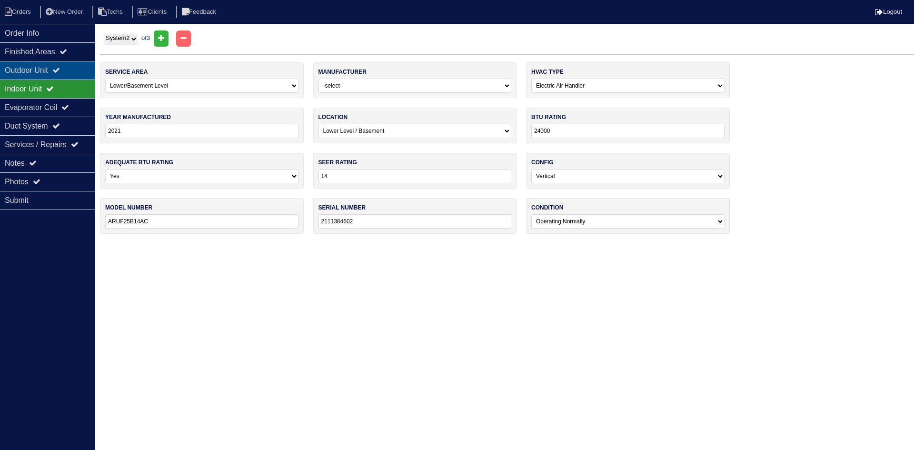
click at [51, 69] on div "Outdoor Unit" at bounding box center [47, 70] width 95 height 19
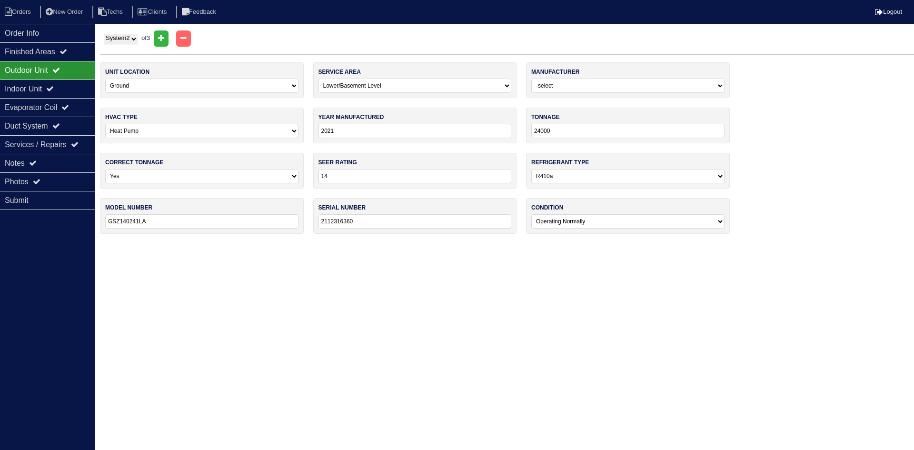
drag, startPoint x: 114, startPoint y: 39, endPoint x: 117, endPoint y: 43, distance: 4.9
click at [114, 39] on select "System 1 System 2 System 3" at bounding box center [121, 39] width 34 height 10
select select "3"
click at [104, 34] on select "System 1 System 2 System 3" at bounding box center [121, 39] width 34 height 10
select select "0"
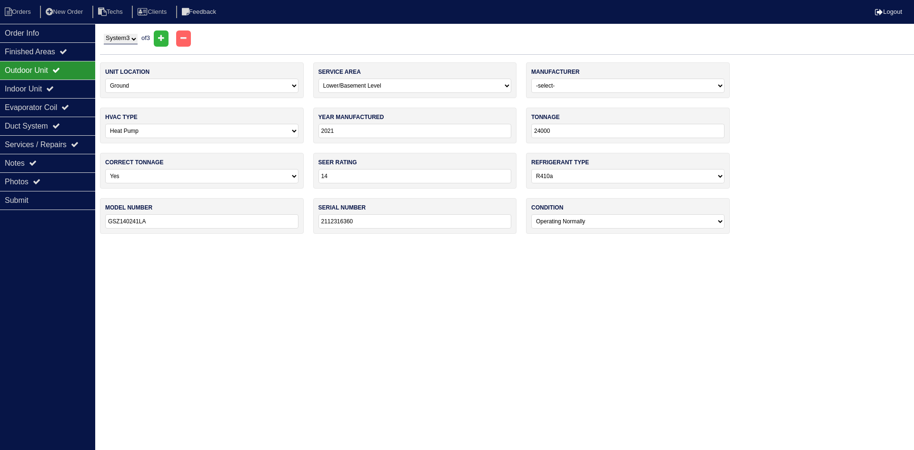
select select "0"
select select "1"
click at [51, 87] on div "Indoor Unit" at bounding box center [47, 89] width 95 height 19
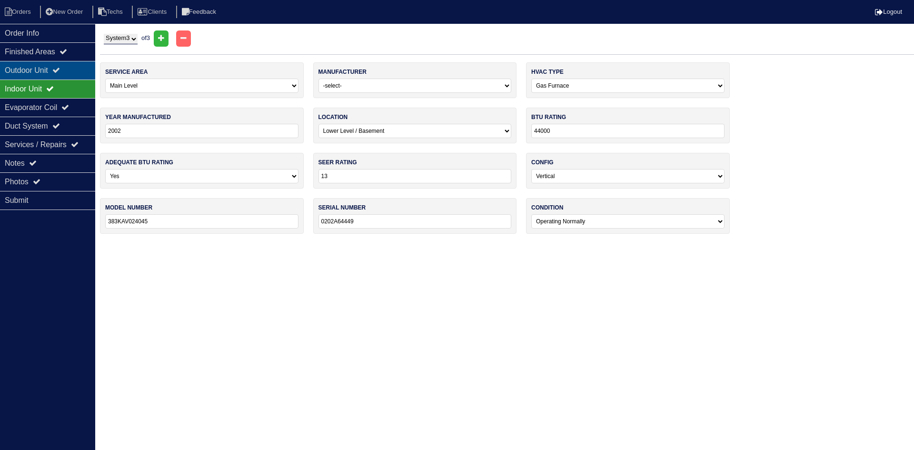
click at [53, 70] on div "Outdoor Unit" at bounding box center [47, 70] width 95 height 19
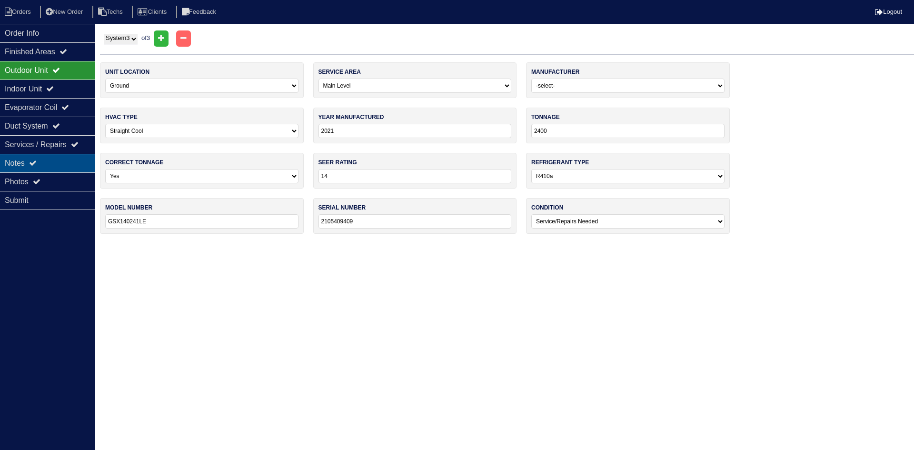
click at [70, 163] on div "Notes" at bounding box center [47, 163] width 95 height 19
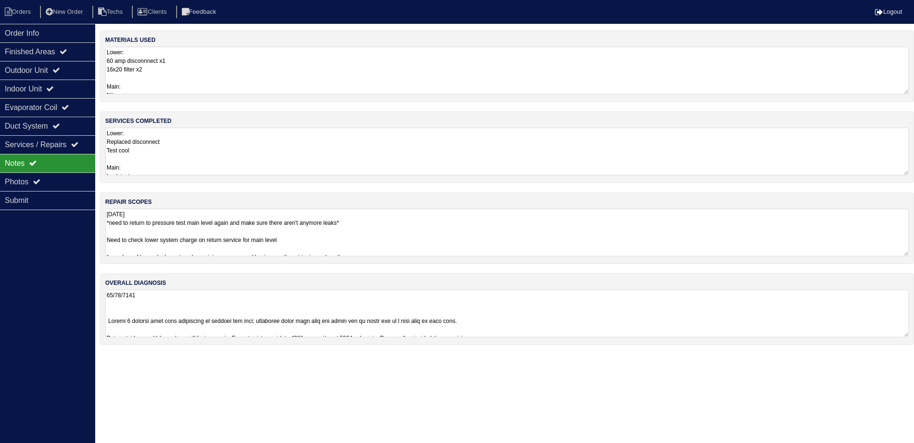
click at [486, 231] on textarea "[DATE] *need to return to pressure test main level again and make sure there ar…" at bounding box center [507, 233] width 804 height 48
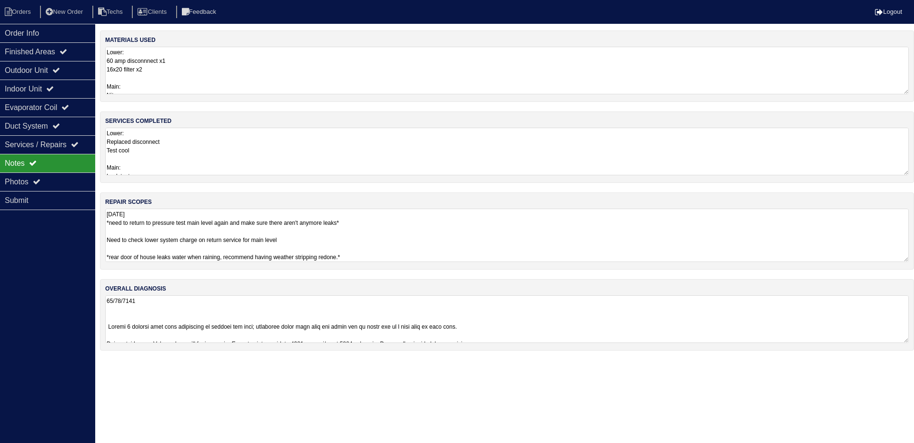
click at [622, 310] on textarea at bounding box center [507, 319] width 804 height 48
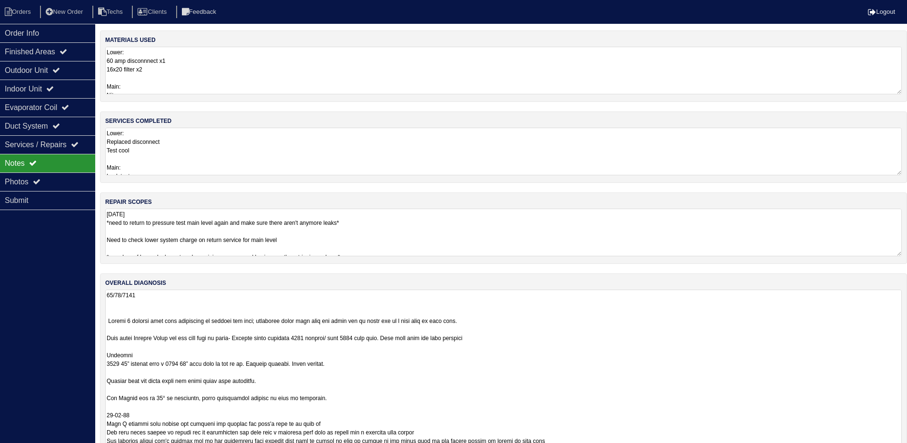
click at [273, 149] on textarea "Lower: Replaced disconnect Test cool Main: Leak test Repair leak 8/20/25 Main: …" at bounding box center [503, 152] width 797 height 48
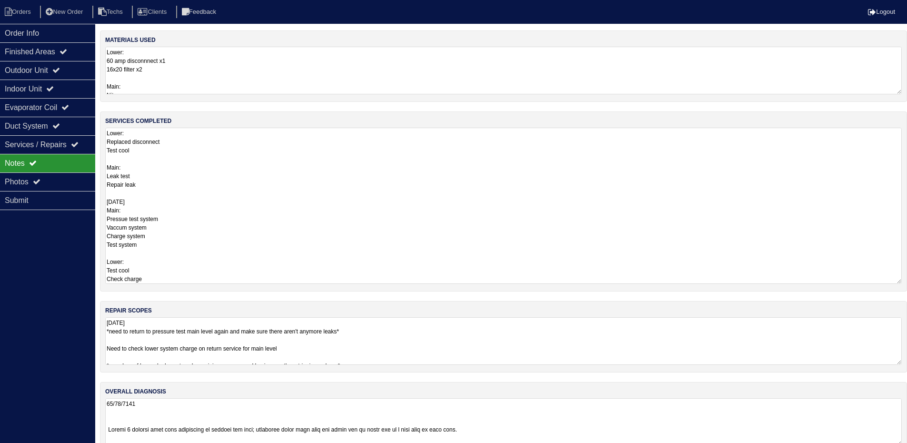
click at [228, 78] on textarea "Lower: 60 amp disconnnect x1 16x20 filter x2 Main: Nitrogen 8/20/25 Main: Nitro…" at bounding box center [503, 71] width 797 height 48
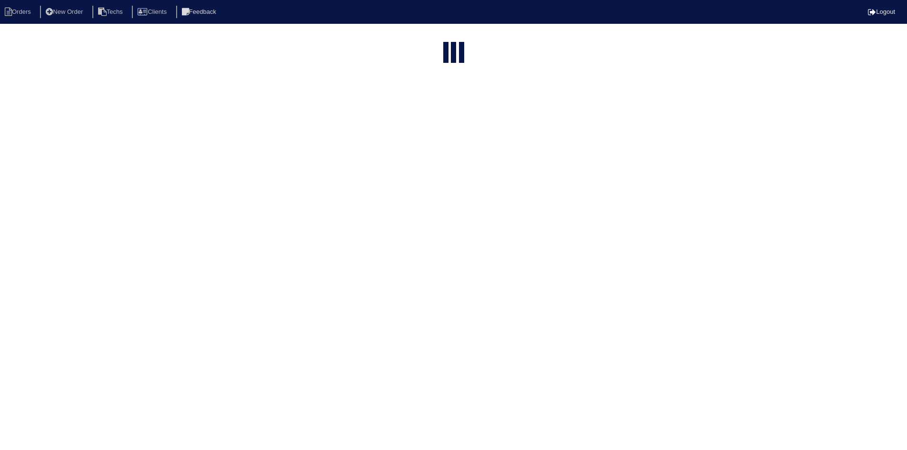
select select "15"
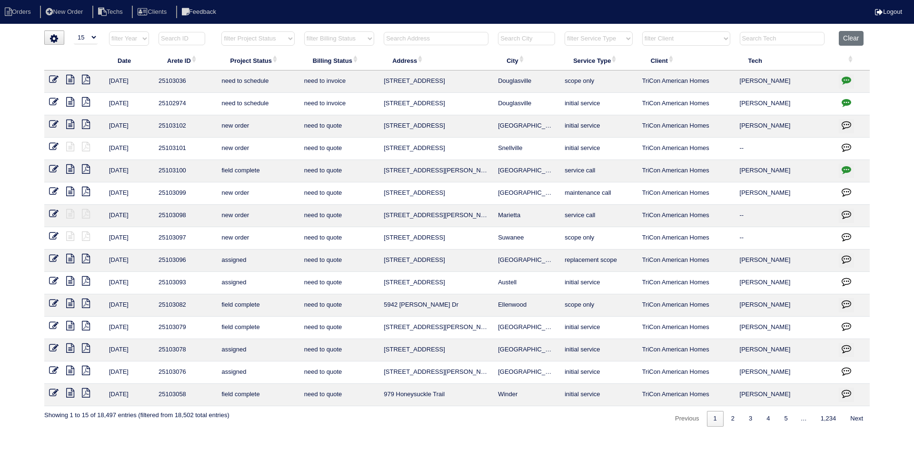
click at [440, 40] on input "text" at bounding box center [436, 38] width 105 height 13
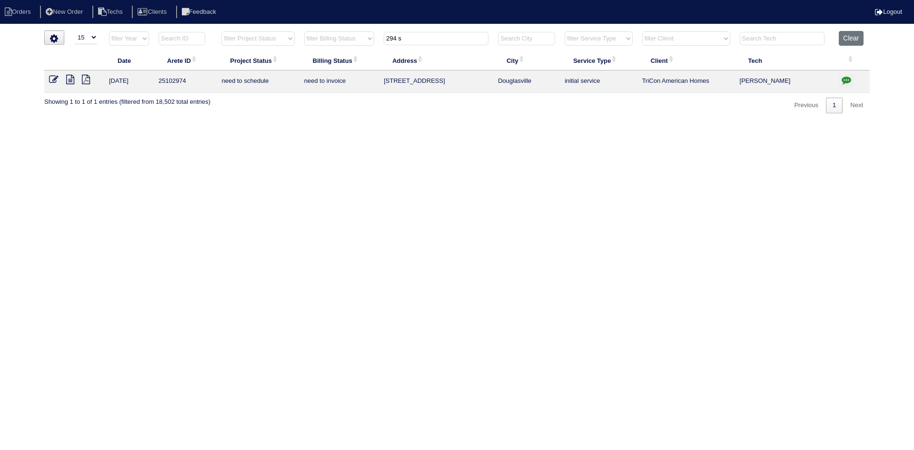
type input "294 s"
click at [72, 82] on icon at bounding box center [70, 80] width 8 height 10
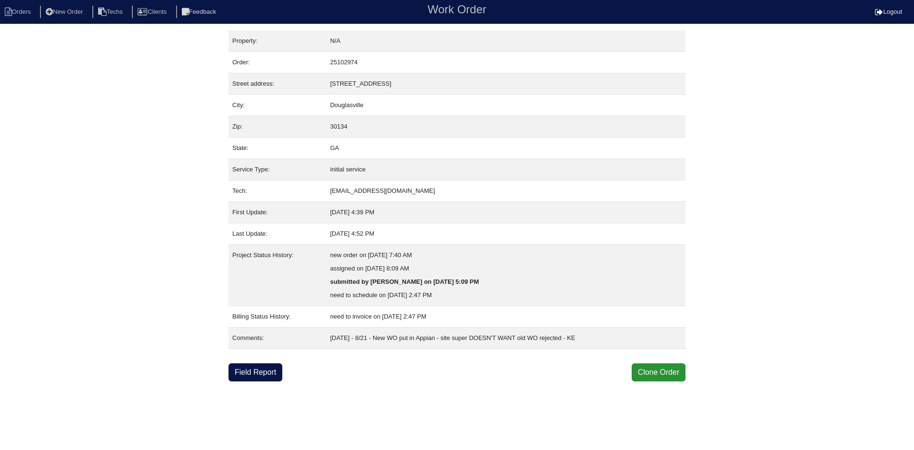
drag, startPoint x: 420, startPoint y: 83, endPoint x: 336, endPoint y: 90, distance: 84.5
click at [326, 91] on td "[STREET_ADDRESS]" at bounding box center [506, 83] width 360 height 21
click at [261, 377] on link "Field Report" at bounding box center [256, 372] width 54 height 18
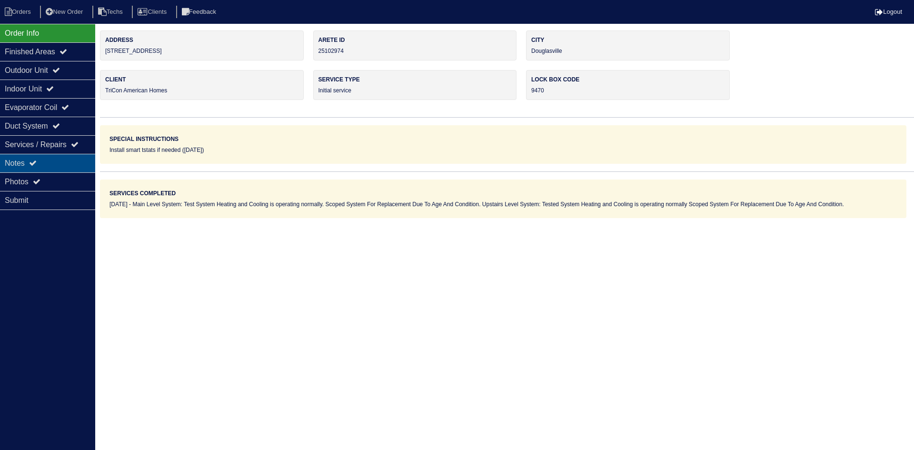
click at [54, 161] on div "Notes" at bounding box center [47, 163] width 95 height 19
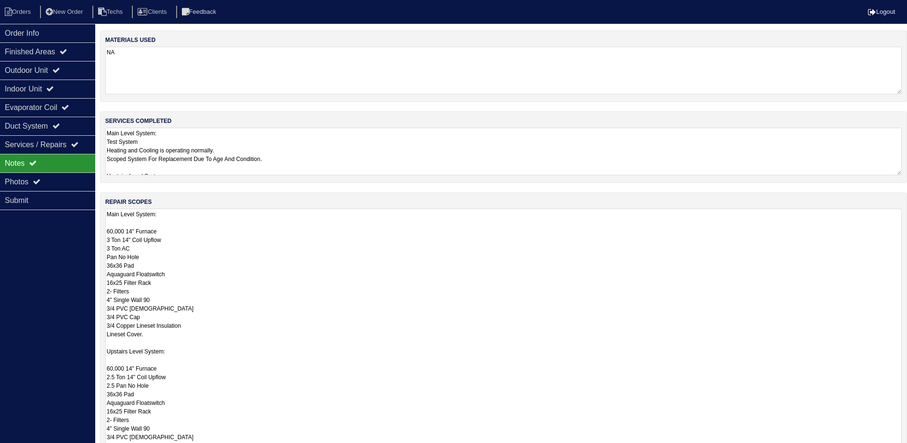
drag, startPoint x: 904, startPoint y: 253, endPoint x: 914, endPoint y: 472, distance: 219.8
click at [907, 450] on html "Orders New Order Techs Clients Feedback Logout Orders New Order Users Clients M…" at bounding box center [453, 287] width 907 height 574
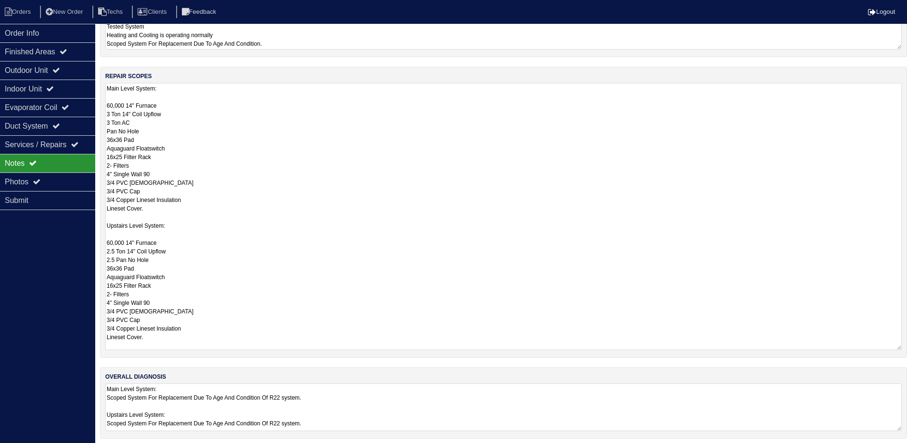
scroll to position [131, 0]
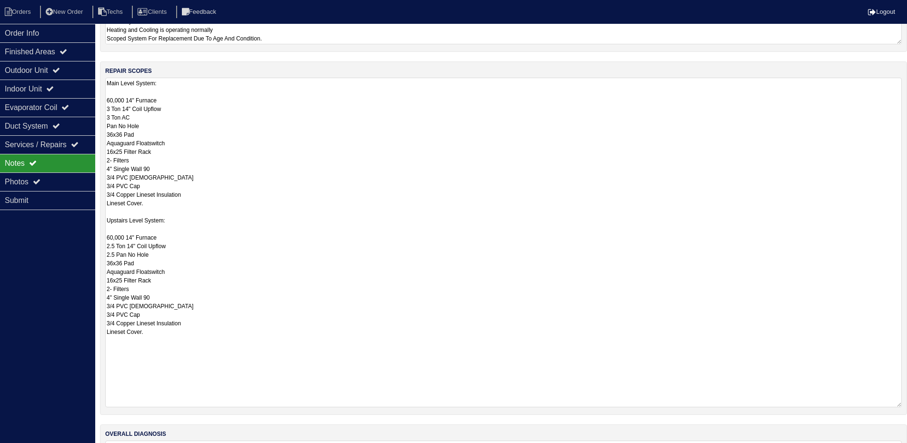
drag, startPoint x: 898, startPoint y: 342, endPoint x: 901, endPoint y: 405, distance: 62.5
click at [901, 405] on textarea "Main Level System: 60,000 14" Furnace 3 Ton 14" Coil Upflow 3 Ton AC Pan No Hol…" at bounding box center [503, 243] width 797 height 330
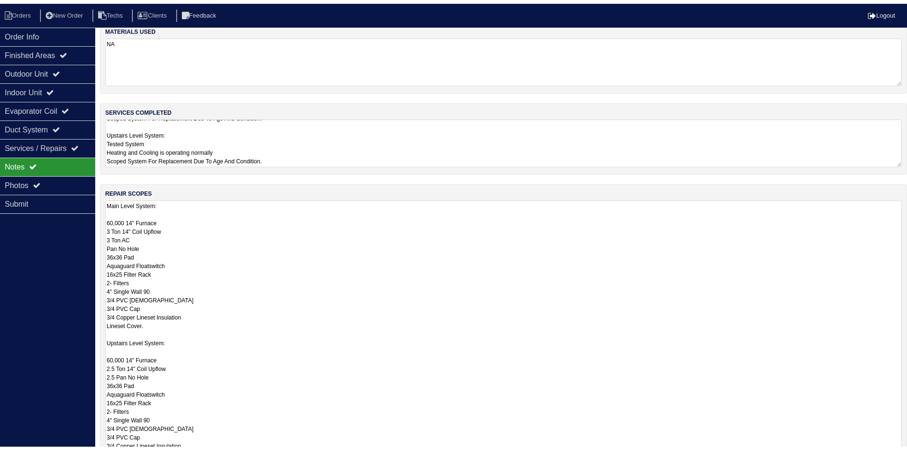
scroll to position [0, 0]
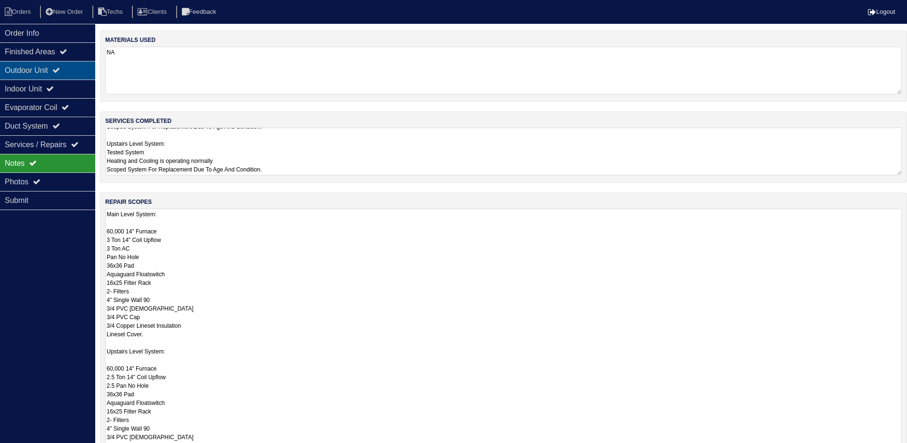
click at [71, 72] on div "Outdoor Unit" at bounding box center [47, 70] width 95 height 19
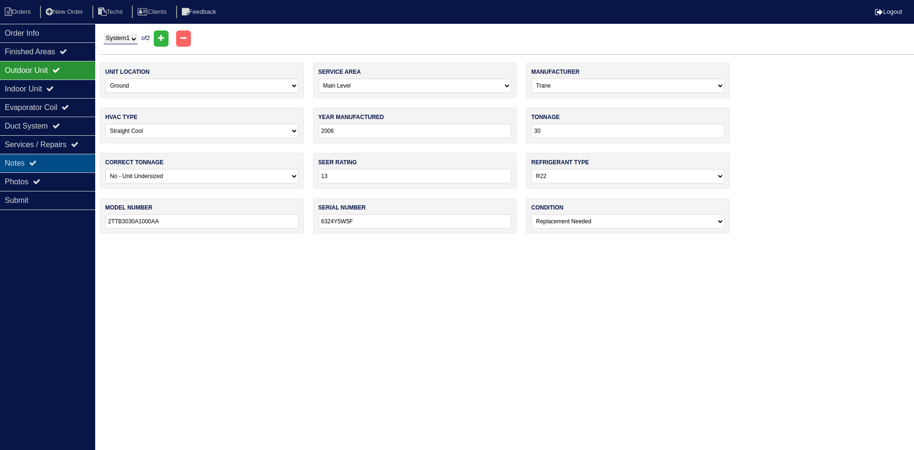
click at [50, 162] on div "Notes" at bounding box center [47, 163] width 95 height 19
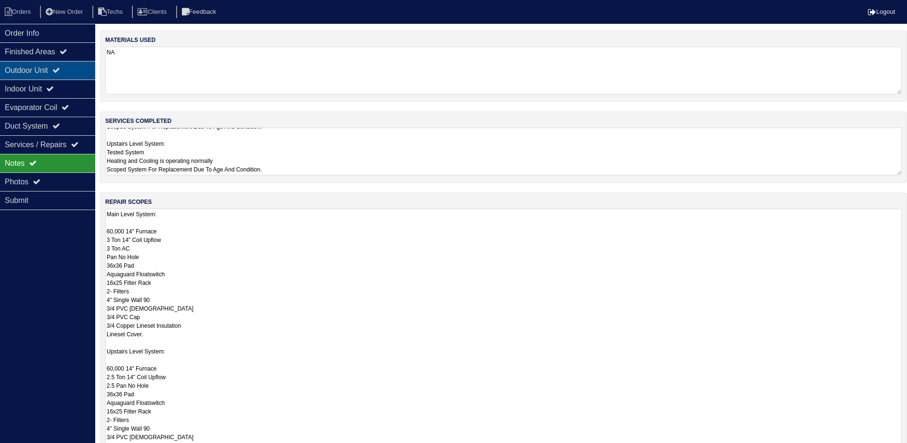
click at [40, 73] on div "Outdoor Unit" at bounding box center [47, 70] width 95 height 19
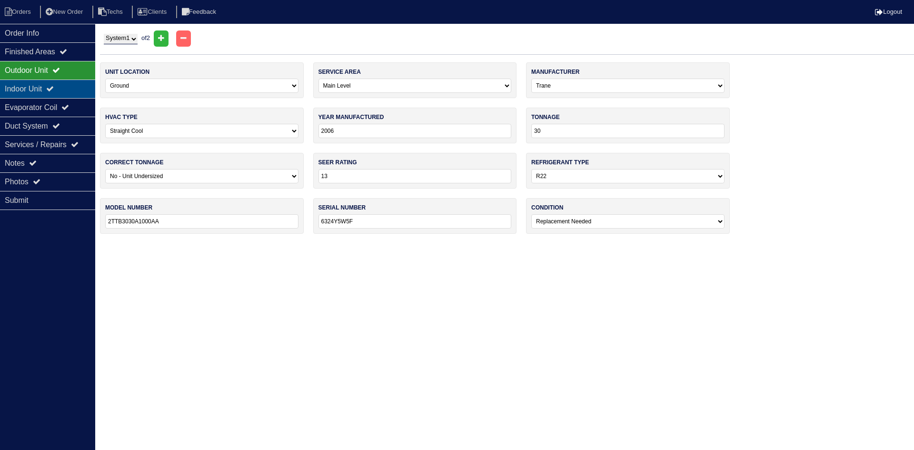
click at [42, 94] on div "Indoor Unit" at bounding box center [47, 89] width 95 height 19
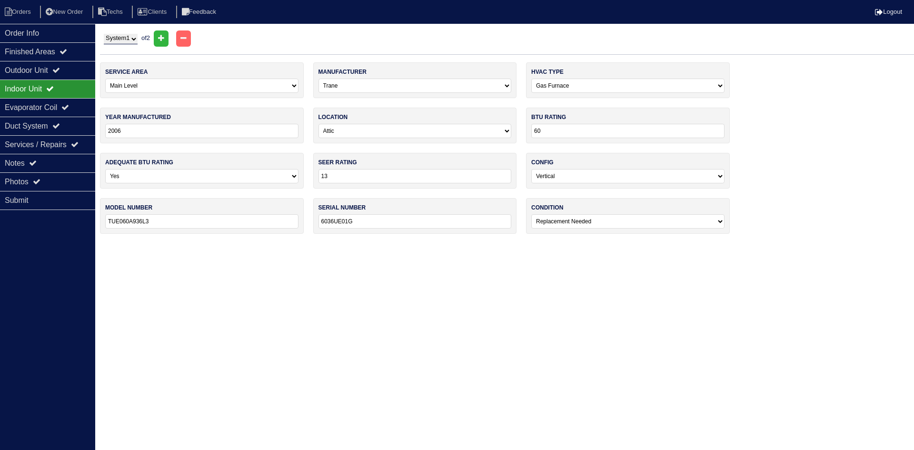
click at [54, 90] on icon at bounding box center [50, 89] width 8 height 8
click at [51, 107] on div "Evaporator Coil" at bounding box center [47, 107] width 95 height 19
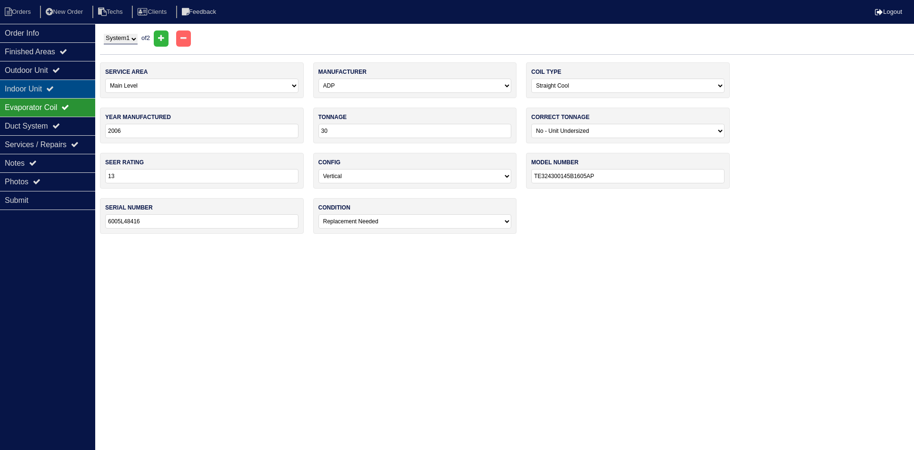
click at [50, 92] on div "Indoor Unit" at bounding box center [47, 89] width 95 height 19
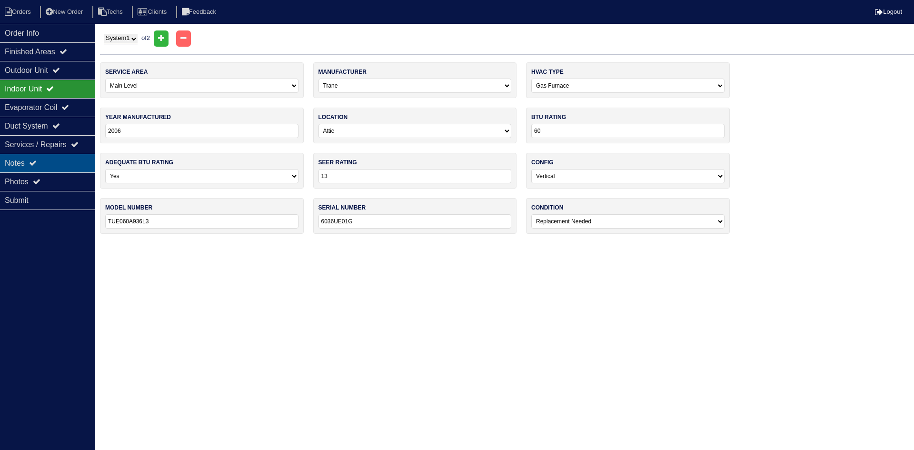
click at [50, 162] on div "Notes" at bounding box center [47, 163] width 95 height 19
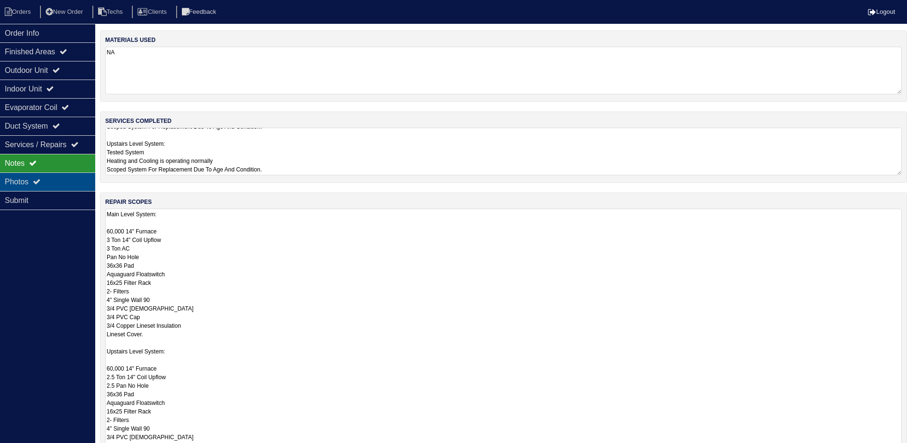
click at [65, 179] on div "Photos" at bounding box center [47, 181] width 95 height 19
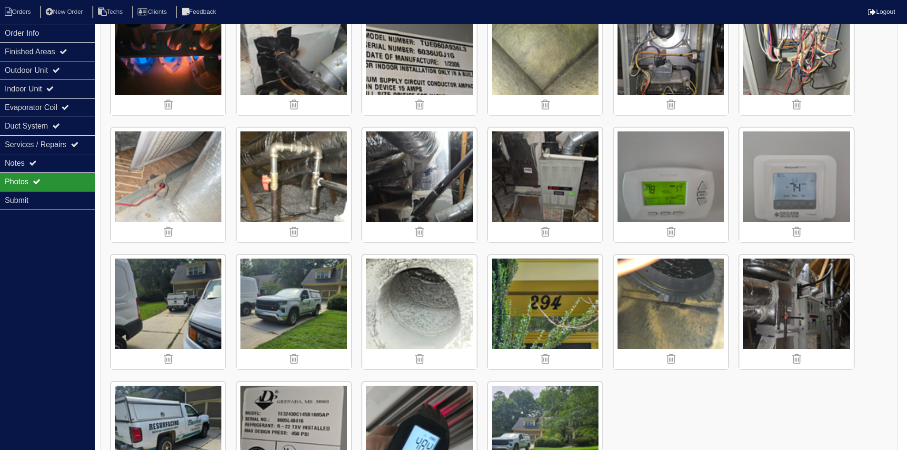
scroll to position [875, 0]
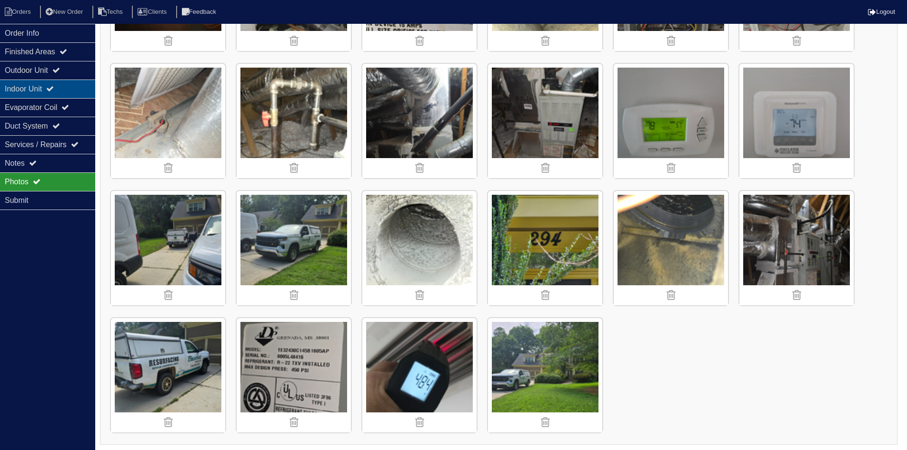
click at [38, 88] on div "Indoor Unit" at bounding box center [47, 89] width 95 height 19
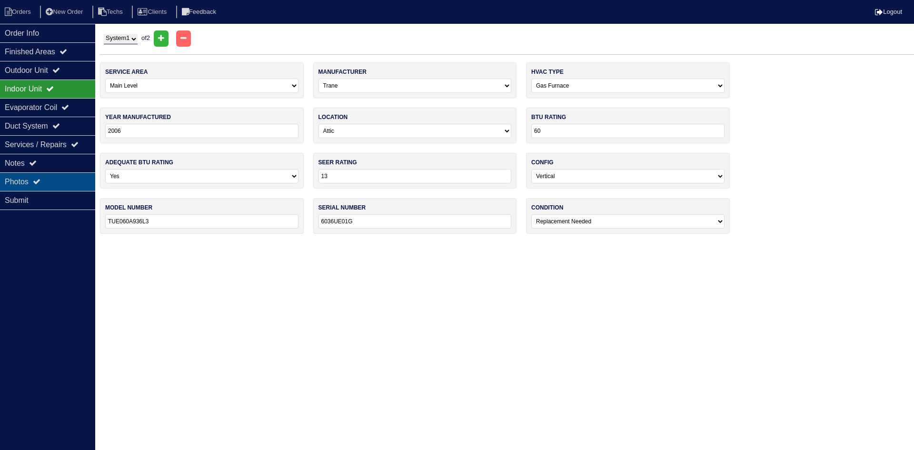
click at [53, 177] on div "Photos" at bounding box center [47, 181] width 95 height 19
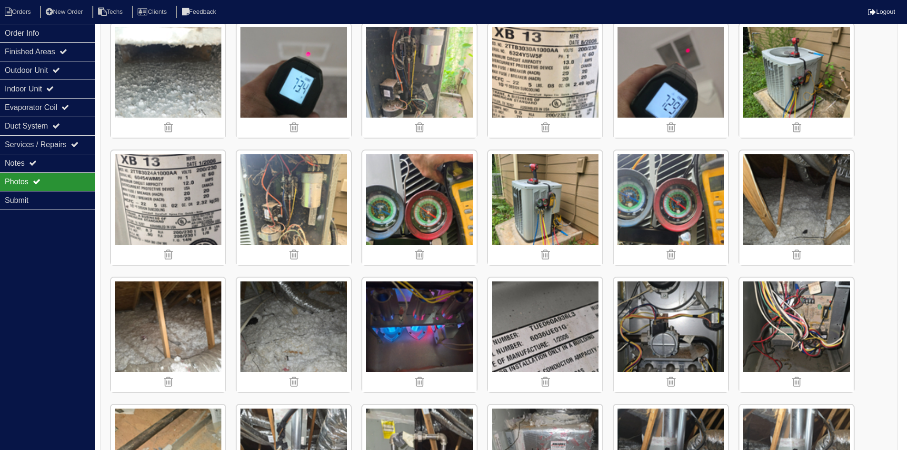
scroll to position [303, 0]
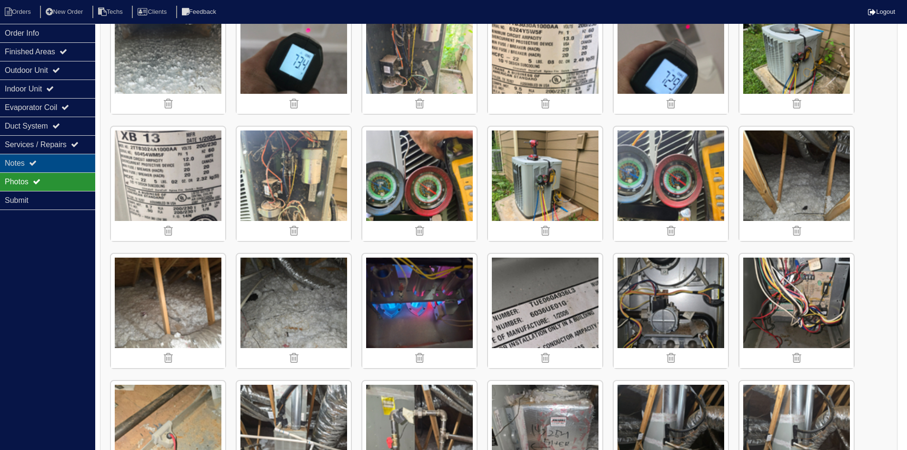
click at [46, 164] on div "Notes" at bounding box center [47, 163] width 95 height 19
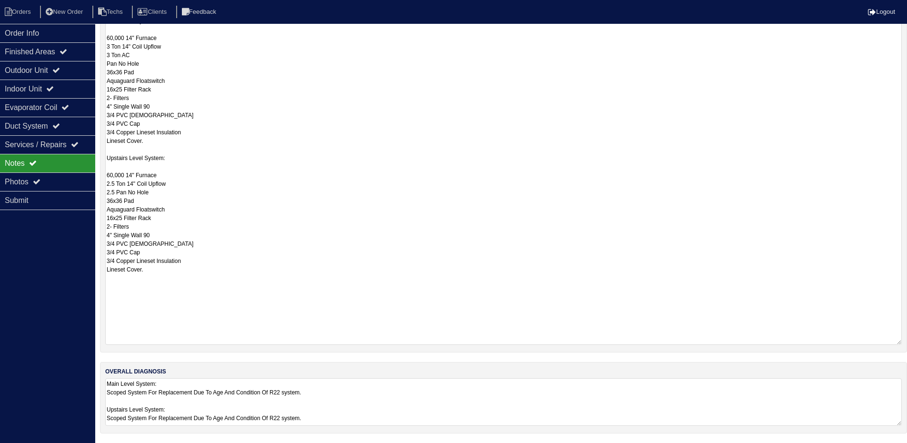
scroll to position [146, 0]
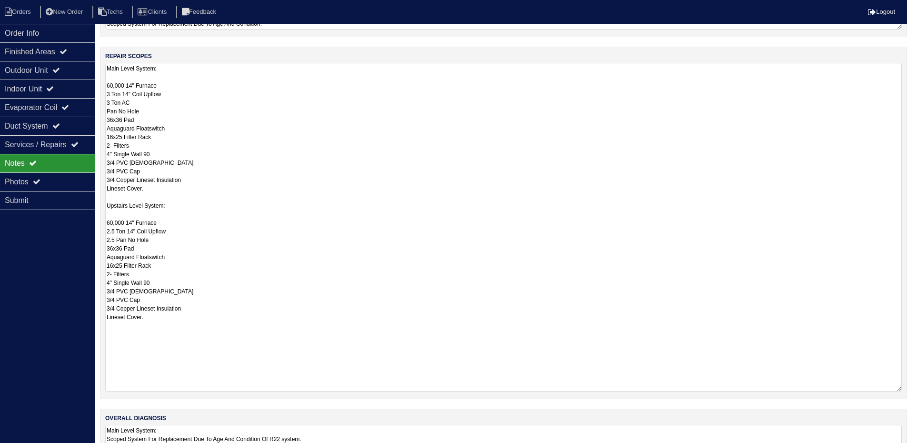
click at [110, 86] on textarea "Main Level System: 60,000 14" Furnace 3 Ton 14" Coil Upflow 3 Ton AC Pan No Hol…" at bounding box center [503, 227] width 797 height 329
click at [136, 89] on textarea "Main Level System: 70,000 14" Furnace 3 Ton 14" Coil Upflow 3 Ton AC Pan No Hol…" at bounding box center [503, 227] width 797 height 329
click at [136, 87] on textarea "Main Level System: 70,000 14" Furnace 3 Ton 14" Coil Upflow 3 Ton AC Pan No Hol…" at bounding box center [503, 227] width 797 height 329
click at [136, 84] on textarea "Main Level System: 70,000 14" Furnace 3 Ton 14" Coil Upflow 3 Ton AC Pan No Hol…" at bounding box center [503, 227] width 797 height 329
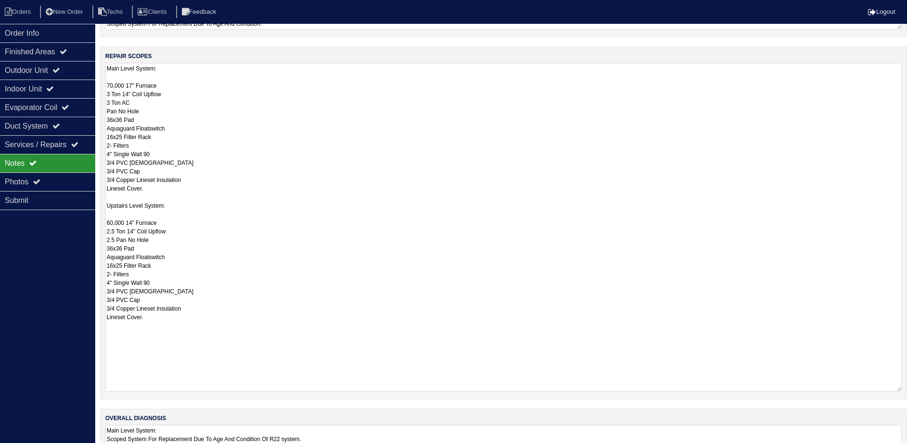
click at [131, 93] on textarea "Main Level System: 70,000 17" Furnace 3 Ton 14" Coil Upflow 3 Ton AC Pan No Hol…" at bounding box center [503, 227] width 797 height 329
type textarea "Main Level System: 70,000 17" Furnace 3 Ton 17" Coil Upflow 3 Ton AC Pan No Hol…"
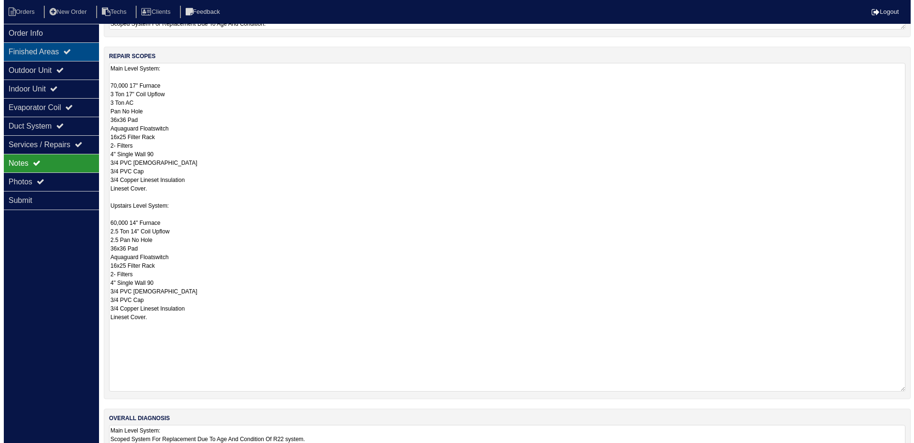
scroll to position [0, 0]
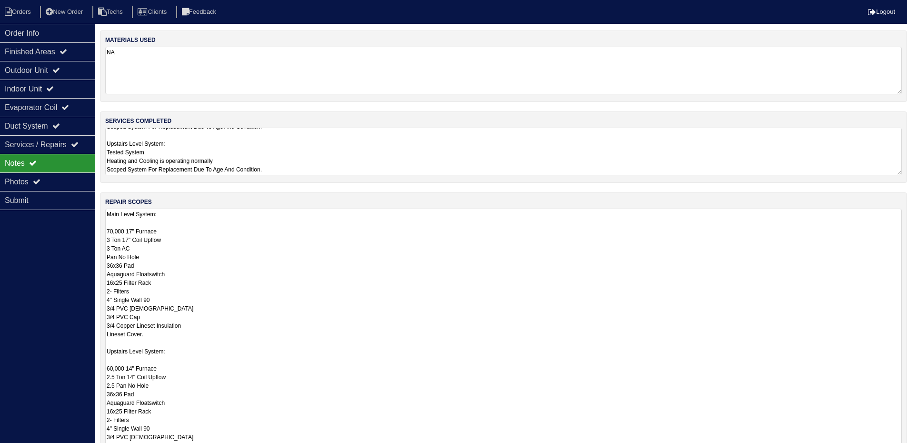
click at [906, 254] on div "repair scopes Main Level System: 70,000 17" Furnace 3 Ton 17" Coil Upflow 3 Ton…" at bounding box center [503, 337] width 807 height 291
click at [869, 161] on textarea "Main Level System: Test System Heating and Cooling is operating normally. Scope…" at bounding box center [503, 152] width 797 height 48
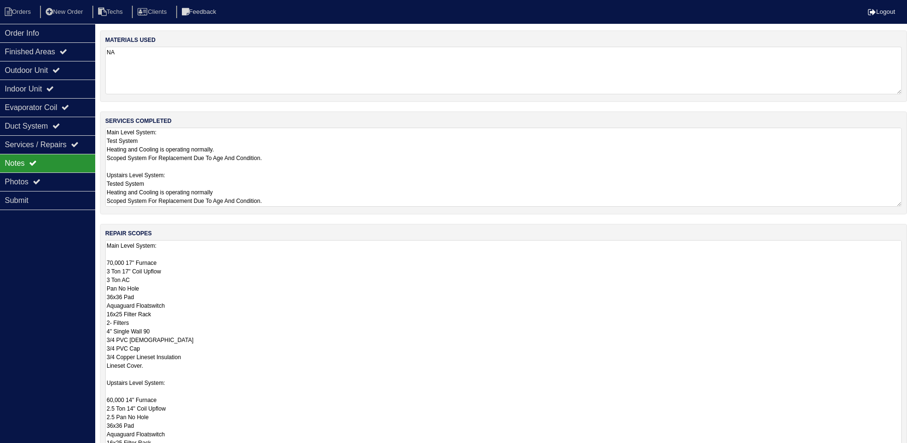
drag, startPoint x: 904, startPoint y: 284, endPoint x: 889, endPoint y: 459, distance: 175.5
click at [889, 450] on html "Orders New Order Techs Clients Feedback Logout Orders New Order Users Clients M…" at bounding box center [453, 280] width 907 height 561
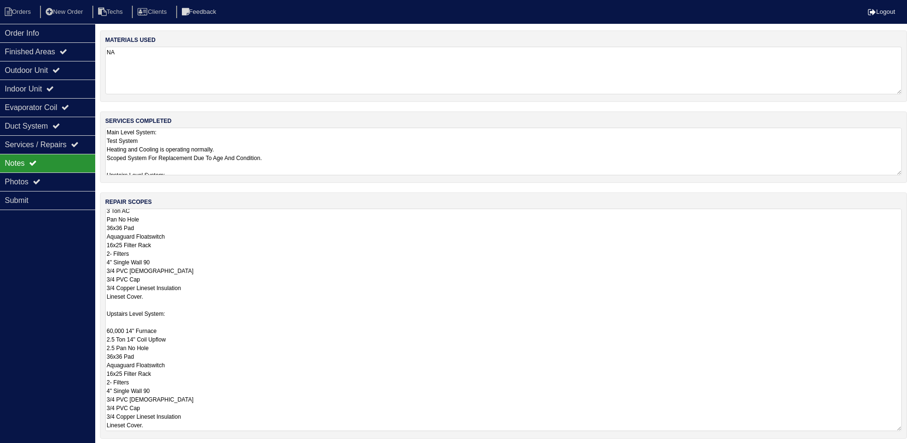
scroll to position [46, 0]
drag, startPoint x: 48, startPoint y: 36, endPoint x: 68, endPoint y: 38, distance: 19.6
click at [51, 37] on div "Order Info" at bounding box center [47, 33] width 95 height 19
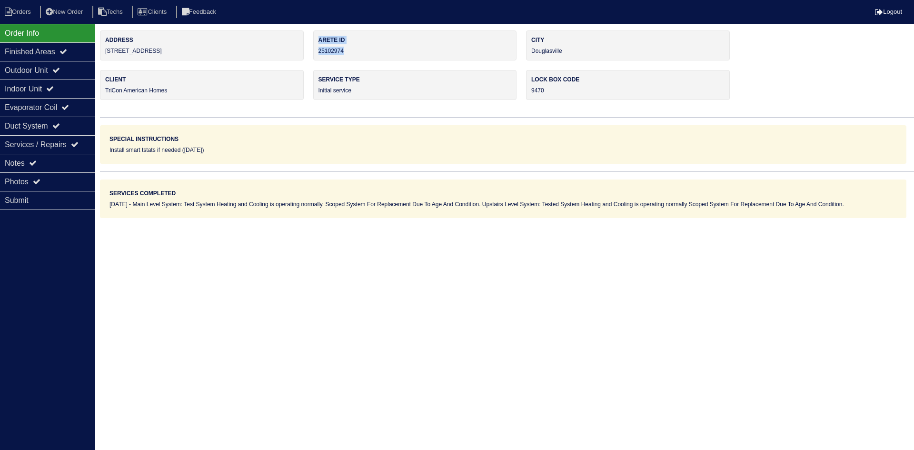
drag, startPoint x: 350, startPoint y: 49, endPoint x: 309, endPoint y: 55, distance: 41.5
click at [309, 55] on div "Address 294 Sweetwater Bridge Cir Arete ID 25102974 City Douglasville Client Tr…" at bounding box center [507, 124] width 814 height 188
click at [352, 48] on div "Arete ID 25102974" at bounding box center [415, 45] width 204 height 30
click at [351, 51] on div "Arete ID 25102974" at bounding box center [415, 45] width 204 height 30
drag, startPoint x: 335, startPoint y: 53, endPoint x: 316, endPoint y: 55, distance: 19.1
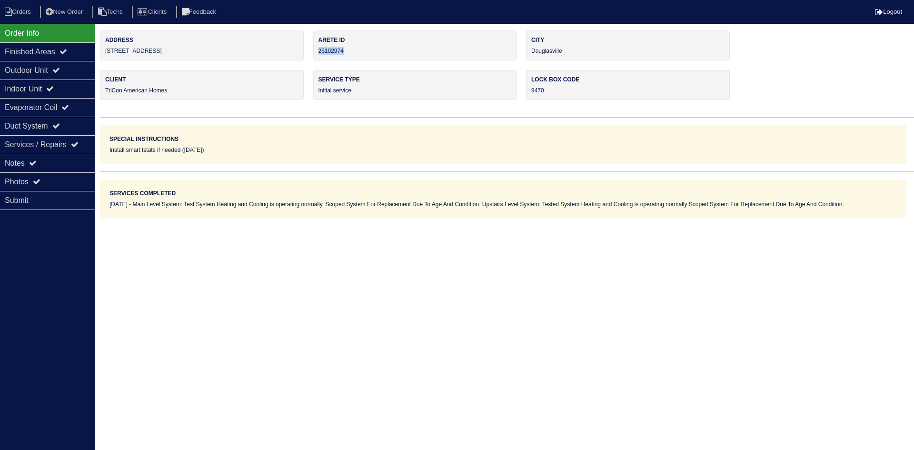
click at [316, 55] on div "Arete ID 25102974" at bounding box center [415, 45] width 204 height 30
click at [67, 159] on div "Notes" at bounding box center [47, 163] width 95 height 19
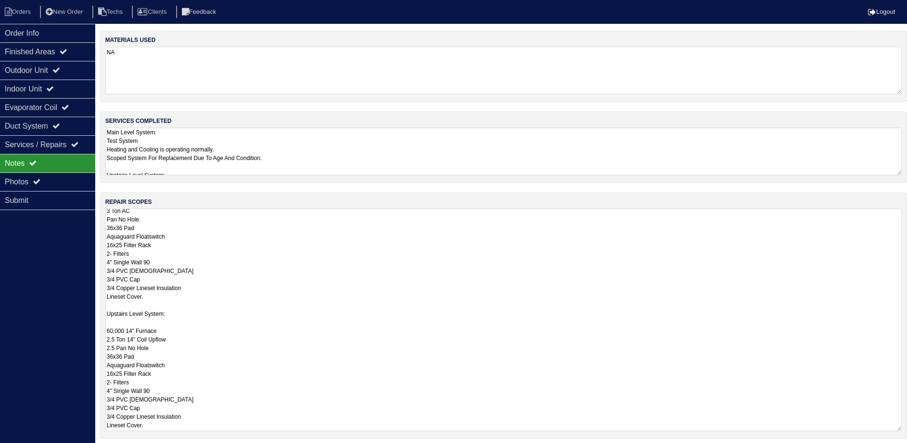
click at [276, 236] on textarea "Main Level System: 70,000 17" Furnace 3 Ton 17" Coil Upflow 3 Ton AC Pan No Hol…" at bounding box center [503, 320] width 797 height 222
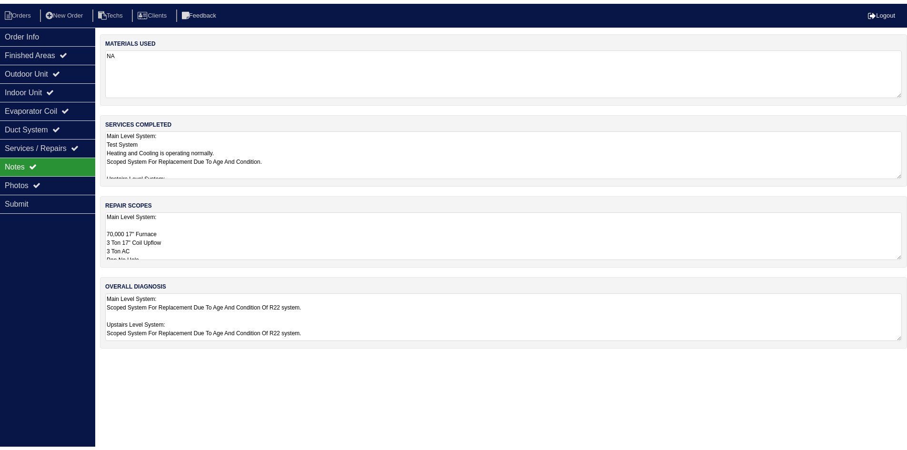
scroll to position [0, 0]
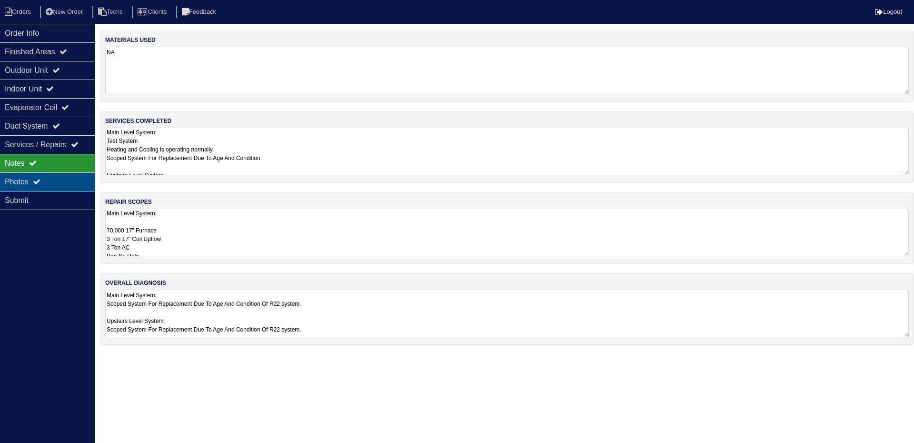
drag, startPoint x: 7, startPoint y: 185, endPoint x: 20, endPoint y: 185, distance: 13.8
click at [7, 185] on div "Photos" at bounding box center [47, 181] width 95 height 19
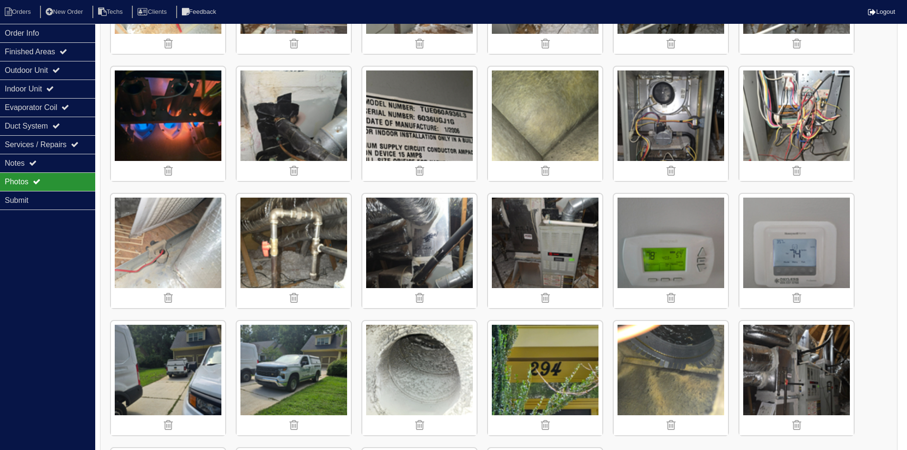
scroll to position [810, 0]
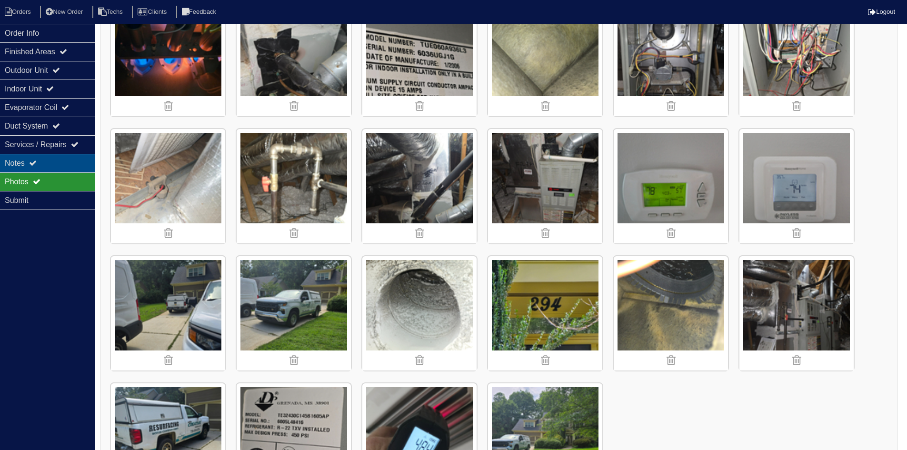
click at [41, 162] on div "Notes" at bounding box center [47, 163] width 95 height 19
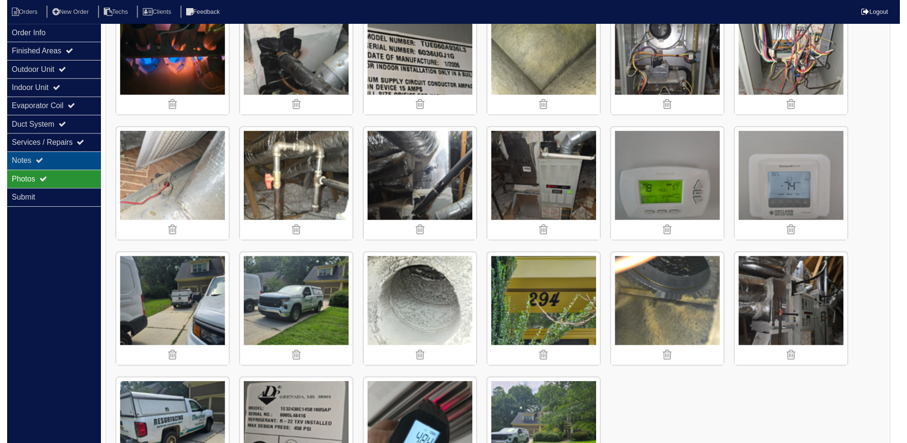
scroll to position [0, 0]
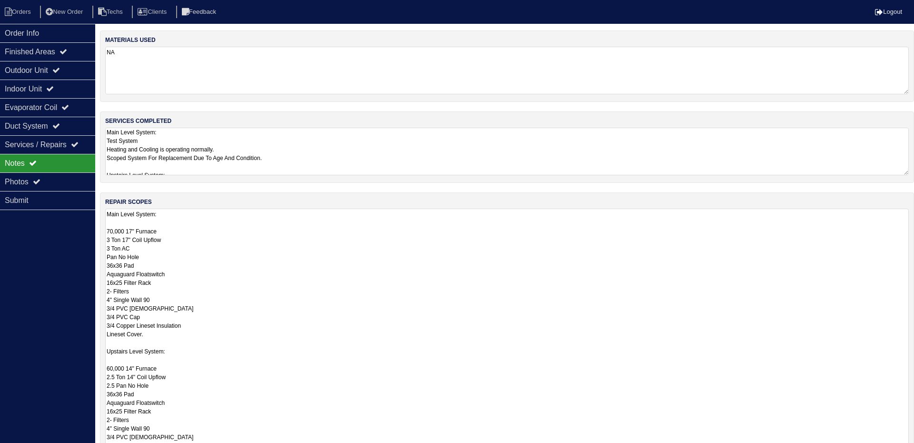
click at [251, 234] on textarea "Main Level System: 70,000 17" Furnace 3 Ton 17" Coil Upflow 3 Ton AC Pan No Hol…" at bounding box center [507, 343] width 804 height 268
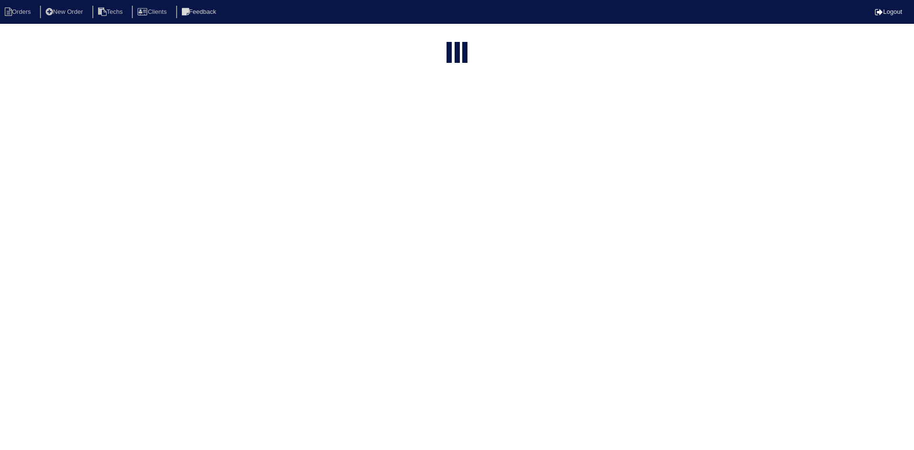
select select "15"
type input "294 s"
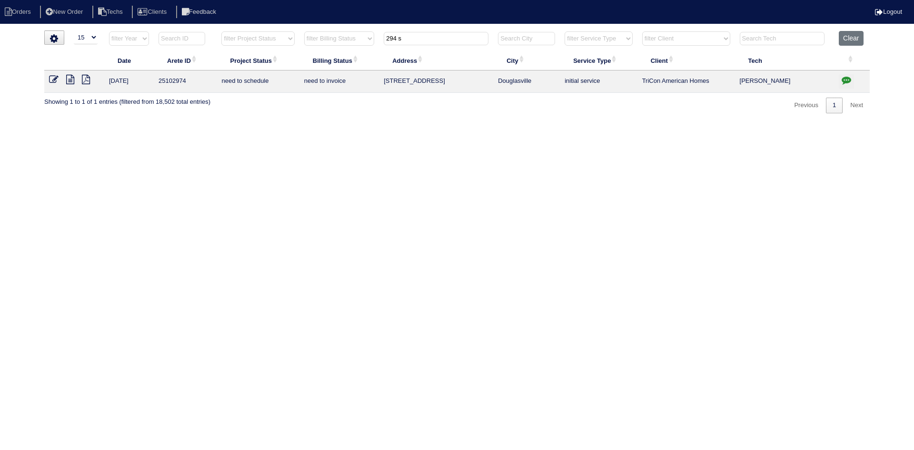
click at [844, 80] on icon "button" at bounding box center [847, 80] width 10 height 10
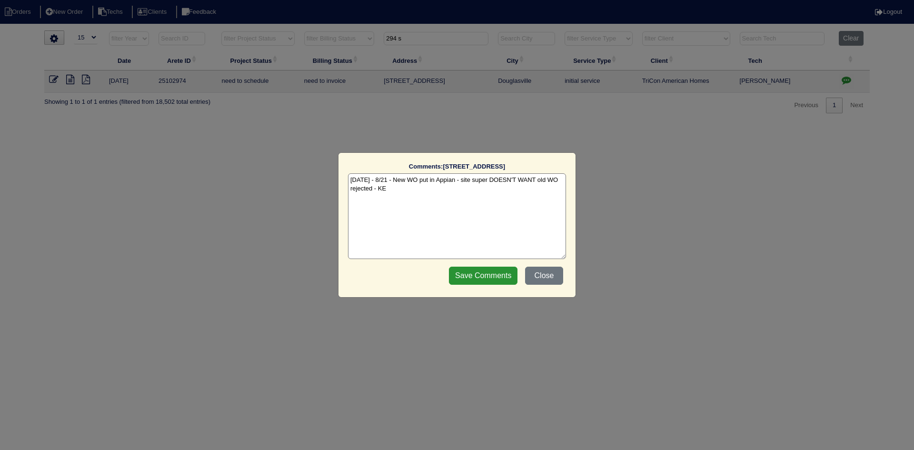
click at [392, 191] on textarea "[DATE] - 8/21 - New WO put in Appian - site super DOESN'T WANT old WO rejected …" at bounding box center [457, 216] width 218 height 86
paste textarea "Equipment ordered and pricing verified Sibi order number: TAH-FXIYUKMB Order pl…"
click at [489, 198] on textarea "[DATE] - 8/21 - New WO put in Appian - site super DOESN'T WANT old WO rejected …" at bounding box center [457, 216] width 218 height 86
type textarea "[DATE] - 8/21 - New WO put in Appian - site super DOESN'T WANT old WO rejected …"
click at [472, 275] on input "Save Comments" at bounding box center [483, 276] width 69 height 18
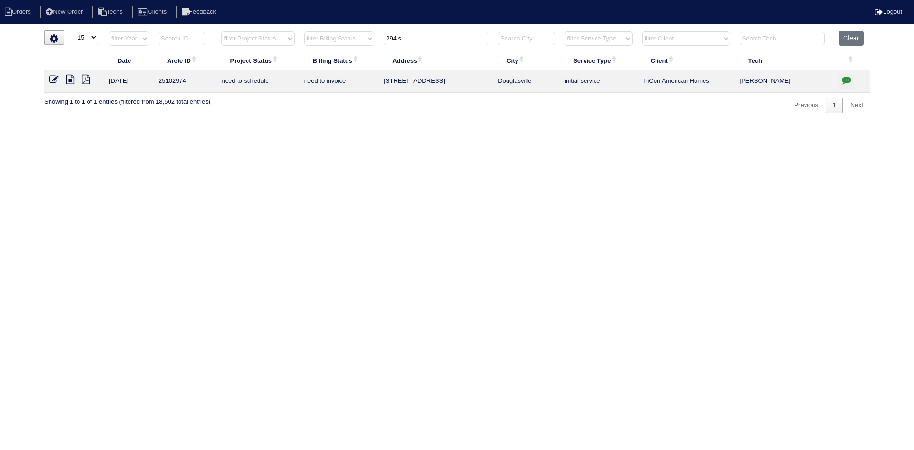
click at [409, 39] on input "294 s" at bounding box center [436, 38] width 105 height 13
paste input "110 Rockhurst Chase"
type input "110 Rockhurst Chase"
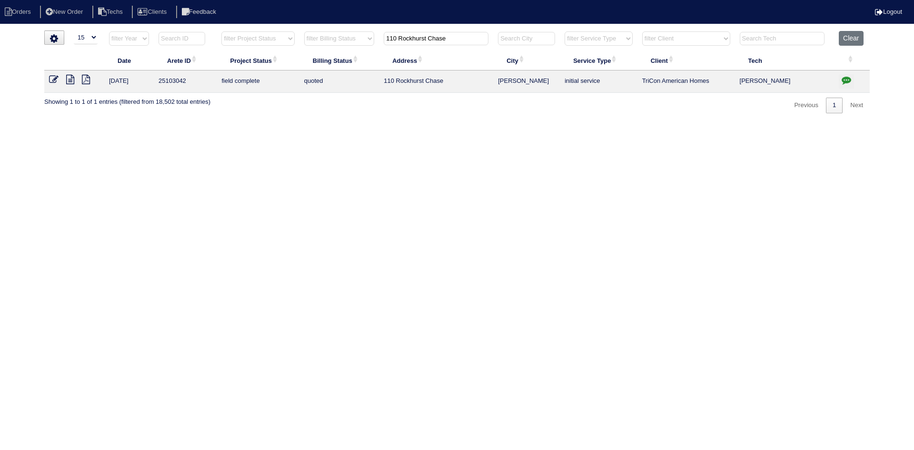
click at [68, 79] on icon at bounding box center [70, 80] width 8 height 10
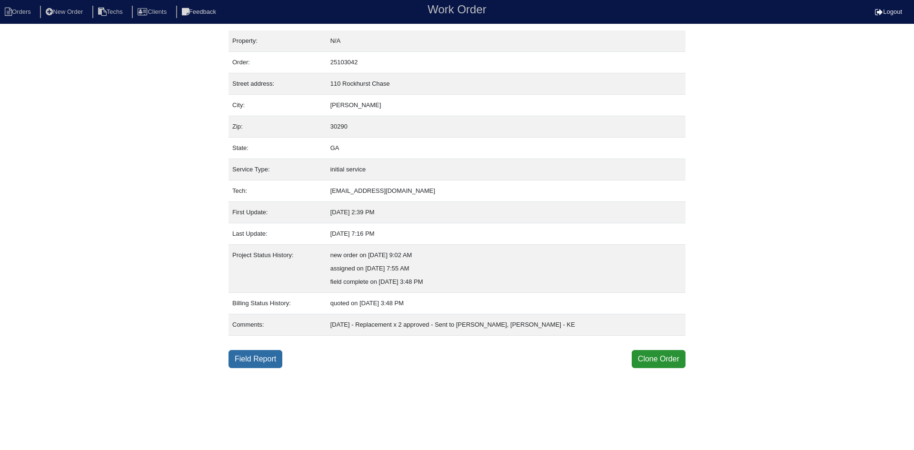
click at [262, 362] on link "Field Report" at bounding box center [256, 359] width 54 height 18
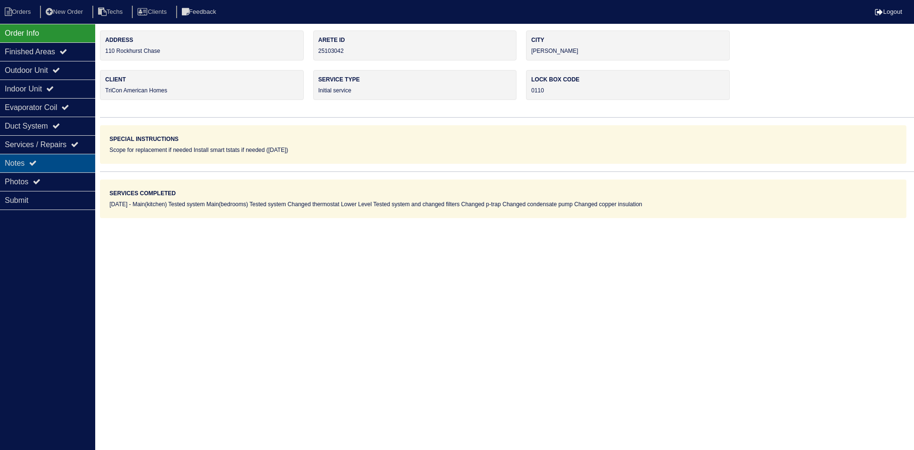
click at [33, 158] on div "Notes" at bounding box center [47, 163] width 95 height 19
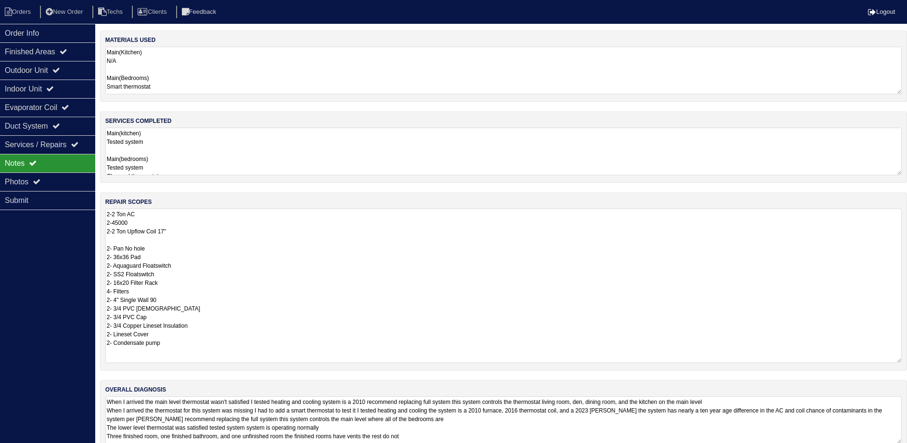
drag, startPoint x: 904, startPoint y: 253, endPoint x: 874, endPoint y: 361, distance: 112.5
click at [907, 359] on html "Orders New Order Techs Clients Feedback Logout Orders New Order Users Clients M…" at bounding box center [453, 230] width 907 height 461
drag, startPoint x: 67, startPoint y: 31, endPoint x: 94, endPoint y: 35, distance: 27.8
click at [67, 31] on div "Order Info" at bounding box center [47, 33] width 95 height 19
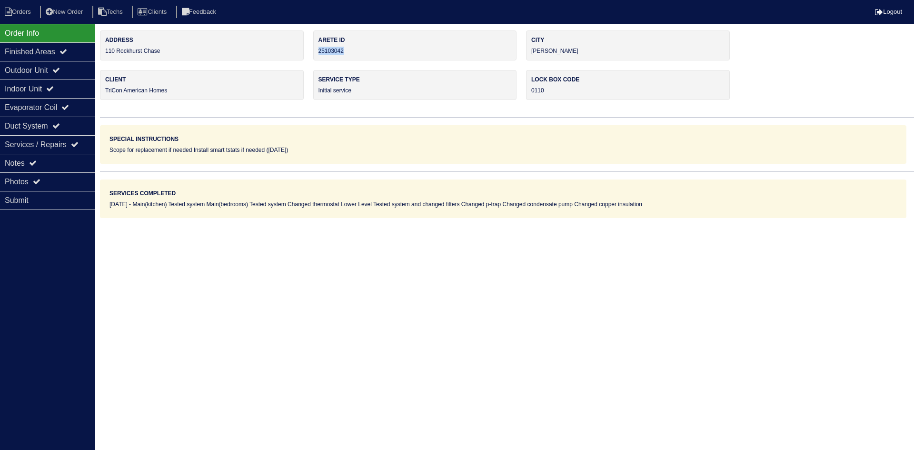
drag, startPoint x: 348, startPoint y: 50, endPoint x: 319, endPoint y: 48, distance: 28.6
click at [319, 48] on div "Arete ID 25103042" at bounding box center [415, 45] width 204 height 30
drag, startPoint x: 324, startPoint y: 50, endPoint x: 319, endPoint y: 54, distance: 7.1
copy div "25103042"
click at [76, 159] on div "Notes" at bounding box center [47, 163] width 95 height 19
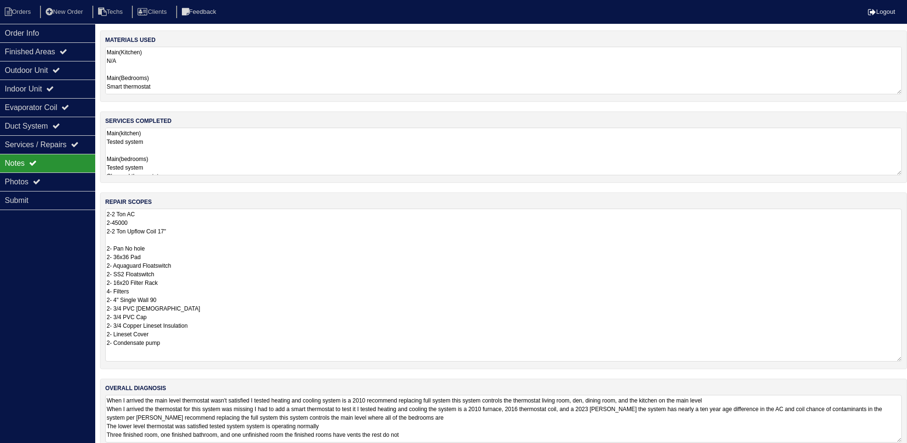
click at [147, 221] on textarea "2-2 Ton AC 2-45000 2-2 Ton Upflow Coil 17" 2- Pan No hole 2- 36x36 Pad 2- Aquag…" at bounding box center [503, 285] width 797 height 153
click at [192, 232] on textarea "2-2 Ton AC 2-45000 17" auto sub 2-2 Ton Upflow Coil 17" 2- Pan No hole 2- 36x36…" at bounding box center [503, 285] width 797 height 153
type textarea "2-2 Ton AC 2-45000 17" auto sub 2-2 Ton Upflow Coil 17" out of stock in LS - sh…"
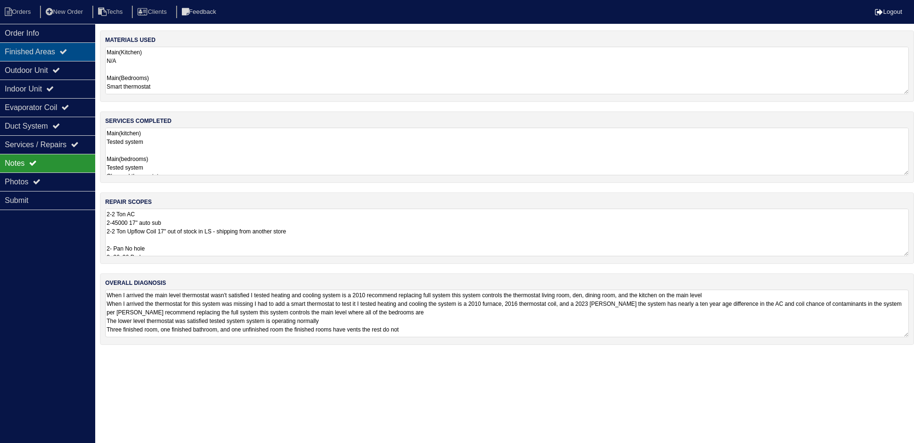
drag, startPoint x: 52, startPoint y: 34, endPoint x: 40, endPoint y: 55, distance: 23.7
click at [51, 34] on div "Order Info" at bounding box center [47, 33] width 95 height 19
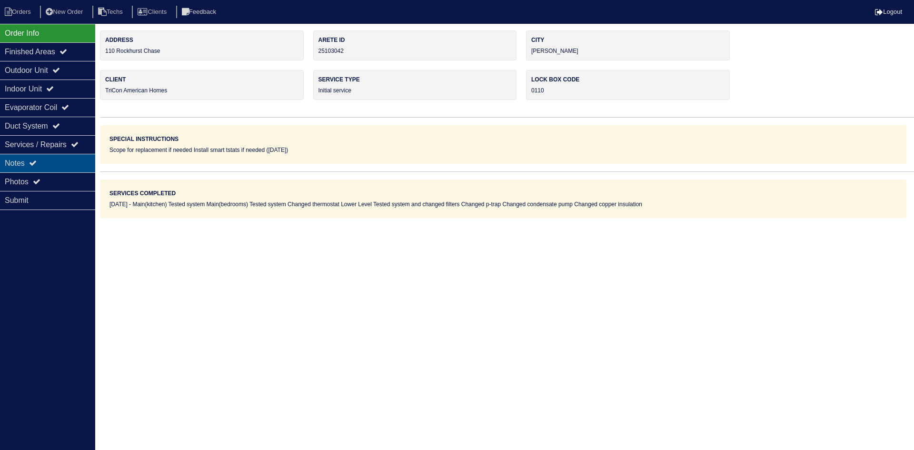
click at [33, 164] on icon at bounding box center [33, 163] width 8 height 8
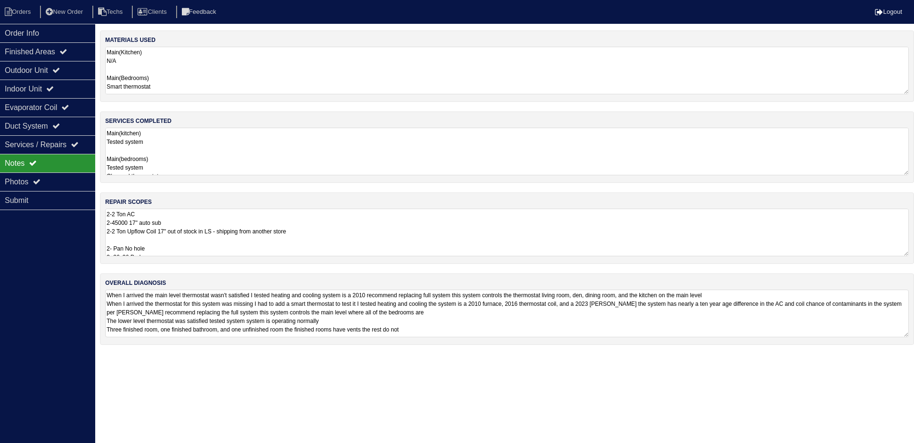
click at [436, 238] on textarea "2-2 Ton AC 2-45000 17" auto sub 2-2 Ton Upflow Coil 17" out of stock in LS - sh…" at bounding box center [507, 233] width 804 height 48
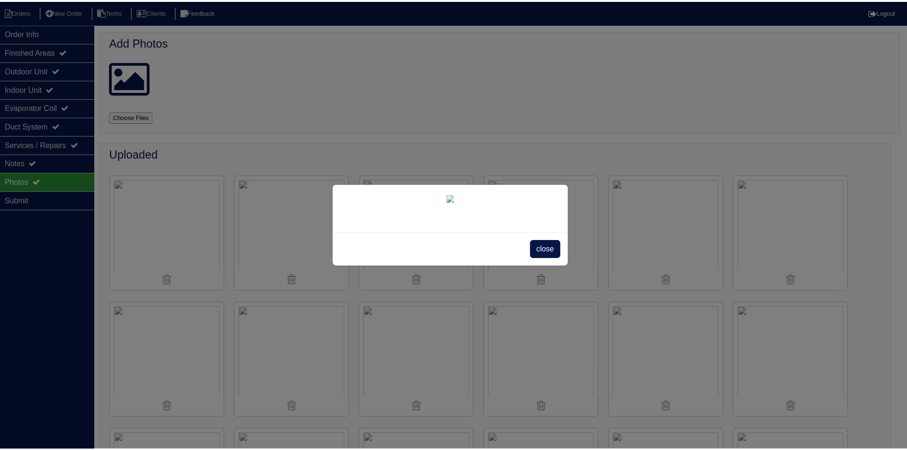
scroll to position [192, 0]
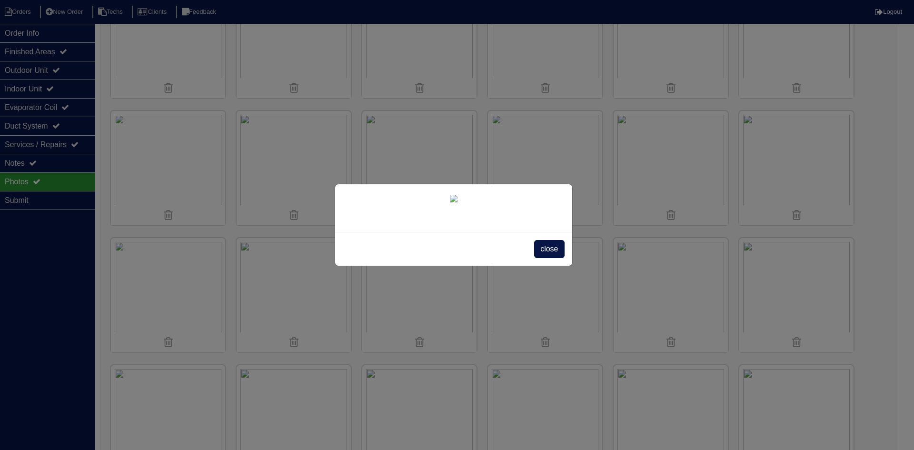
drag, startPoint x: 544, startPoint y: 315, endPoint x: 444, endPoint y: 286, distance: 104.0
click at [544, 258] on span "close" at bounding box center [549, 249] width 30 height 18
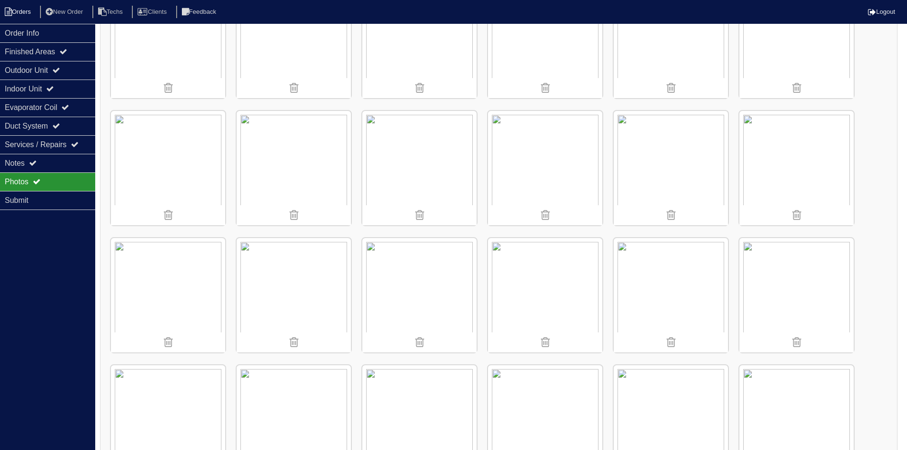
drag, startPoint x: 14, startPoint y: 9, endPoint x: 20, endPoint y: 9, distance: 6.2
click at [13, 9] on li "Orders" at bounding box center [19, 12] width 39 height 13
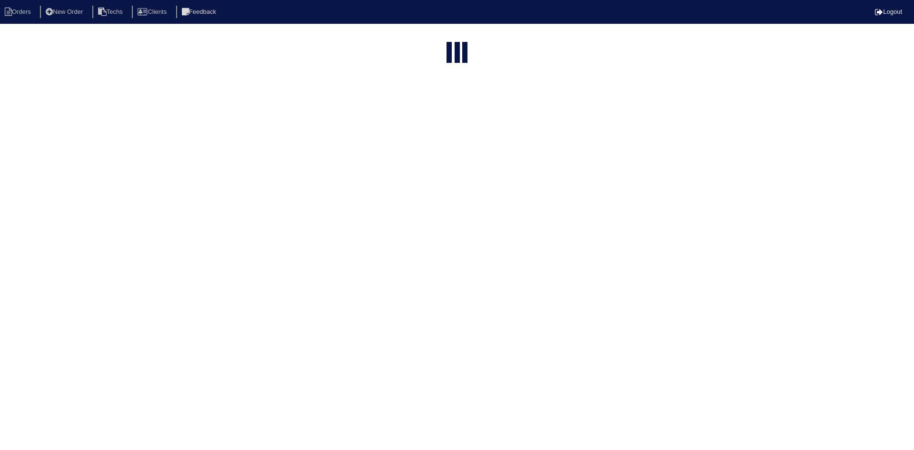
select select "15"
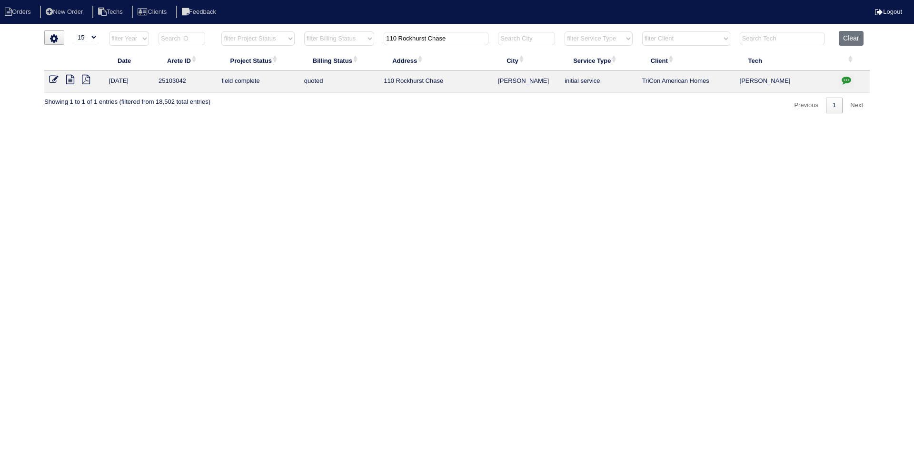
click at [431, 33] on input "110 Rockhurst Chase" at bounding box center [436, 38] width 105 height 13
click at [430, 33] on input "110 Rockhurst Chase" at bounding box center [436, 38] width 105 height 13
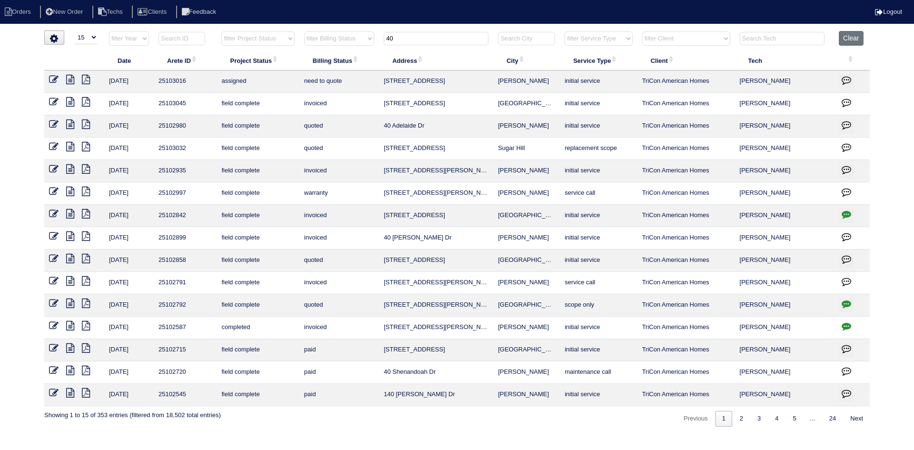
type input "40"
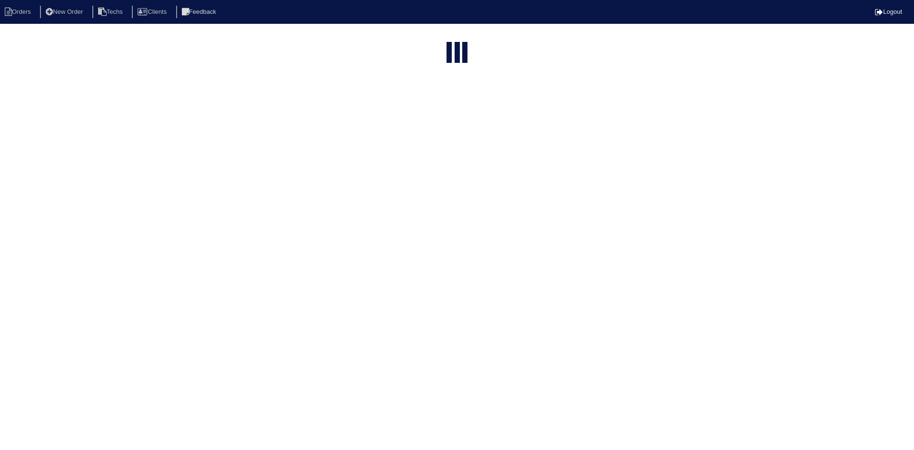
select select "15"
type input "40"
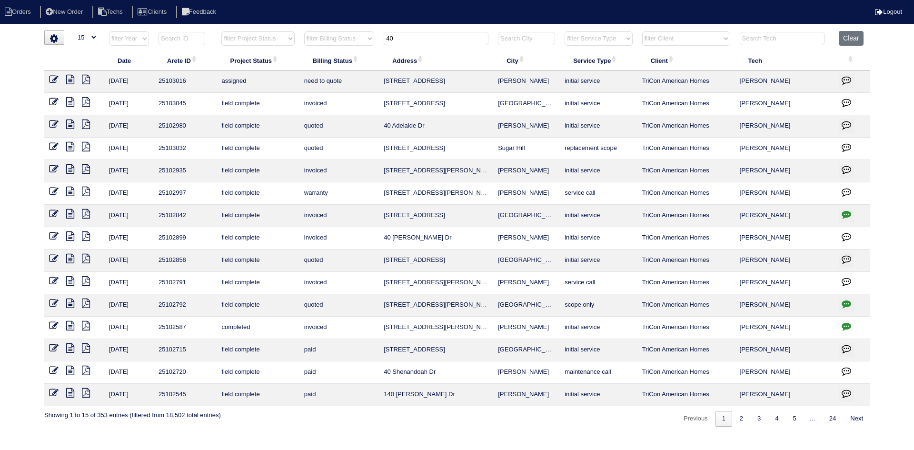
click at [409, 39] on input "40" at bounding box center [436, 38] width 105 height 13
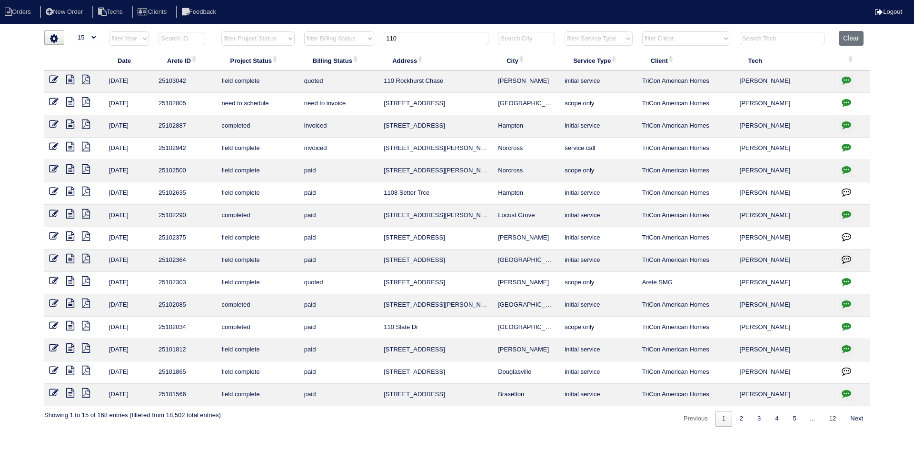
type input "110"
click at [842, 74] on button "button" at bounding box center [846, 81] width 15 height 14
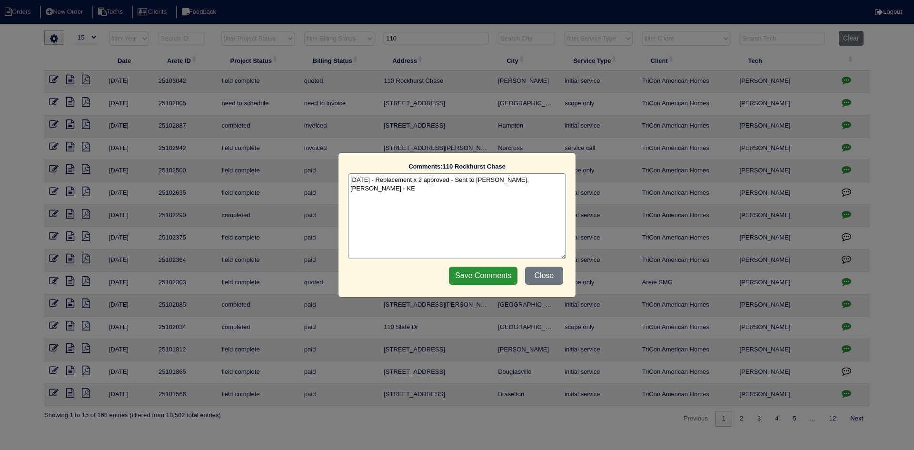
click at [551, 183] on textarea "[DATE] - Replacement x 2 approved - Sent to [PERSON_NAME], [PERSON_NAME] - KE" at bounding box center [457, 216] width 218 height 86
paste textarea "Equipment ordered - pricing verified Sibi order number: TAH-VAX6PH2S Order plac…"
click at [506, 194] on textarea "[DATE] - Replacement x 2 approved - Sent to [PERSON_NAME], [PERSON_NAME] - KE […" at bounding box center [457, 216] width 218 height 86
click at [493, 191] on textarea "[DATE] - Replacement x 2 approved - Sent to [PERSON_NAME], [PERSON_NAME] - KE […" at bounding box center [457, 216] width 218 height 86
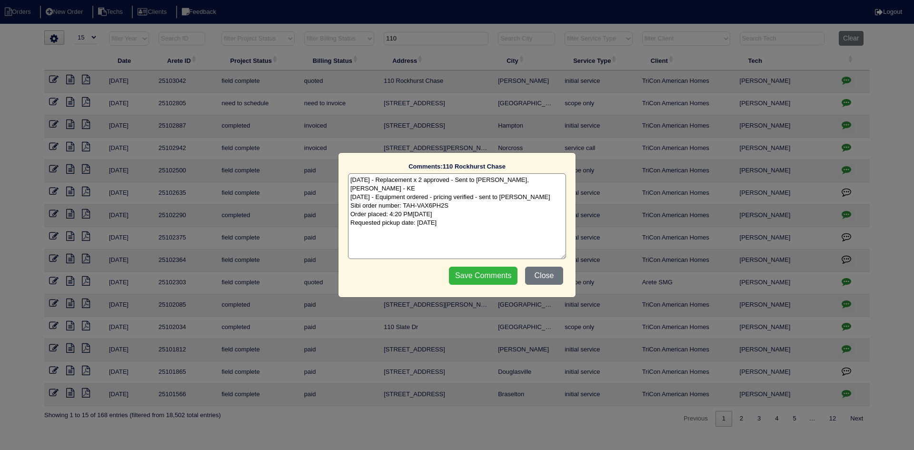
type textarea "[DATE] - Replacement x 2 approved - Sent to [PERSON_NAME], [PERSON_NAME] - KE […"
click at [481, 274] on input "Save Comments" at bounding box center [483, 276] width 69 height 18
